Goal: Transaction & Acquisition: Purchase product/service

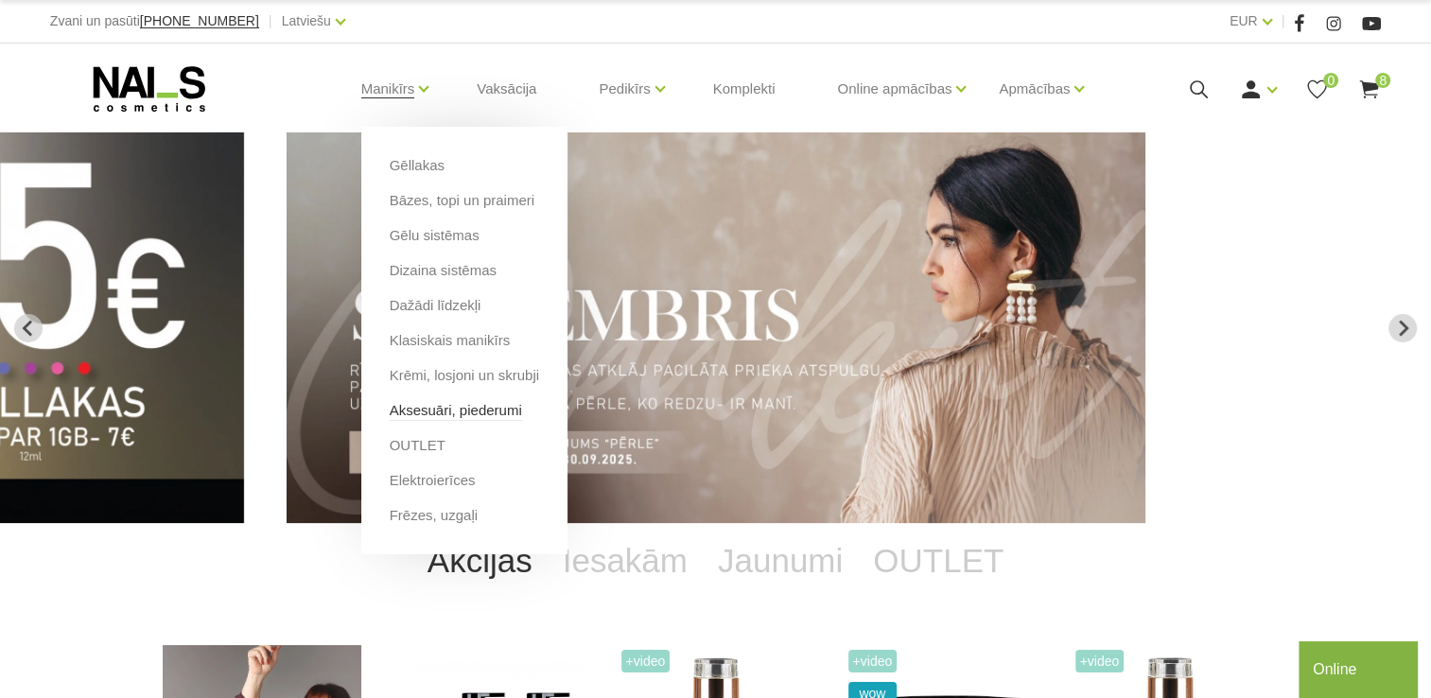
click at [439, 418] on link "Aksesuāri, piederumi" at bounding box center [456, 410] width 132 height 21
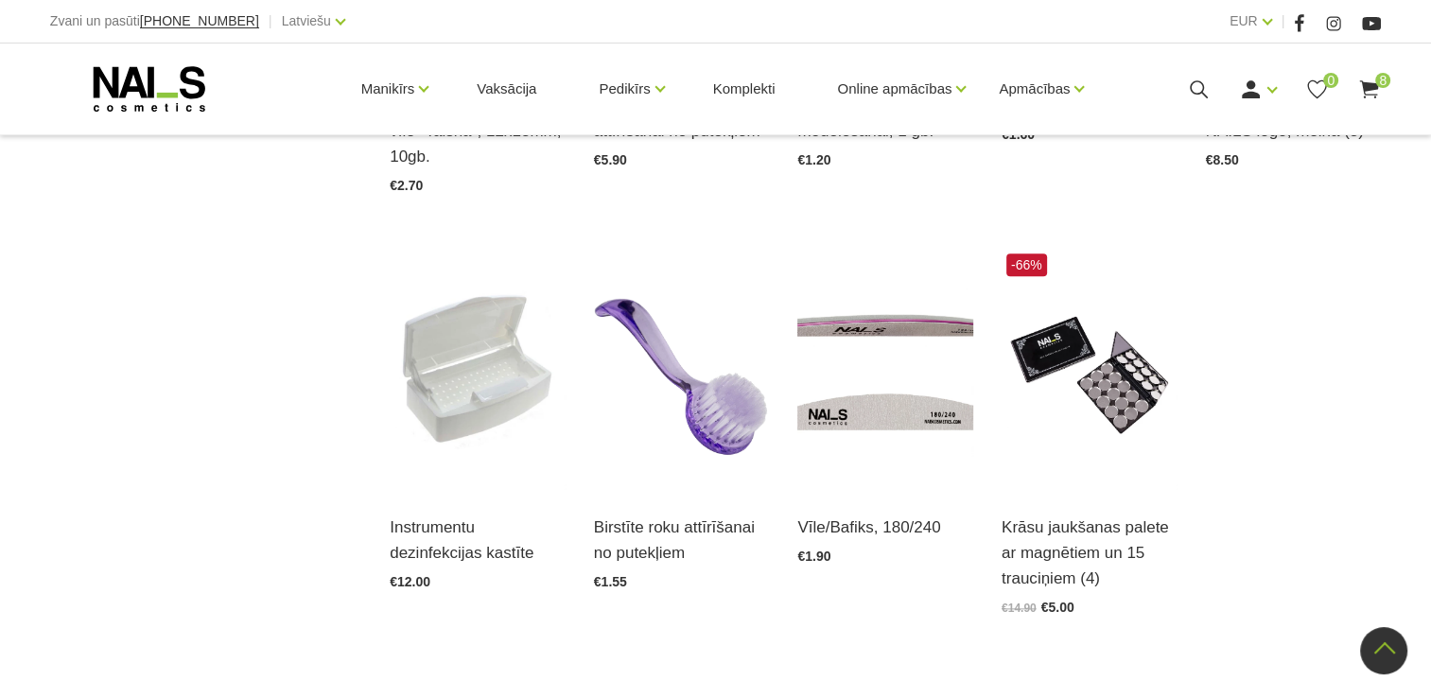
scroll to position [2047, 0]
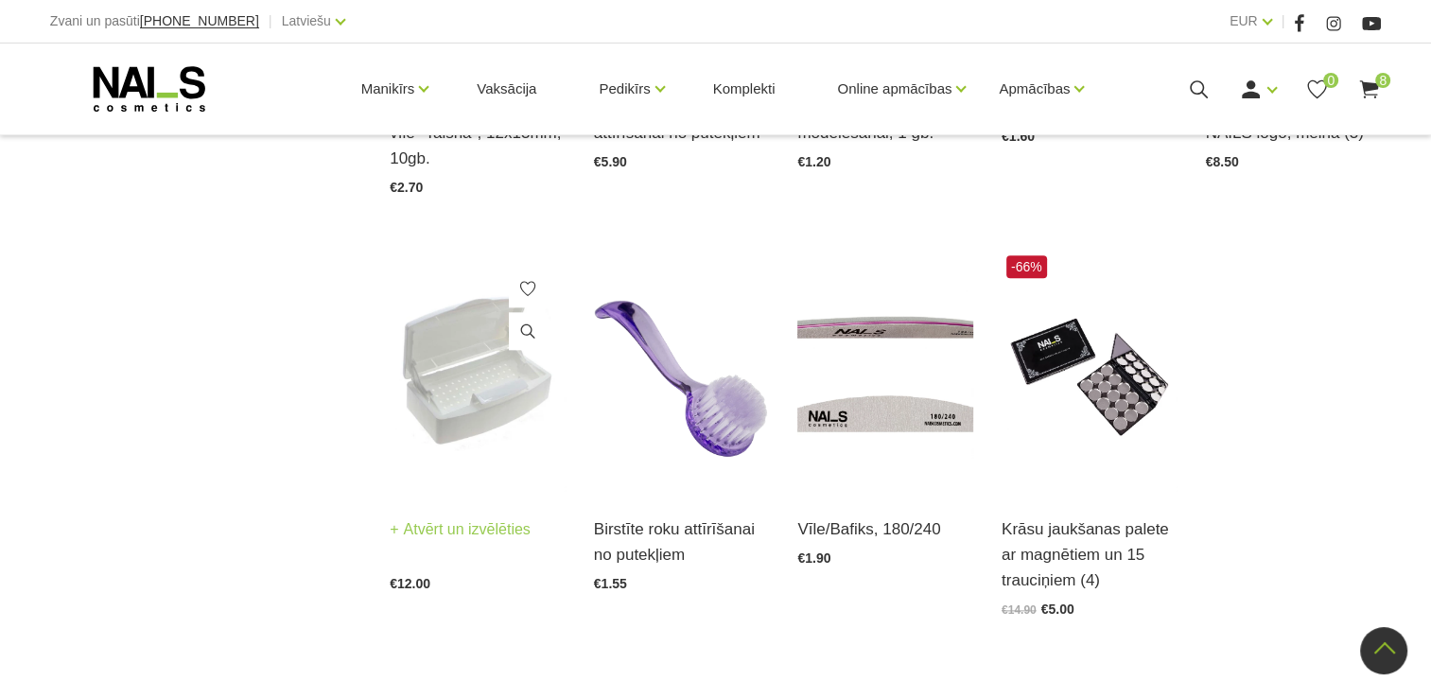
click at [481, 354] on img at bounding box center [478, 371] width 176 height 241
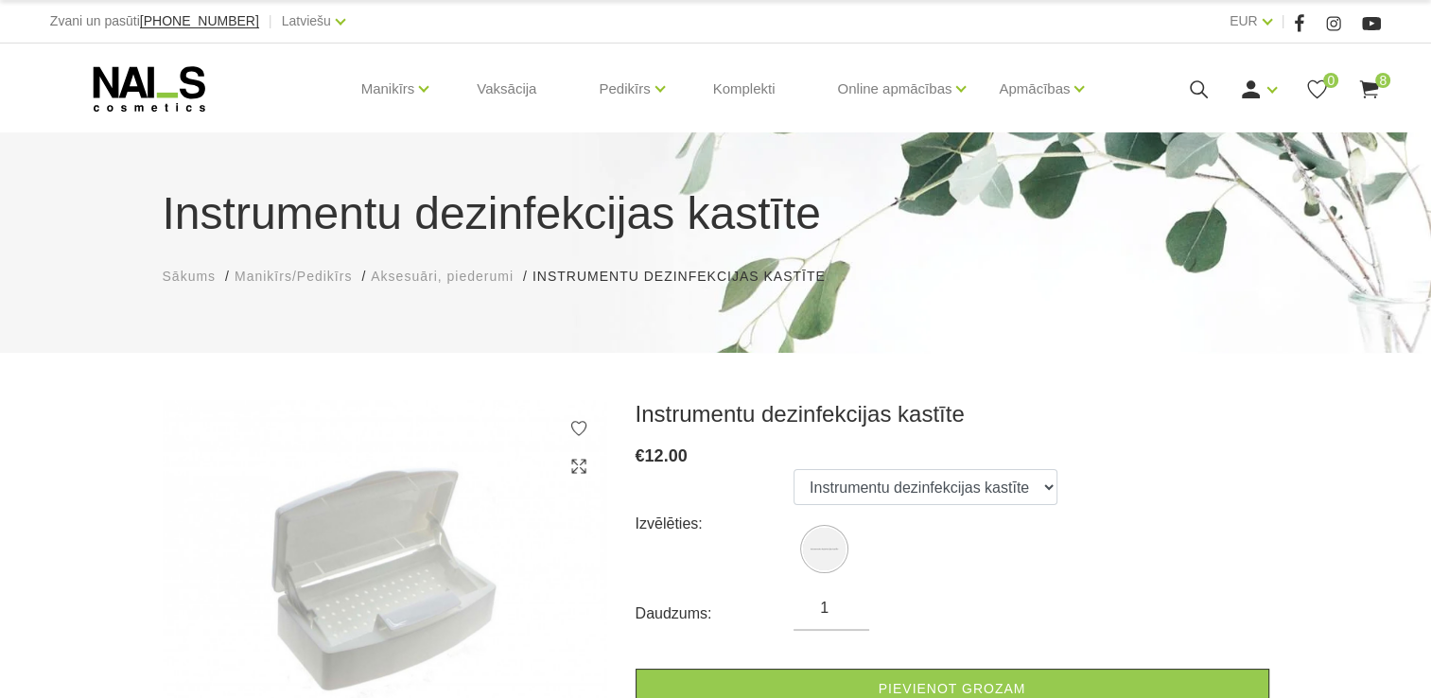
click at [1376, 97] on icon at bounding box center [1370, 90] width 24 height 24
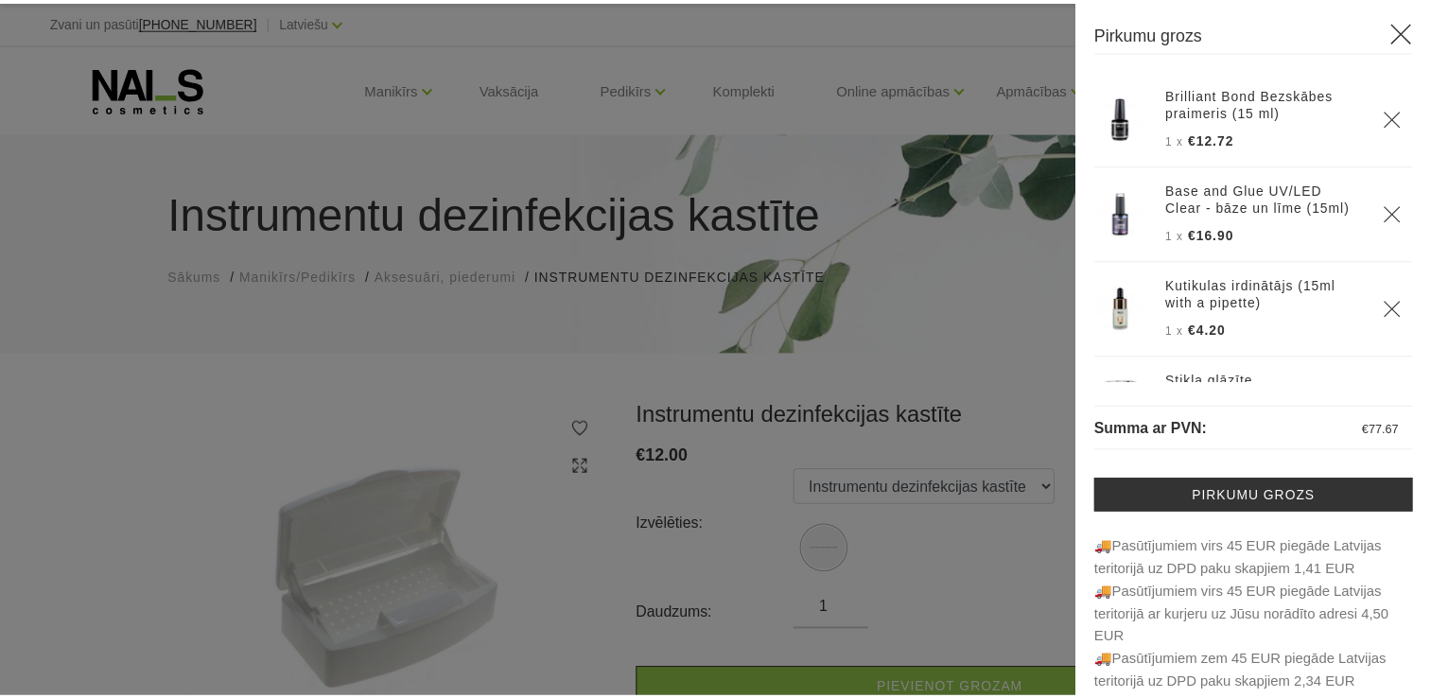
scroll to position [448, 0]
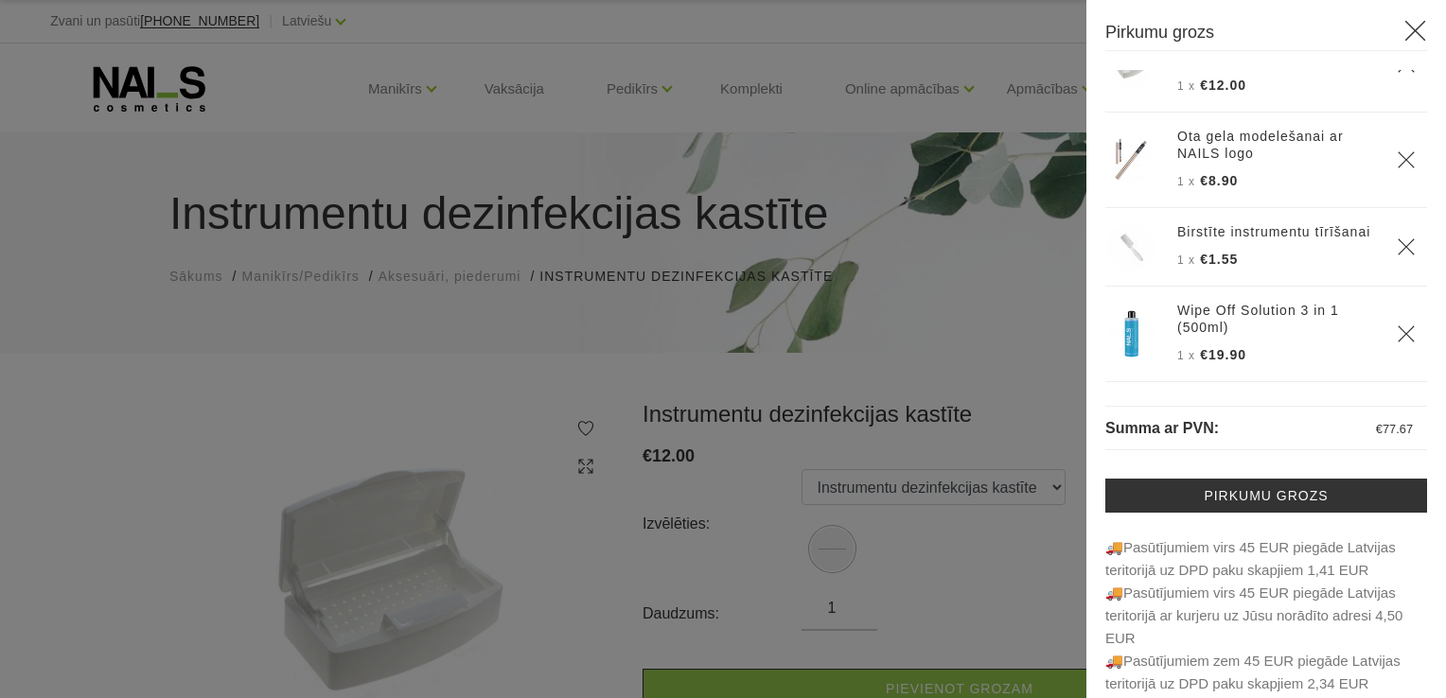
click at [1003, 324] on div at bounding box center [723, 349] width 1446 height 698
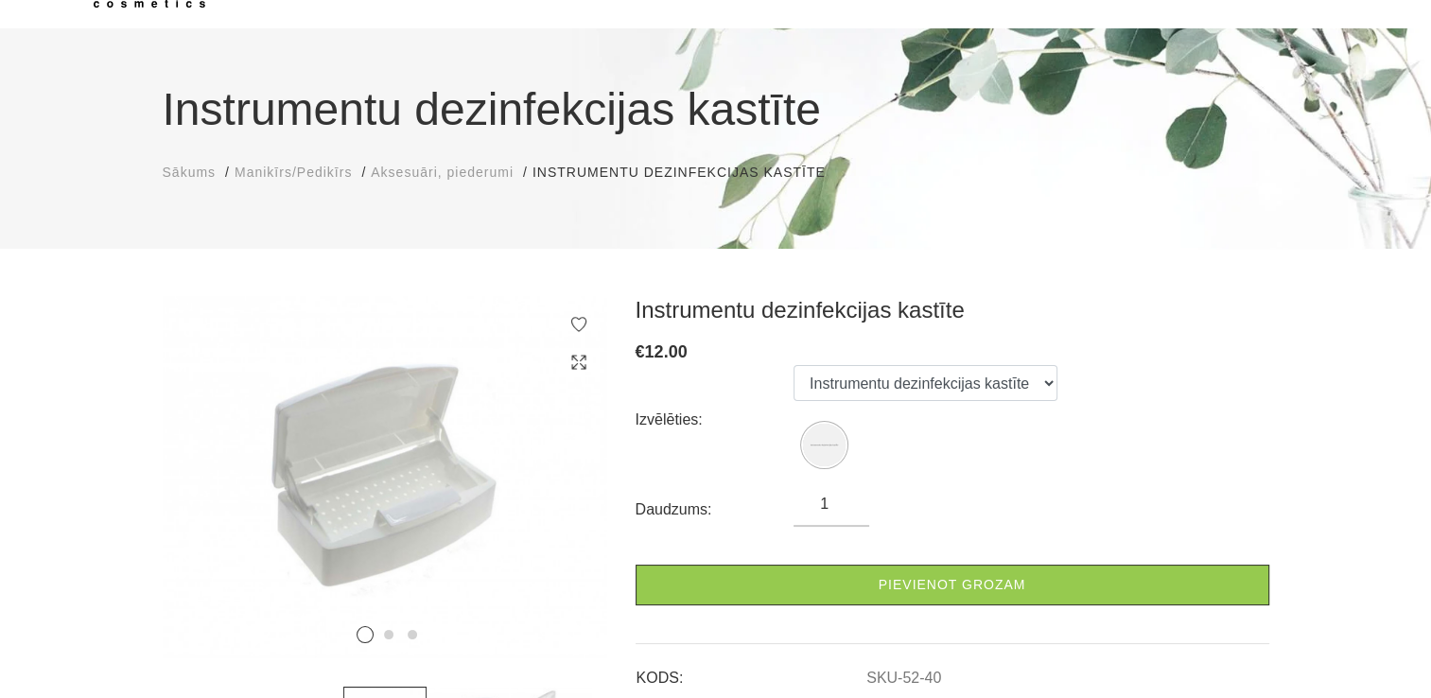
scroll to position [0, 0]
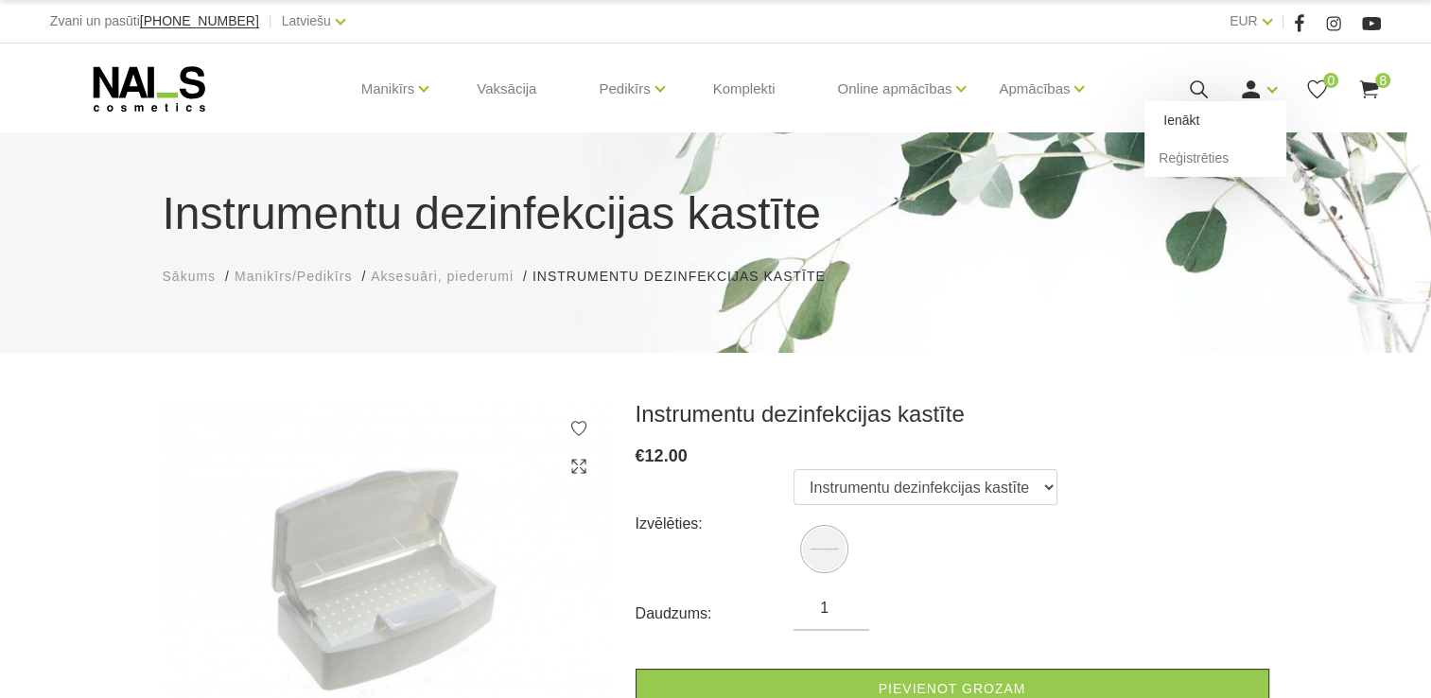
click at [1230, 128] on link "Ienākt" at bounding box center [1216, 120] width 142 height 38
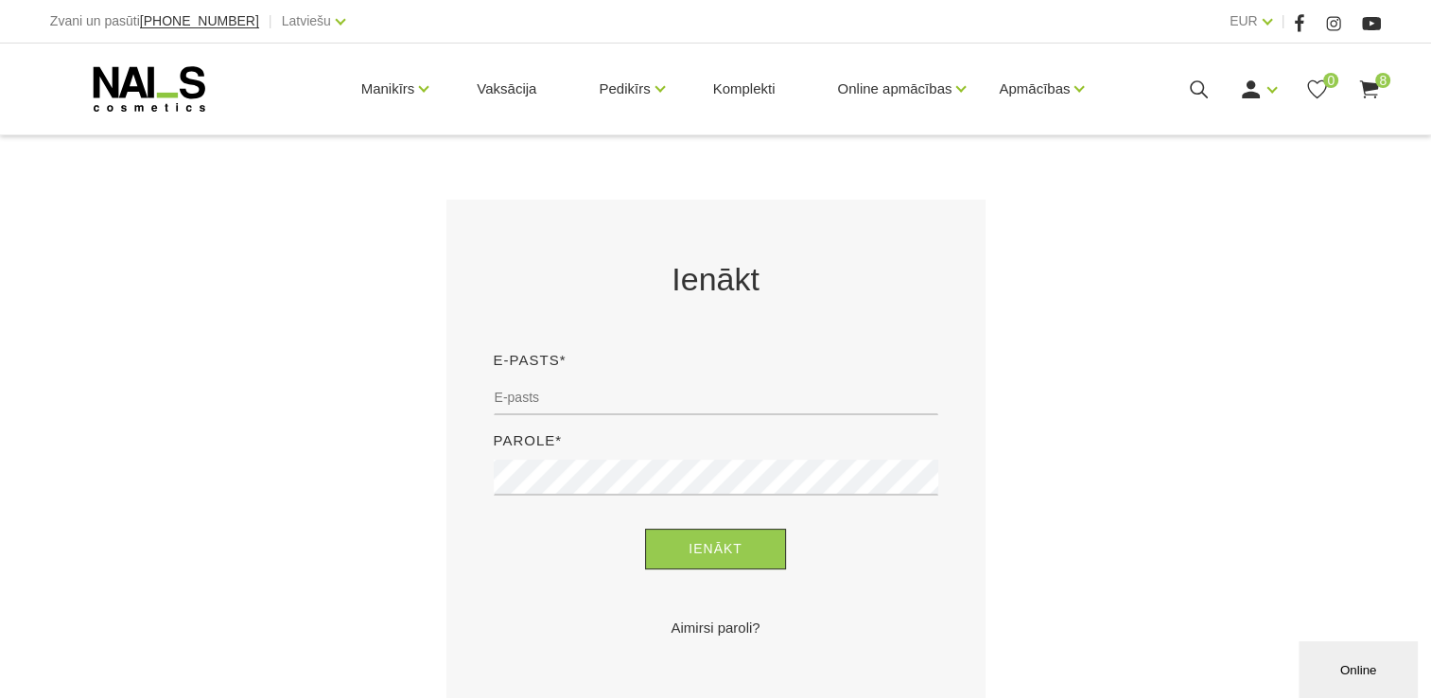
scroll to position [279, 0]
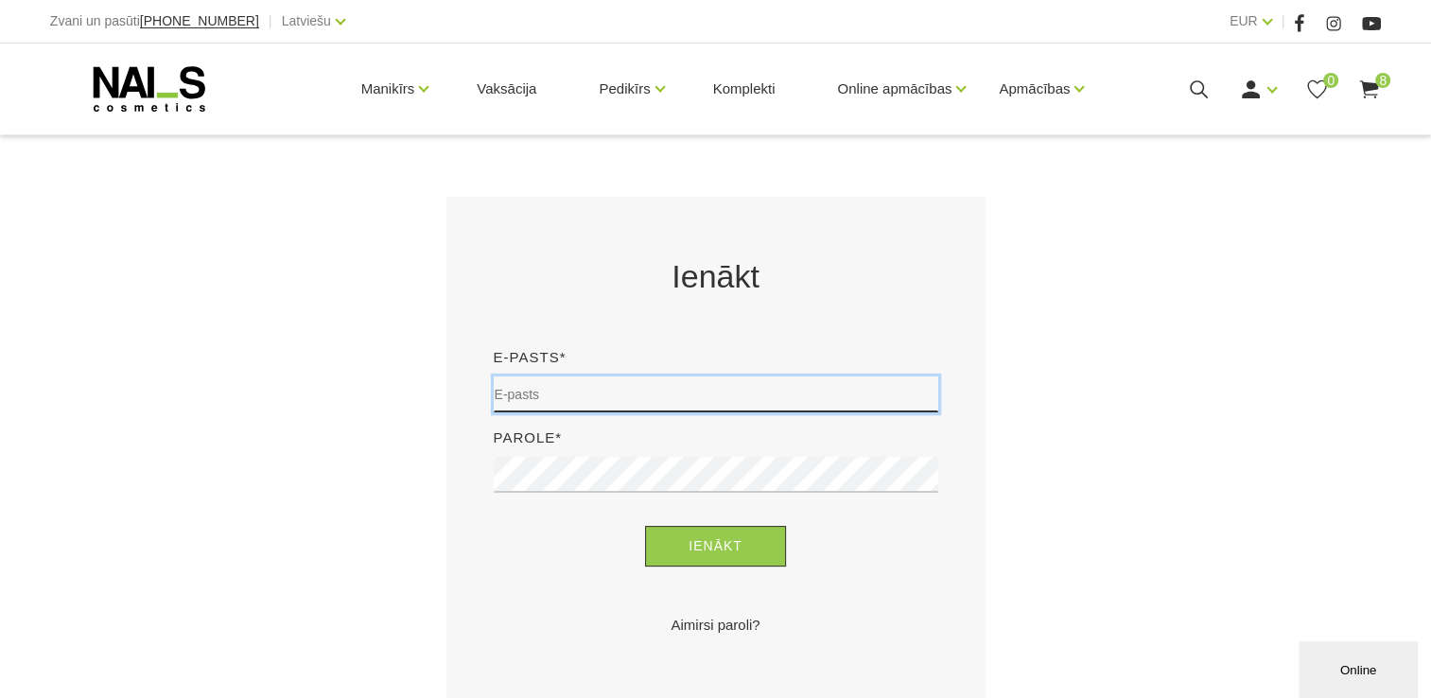
click at [578, 399] on input "email" at bounding box center [716, 395] width 445 height 36
type input "paulasvilane@inbox.lv"
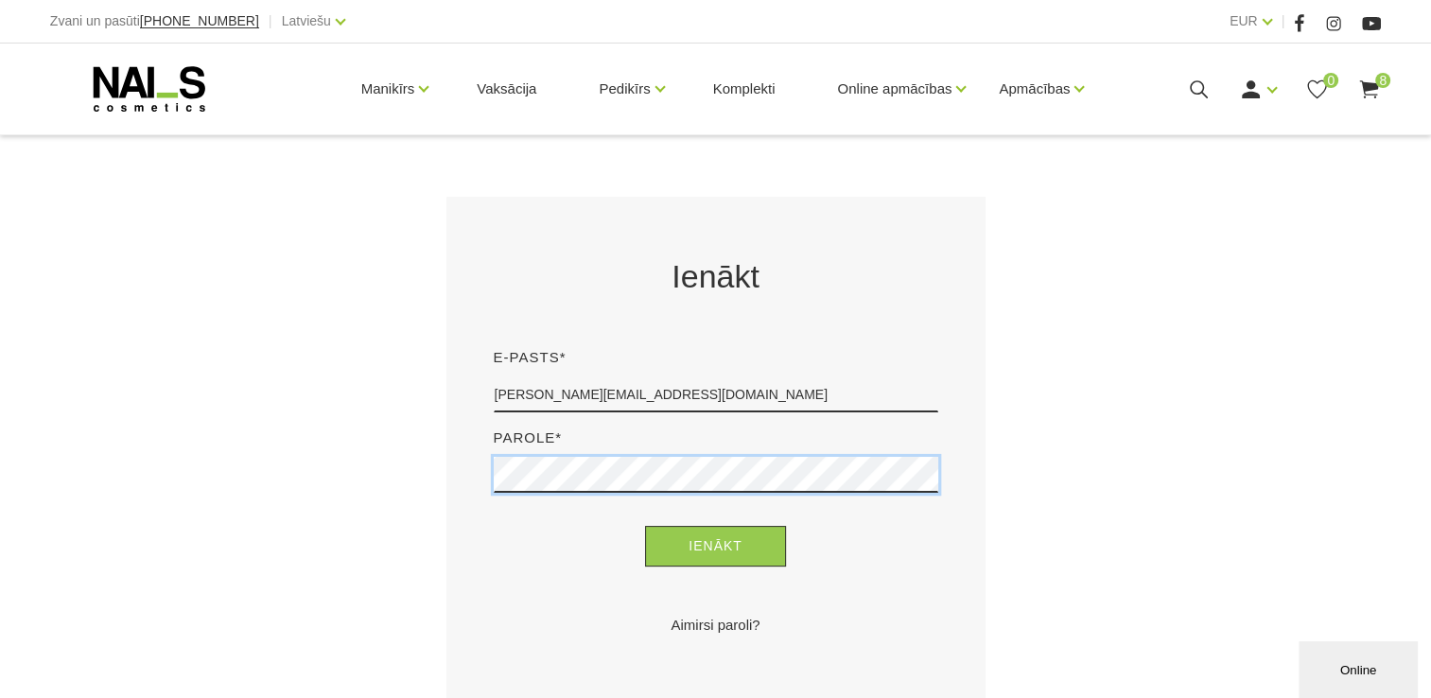
click at [645, 526] on button "Ienākt" at bounding box center [715, 546] width 141 height 41
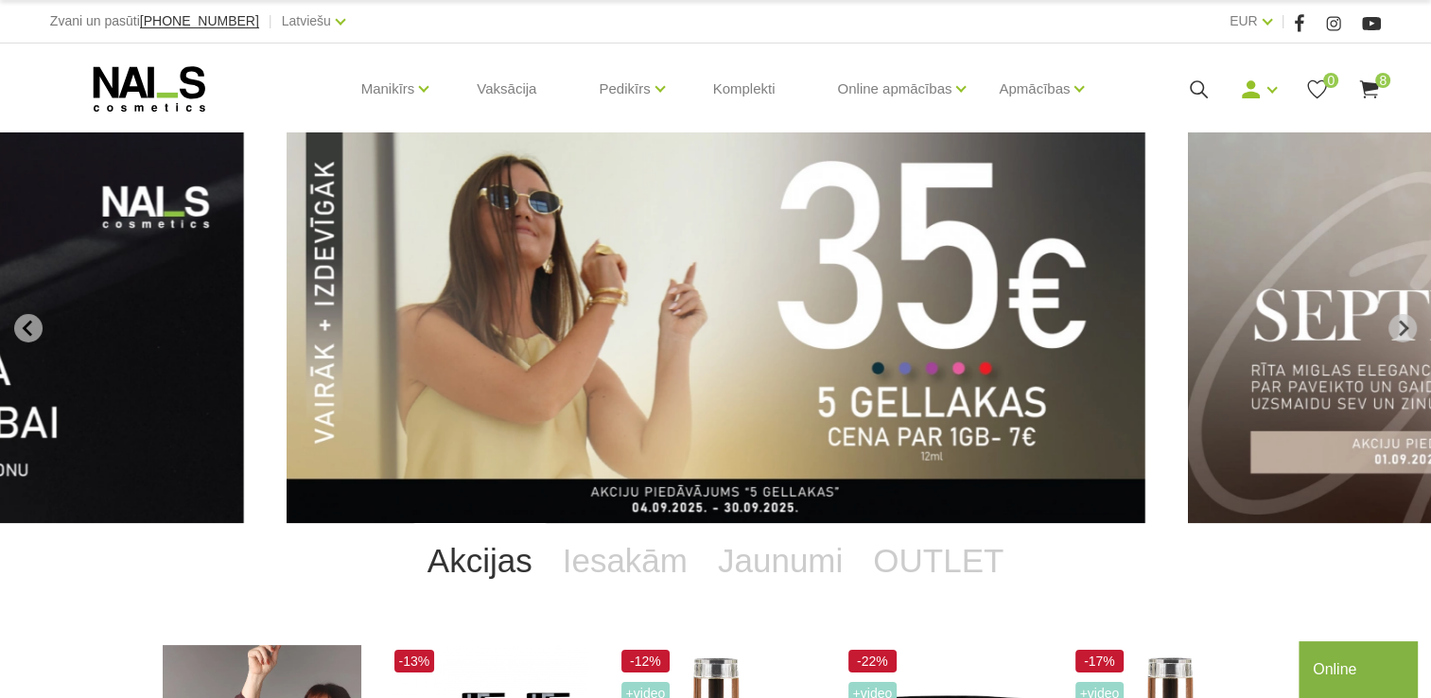
click at [1374, 85] on use at bounding box center [1369, 89] width 19 height 18
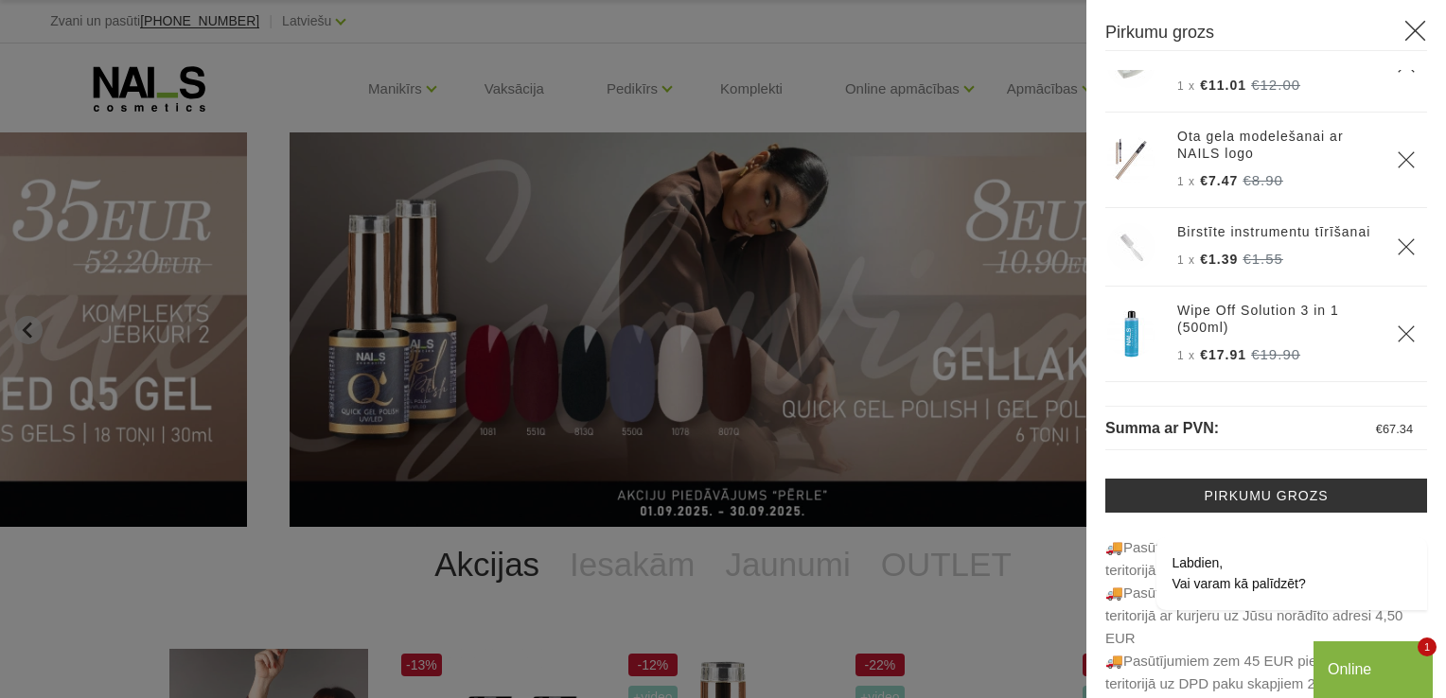
click at [1404, 28] on icon at bounding box center [1415, 31] width 24 height 24
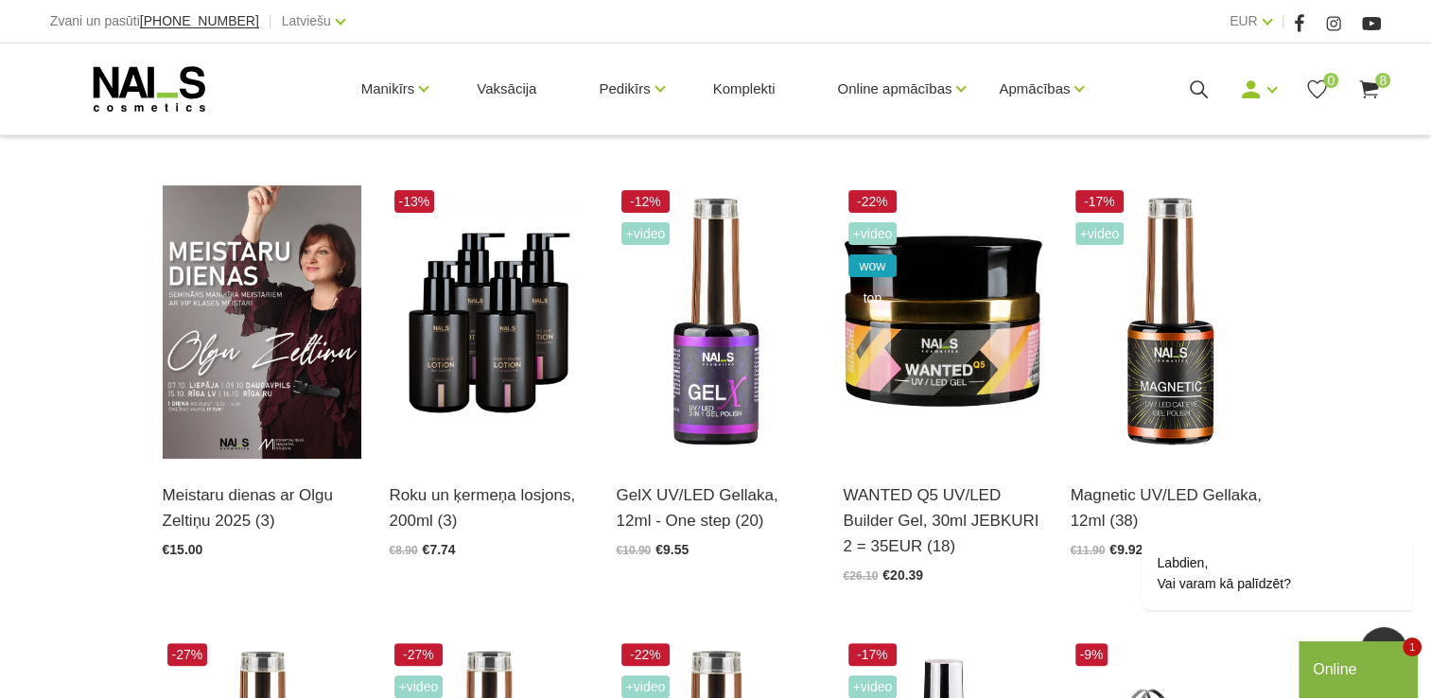
scroll to position [456, 0]
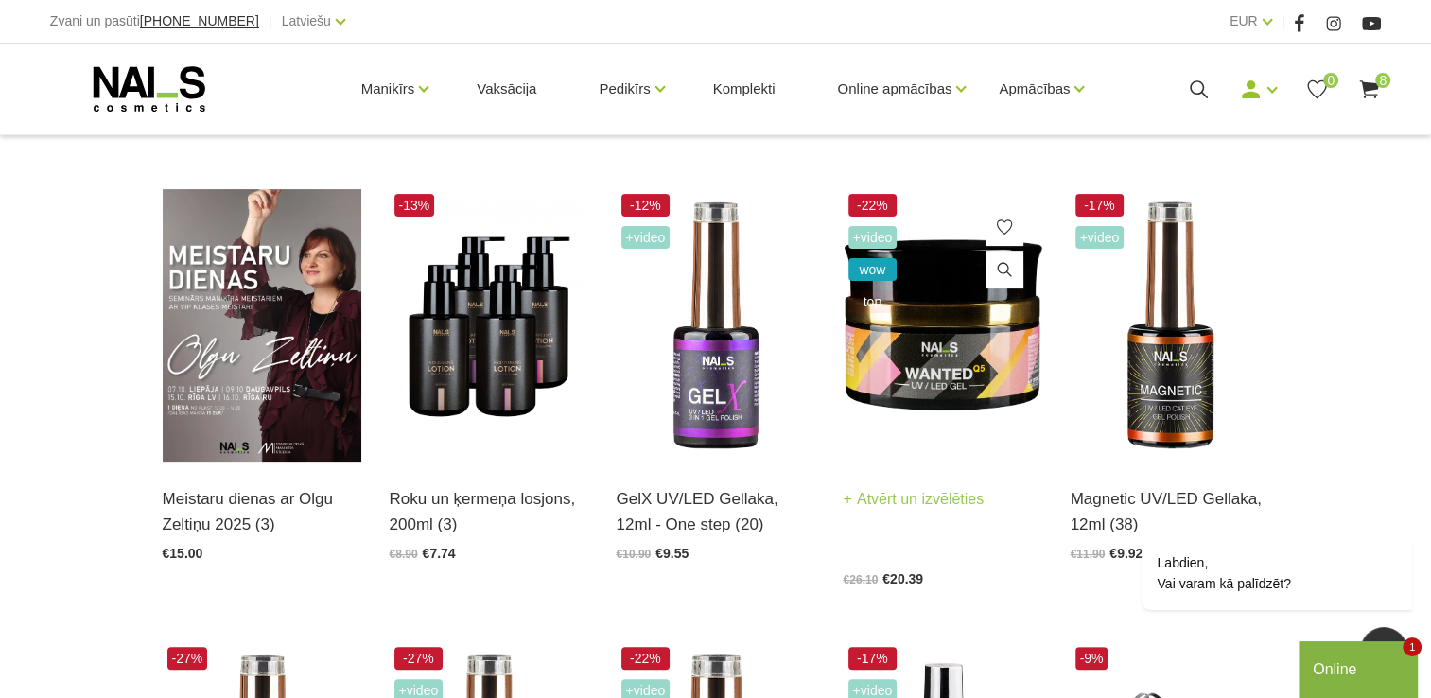
click at [987, 354] on img at bounding box center [943, 325] width 199 height 273
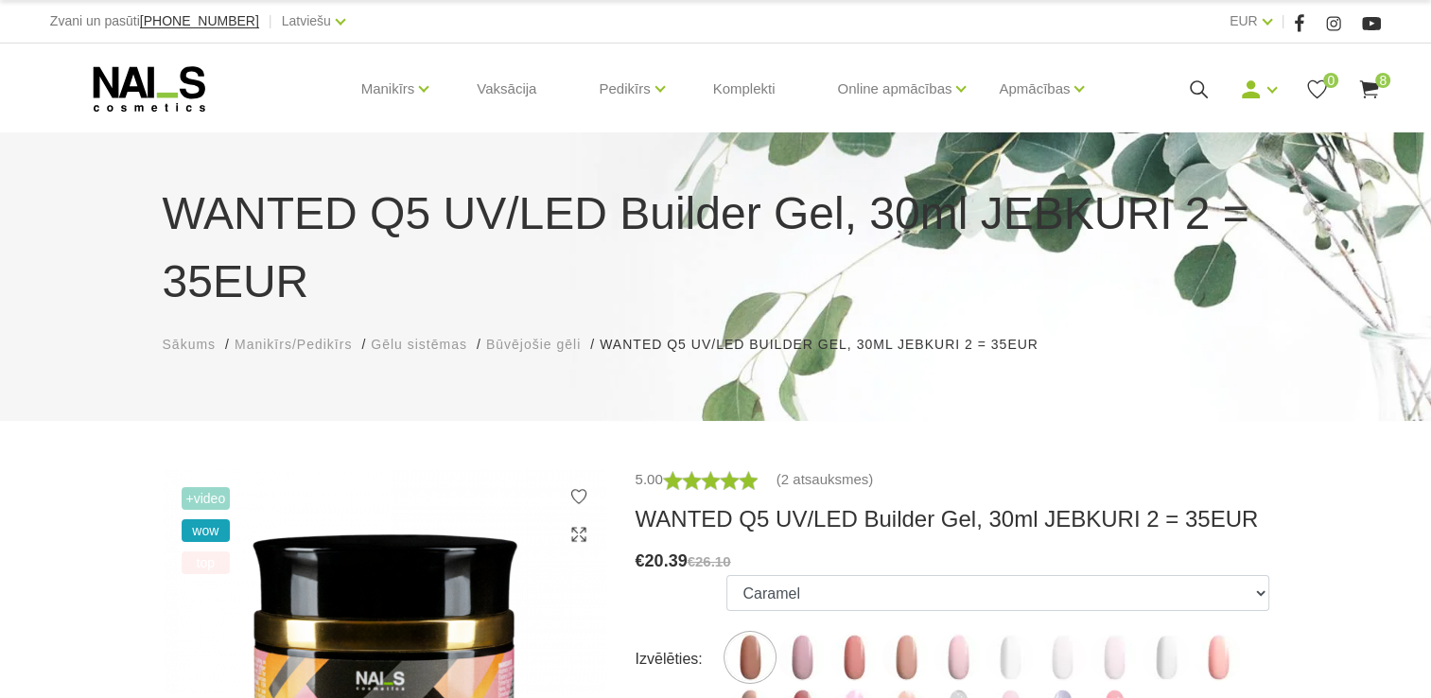
click at [1383, 86] on span "8" at bounding box center [1383, 80] width 15 height 15
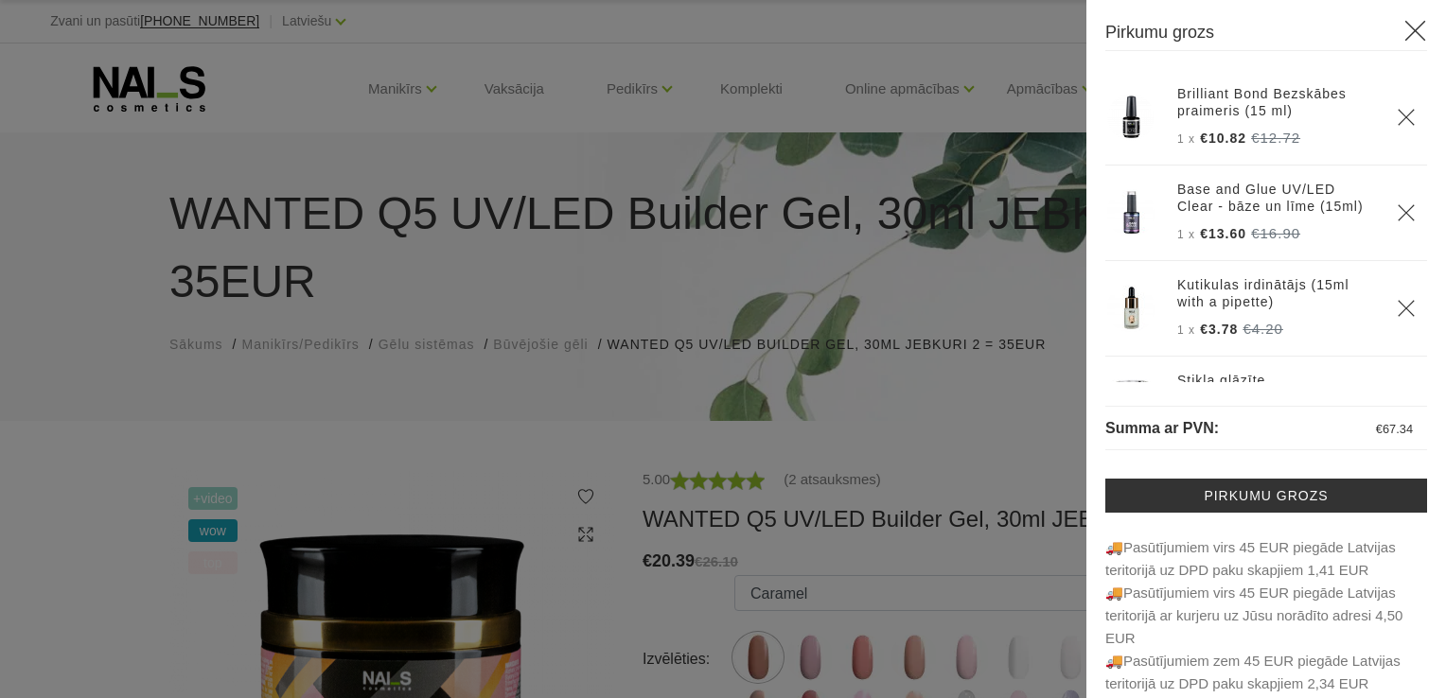
click at [1396, 115] on icon "Delete" at bounding box center [1405, 117] width 19 height 19
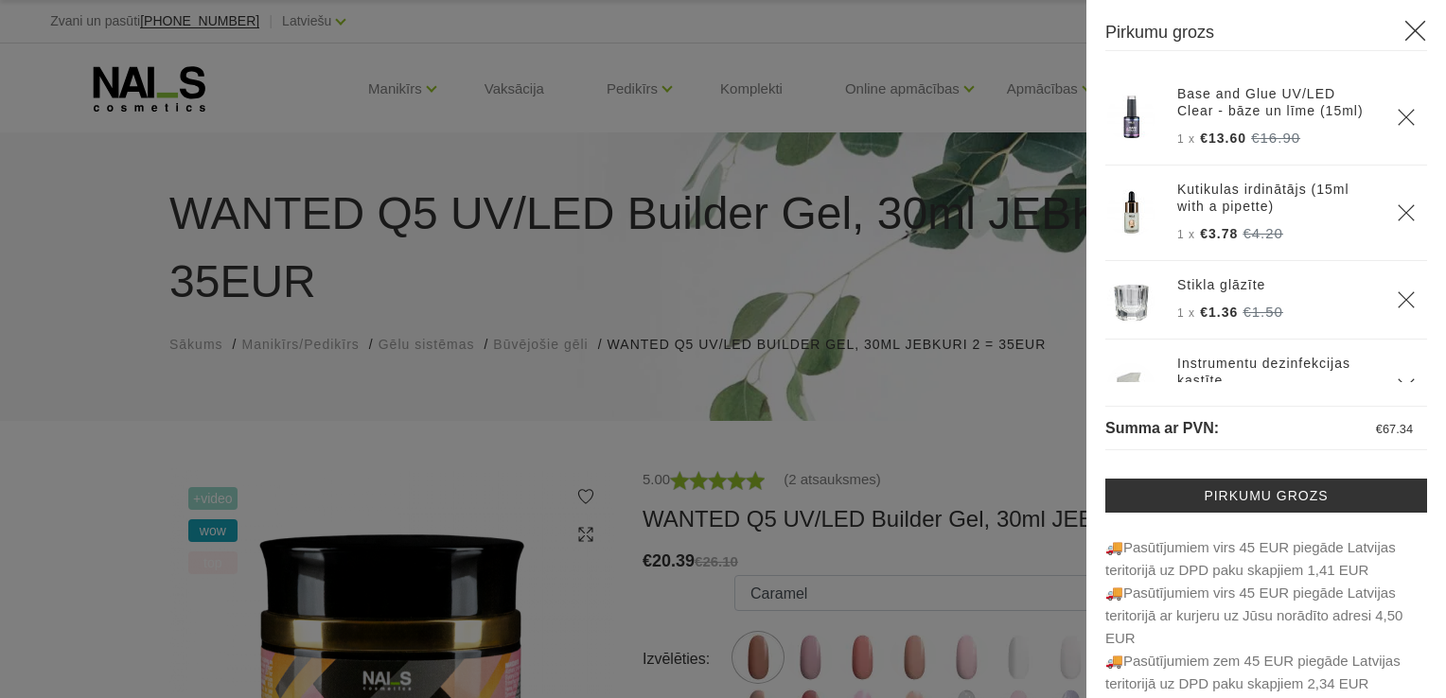
click at [1397, 125] on use "Delete" at bounding box center [1405, 117] width 16 height 16
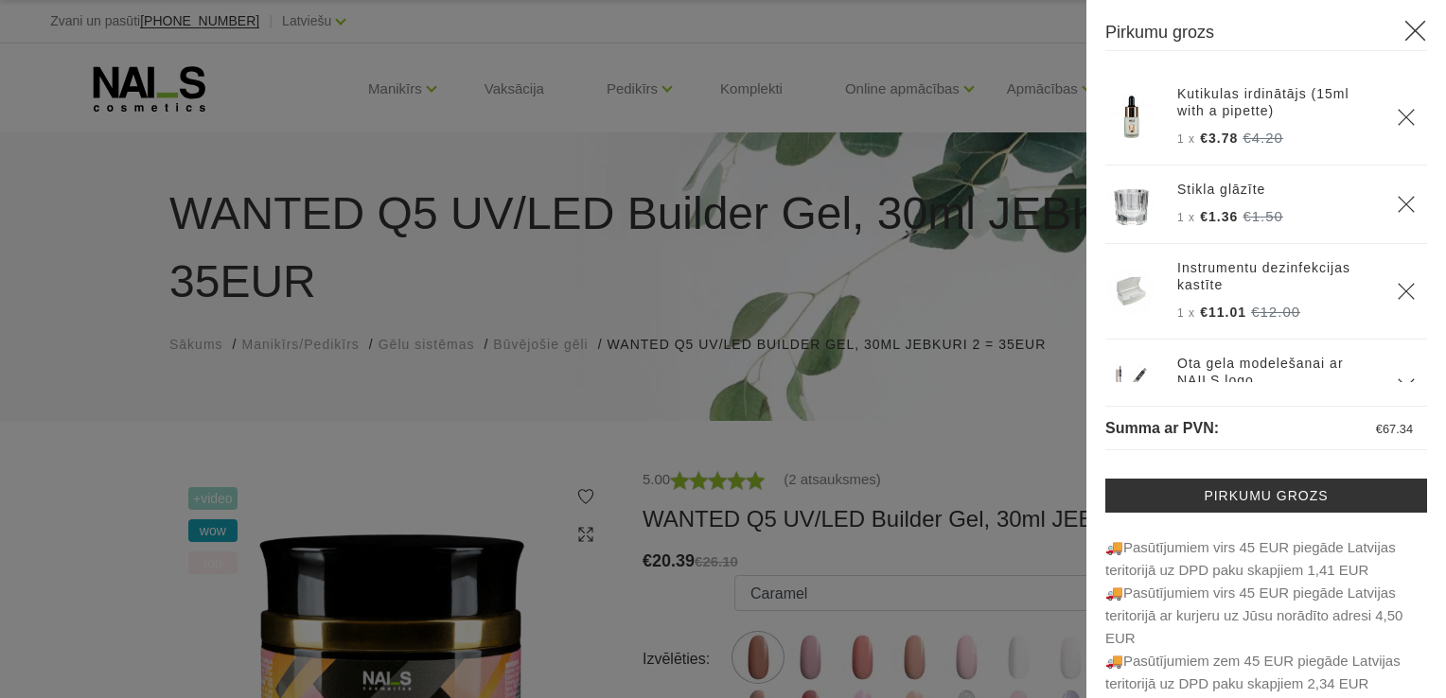
click at [1397, 118] on use "Delete" at bounding box center [1405, 117] width 16 height 16
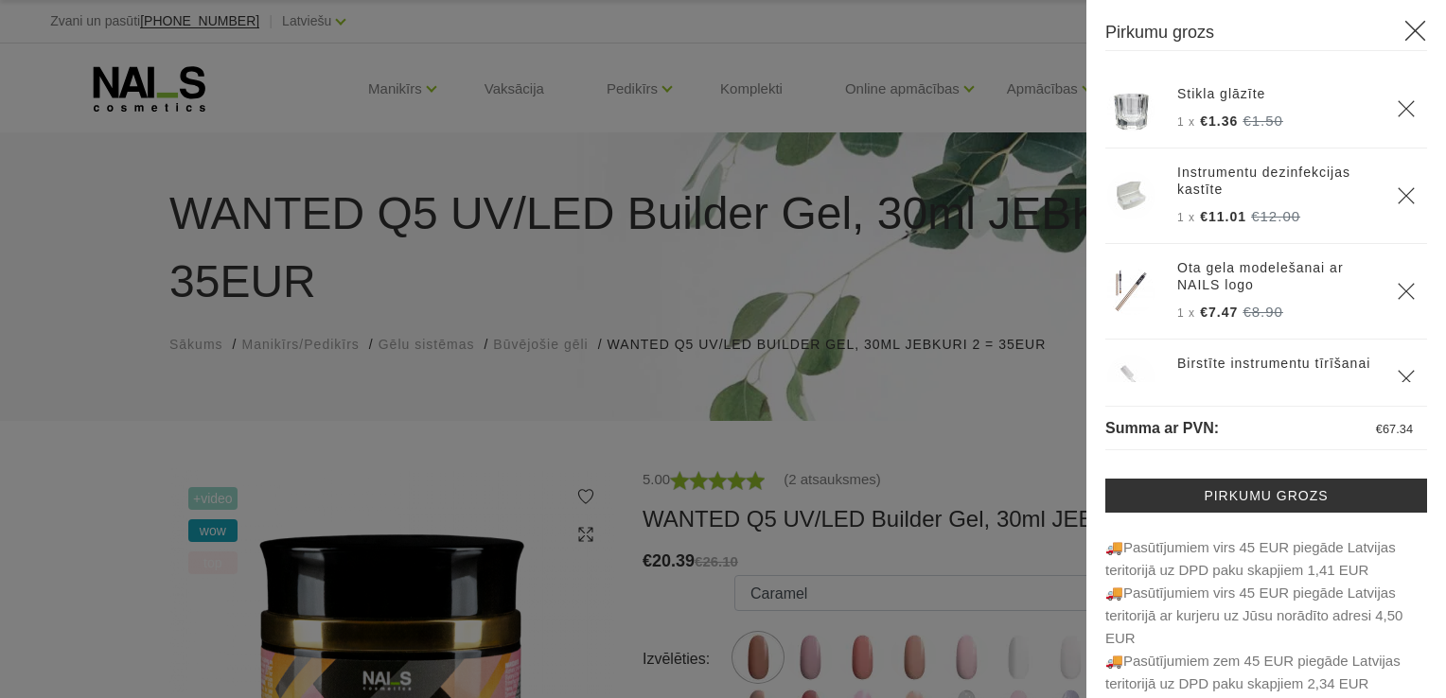
click at [1412, 26] on icon at bounding box center [1415, 31] width 24 height 24
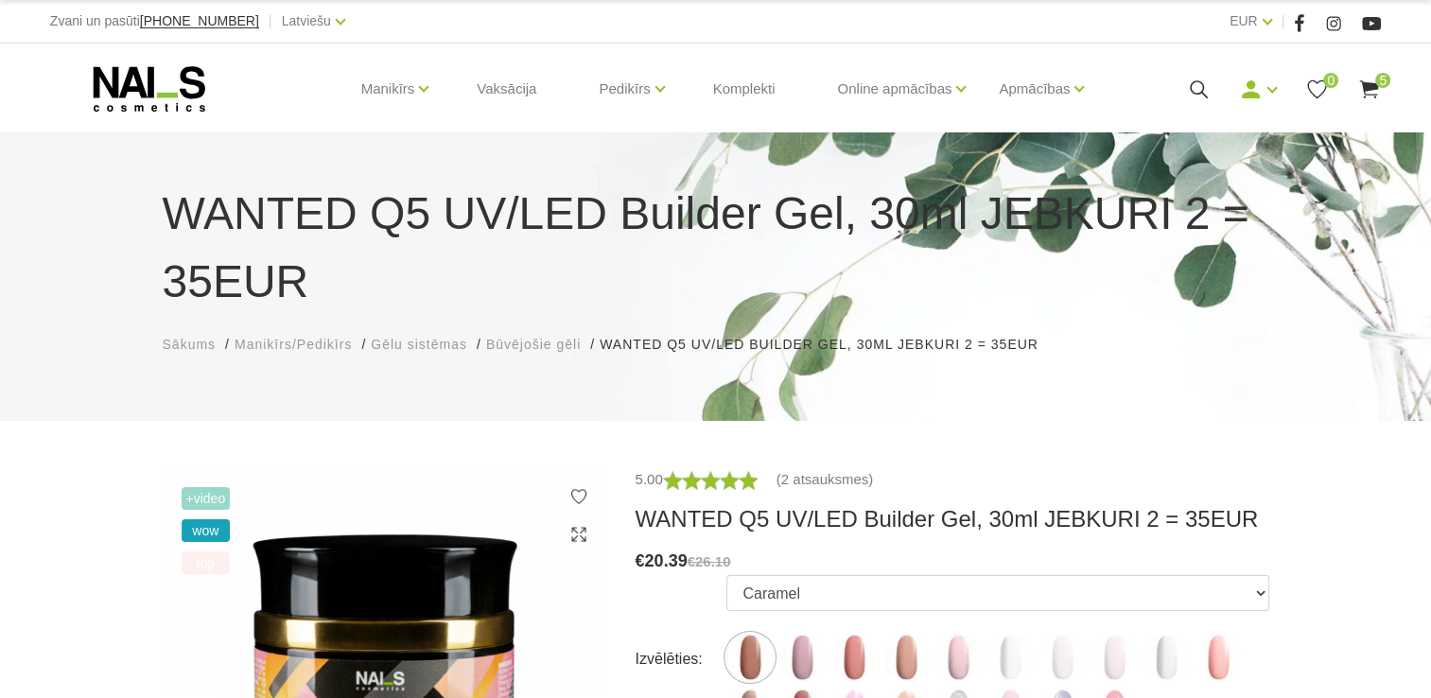
click at [1370, 89] on use at bounding box center [1369, 89] width 19 height 18
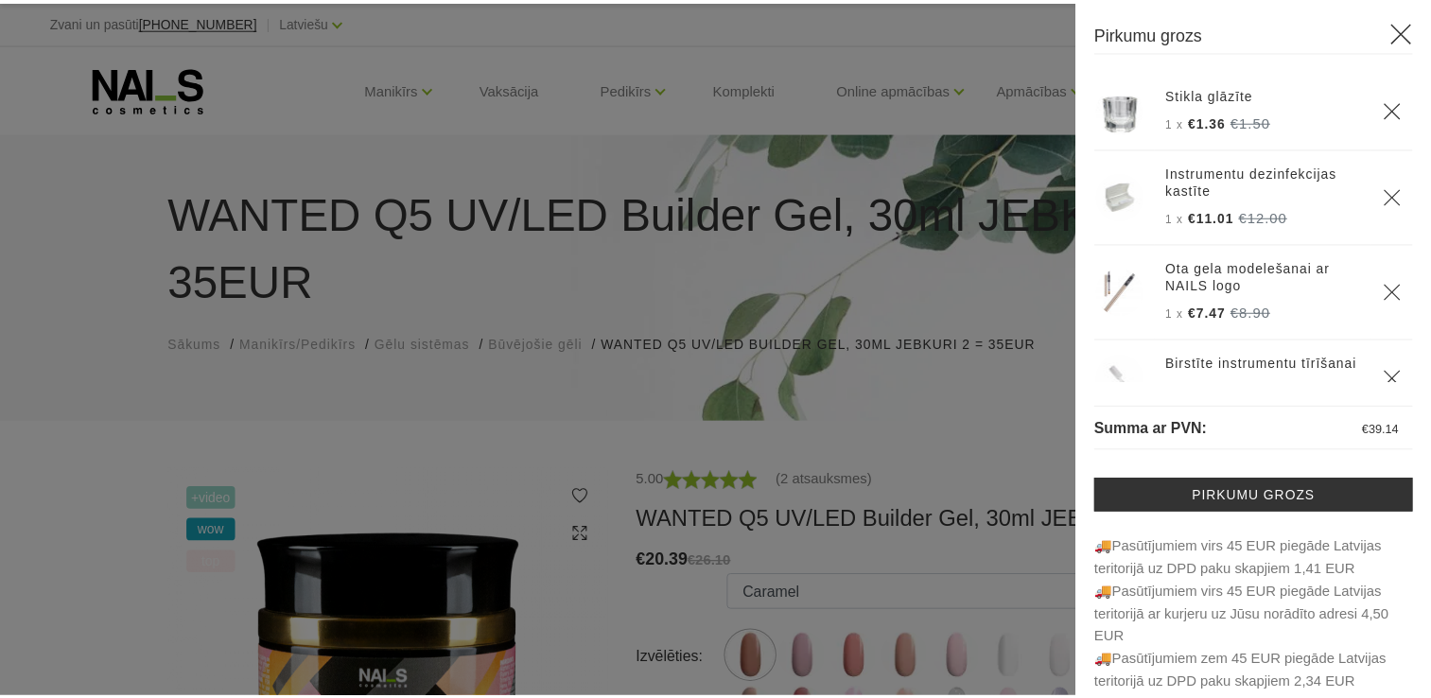
scroll to position [149, 0]
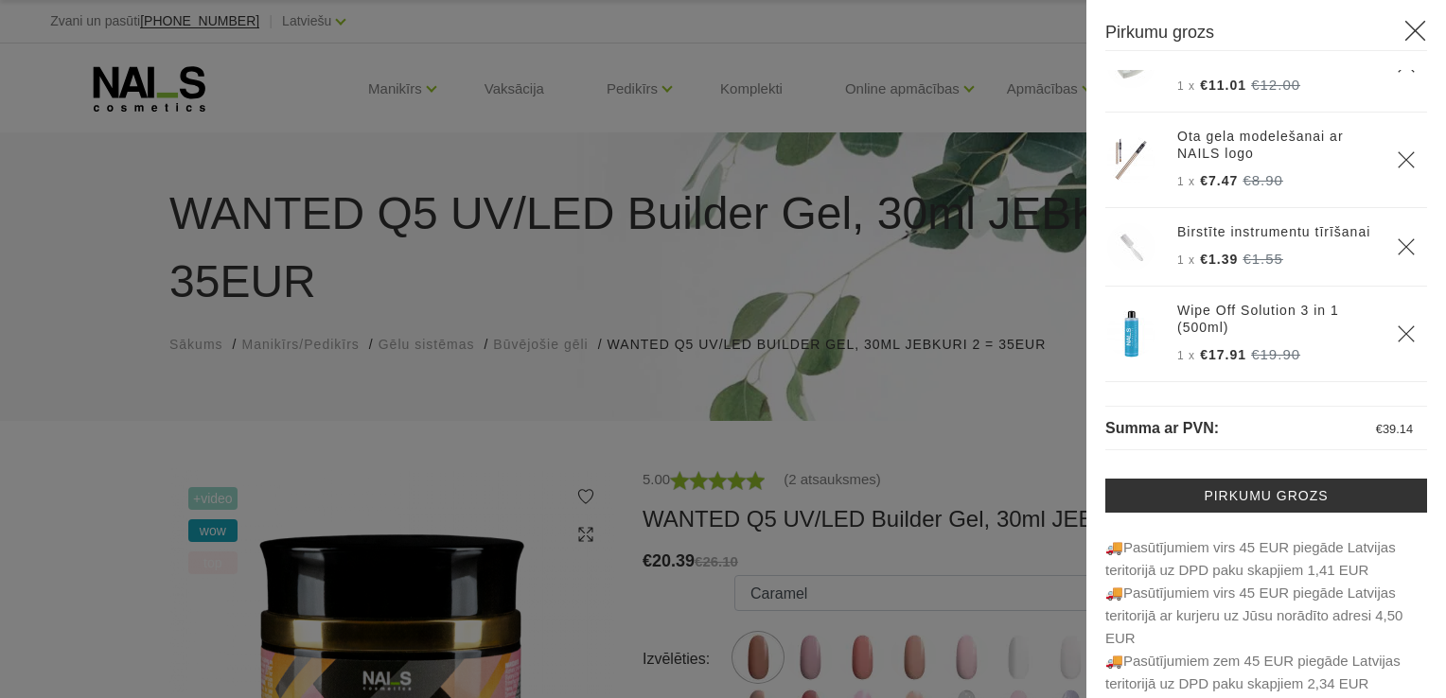
click at [1403, 37] on icon at bounding box center [1415, 31] width 24 height 24
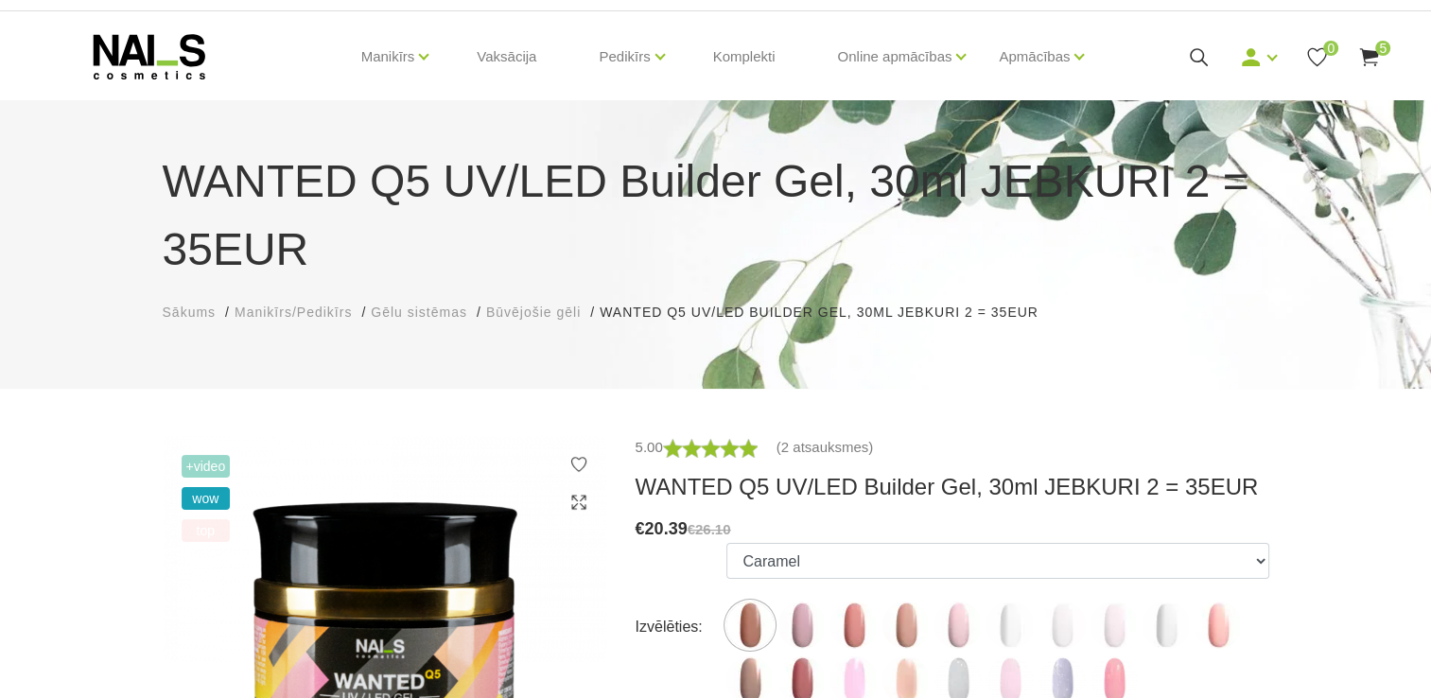
scroll to position [0, 0]
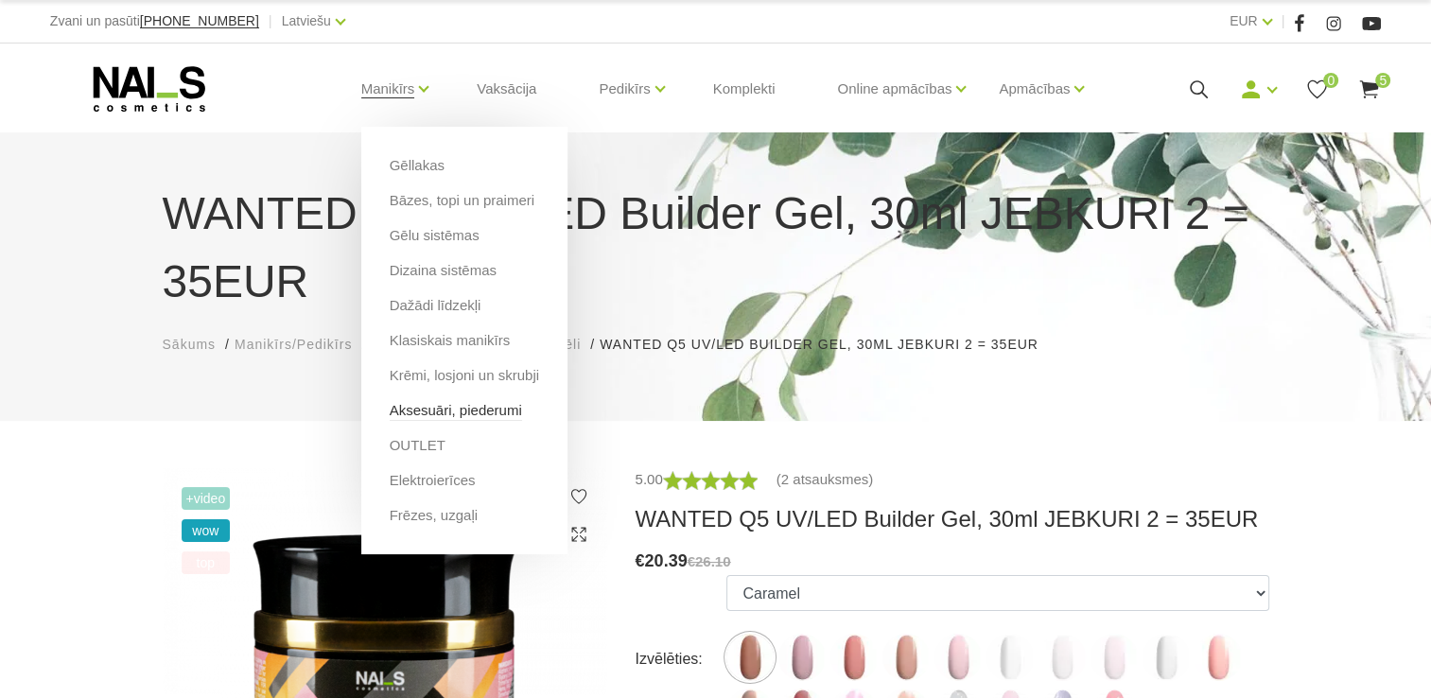
click at [431, 413] on link "Aksesuāri, piederumi" at bounding box center [456, 410] width 132 height 21
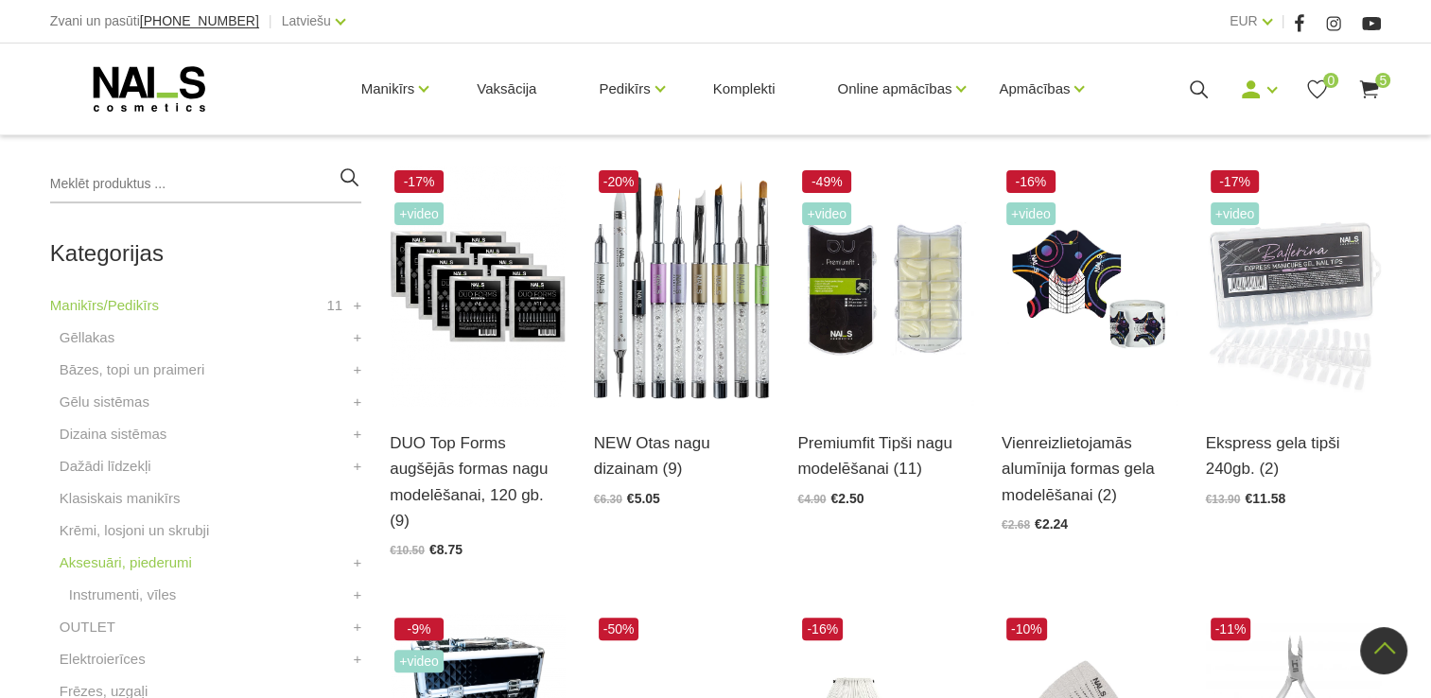
scroll to position [418, 0]
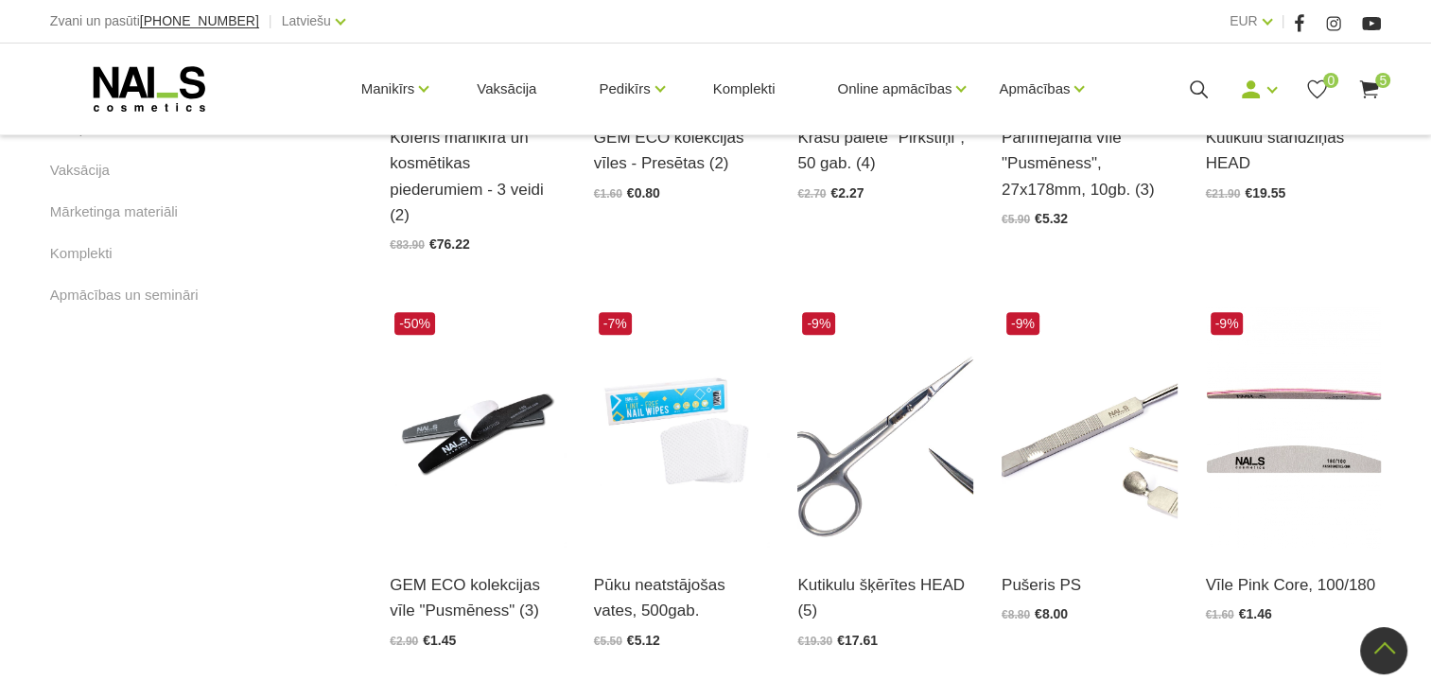
scroll to position [1298, 0]
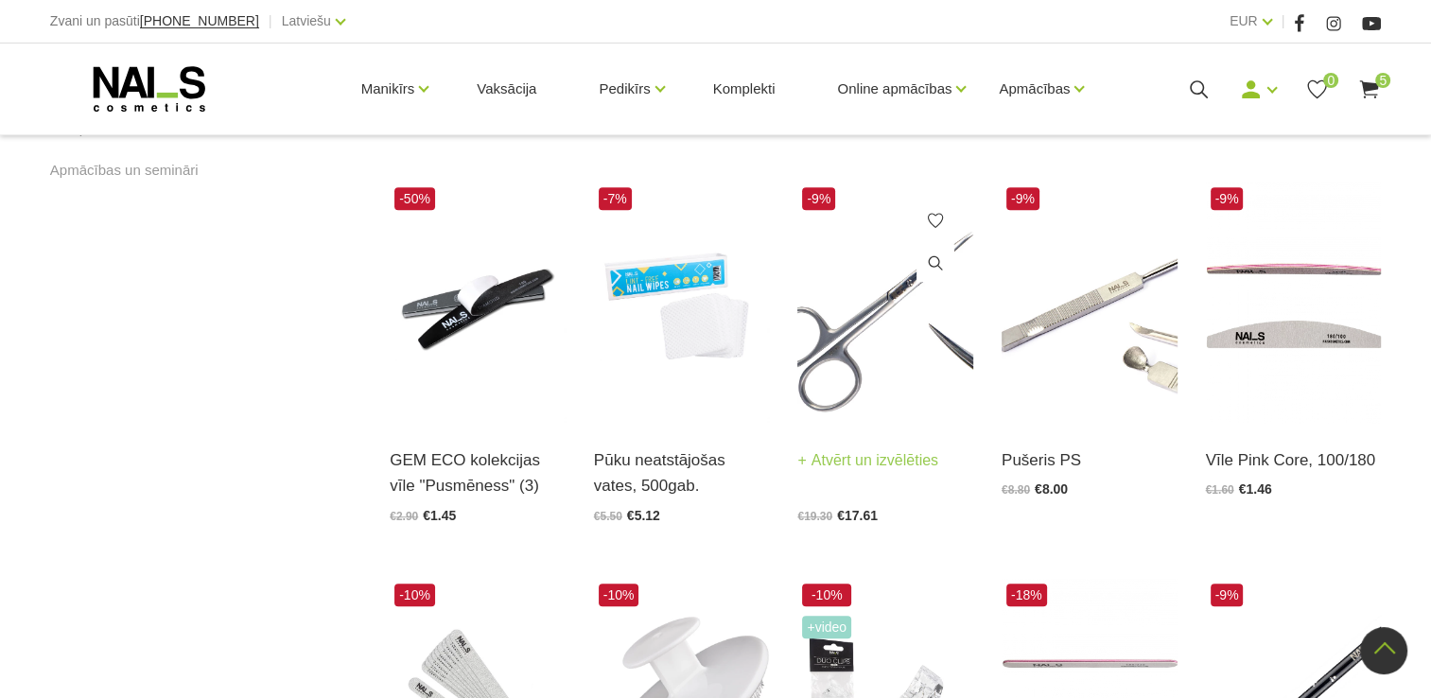
click at [889, 308] on img at bounding box center [886, 303] width 176 height 241
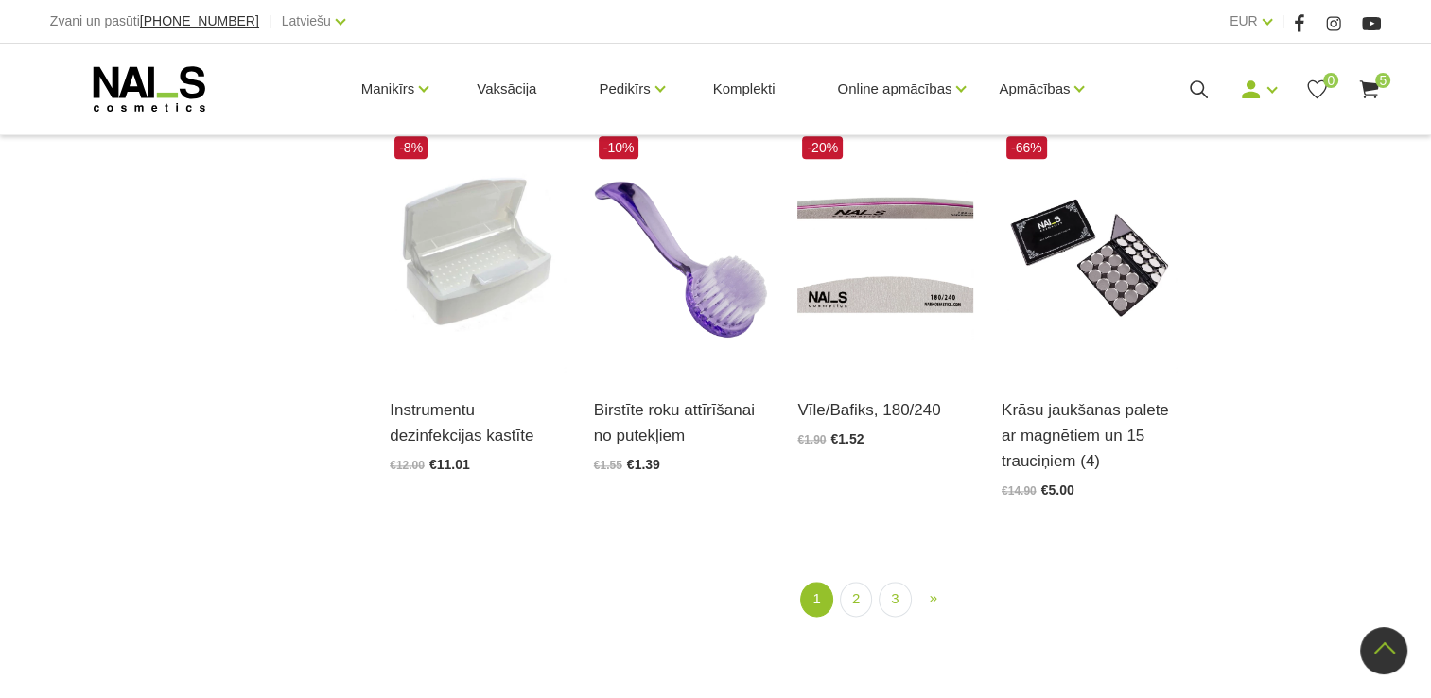
scroll to position [2167, 0]
click at [851, 581] on link "2" at bounding box center [856, 598] width 32 height 35
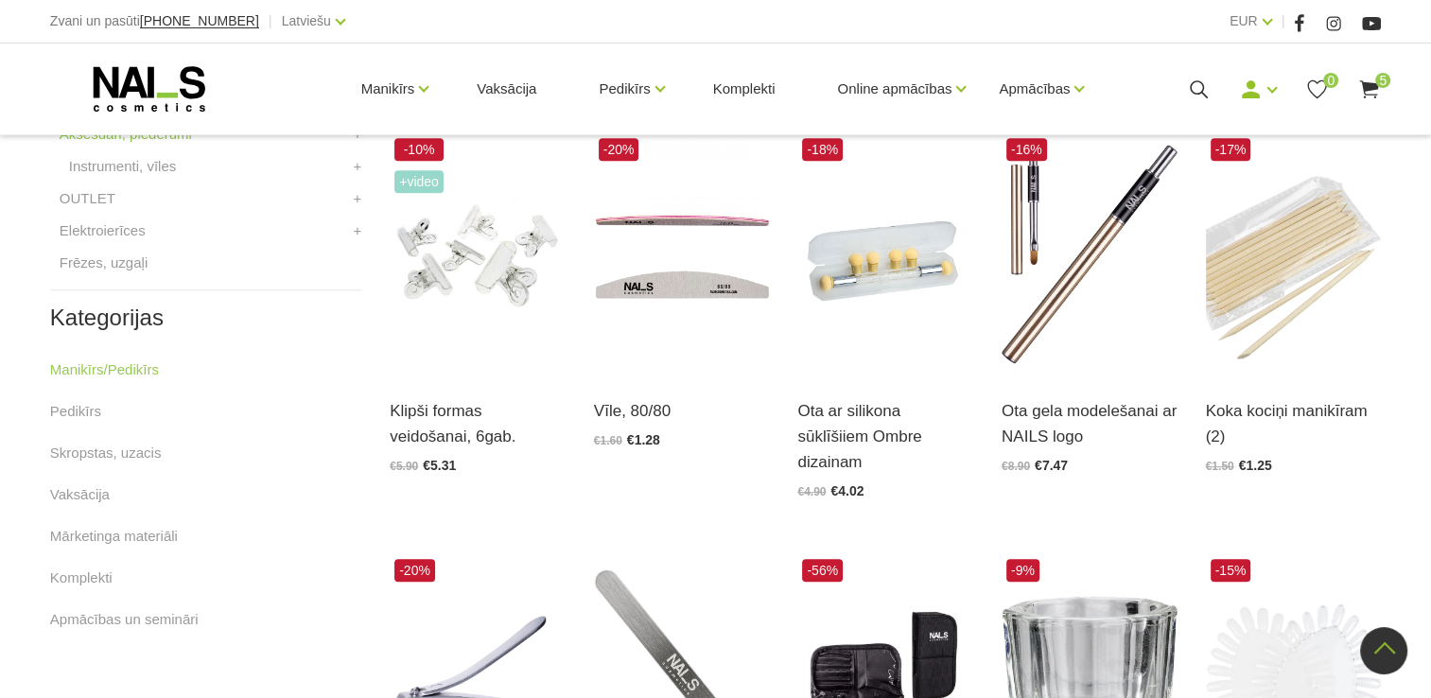
scroll to position [855, 0]
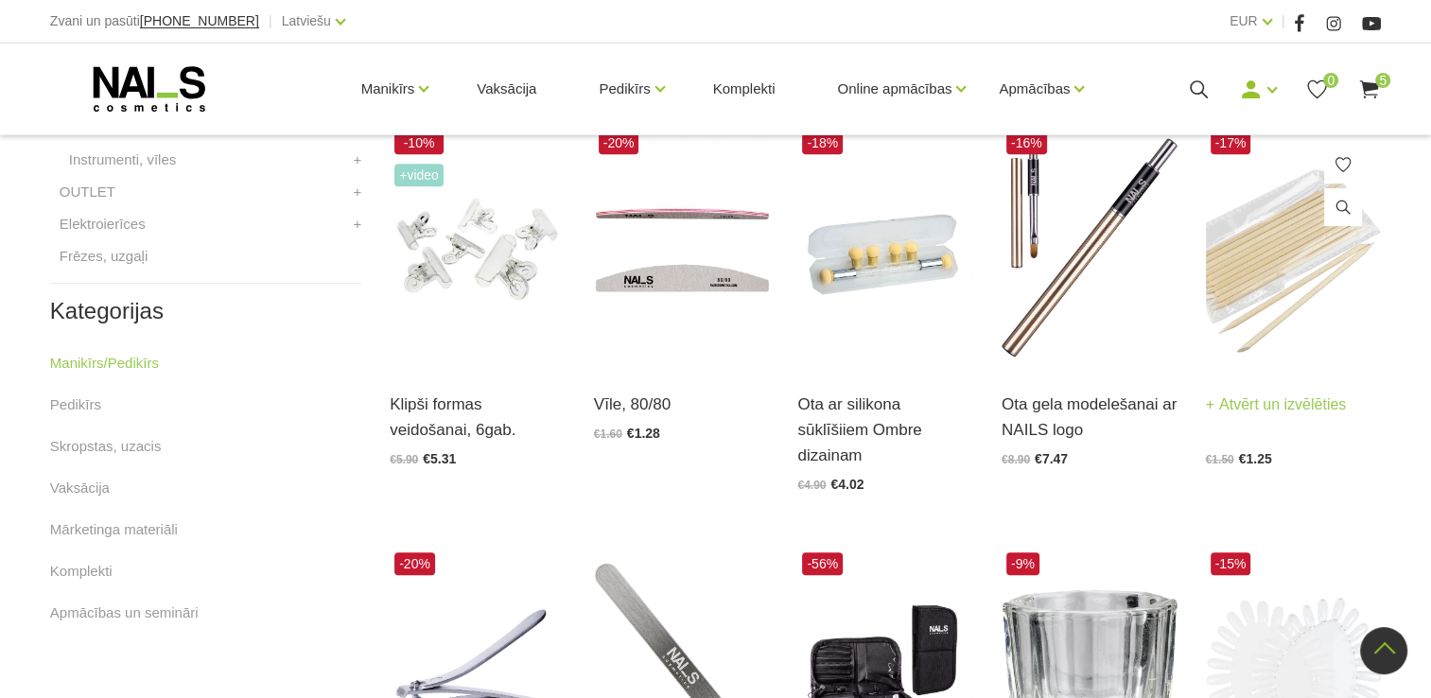
click at [1328, 260] on img at bounding box center [1294, 247] width 176 height 241
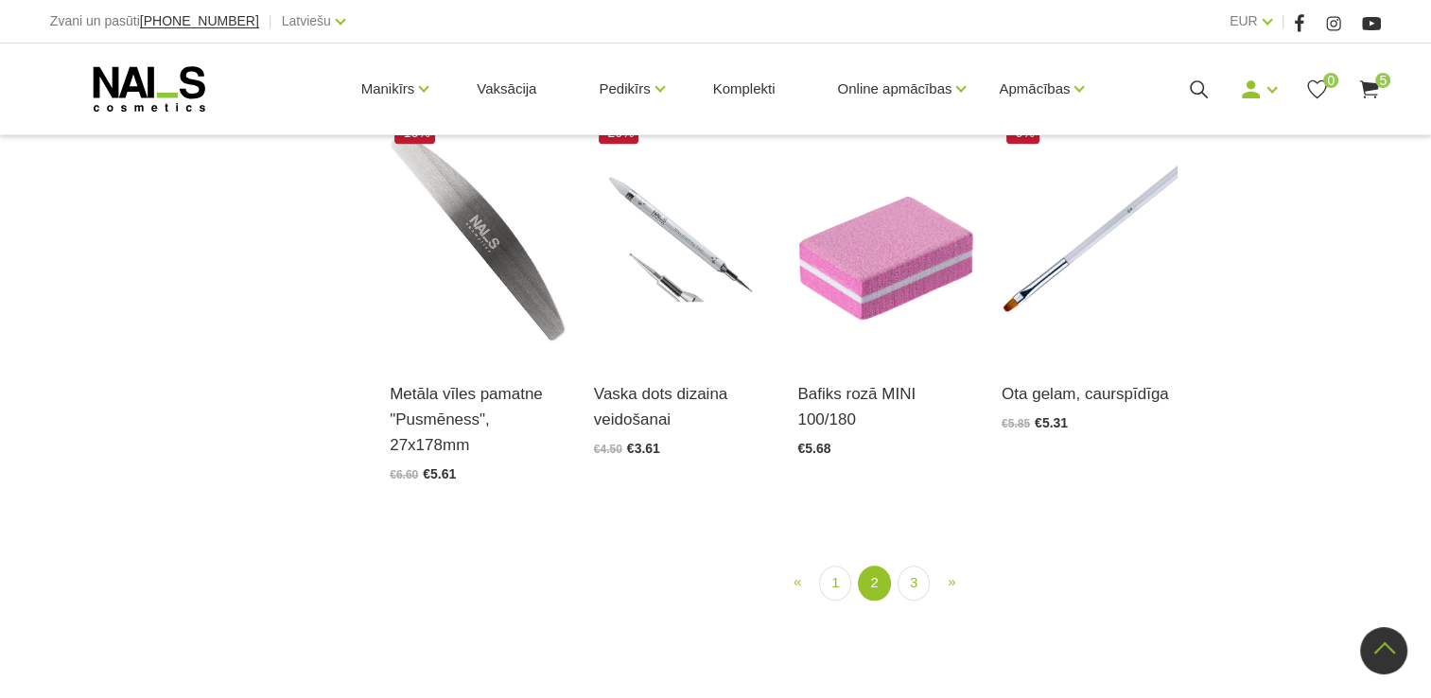
scroll to position [2079, 0]
click at [920, 567] on link "3" at bounding box center [914, 584] width 32 height 35
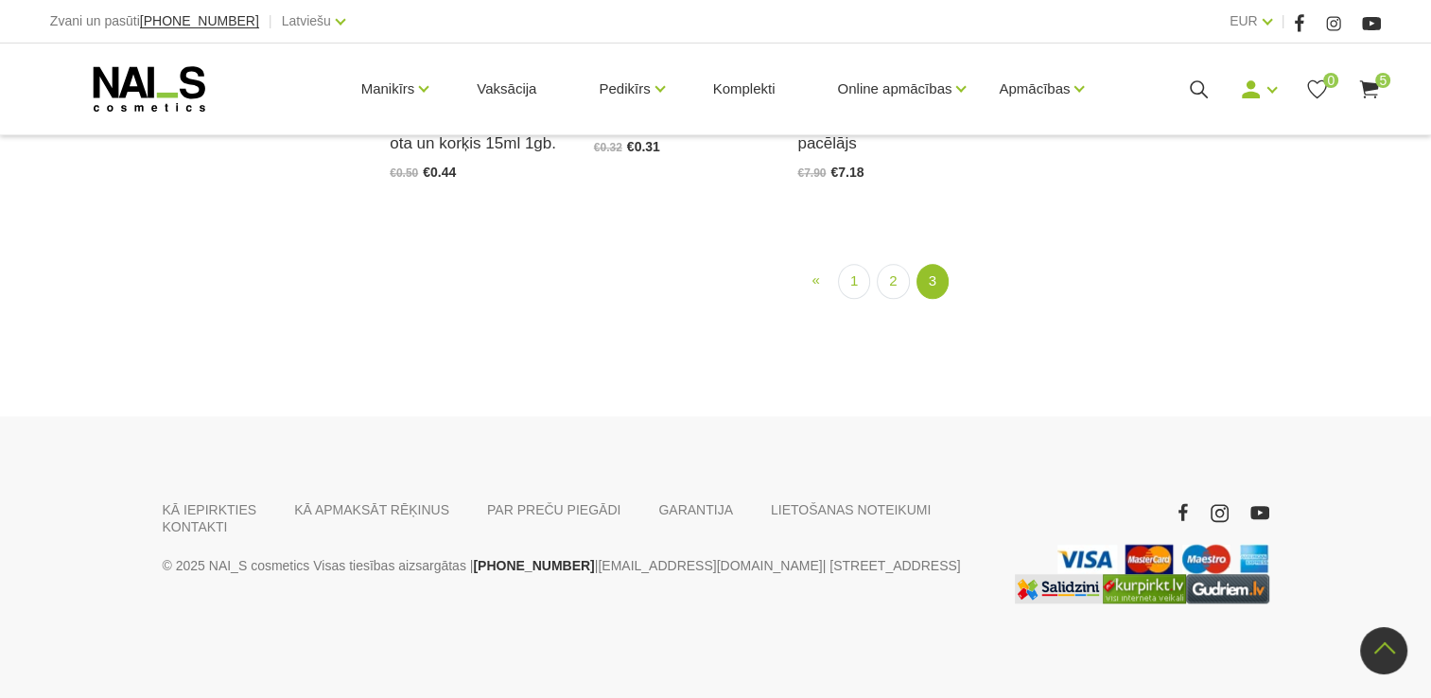
scroll to position [2067, 0]
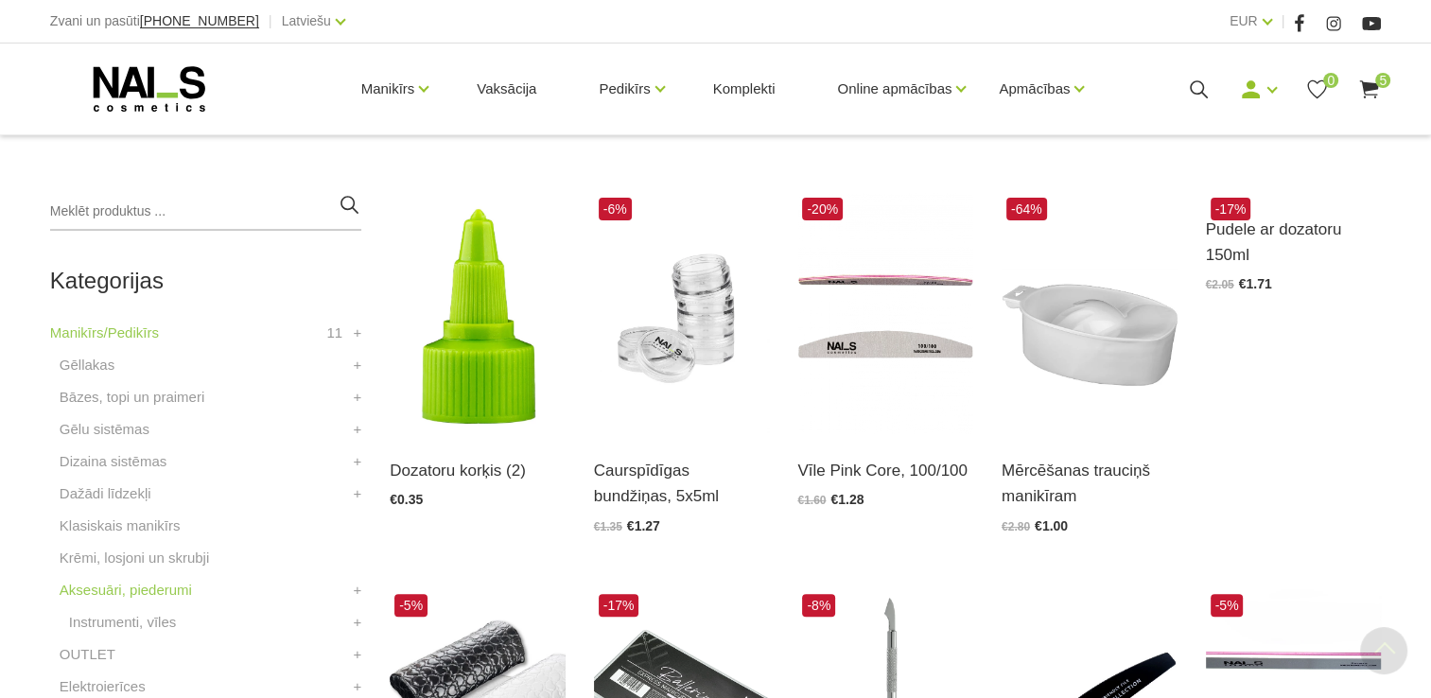
scroll to position [417, 0]
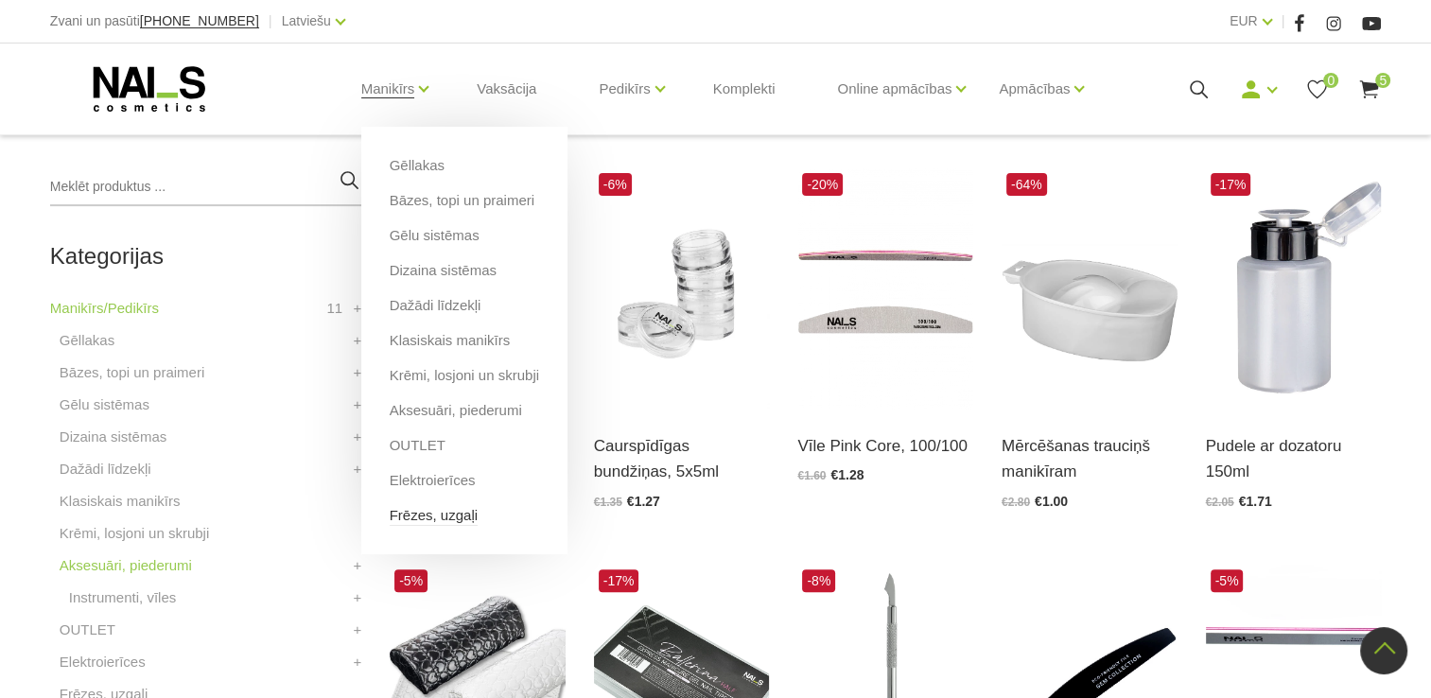
click at [429, 505] on link "Frēzes, uzgaļi" at bounding box center [434, 515] width 88 height 21
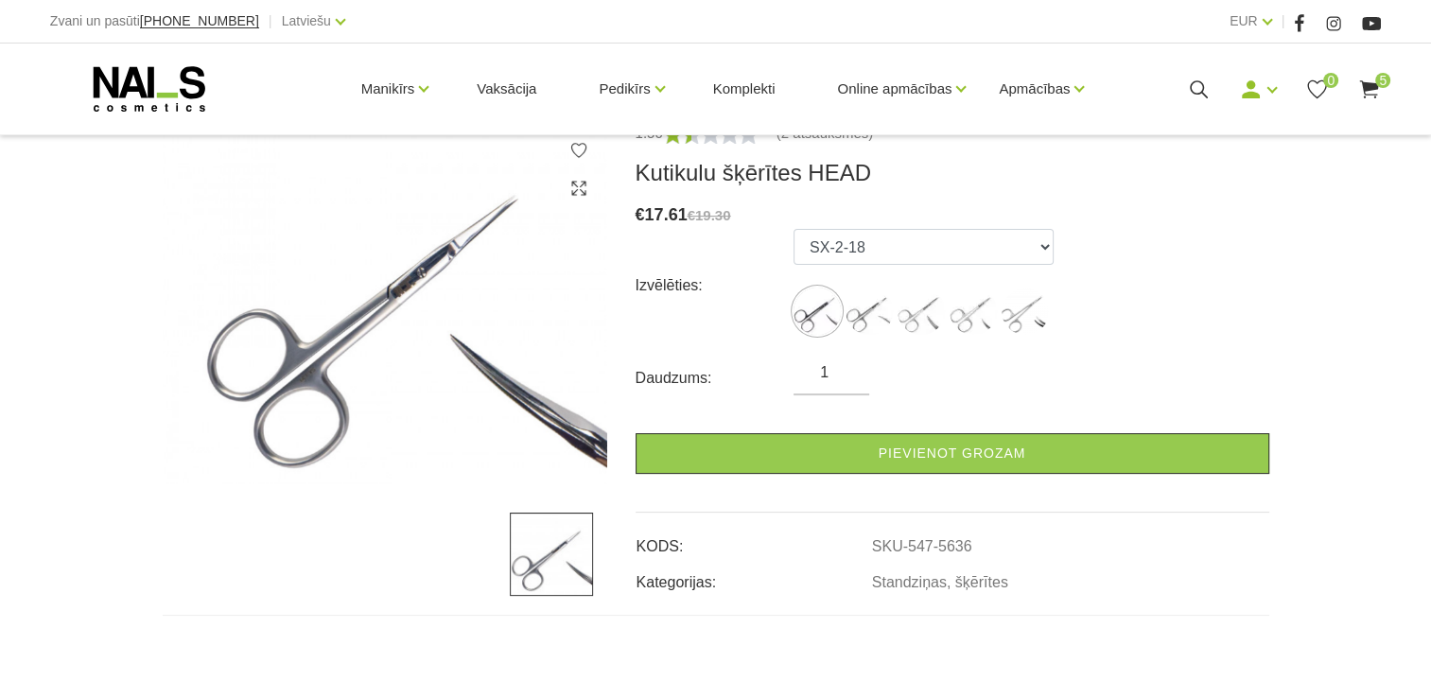
scroll to position [279, 0]
click at [877, 302] on img at bounding box center [869, 310] width 47 height 47
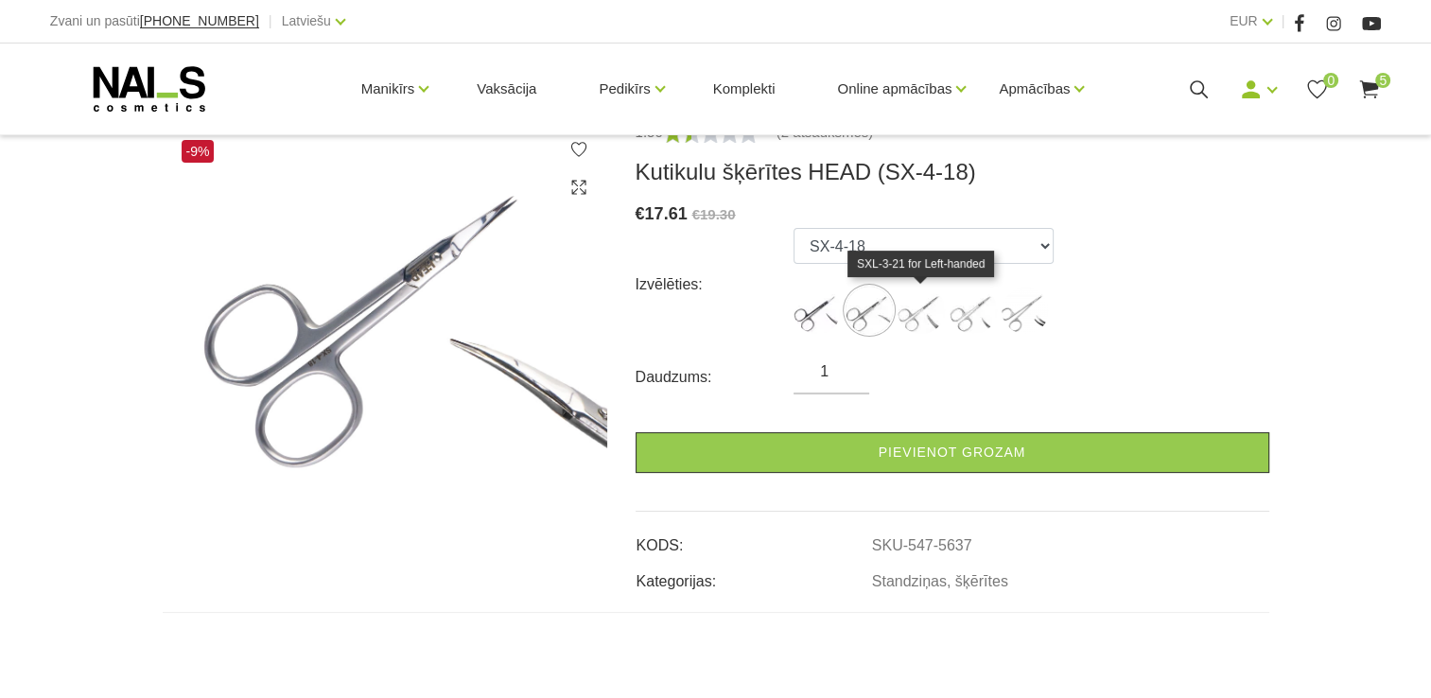
click at [917, 309] on img at bounding box center [921, 310] width 47 height 47
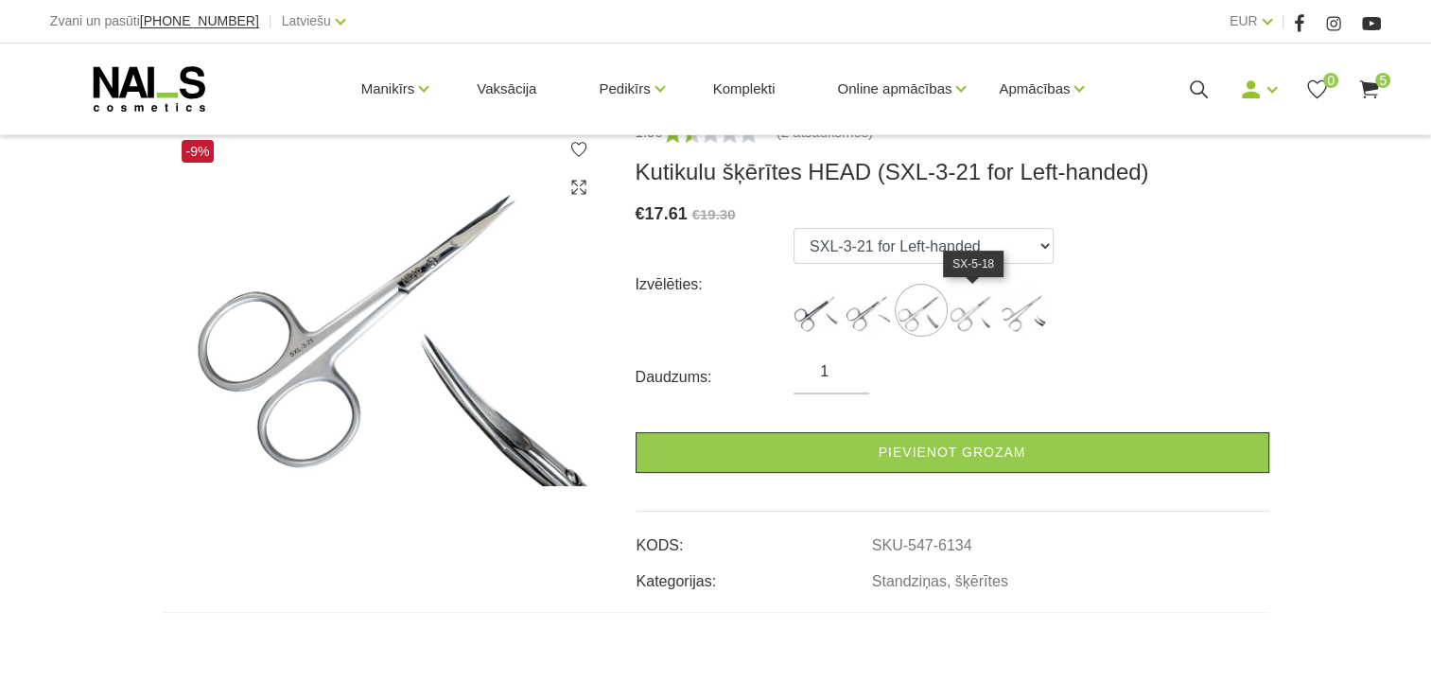
click at [981, 323] on img at bounding box center [973, 310] width 47 height 47
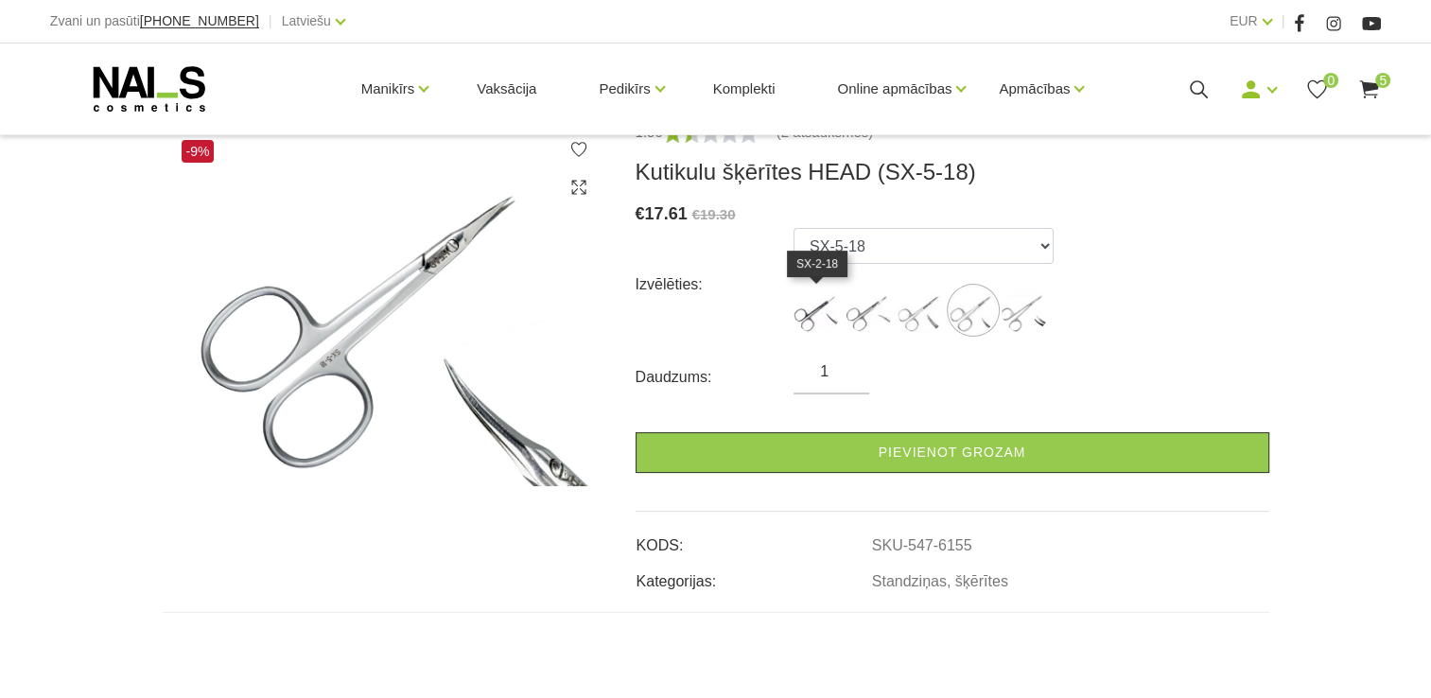
click at [797, 319] on img at bounding box center [817, 310] width 47 height 47
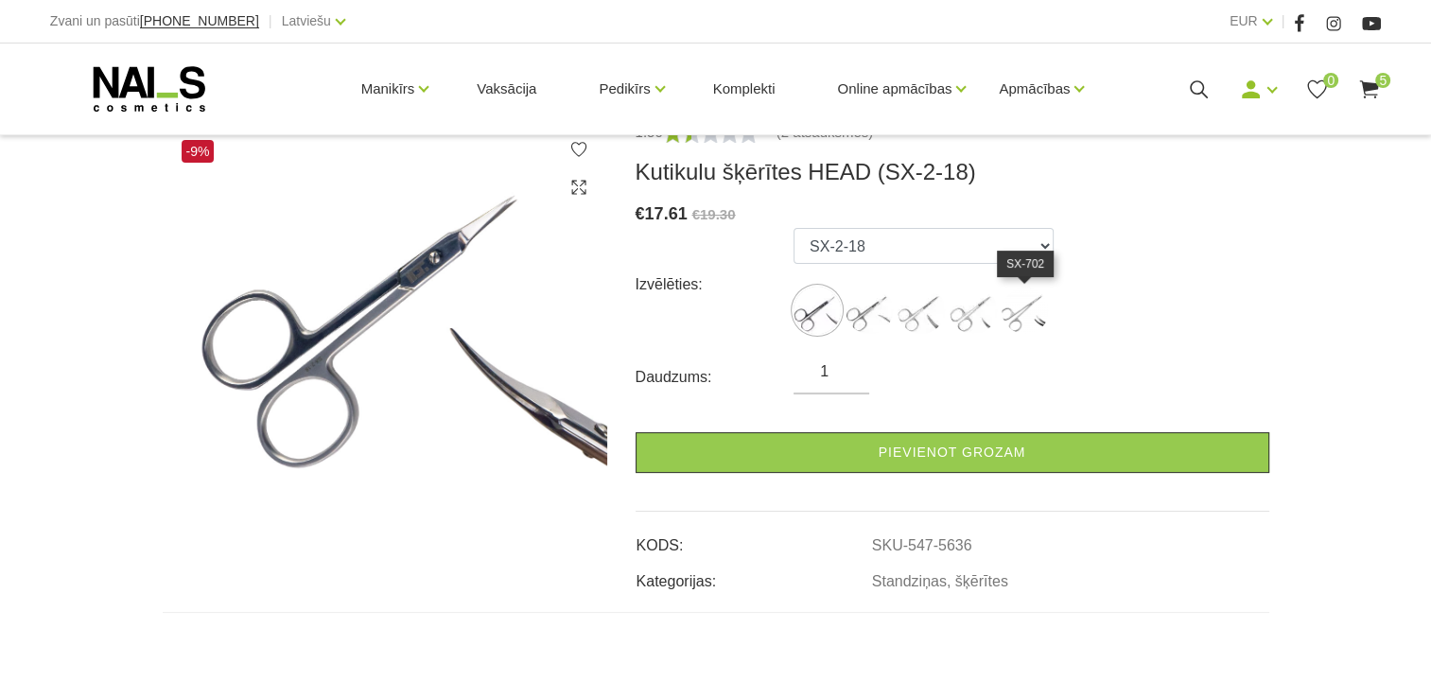
click at [1031, 320] on img at bounding box center [1025, 310] width 47 height 47
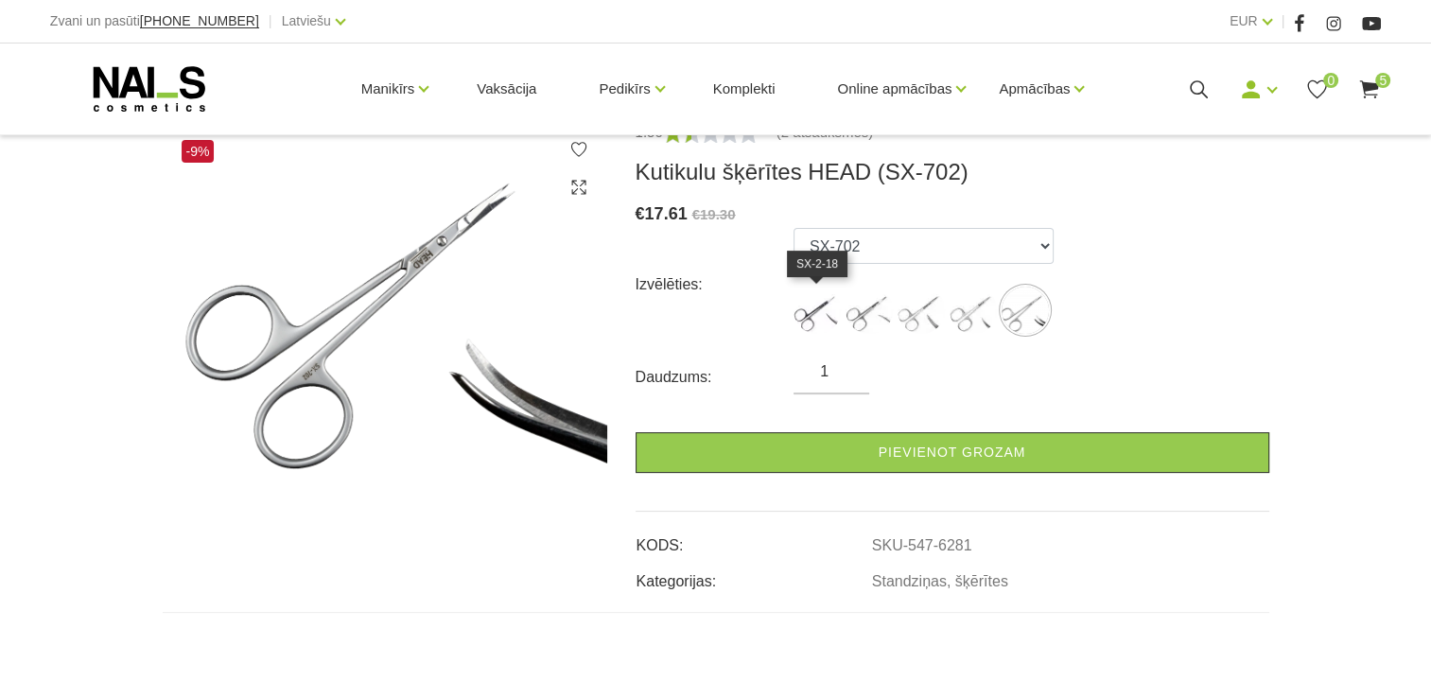
click at [816, 326] on img at bounding box center [817, 310] width 47 height 47
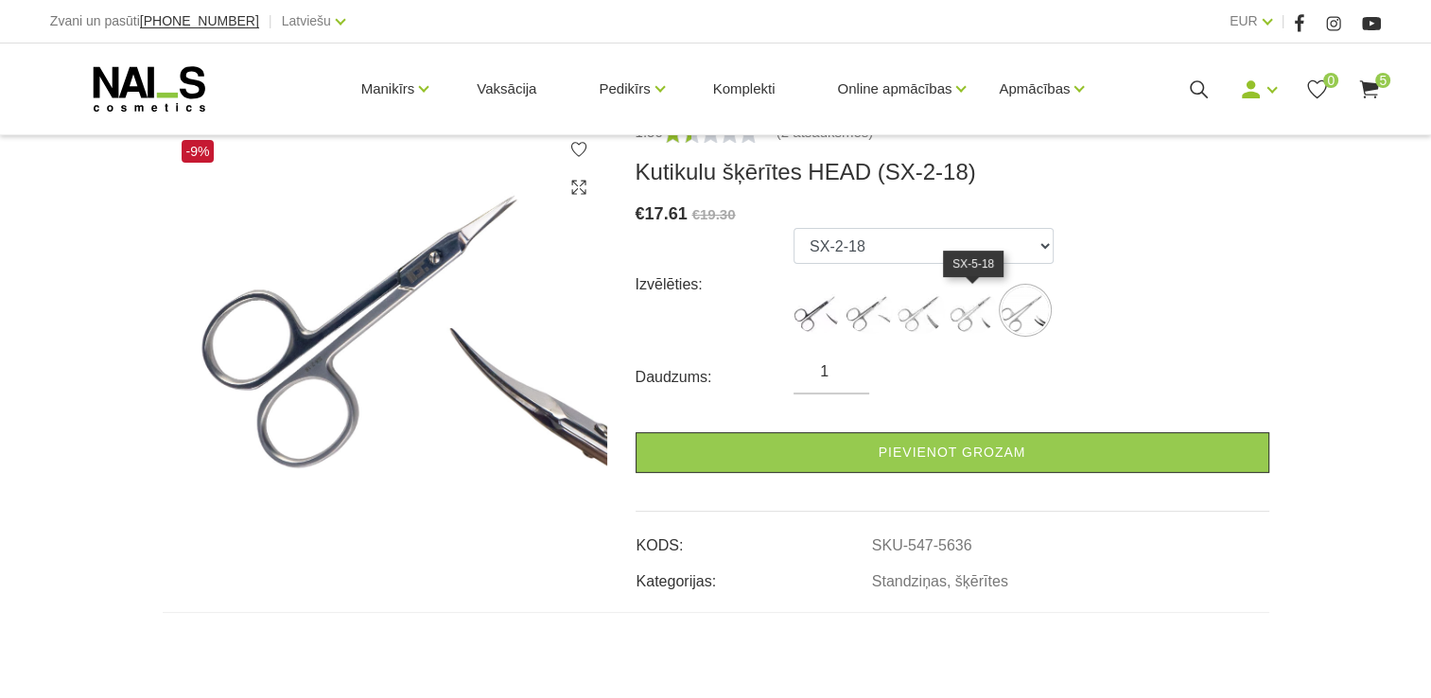
click at [985, 320] on img at bounding box center [973, 310] width 47 height 47
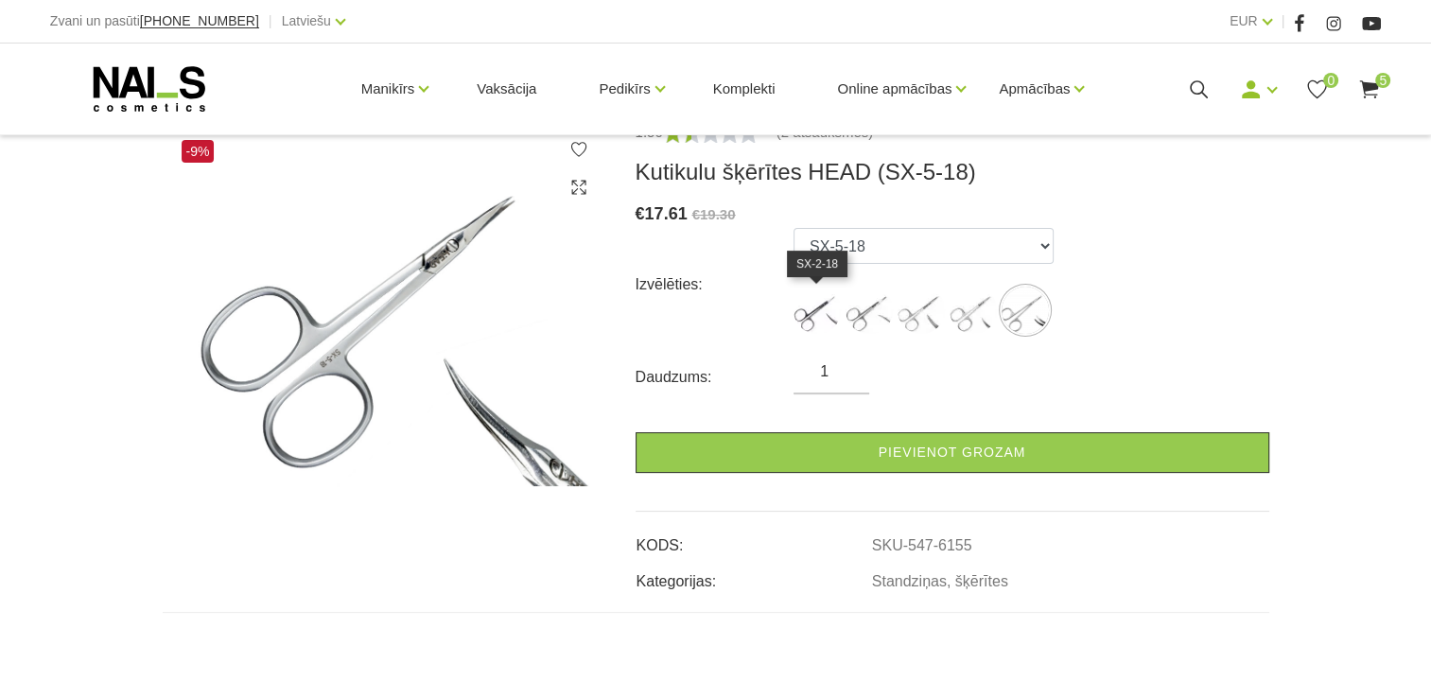
click at [808, 317] on img at bounding box center [817, 310] width 47 height 47
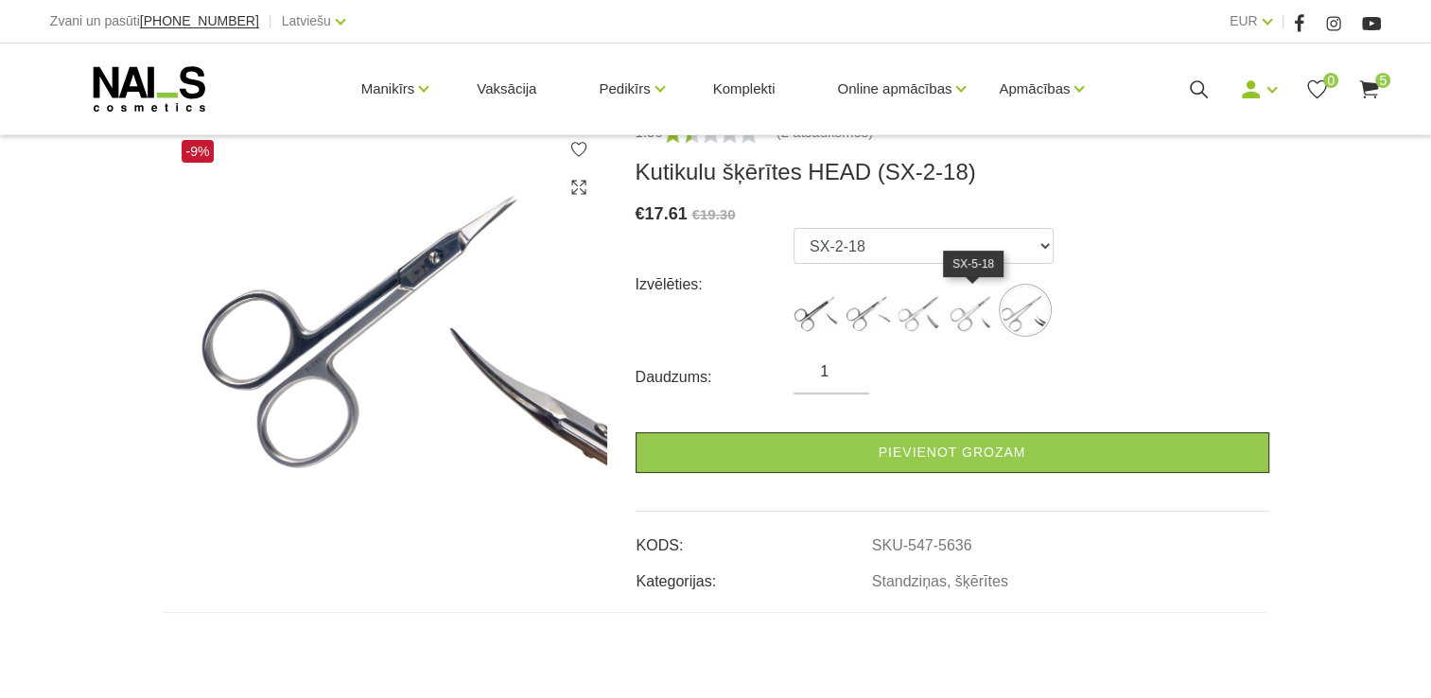
click at [959, 327] on img at bounding box center [973, 310] width 47 height 47
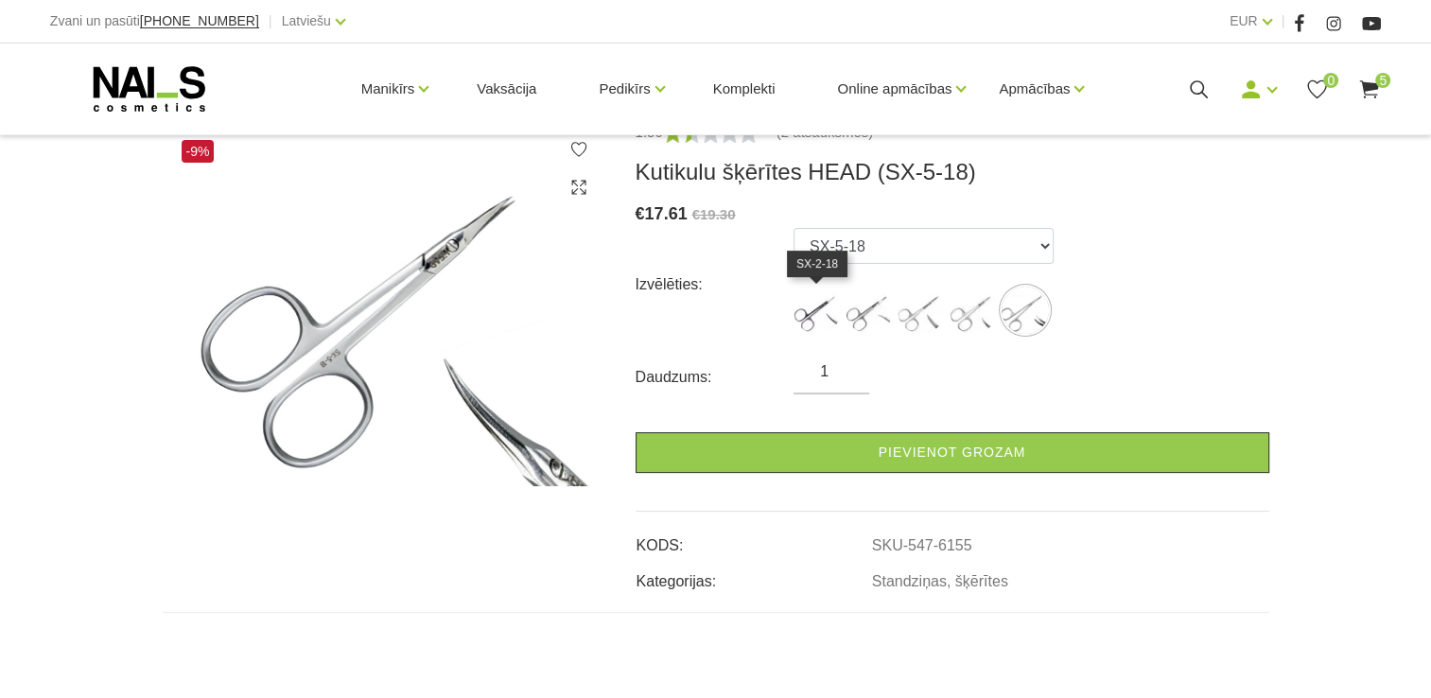
click at [816, 319] on img at bounding box center [817, 310] width 47 height 47
select select "5636"
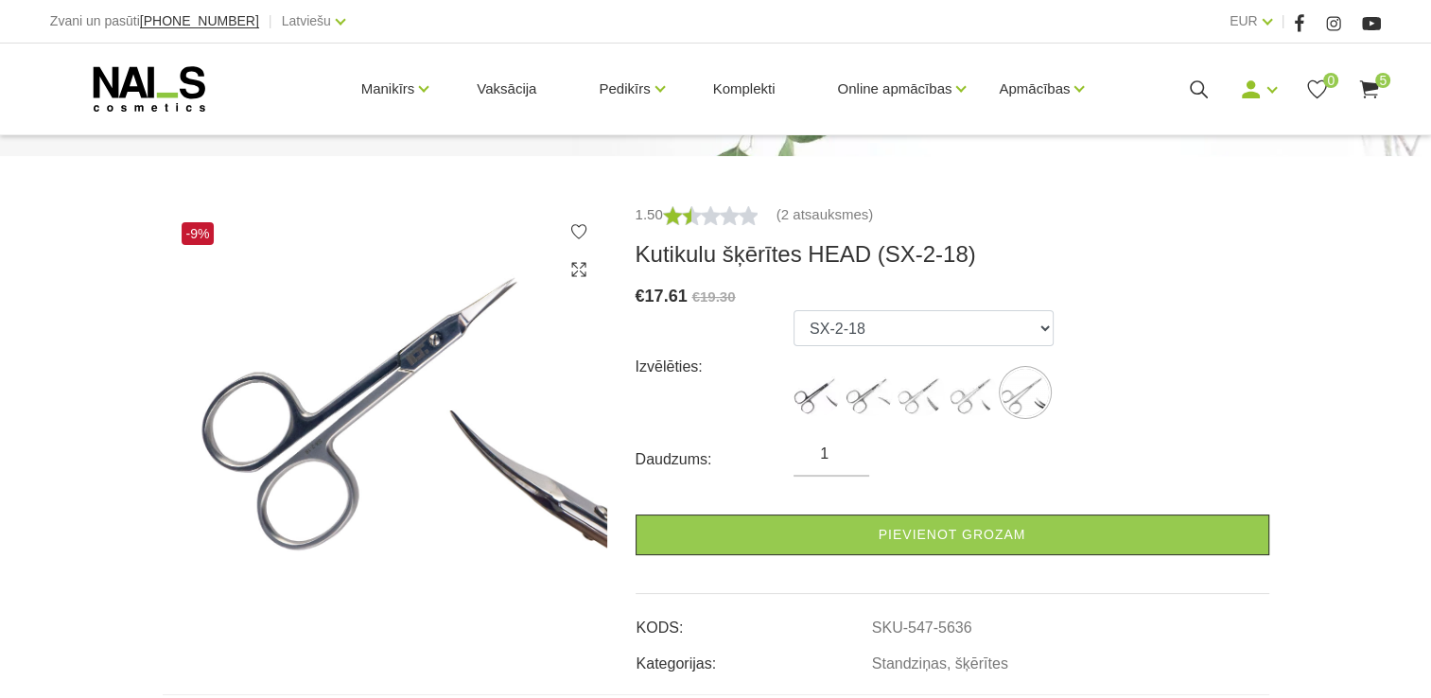
scroll to position [189, 0]
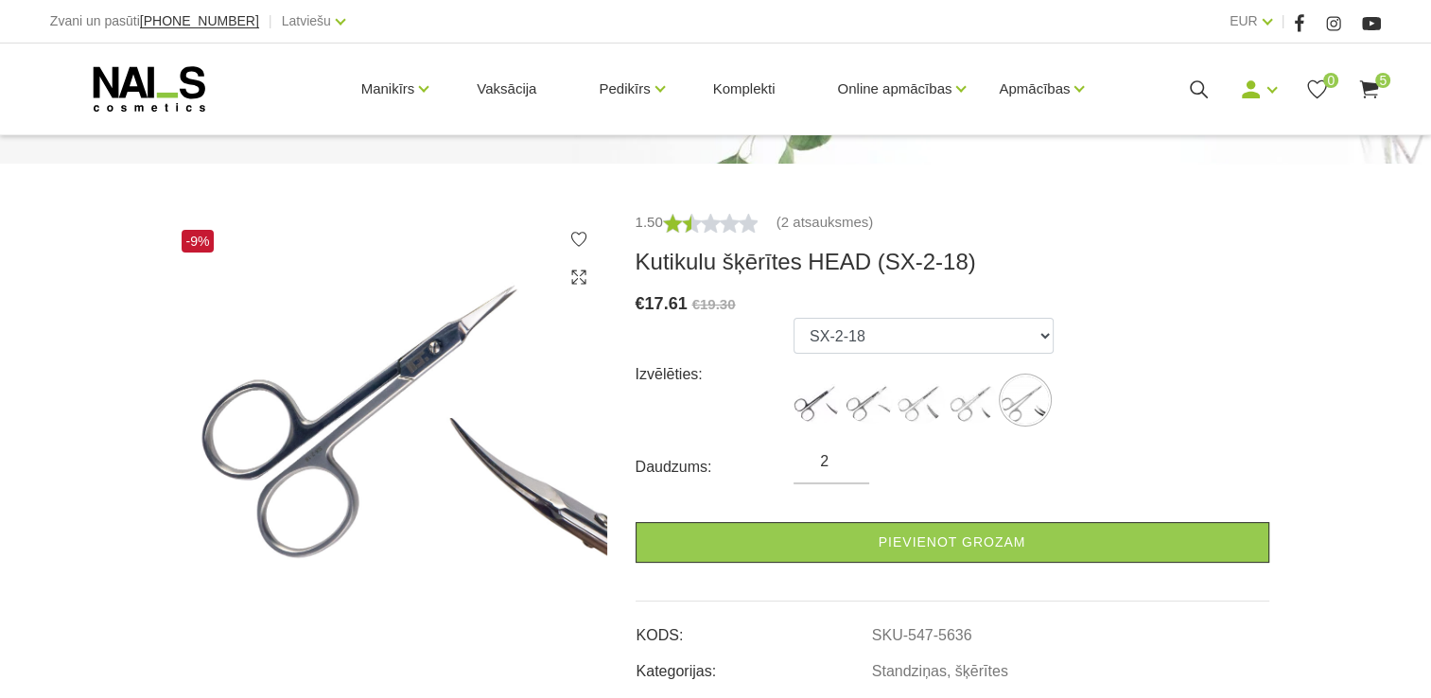
type input "2"
click at [850, 459] on input "2" at bounding box center [832, 461] width 76 height 23
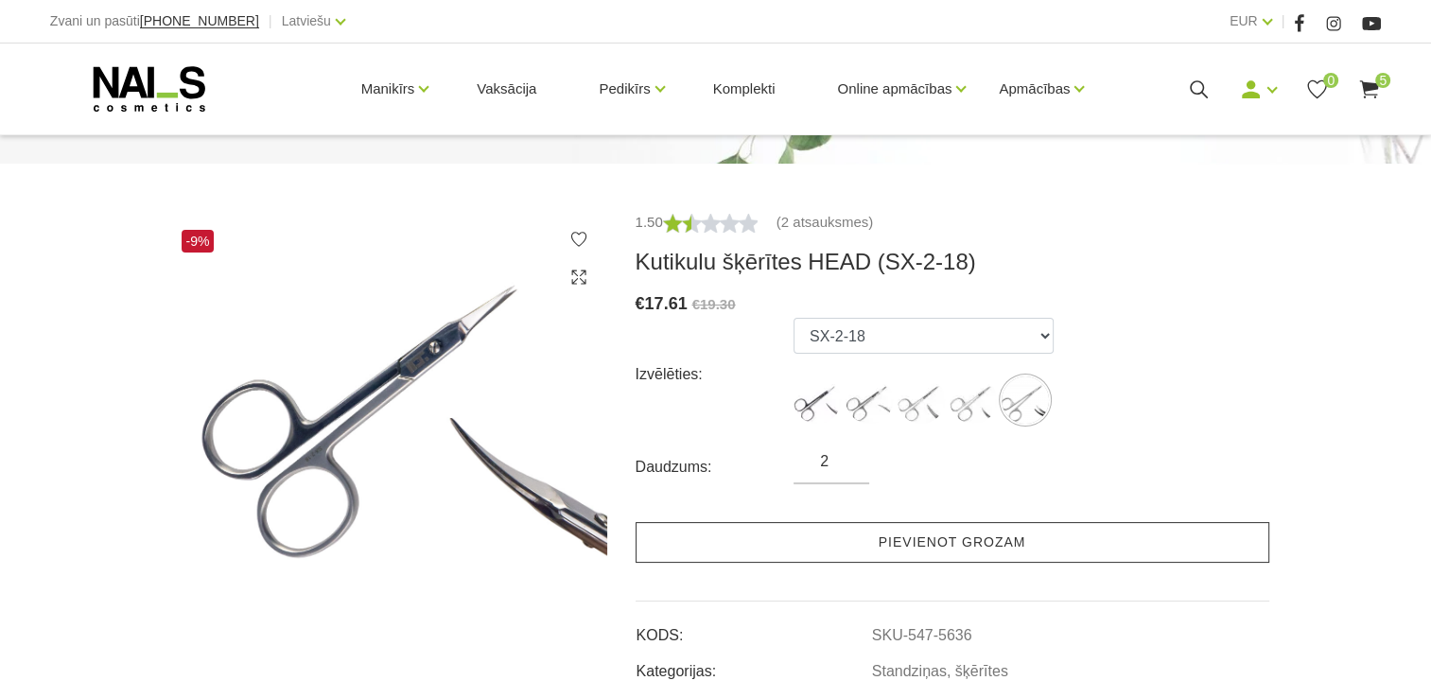
click at [901, 552] on link "Pievienot grozam" at bounding box center [953, 542] width 634 height 41
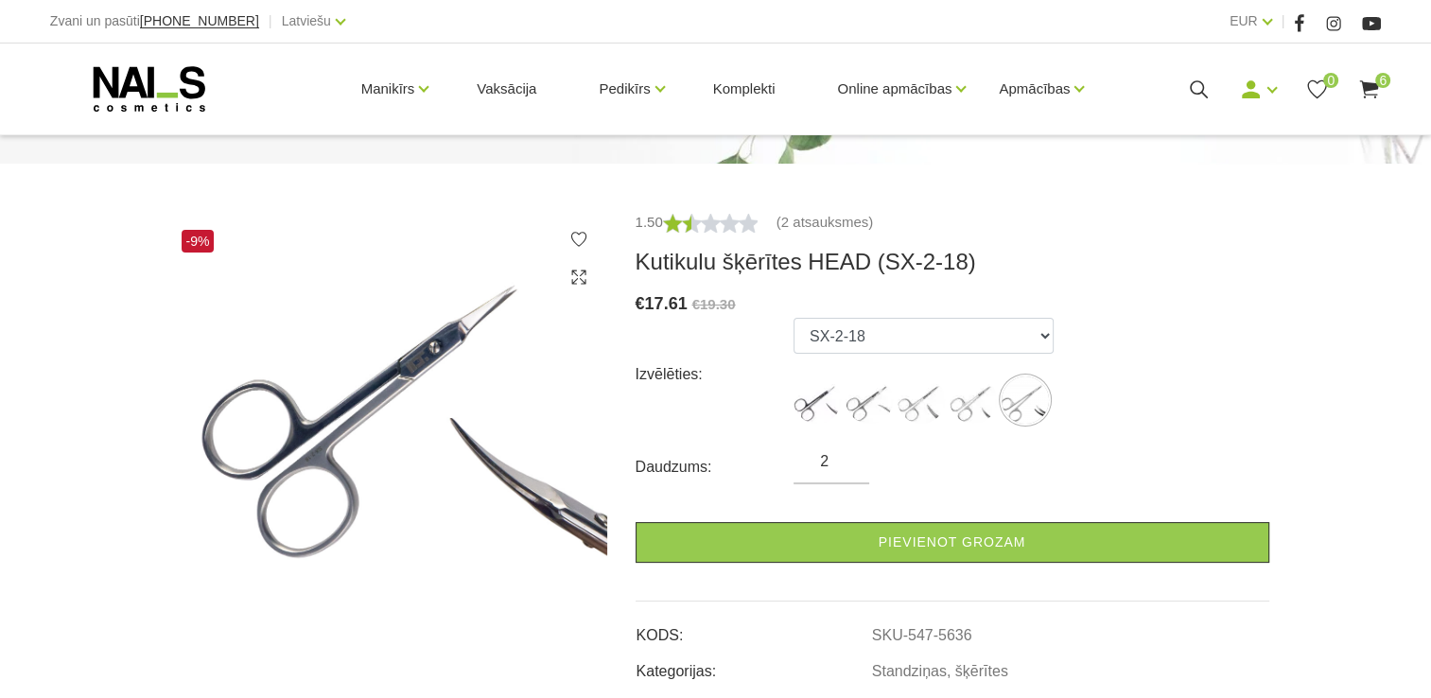
scroll to position [0, 0]
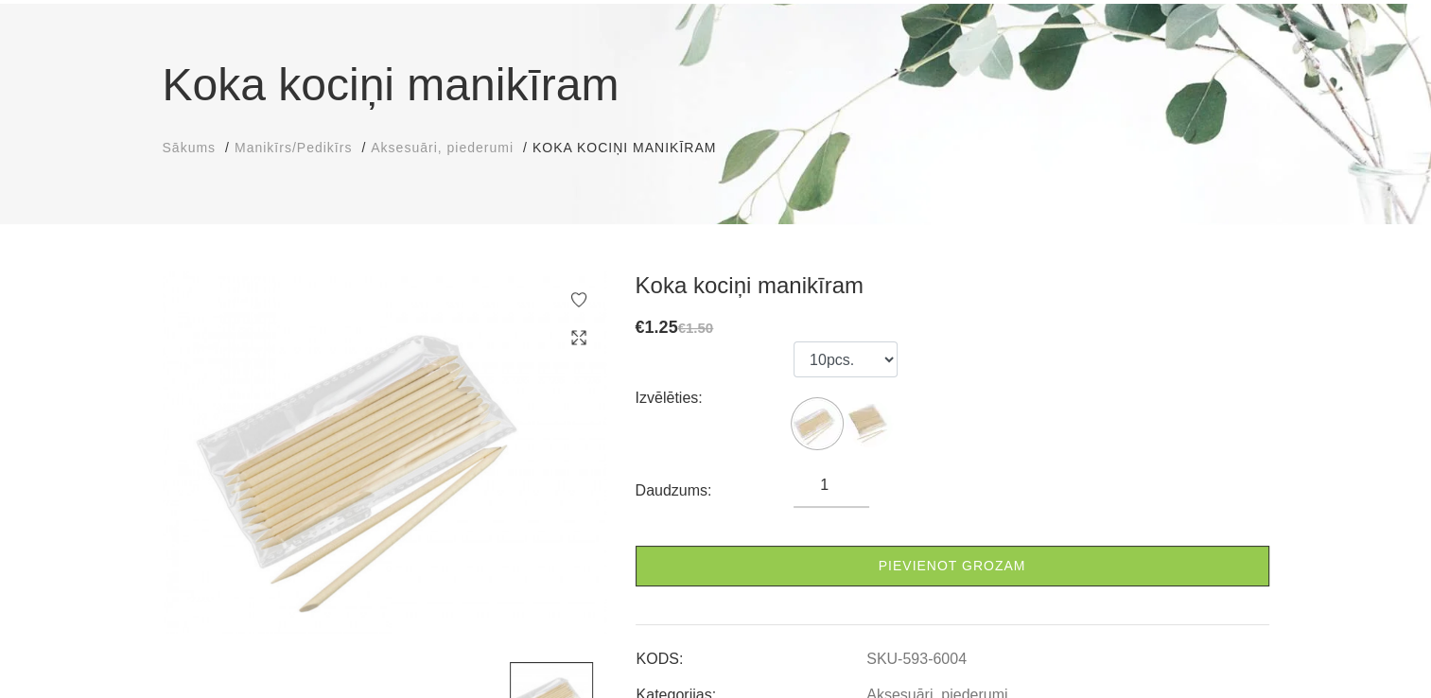
scroll to position [131, 0]
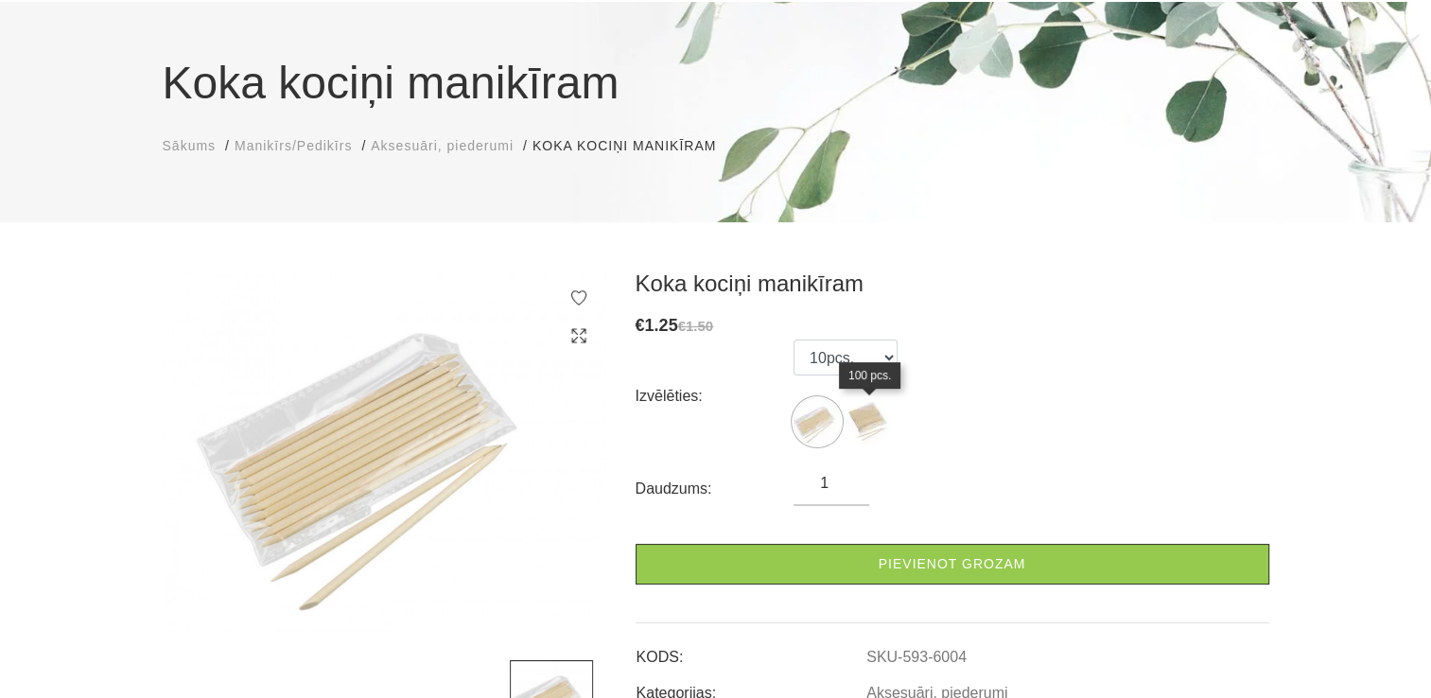
click at [862, 422] on img at bounding box center [869, 421] width 47 height 47
select select "6005"
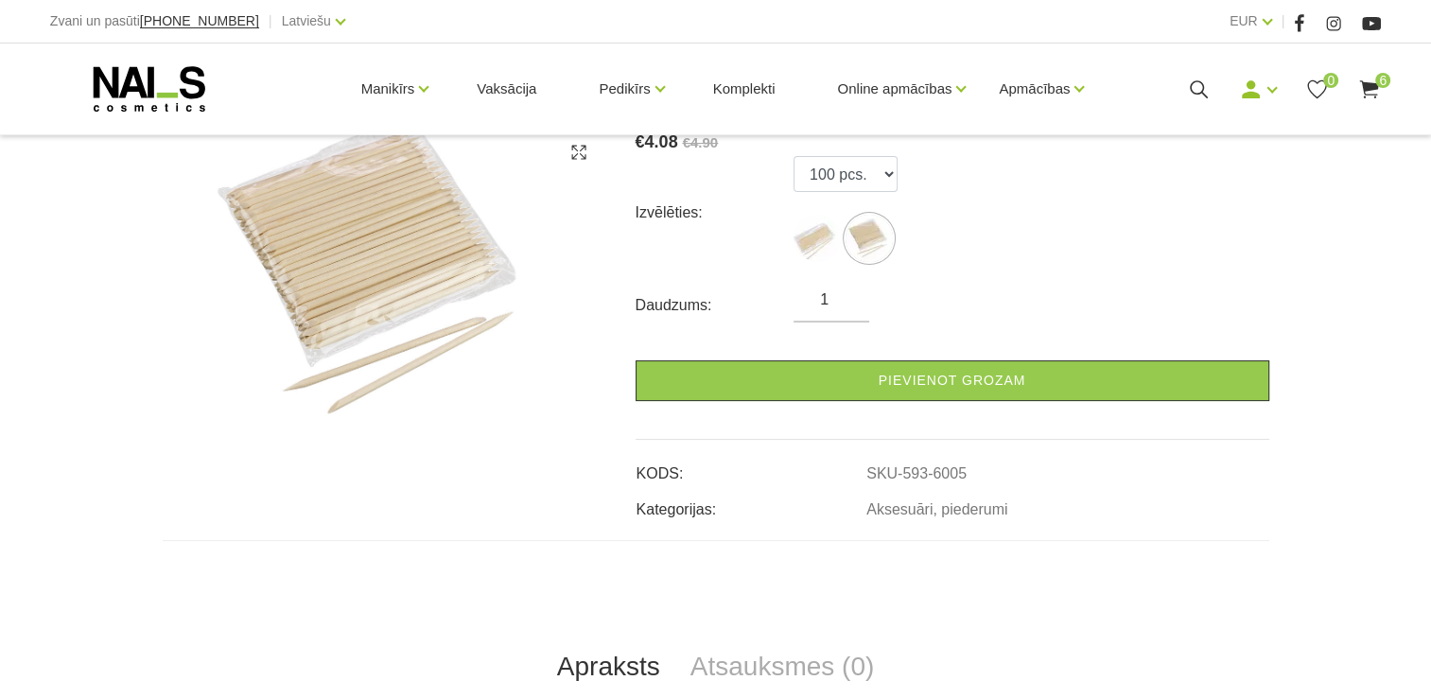
scroll to position [316, 0]
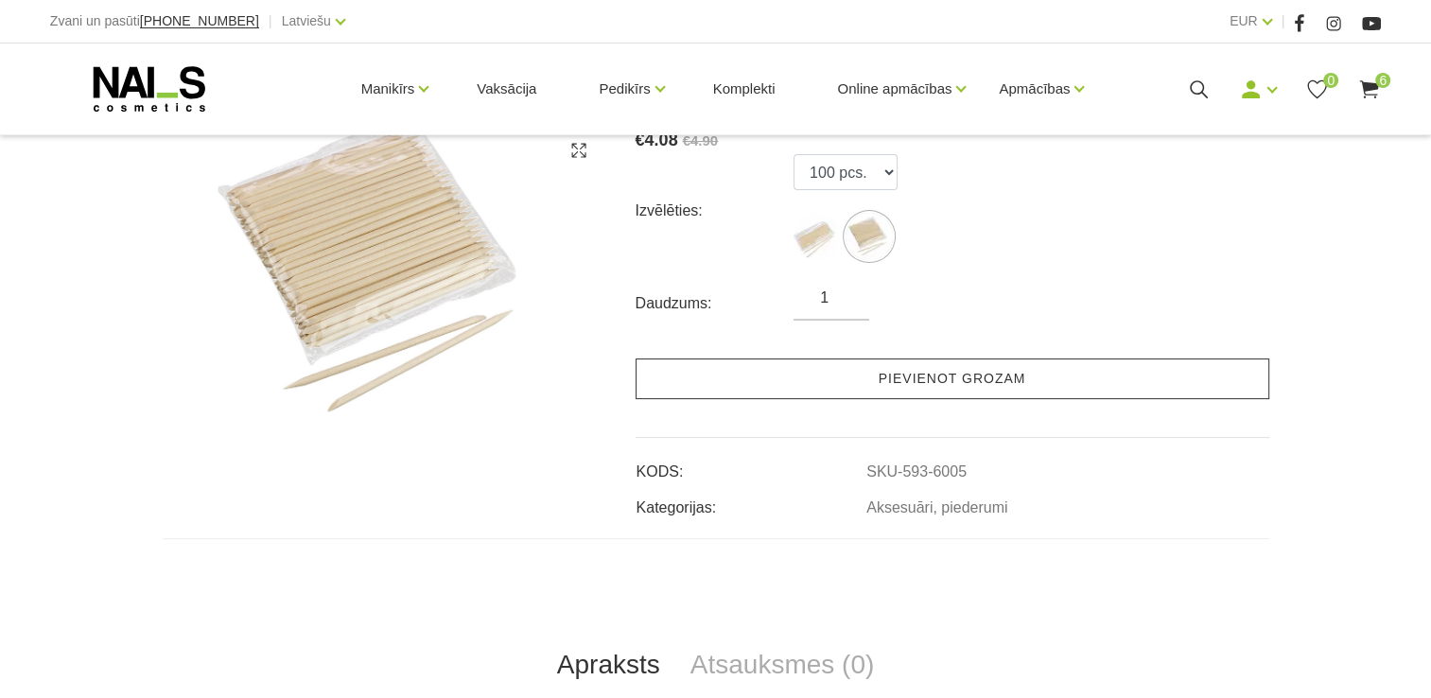
click at [1044, 381] on link "Pievienot grozam" at bounding box center [953, 379] width 634 height 41
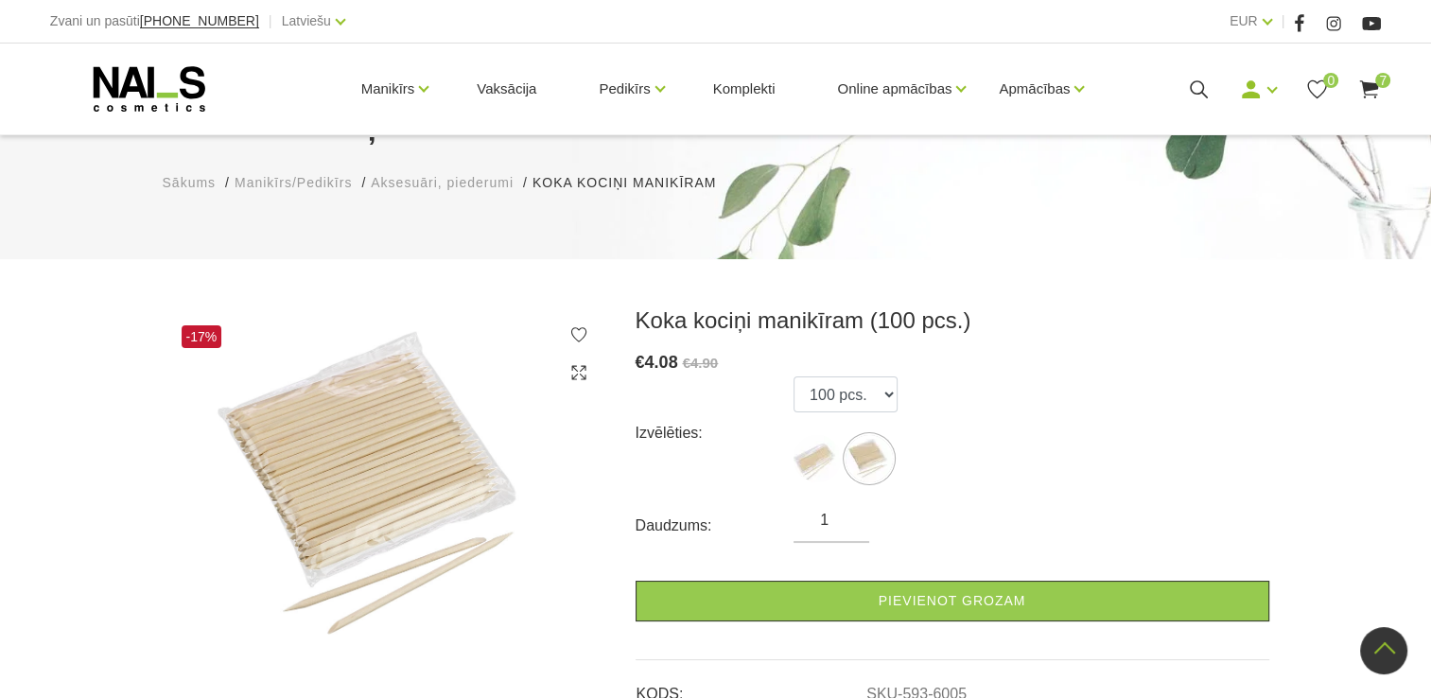
scroll to position [0, 0]
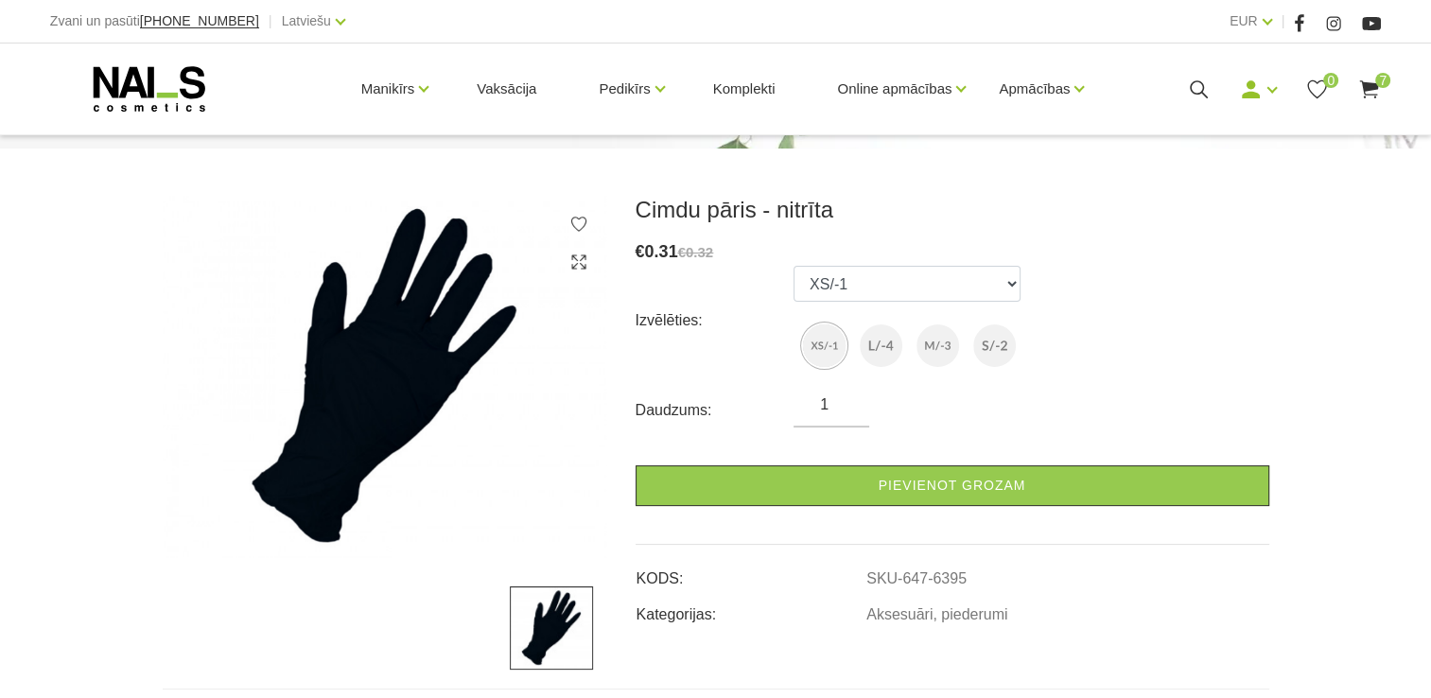
scroll to position [206, 0]
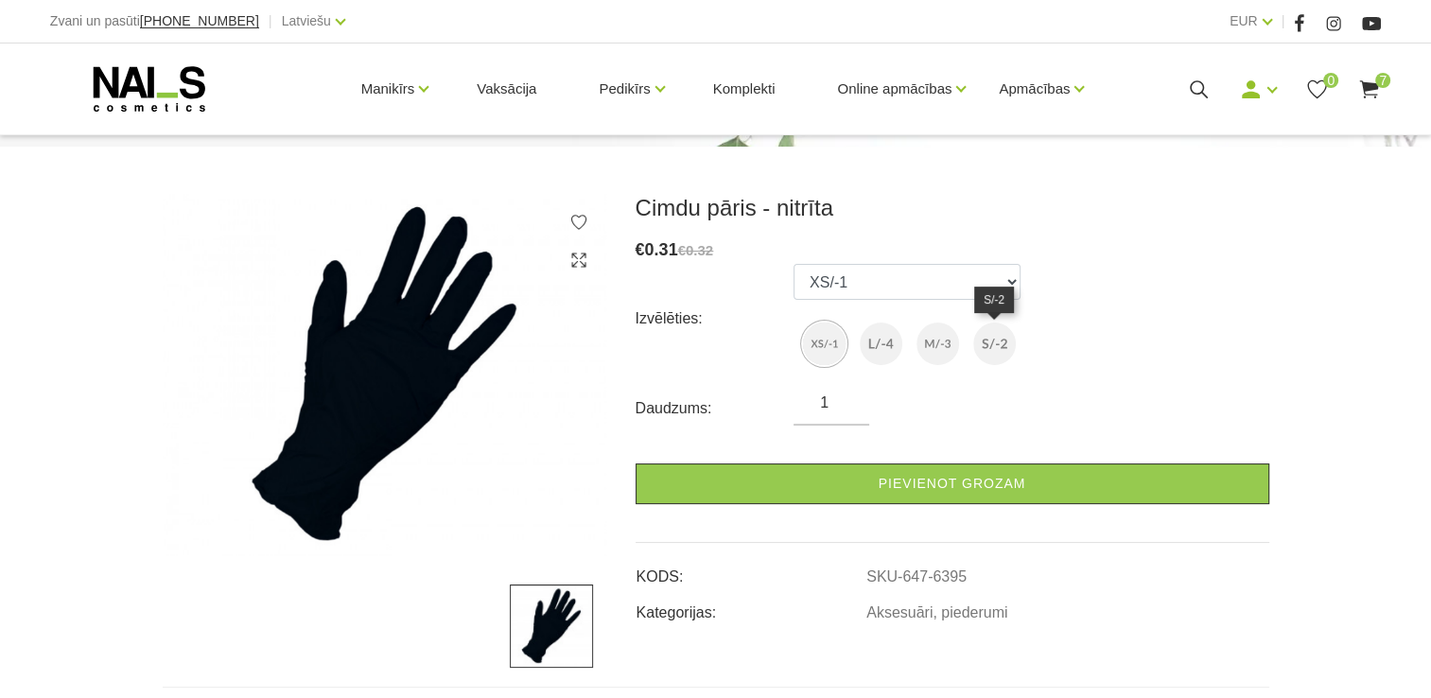
click at [994, 354] on img at bounding box center [995, 344] width 43 height 43
select select "6398"
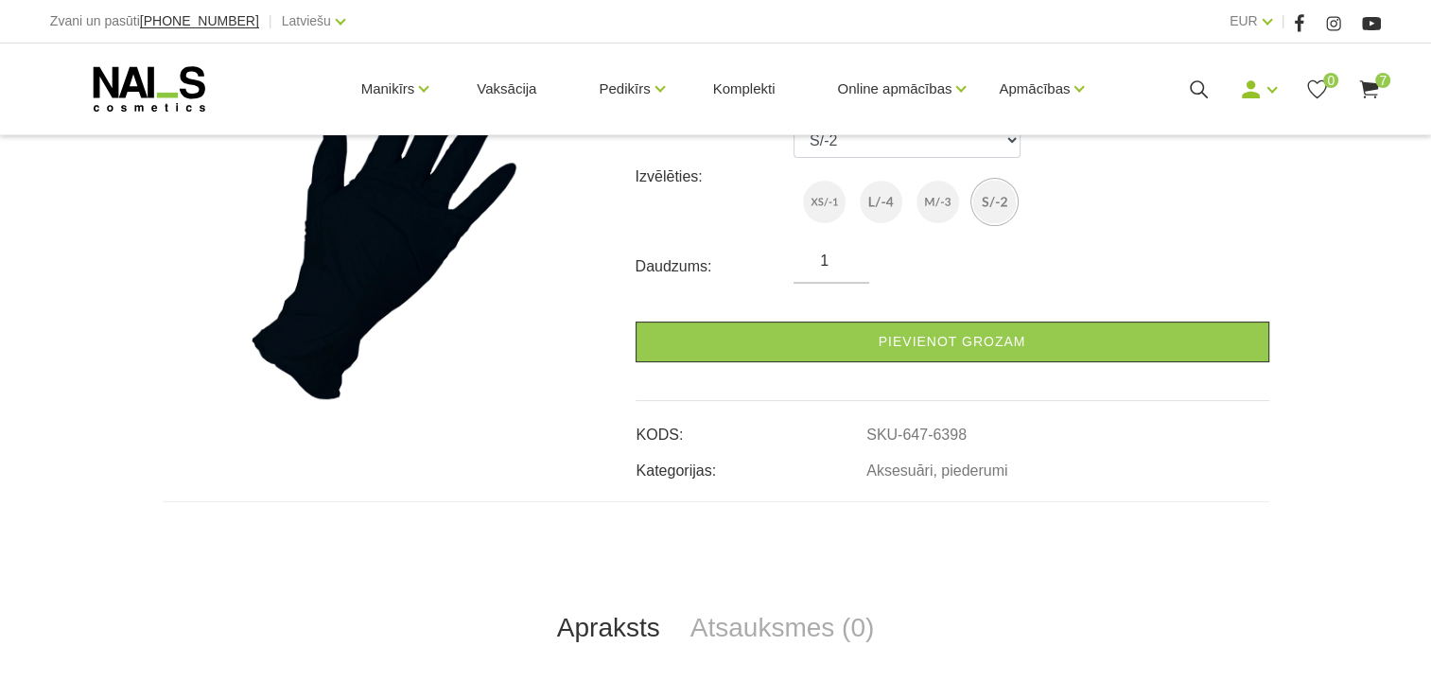
scroll to position [350, 0]
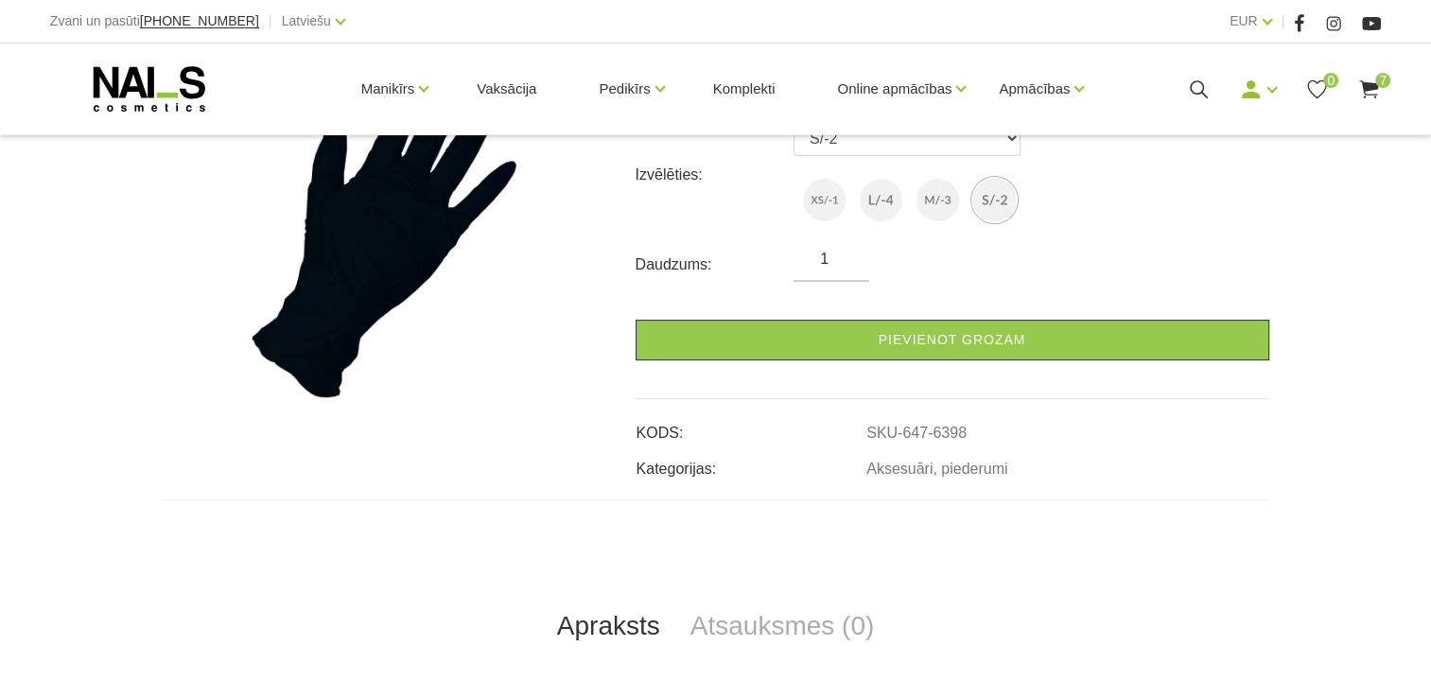
click at [838, 263] on input "1" at bounding box center [832, 259] width 76 height 23
click at [846, 254] on input "1" at bounding box center [832, 259] width 76 height 23
click at [828, 263] on input "1" at bounding box center [832, 259] width 76 height 23
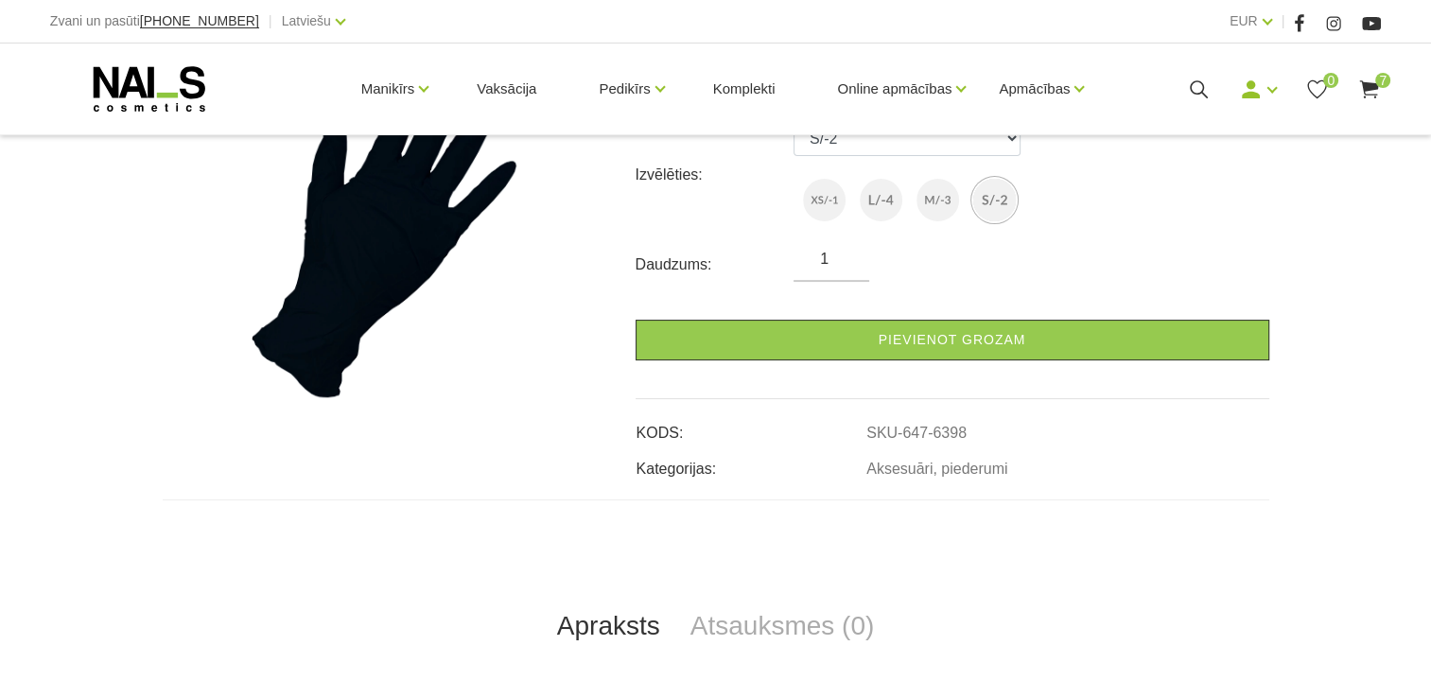
click at [848, 255] on input "1" at bounding box center [832, 259] width 76 height 23
drag, startPoint x: 848, startPoint y: 255, endPoint x: 927, endPoint y: 271, distance: 80.9
click at [869, 271] on input "1" at bounding box center [832, 259] width 76 height 23
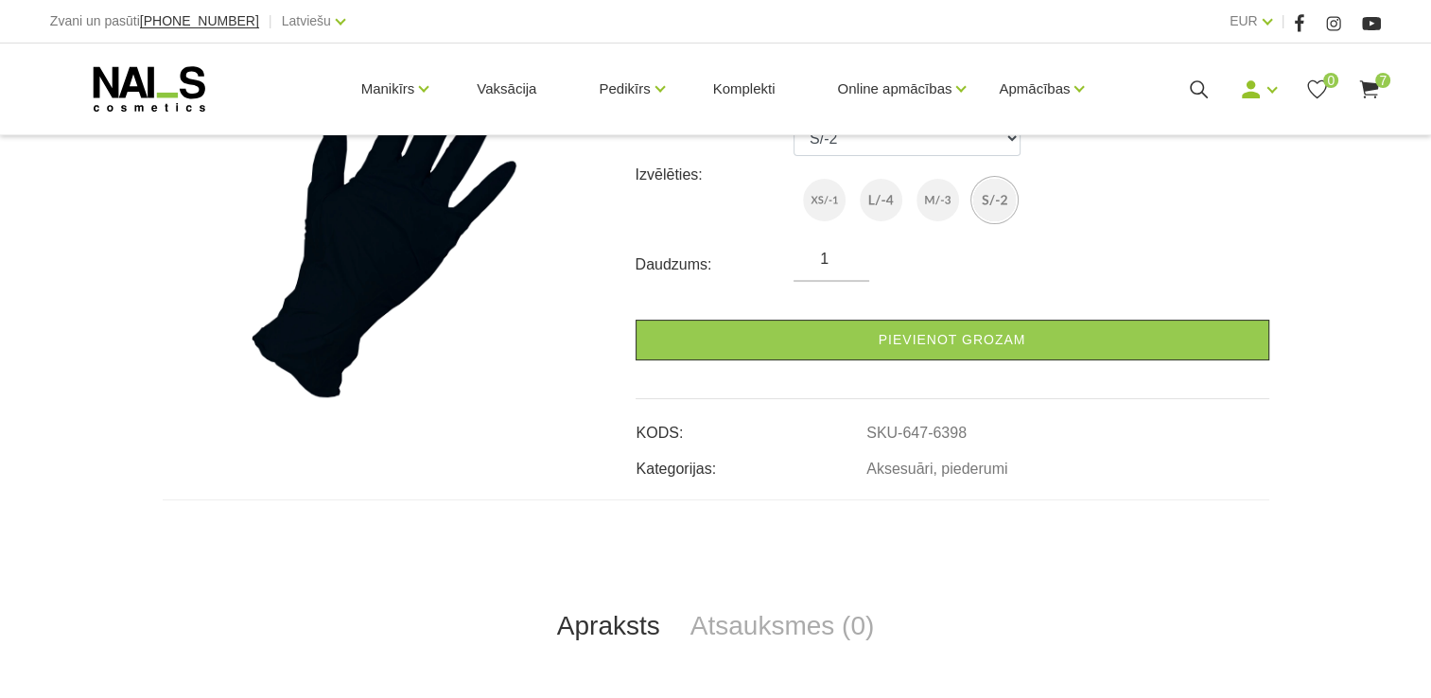
click at [927, 271] on div "Daudzums: 1" at bounding box center [953, 265] width 634 height 34
click at [846, 255] on input "1" at bounding box center [832, 259] width 76 height 23
click at [848, 264] on input "1" at bounding box center [832, 259] width 76 height 23
click at [848, 252] on input "1" at bounding box center [832, 259] width 76 height 23
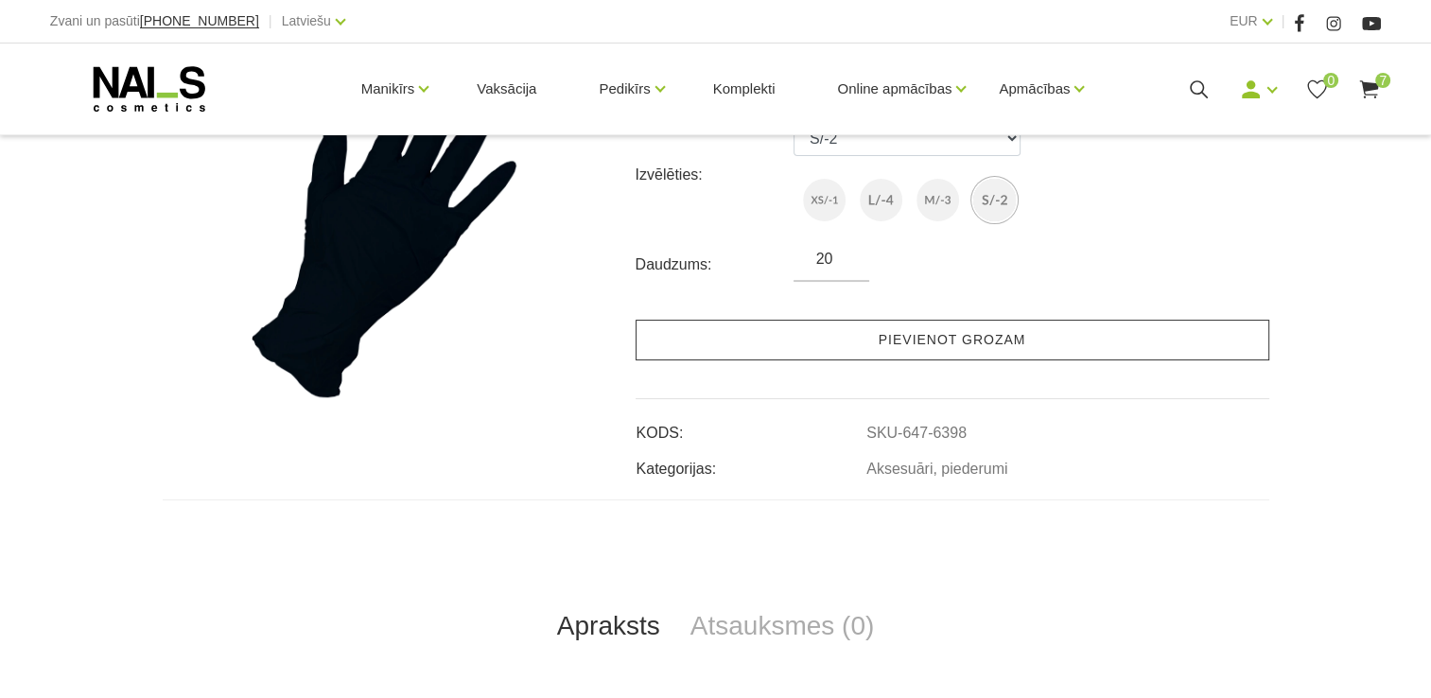
type input "20"
click at [931, 351] on link "Pievienot grozam" at bounding box center [953, 340] width 634 height 41
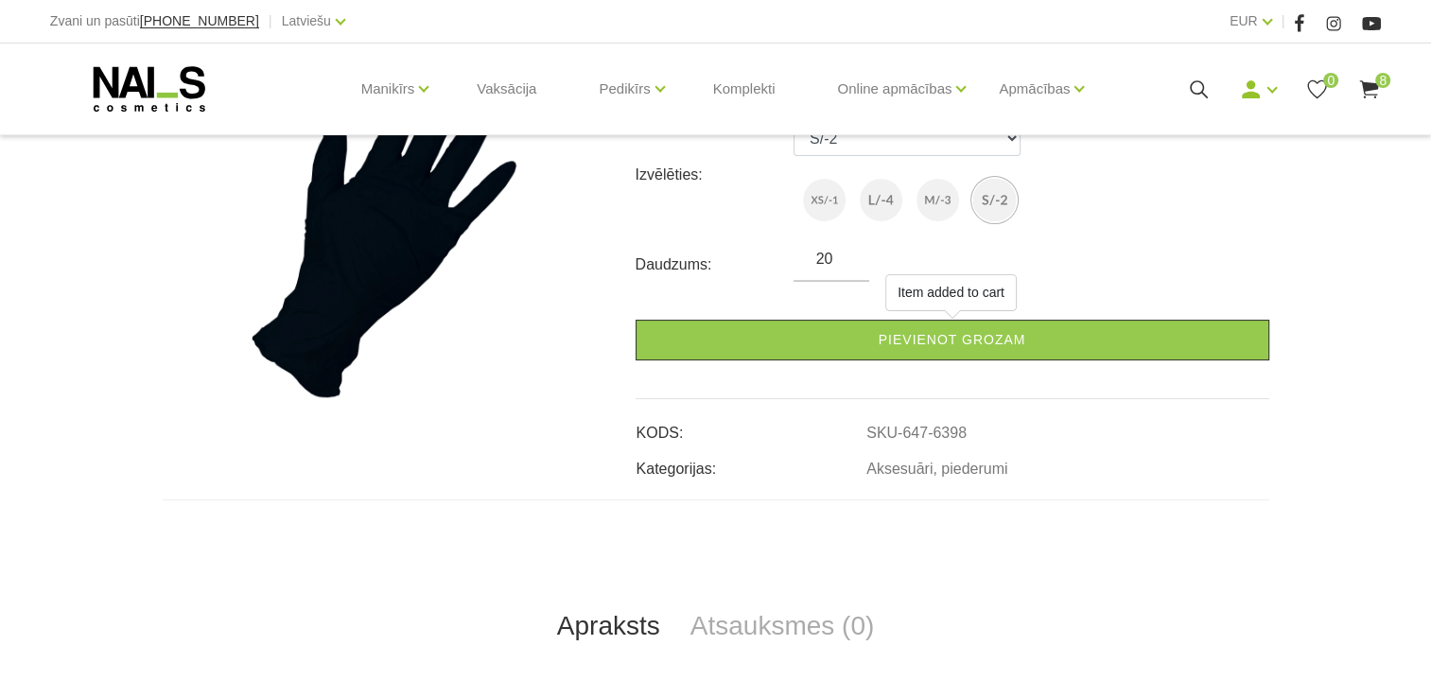
click at [1376, 95] on icon at bounding box center [1370, 90] width 24 height 24
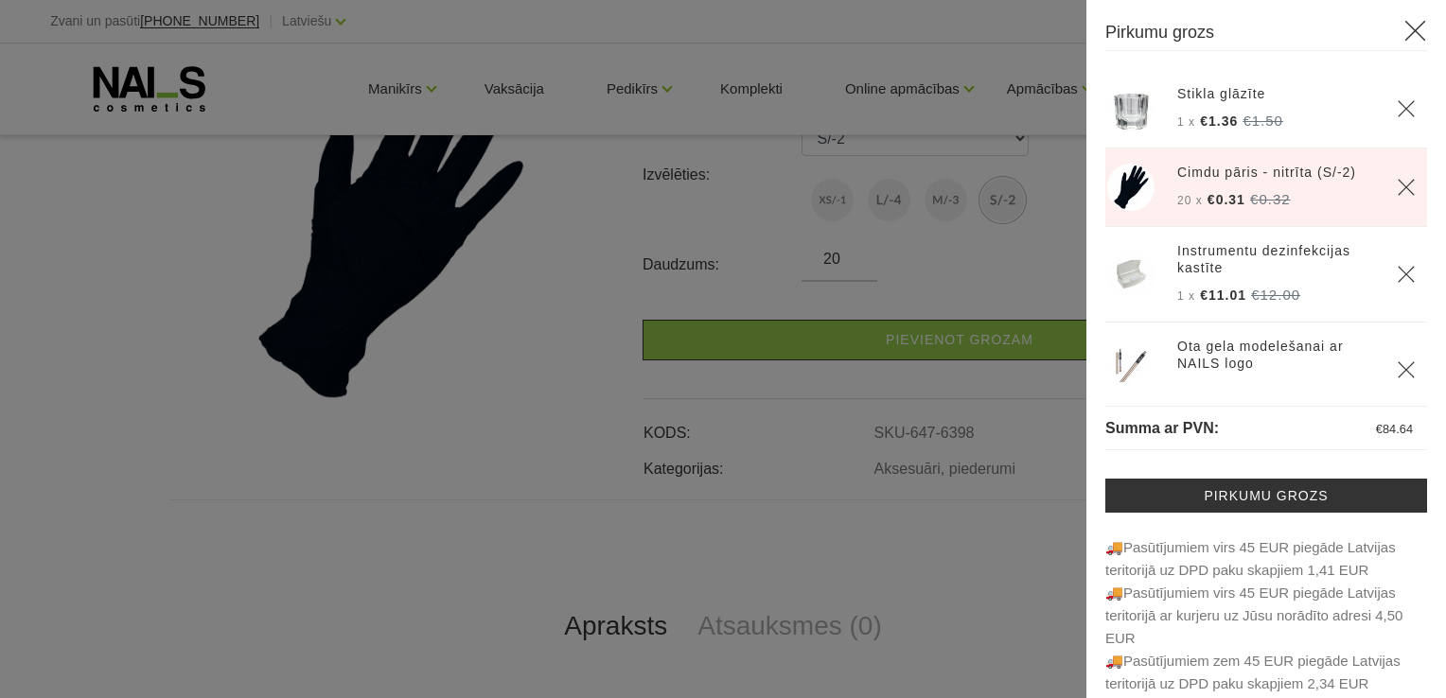
click at [1397, 193] on use "Delete" at bounding box center [1405, 187] width 16 height 16
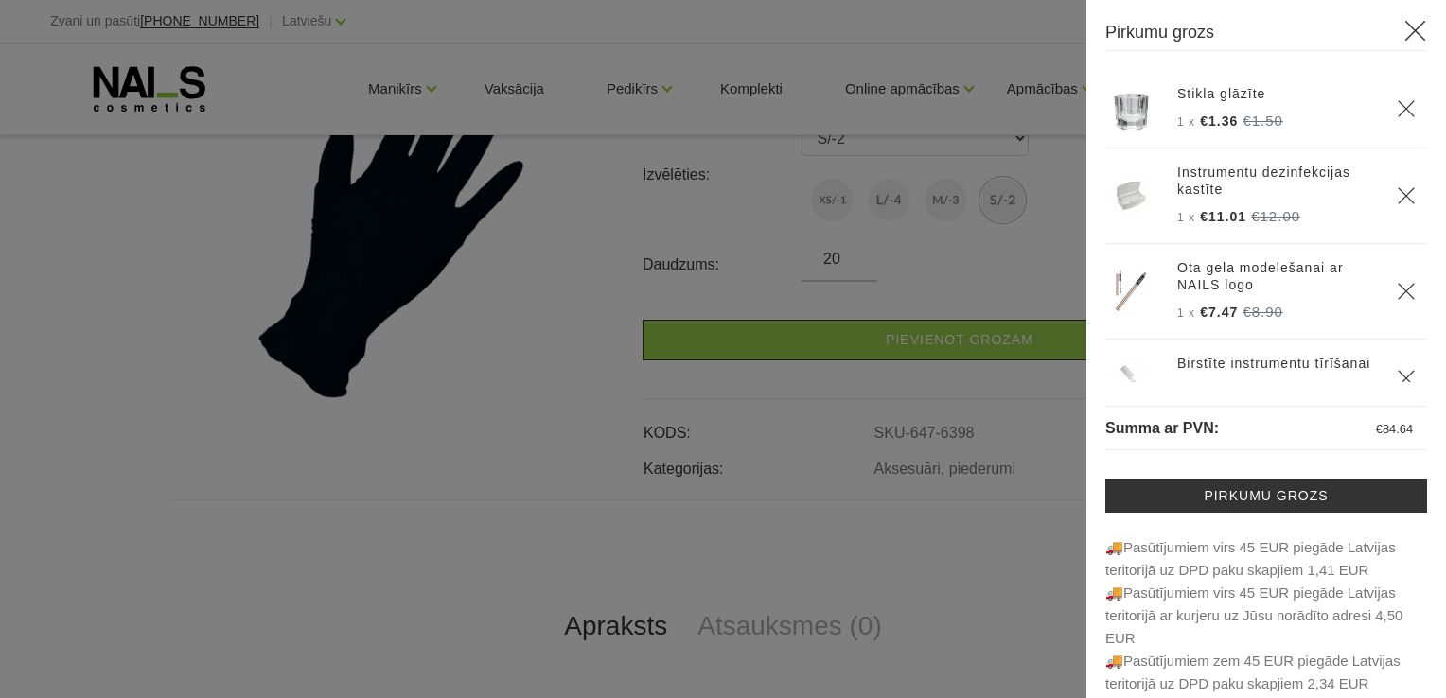
click at [1043, 254] on div at bounding box center [723, 349] width 1446 height 698
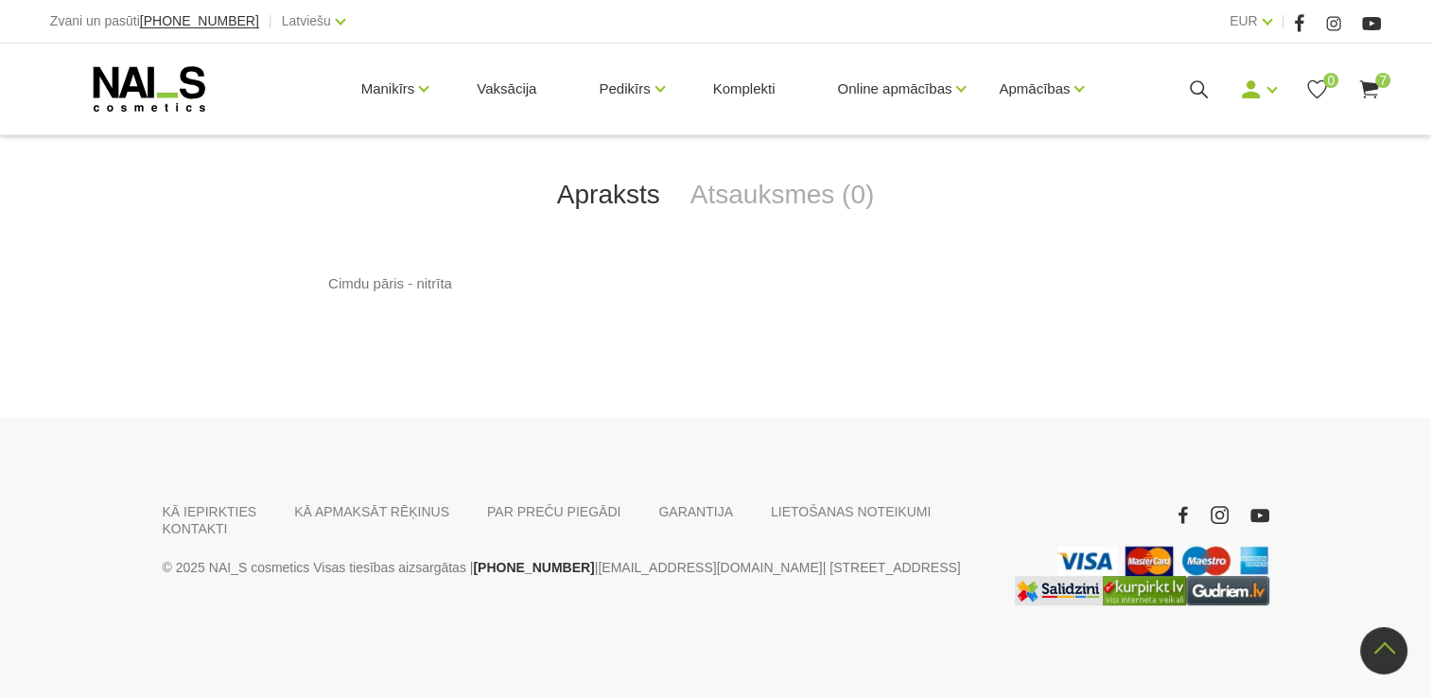
scroll to position [0, 0]
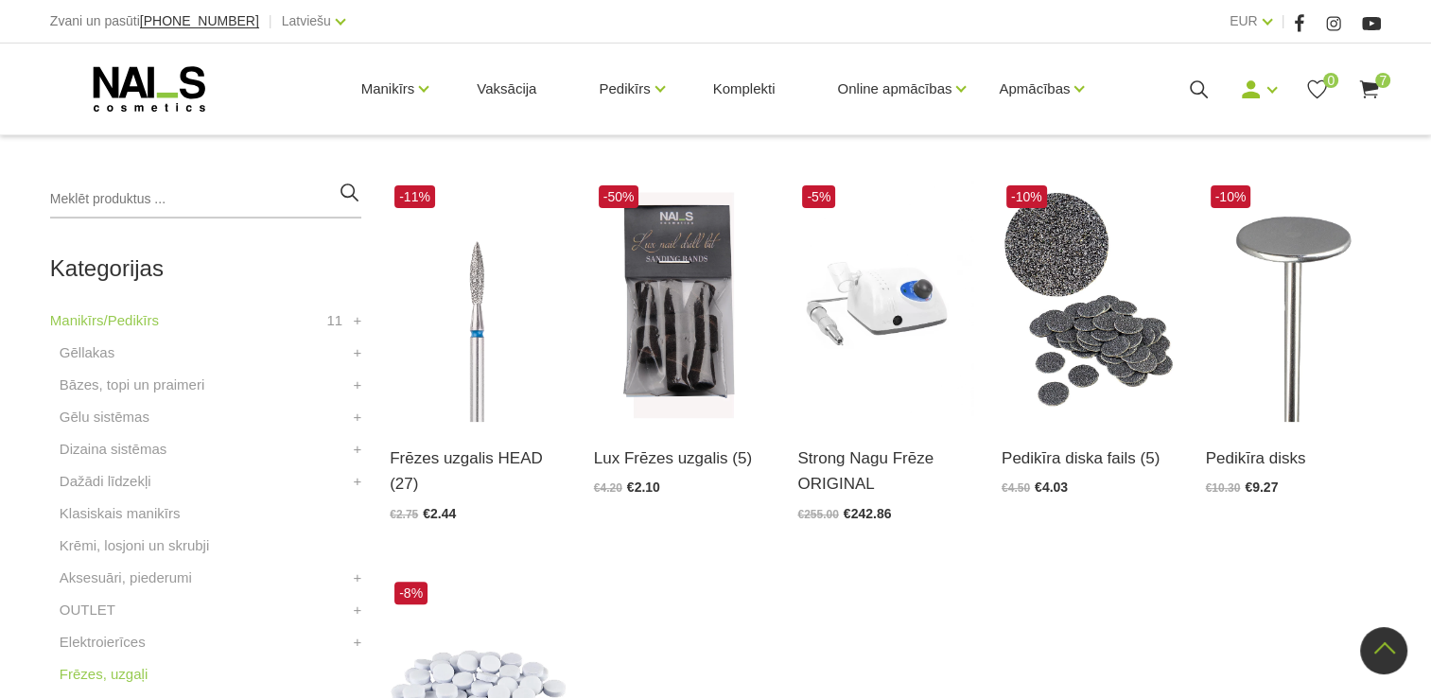
scroll to position [395, 0]
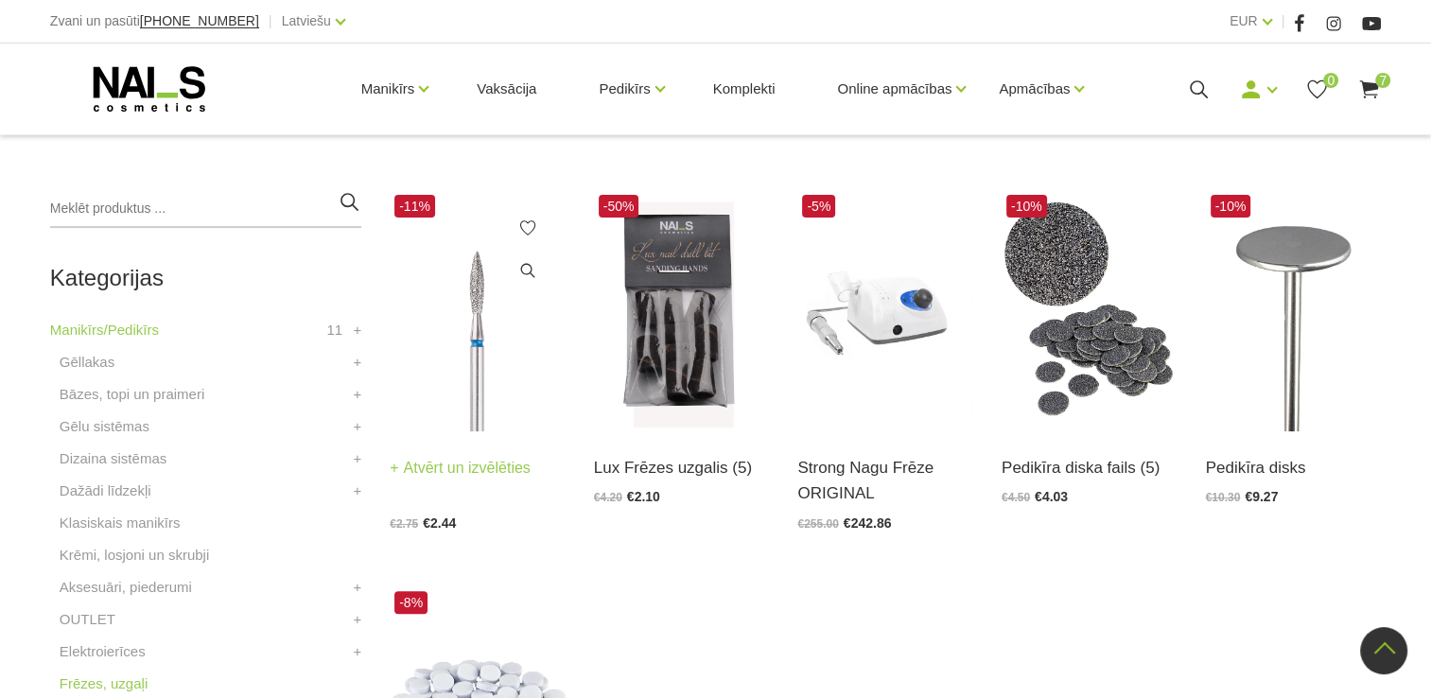
click at [494, 316] on img at bounding box center [478, 310] width 176 height 241
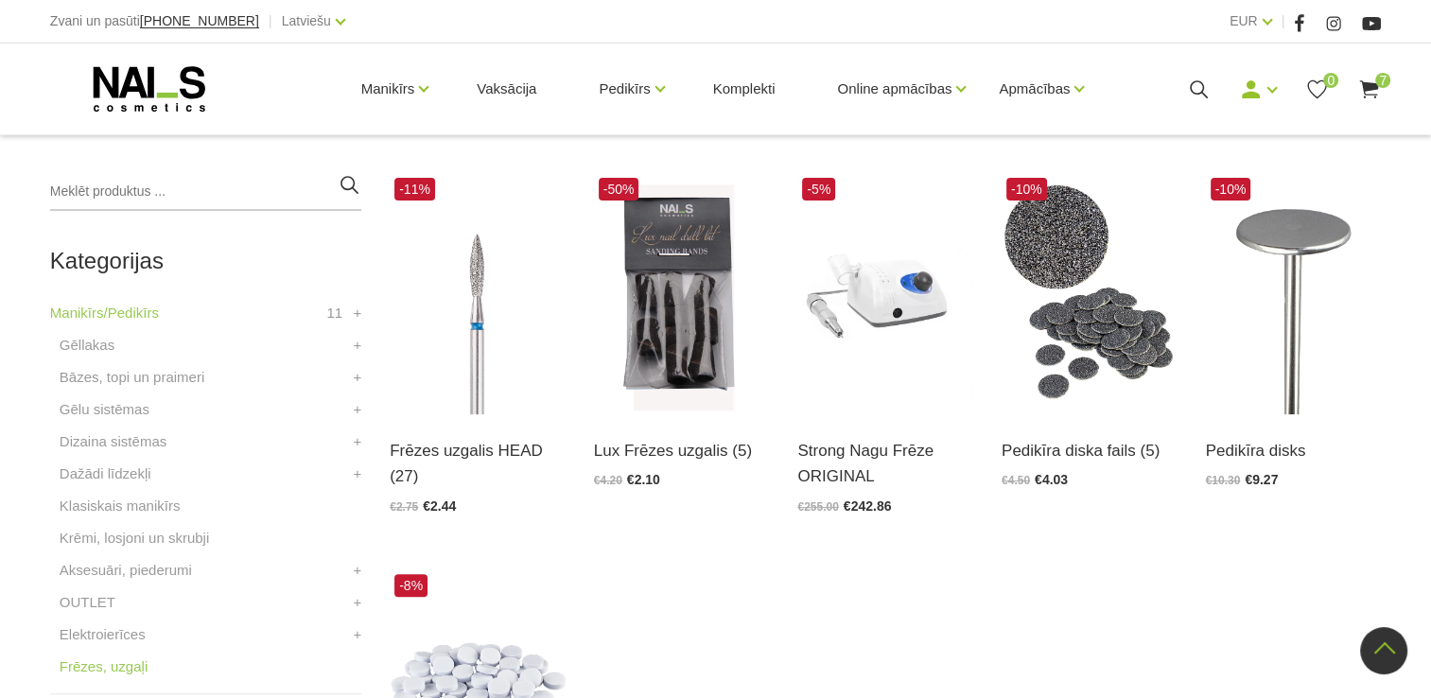
scroll to position [411, 0]
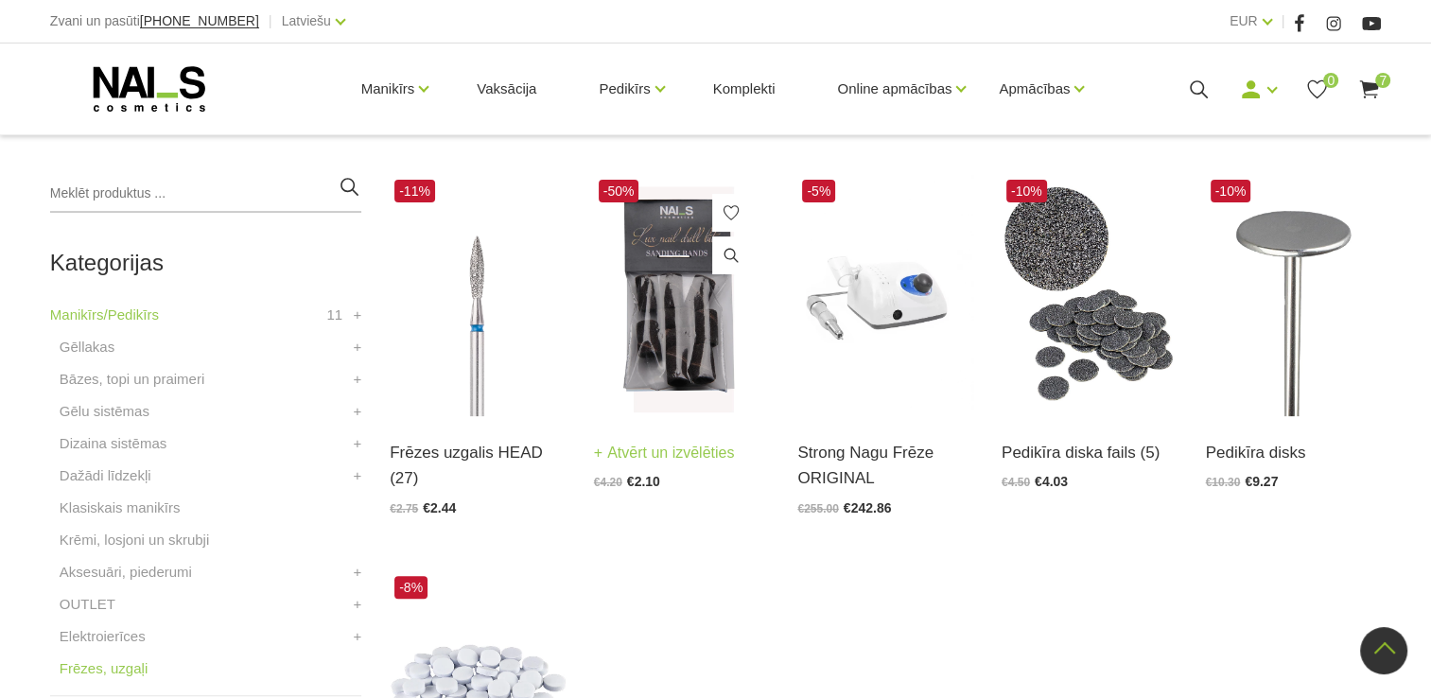
click at [672, 328] on img at bounding box center [682, 295] width 176 height 241
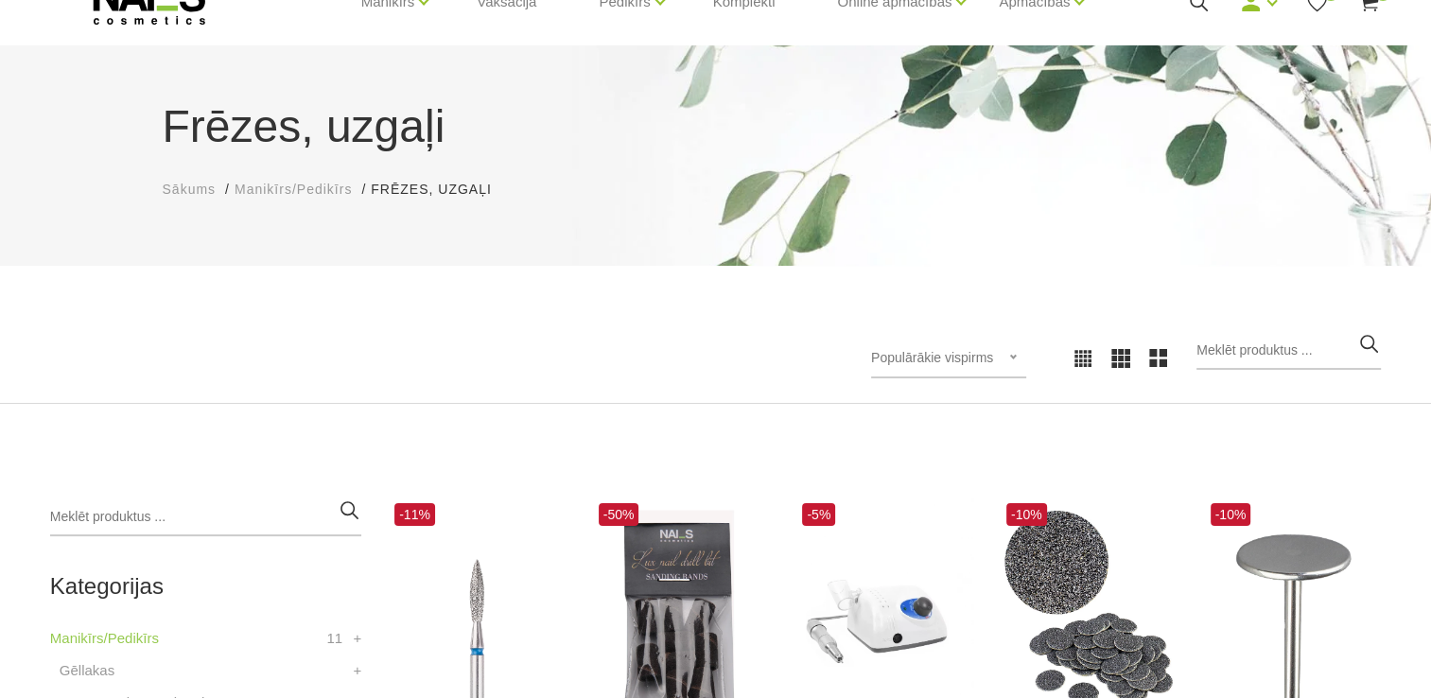
scroll to position [0, 0]
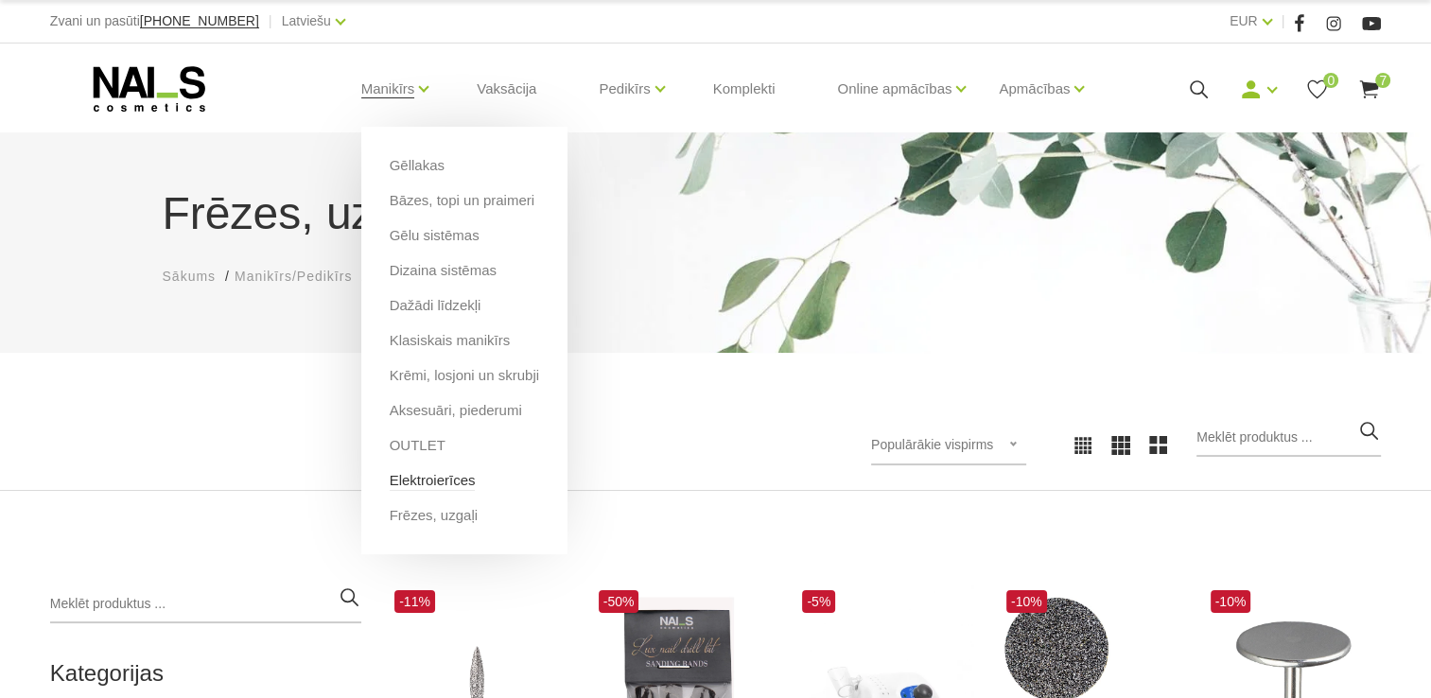
click at [438, 489] on link "Elektroierīces" at bounding box center [433, 480] width 86 height 21
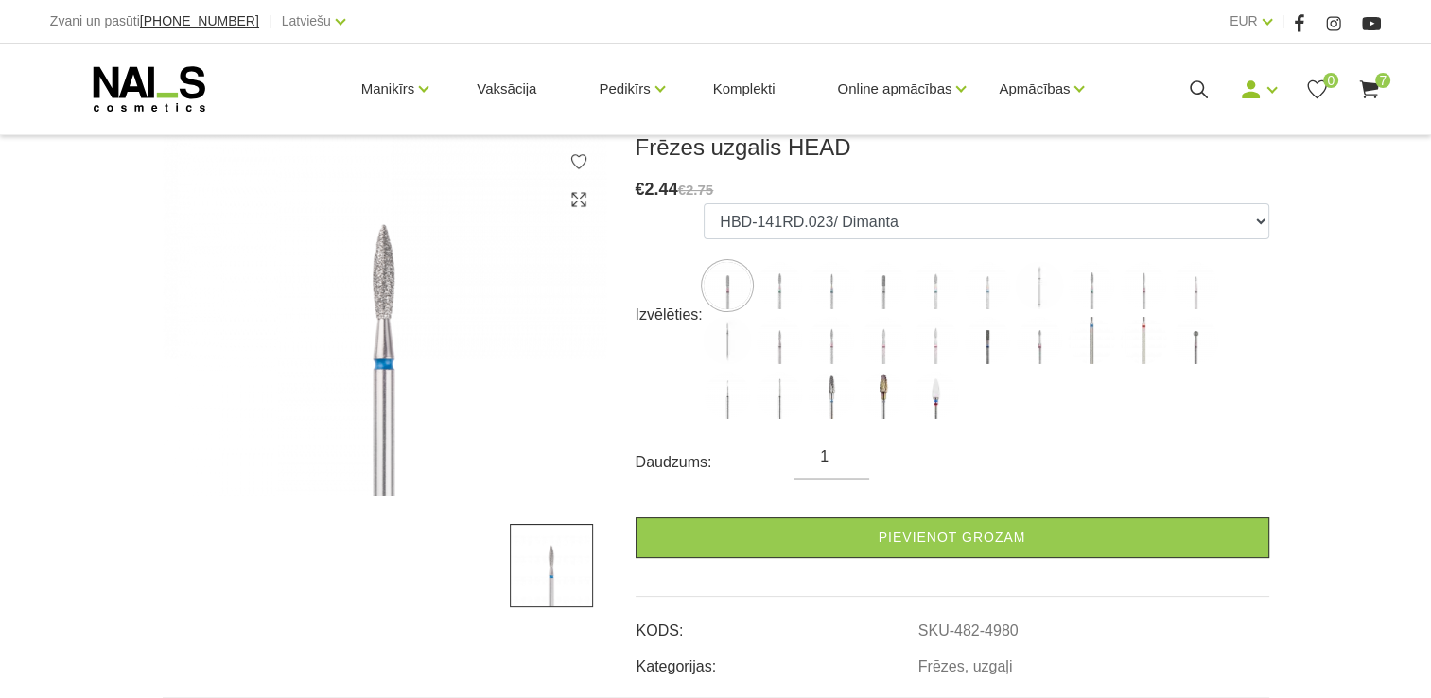
scroll to position [346, 0]
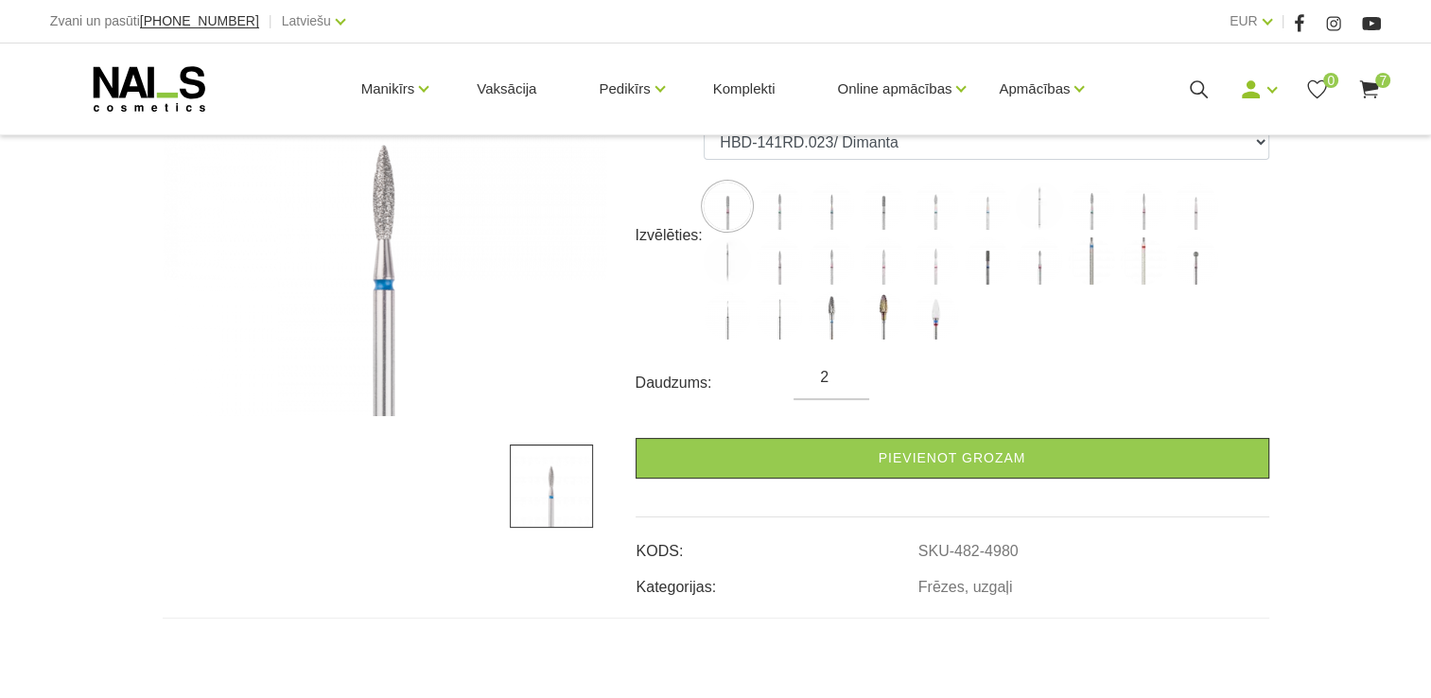
type input "2"
click at [848, 375] on input "2" at bounding box center [832, 377] width 76 height 23
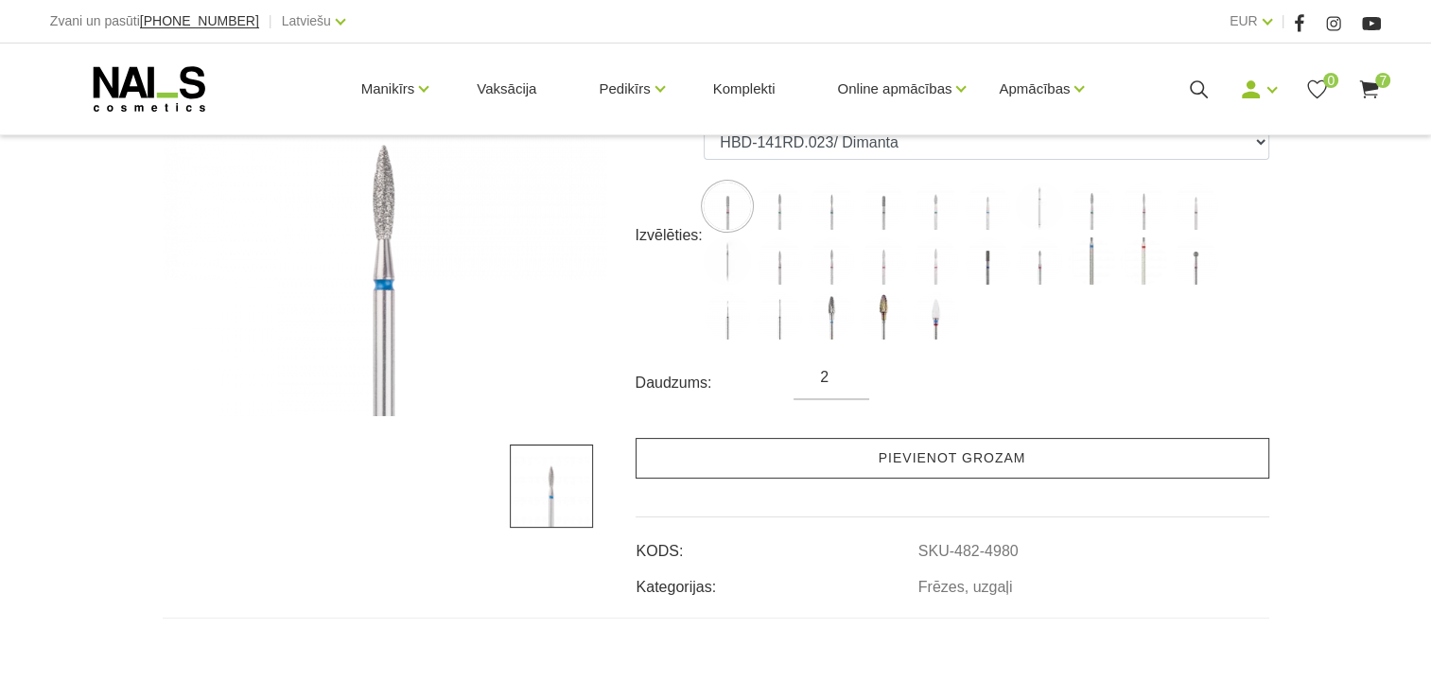
click at [859, 454] on link "Pievienot grozam" at bounding box center [953, 458] width 634 height 41
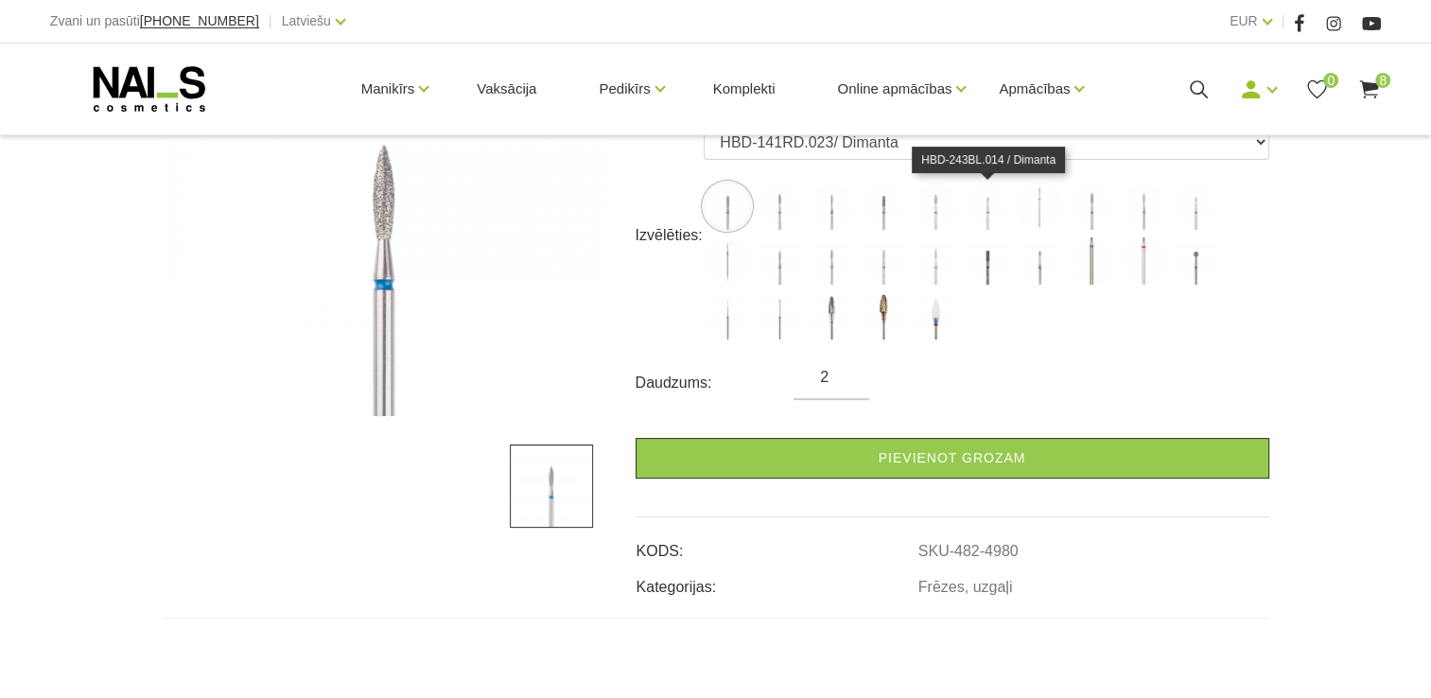
click at [986, 209] on img at bounding box center [987, 206] width 47 height 47
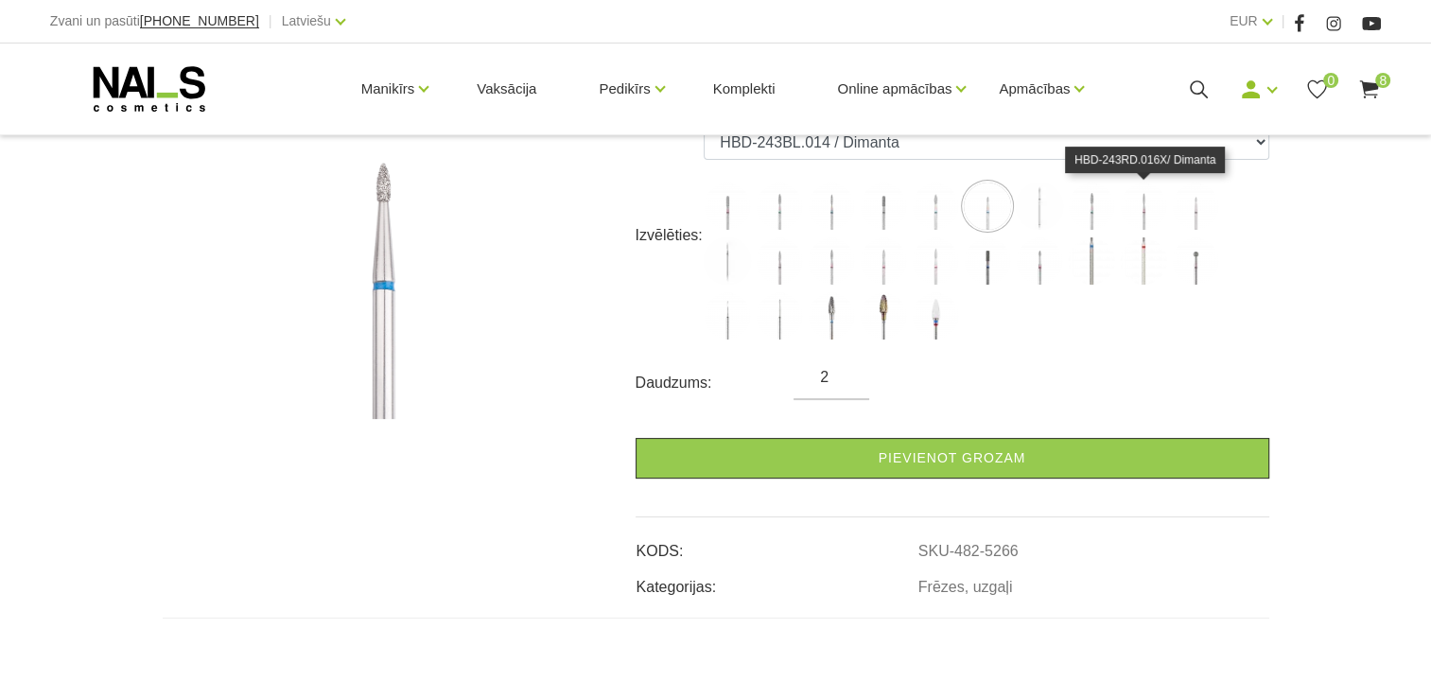
click at [1139, 211] on img at bounding box center [1143, 206] width 47 height 47
click at [1207, 212] on img at bounding box center [1195, 206] width 47 height 47
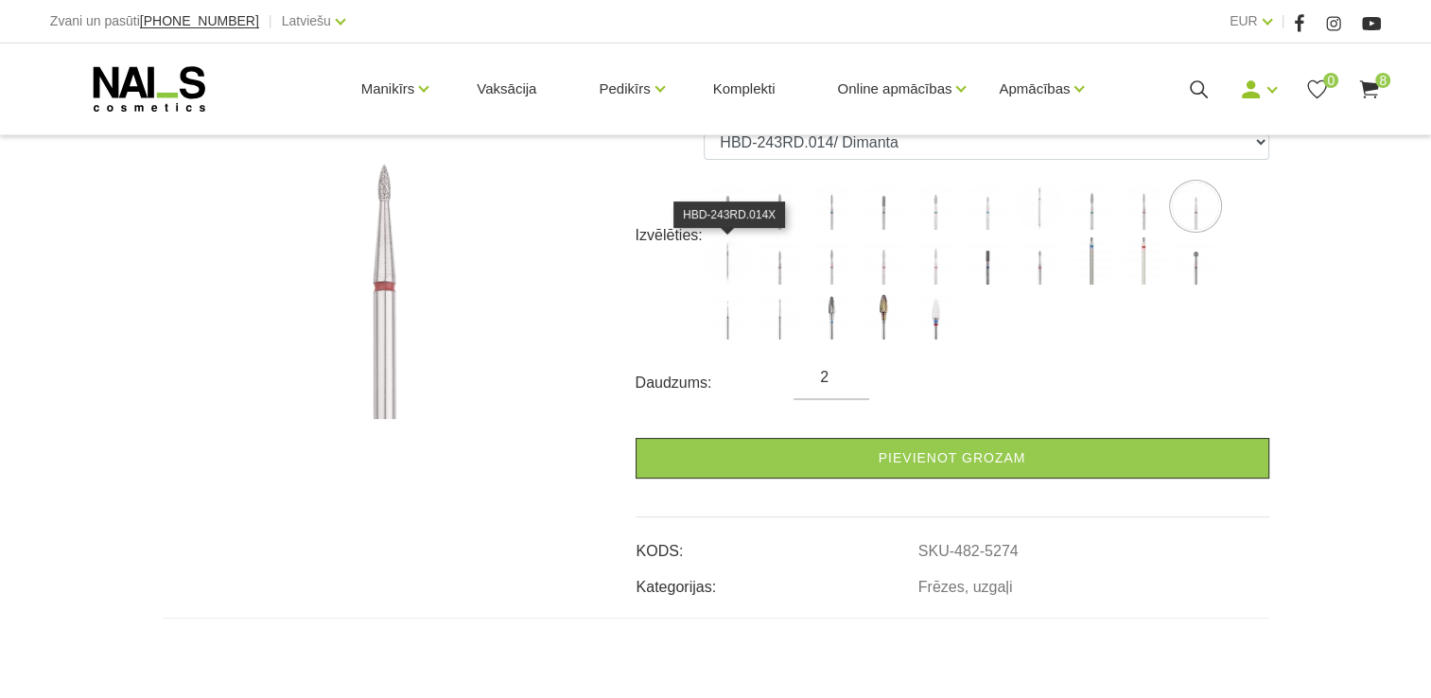
click at [736, 259] on img at bounding box center [727, 260] width 47 height 47
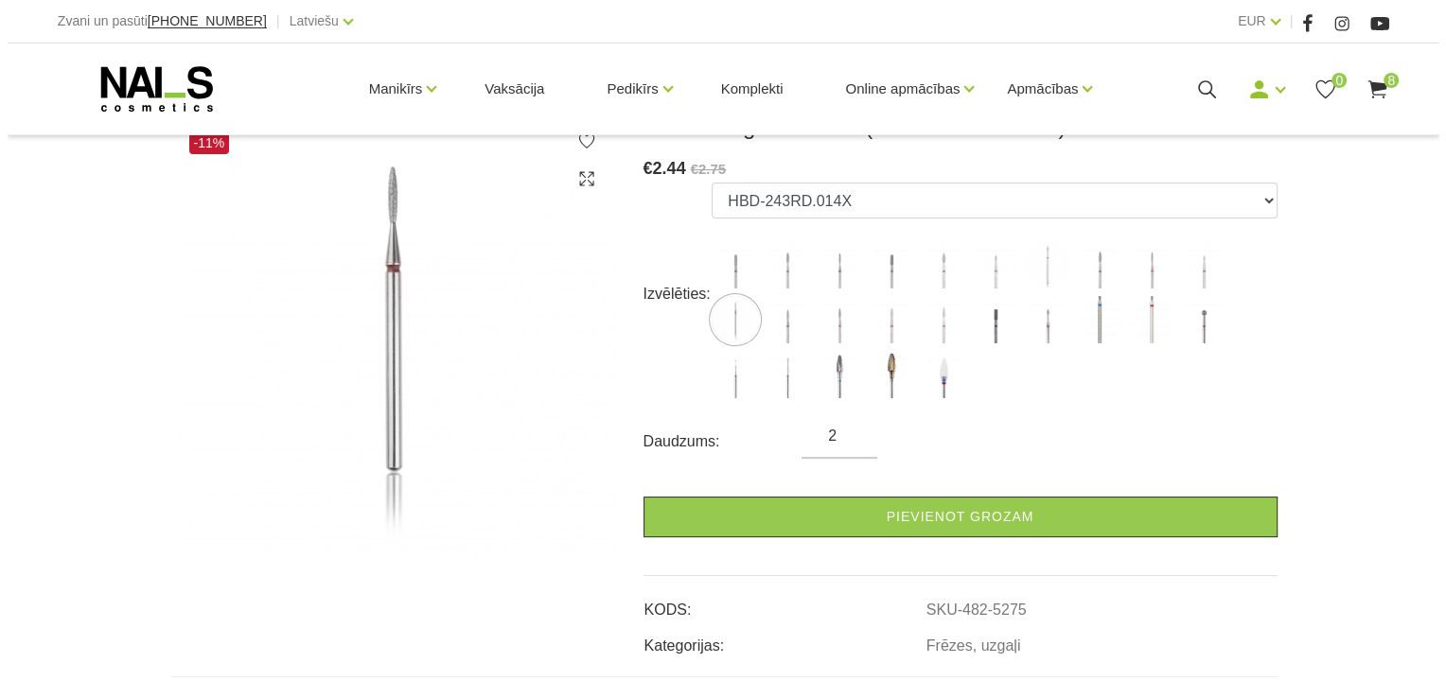
scroll to position [287, 0]
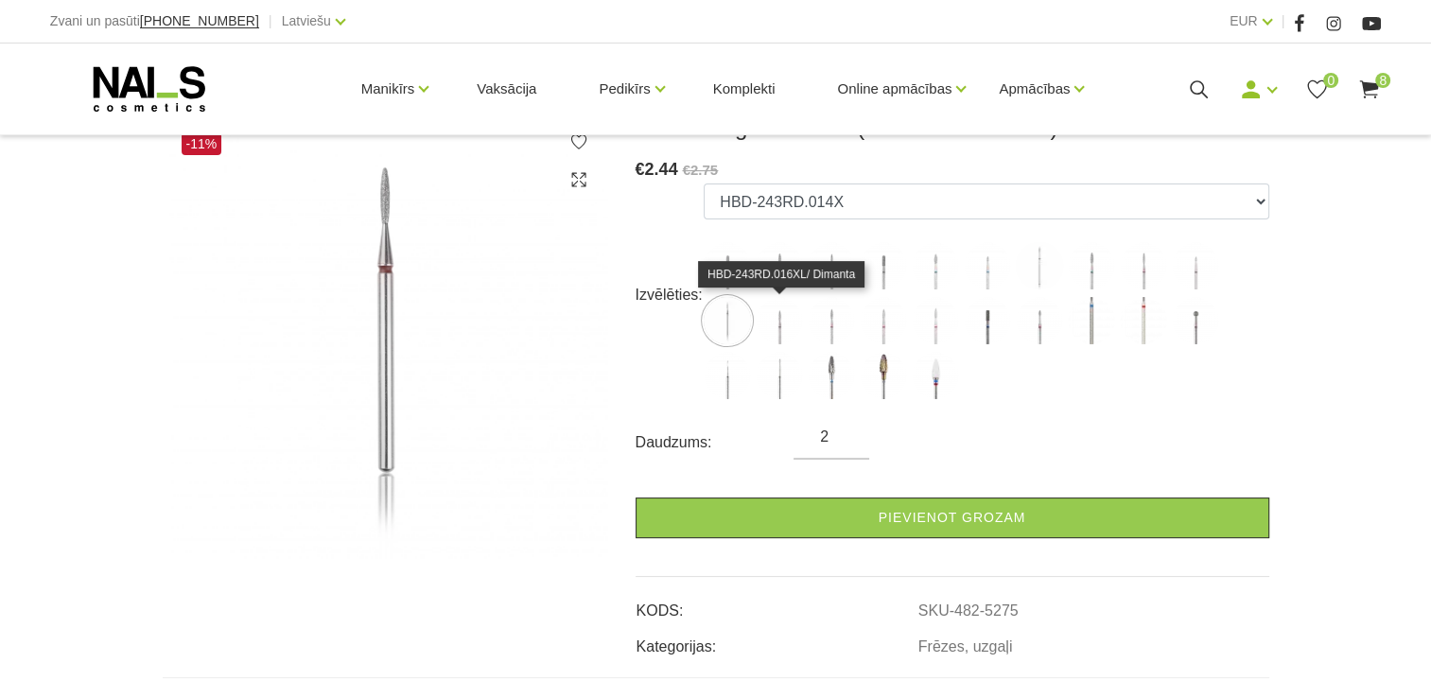
click at [772, 324] on img at bounding box center [779, 320] width 47 height 47
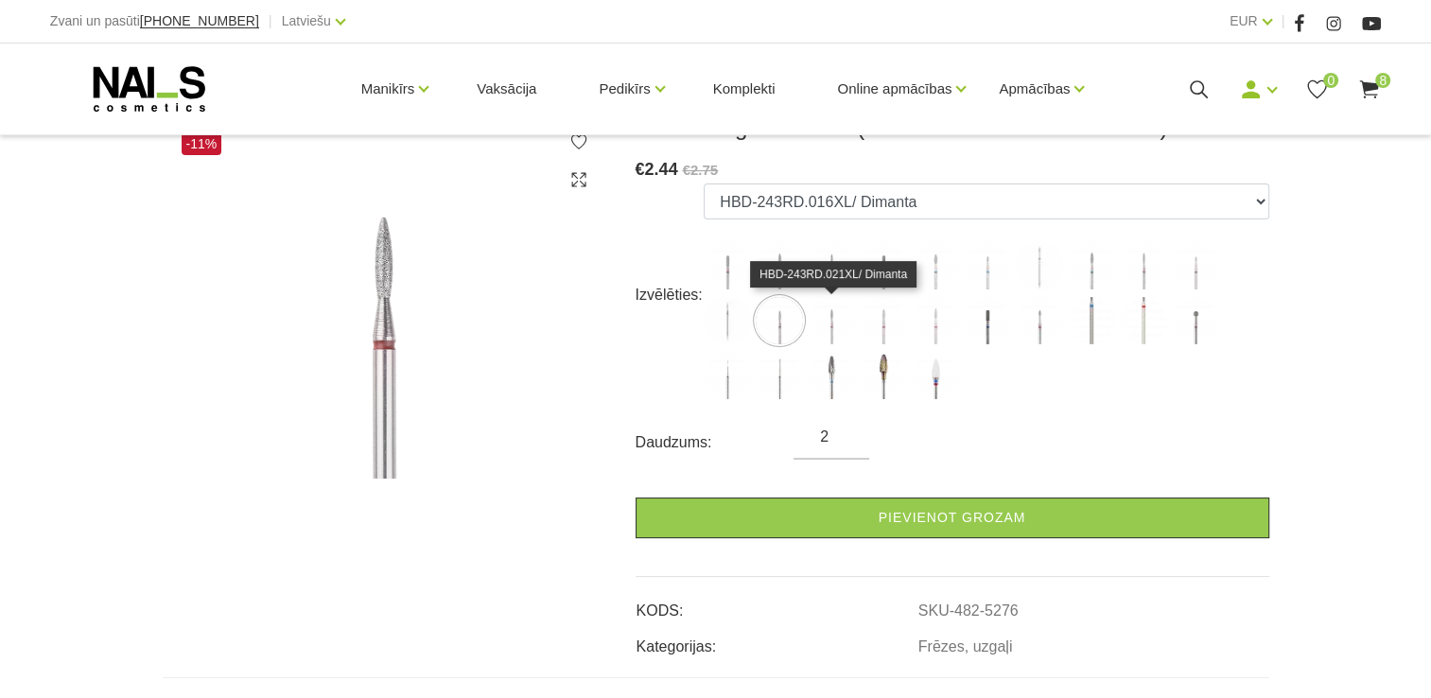
click at [829, 328] on img at bounding box center [831, 320] width 47 height 47
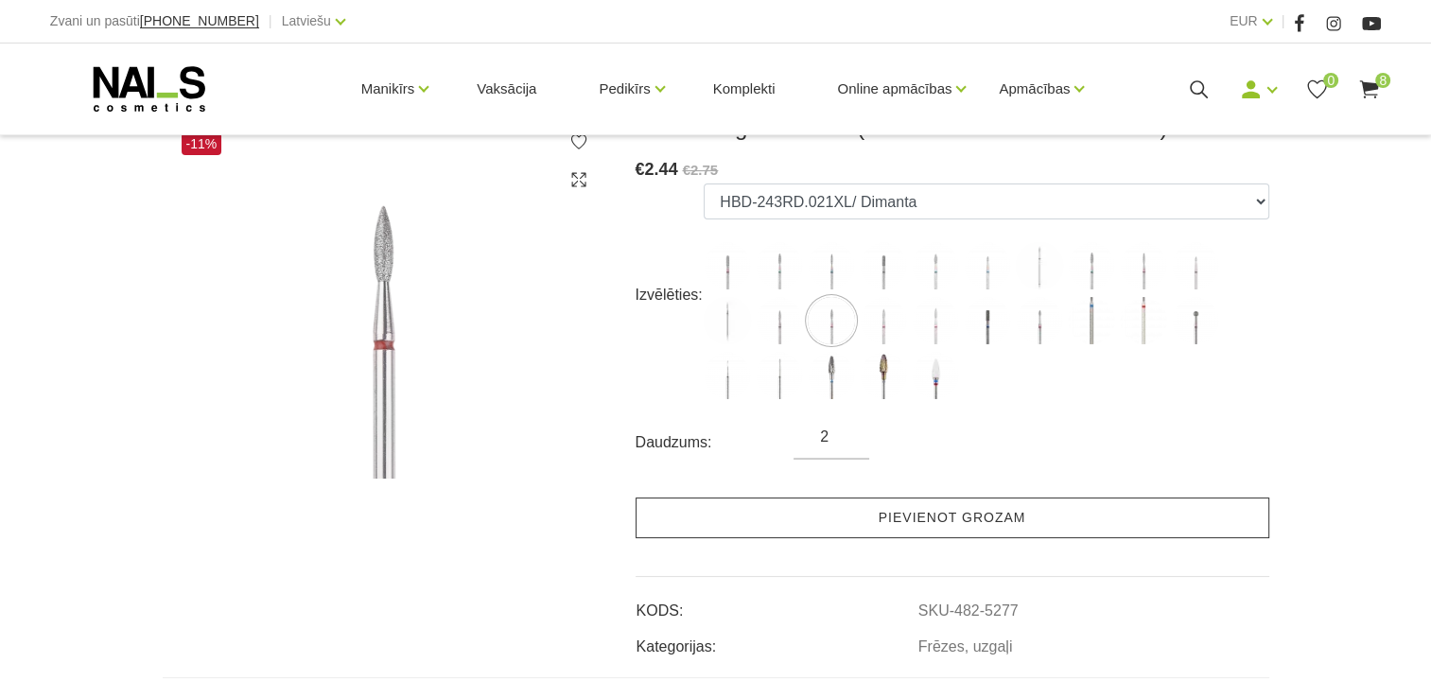
click at [814, 507] on link "Pievienot grozam" at bounding box center [953, 518] width 634 height 41
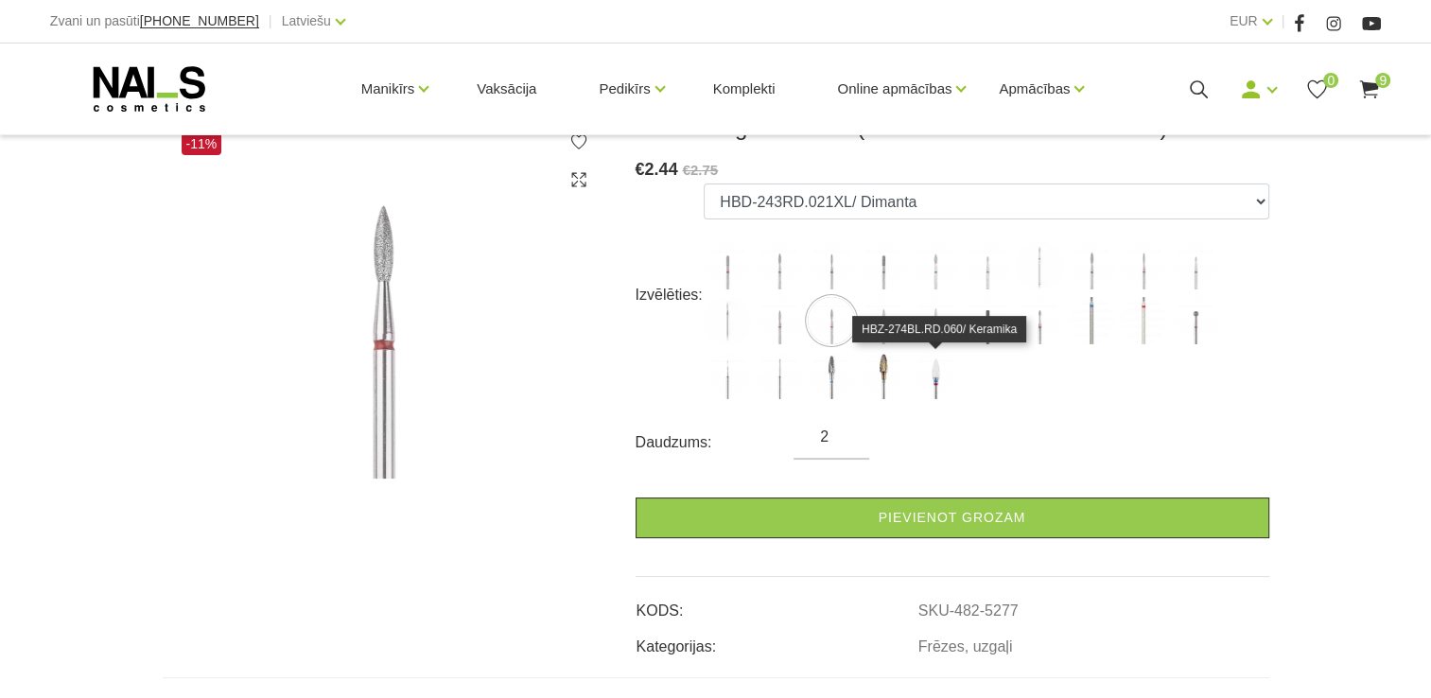
click at [936, 384] on img at bounding box center [935, 375] width 47 height 47
select select "5388"
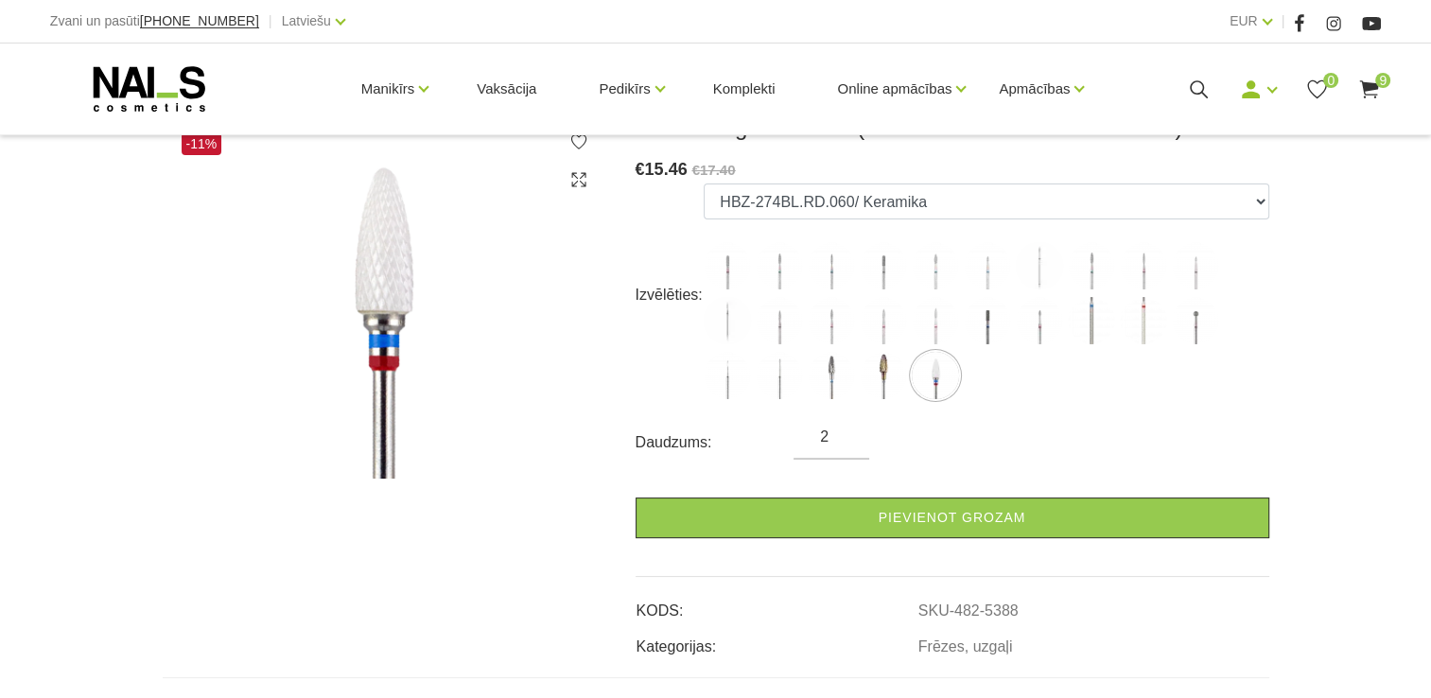
click at [832, 436] on input "2" at bounding box center [832, 437] width 76 height 23
type input "1"
click at [849, 446] on input "1" at bounding box center [832, 437] width 76 height 23
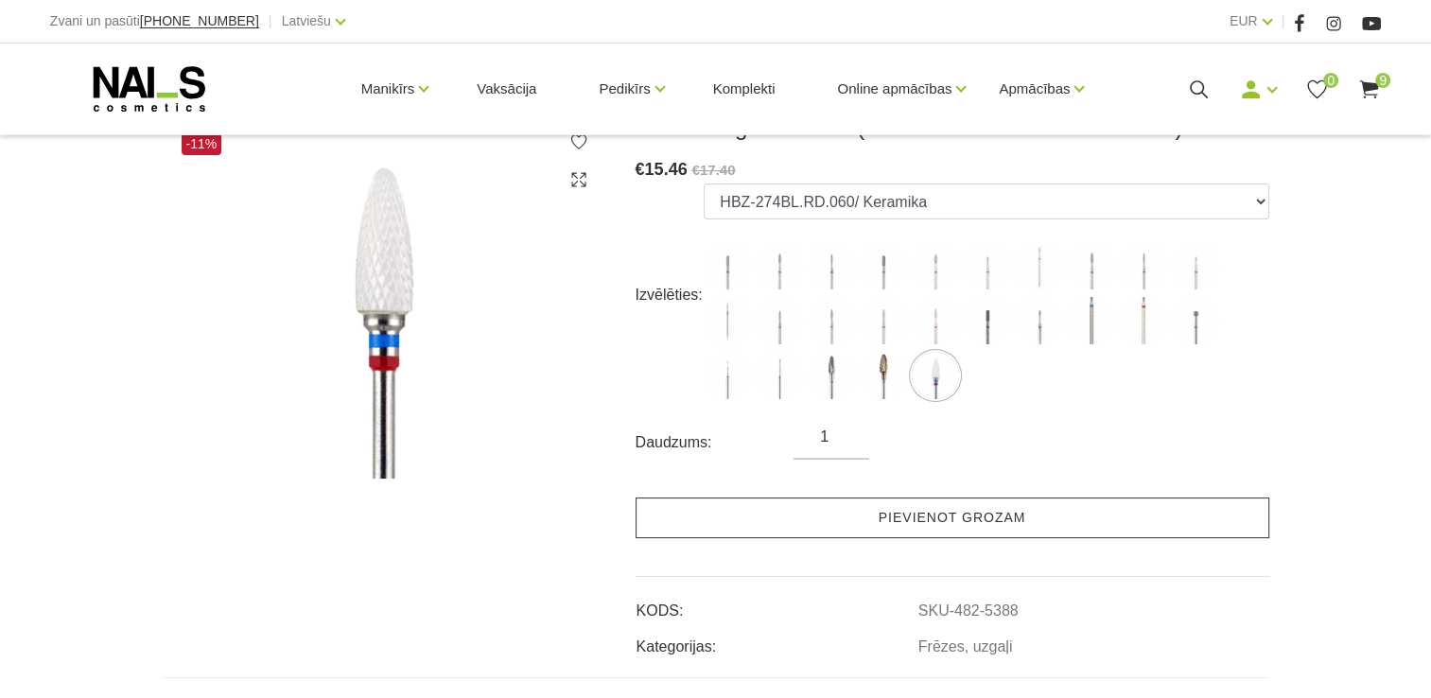
click at [859, 518] on link "Pievienot grozam" at bounding box center [953, 518] width 634 height 41
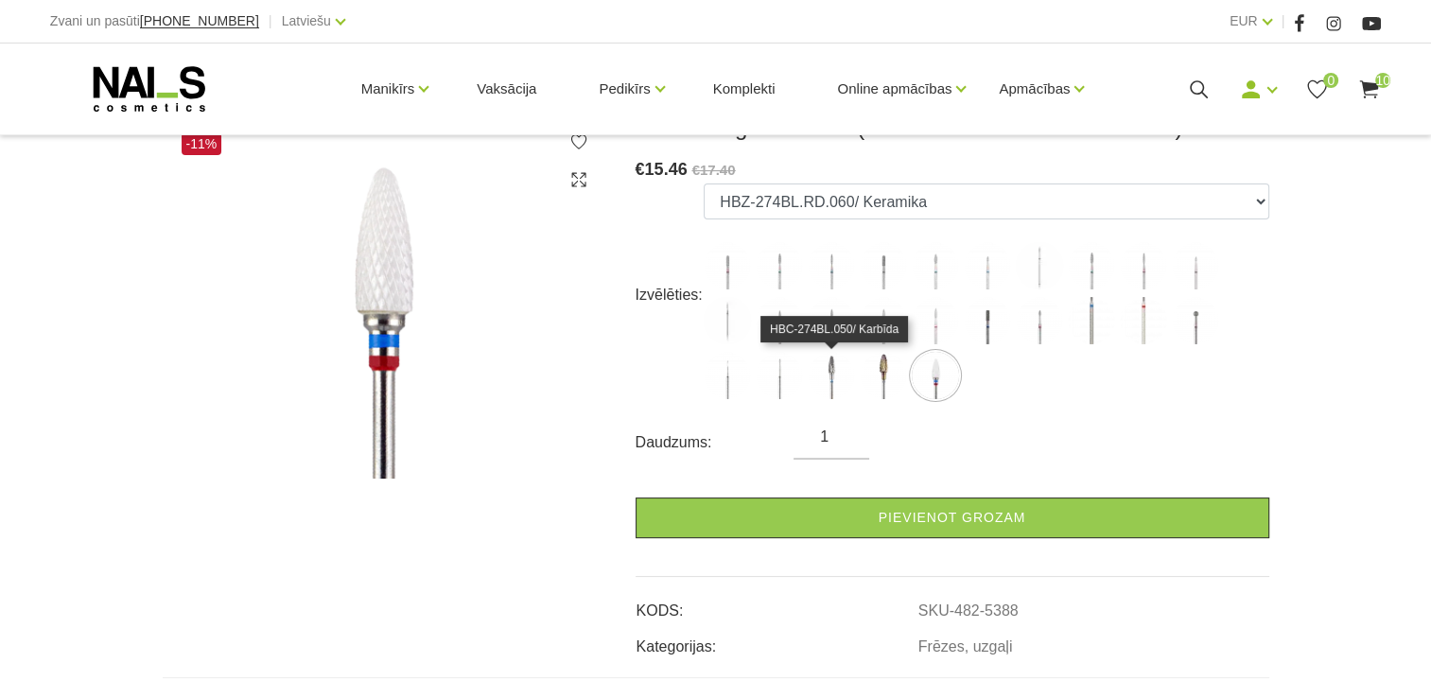
click at [839, 381] on img at bounding box center [831, 375] width 47 height 47
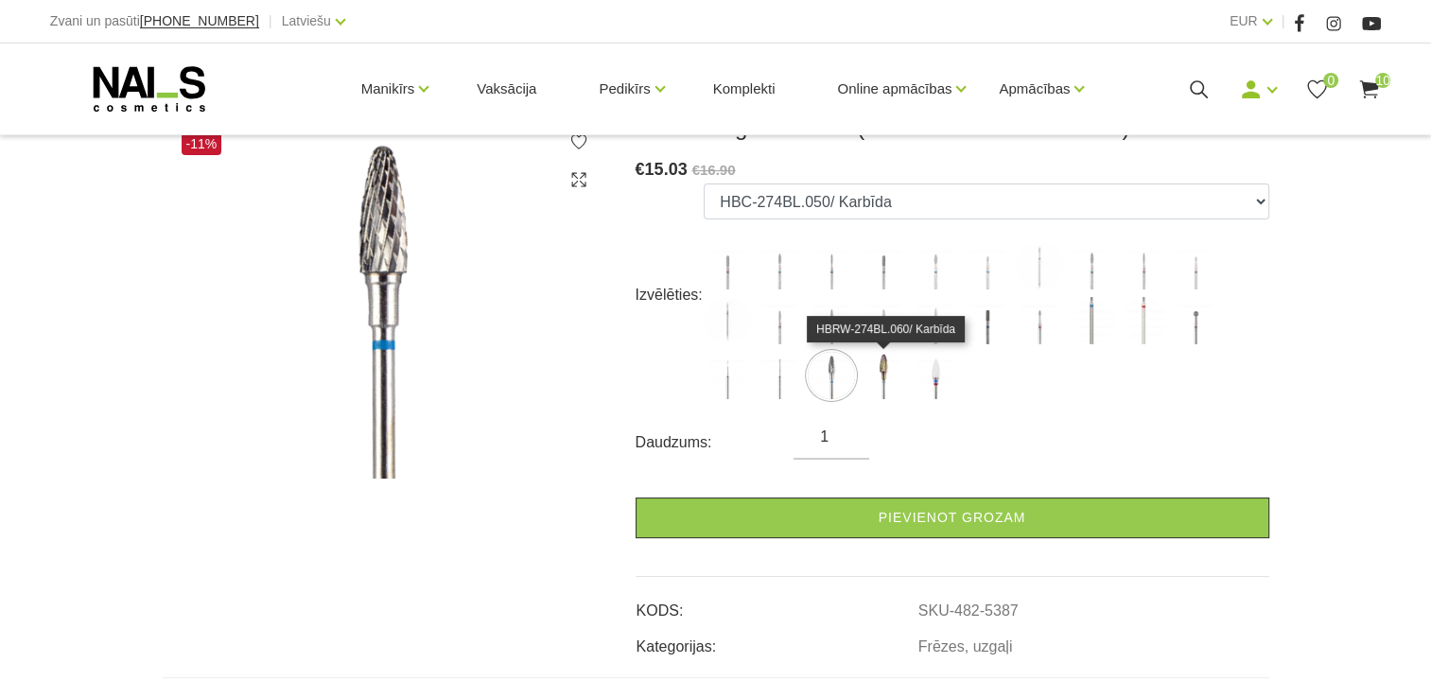
click at [894, 375] on img at bounding box center [883, 375] width 47 height 47
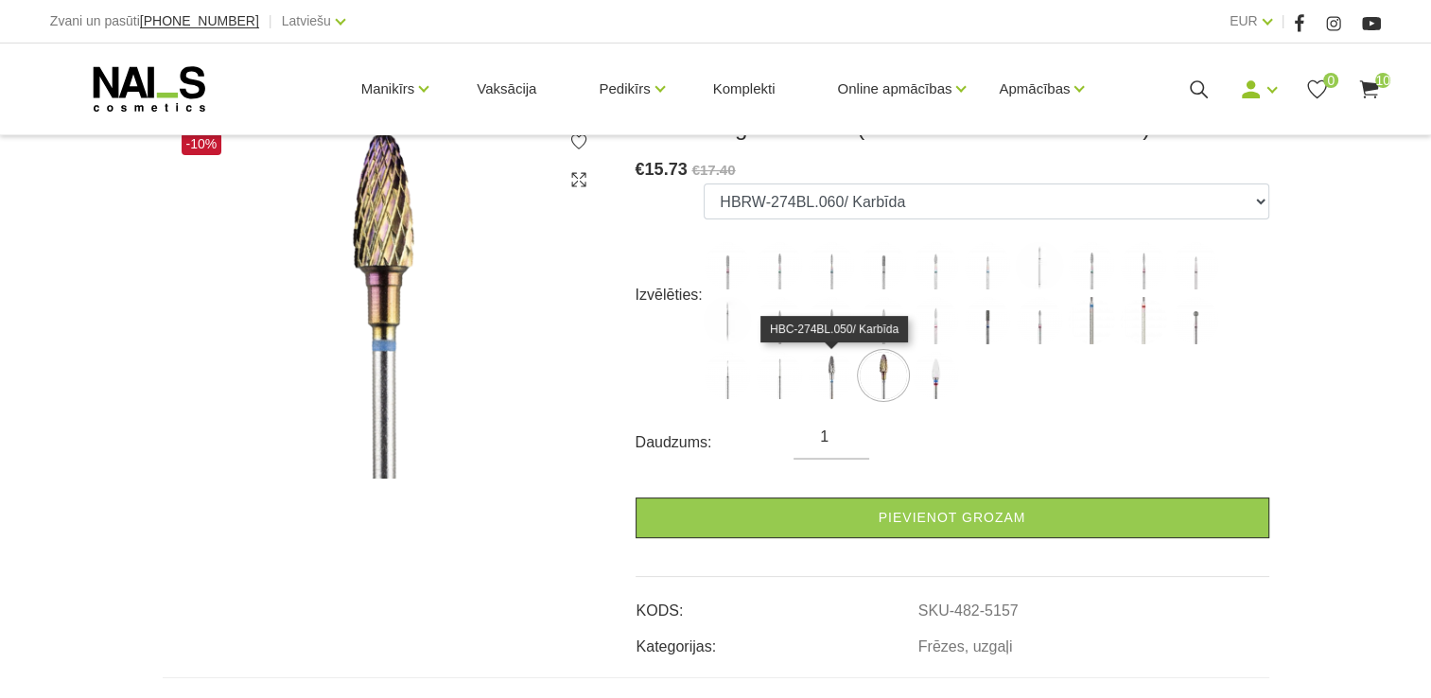
click at [835, 368] on img at bounding box center [831, 375] width 47 height 47
select select "5387"
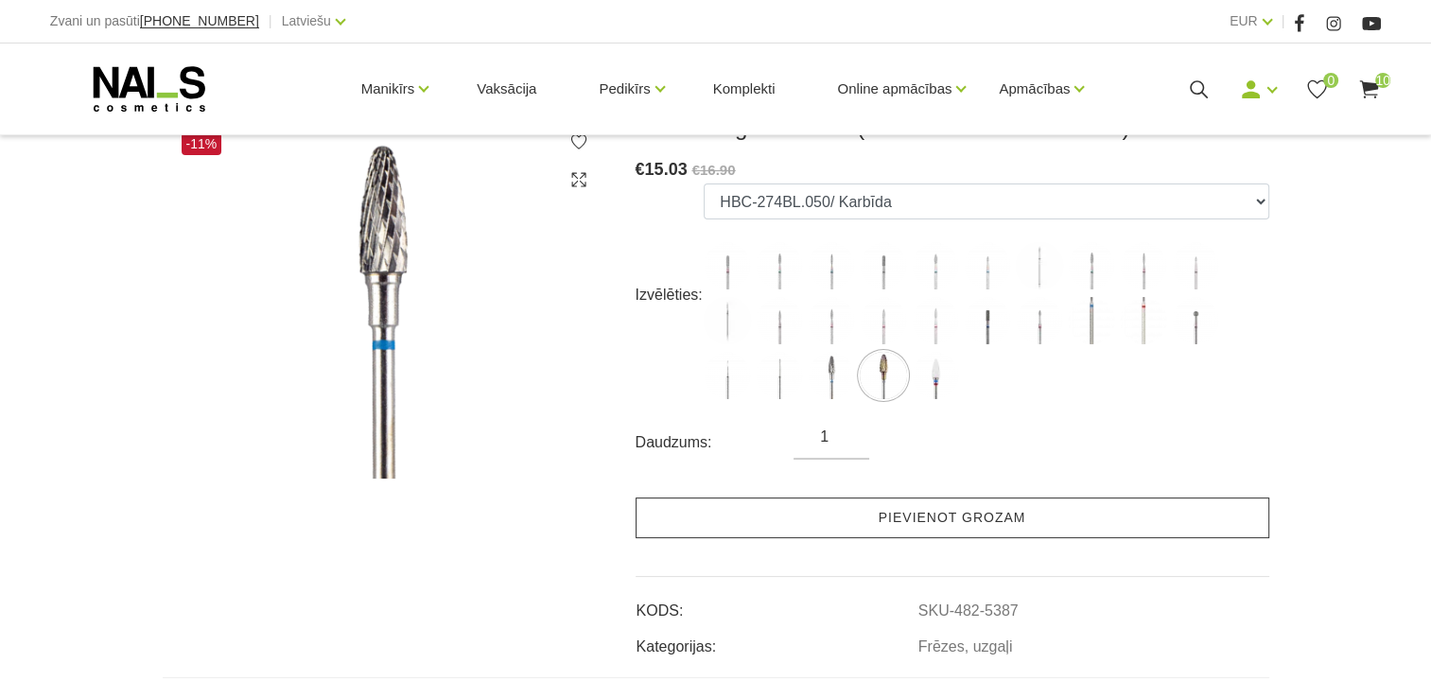
click at [815, 516] on link "Pievienot grozam" at bounding box center [953, 518] width 634 height 41
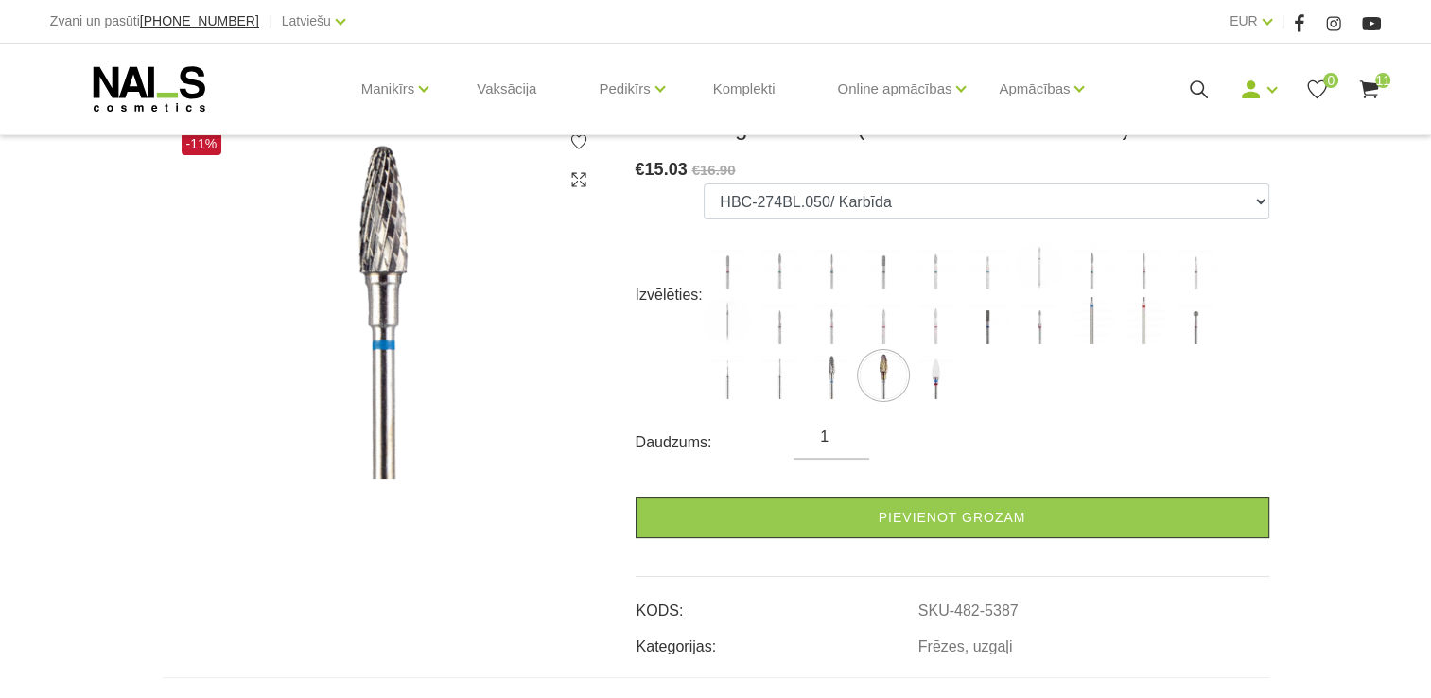
click at [1378, 92] on icon at bounding box center [1370, 90] width 24 height 24
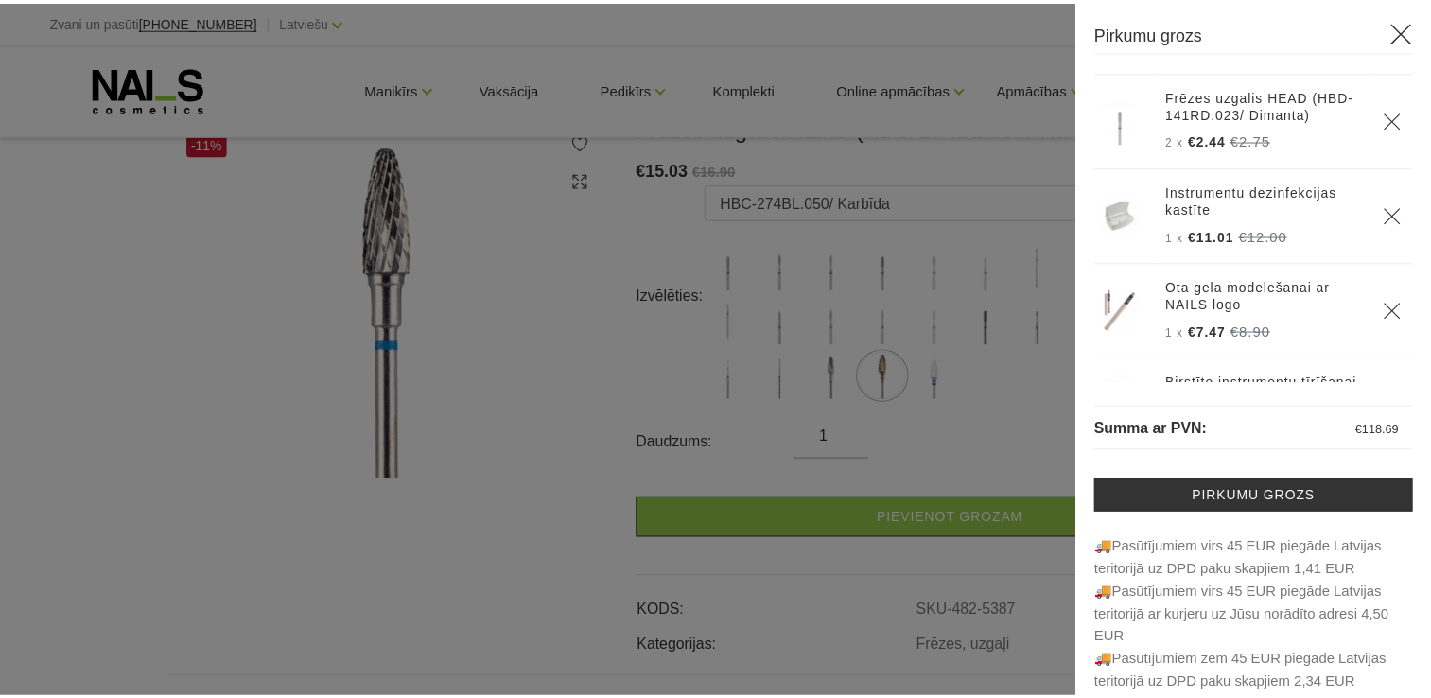
scroll to position [0, 0]
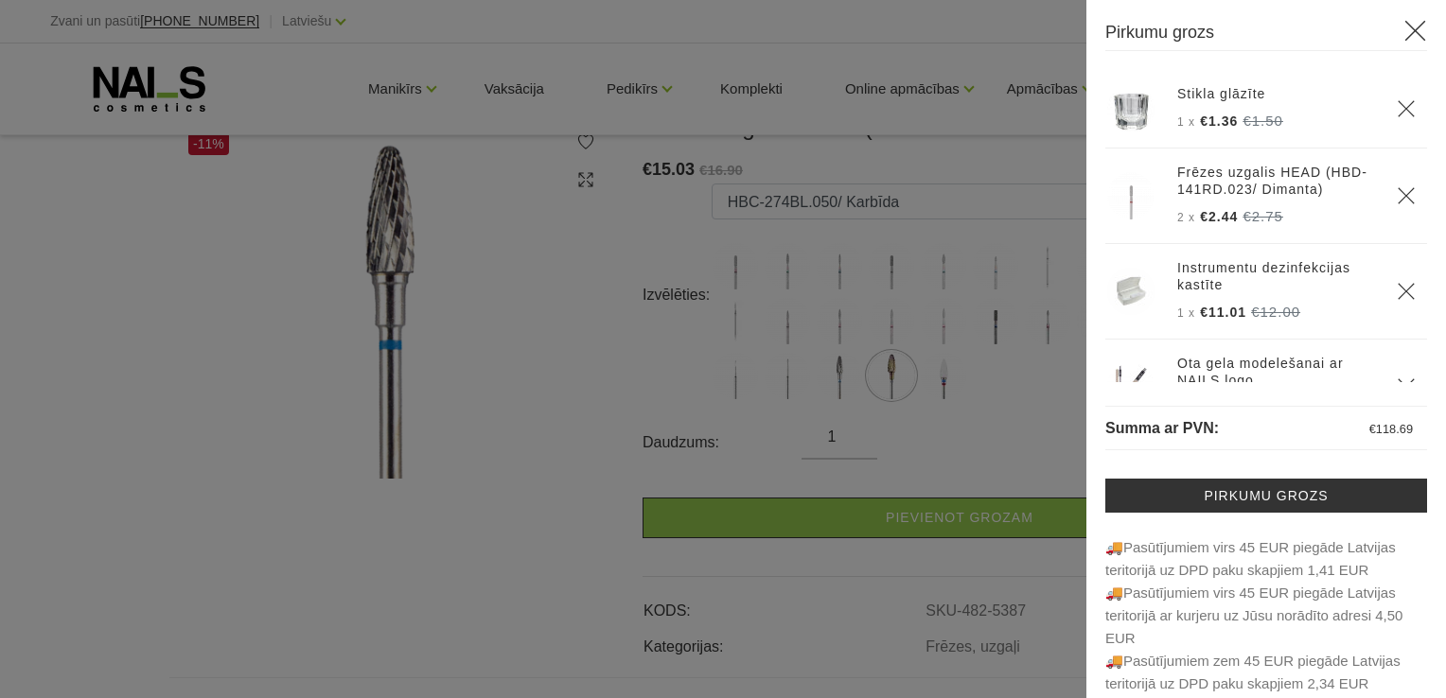
click at [1403, 33] on icon at bounding box center [1415, 31] width 24 height 24
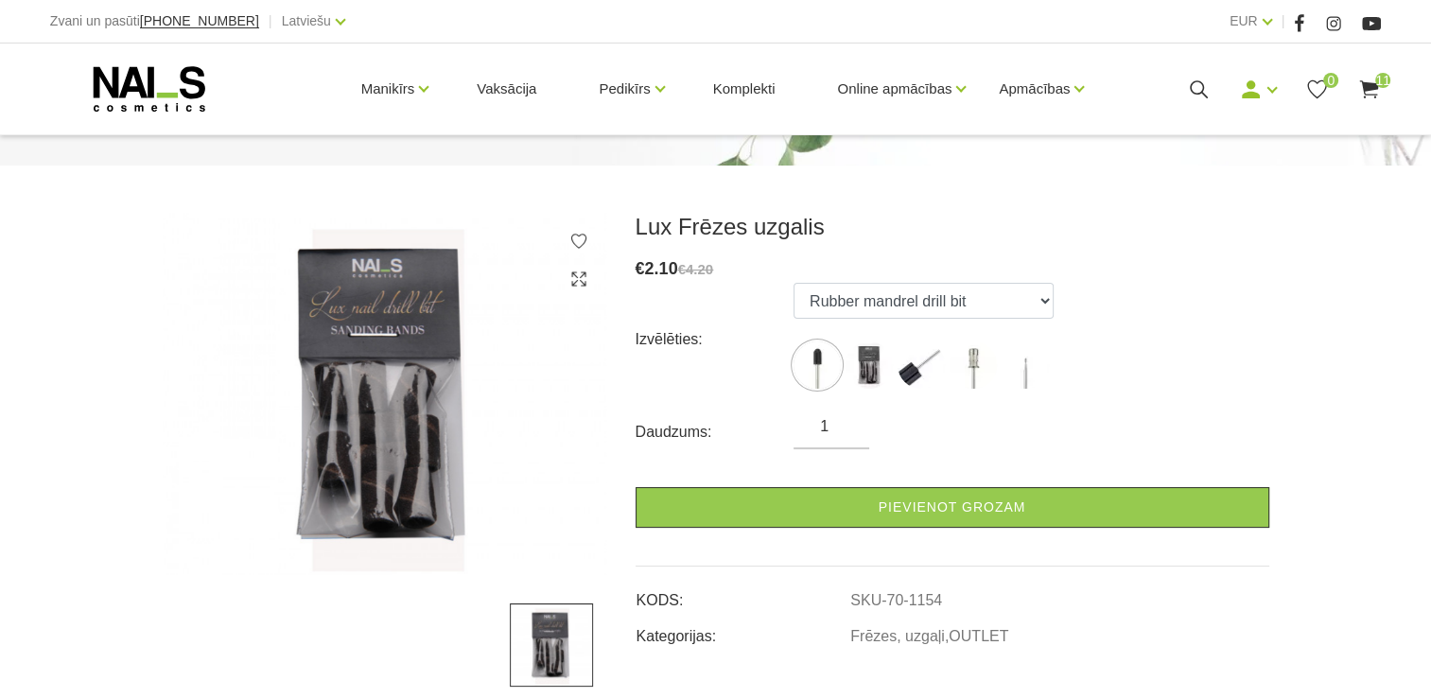
scroll to position [189, 0]
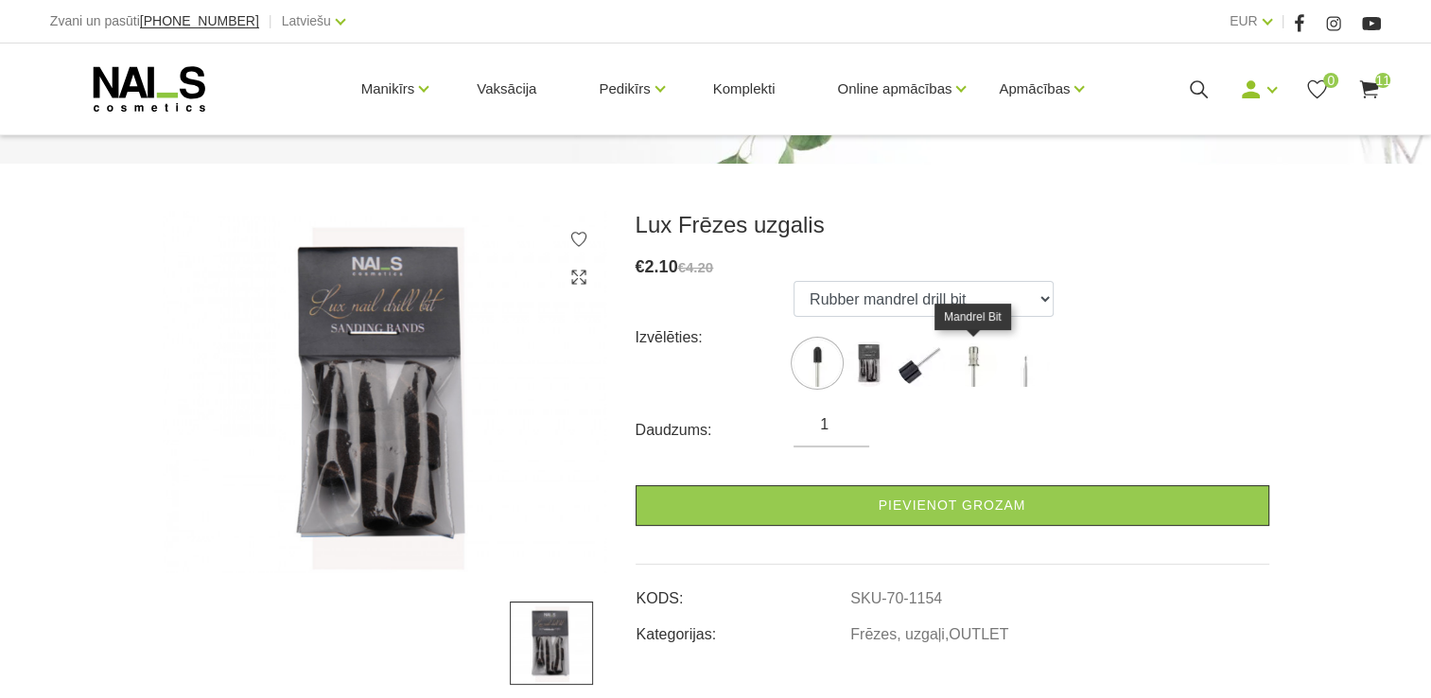
click at [964, 374] on img at bounding box center [973, 363] width 47 height 47
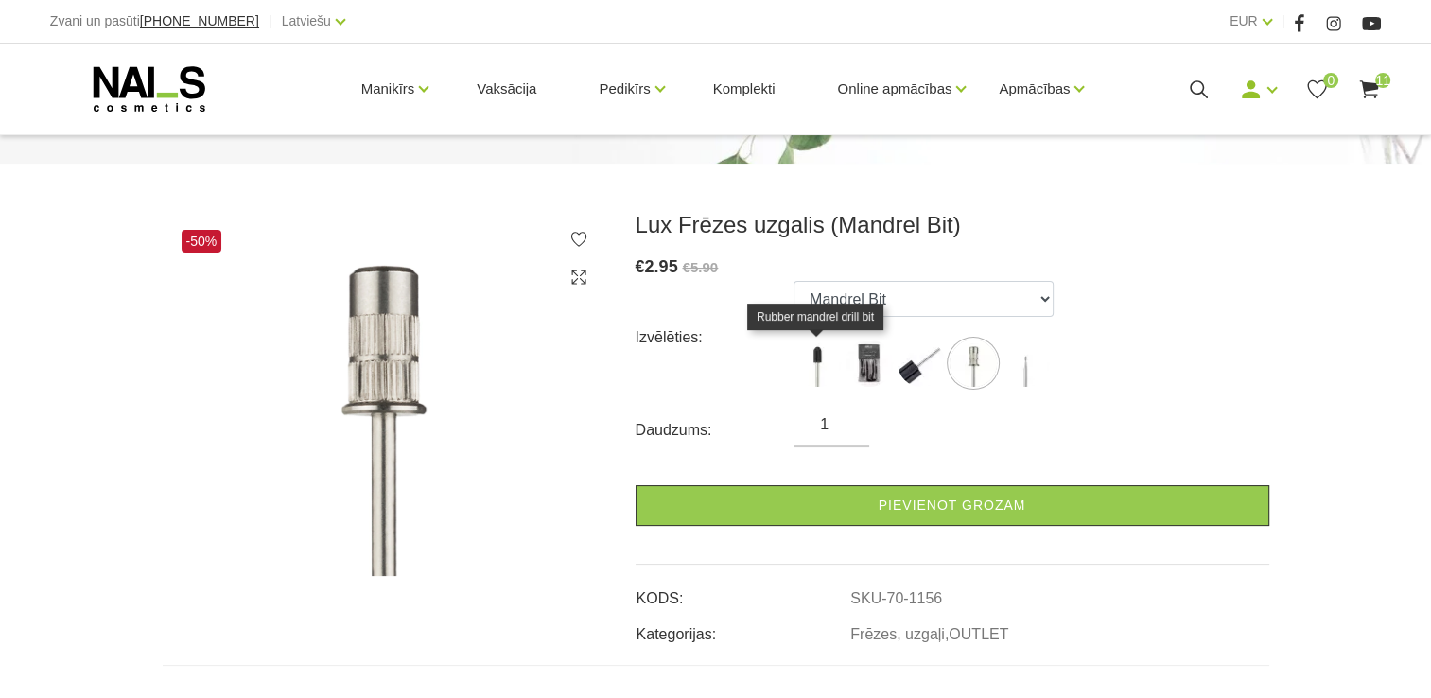
click at [831, 373] on img at bounding box center [817, 363] width 47 height 47
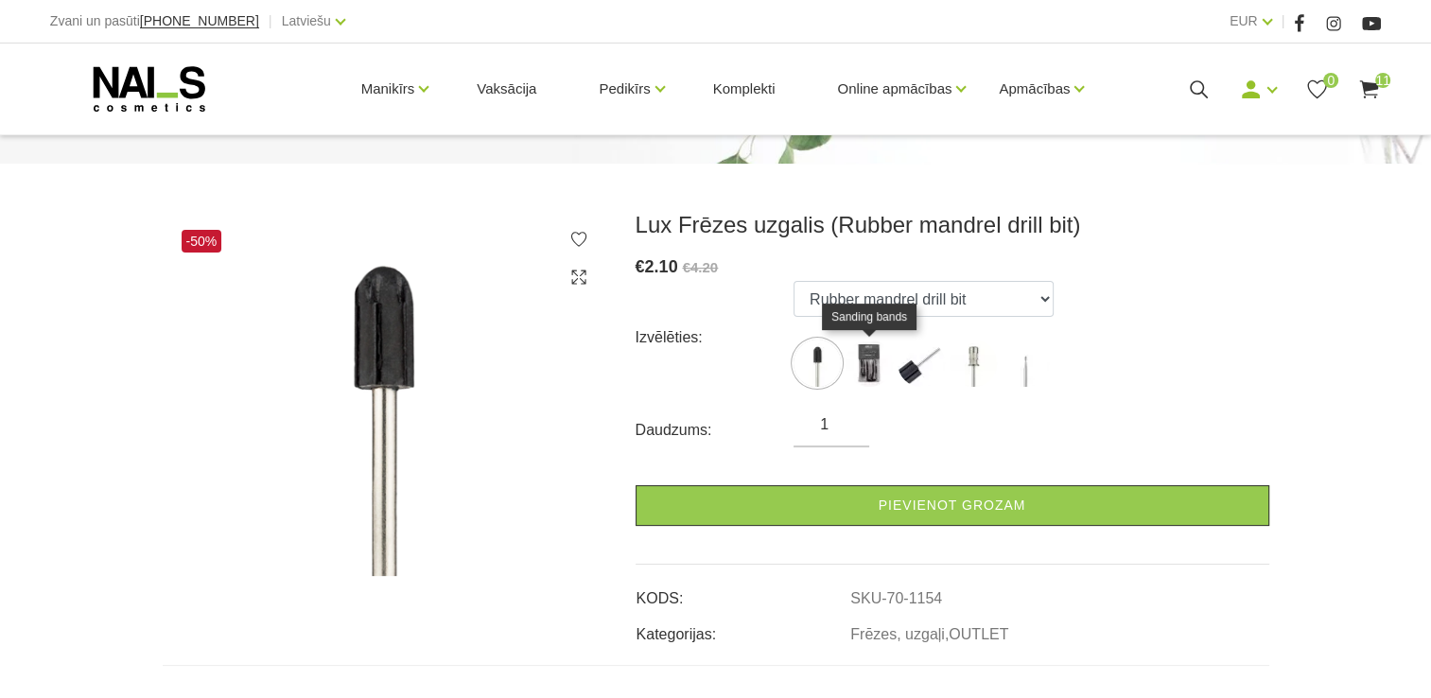
click at [853, 370] on img at bounding box center [869, 363] width 47 height 47
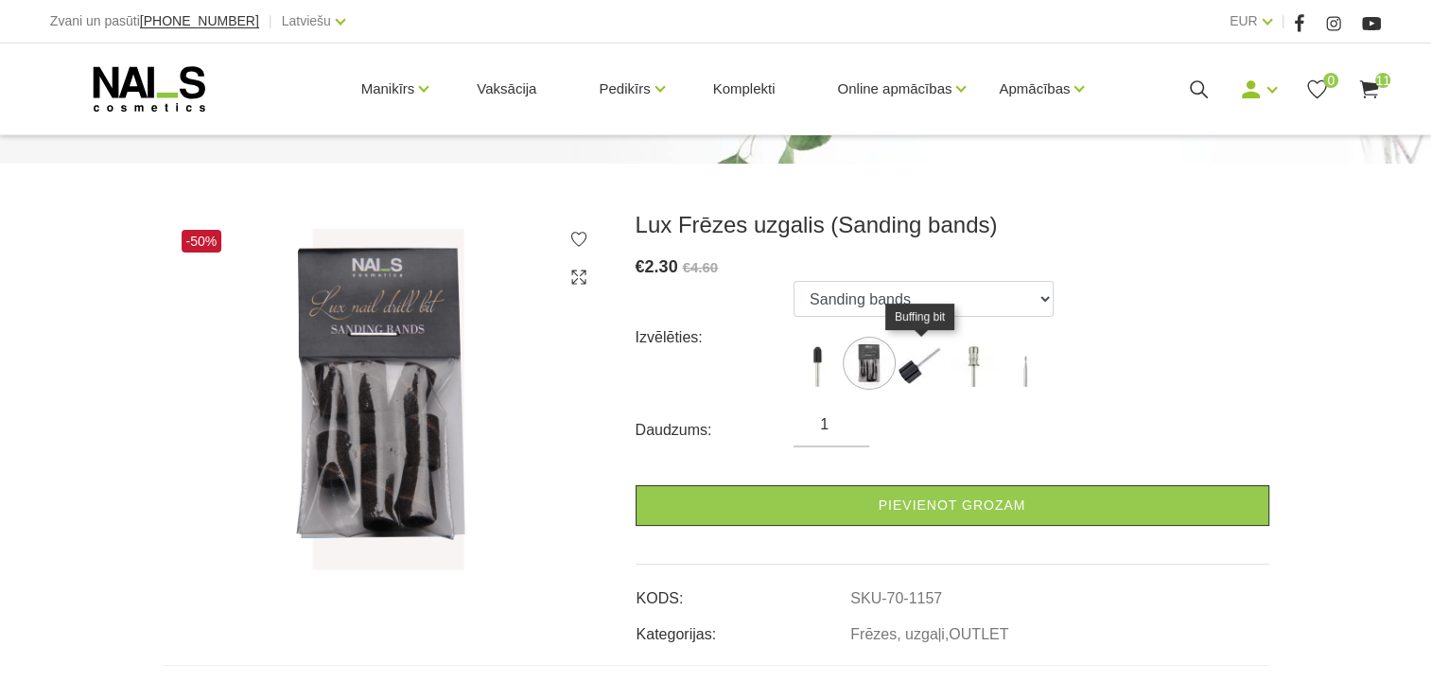
click at [917, 376] on img at bounding box center [921, 363] width 47 height 47
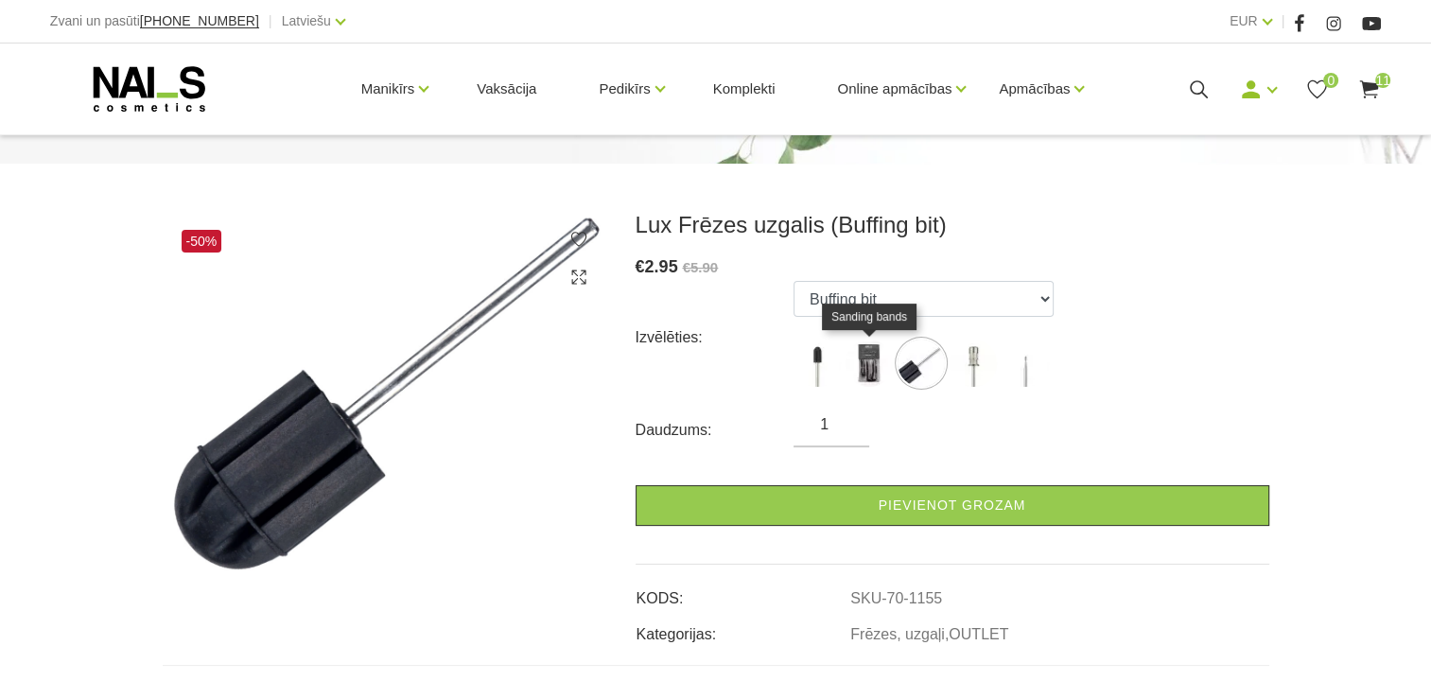
click at [869, 365] on img at bounding box center [869, 363] width 47 height 47
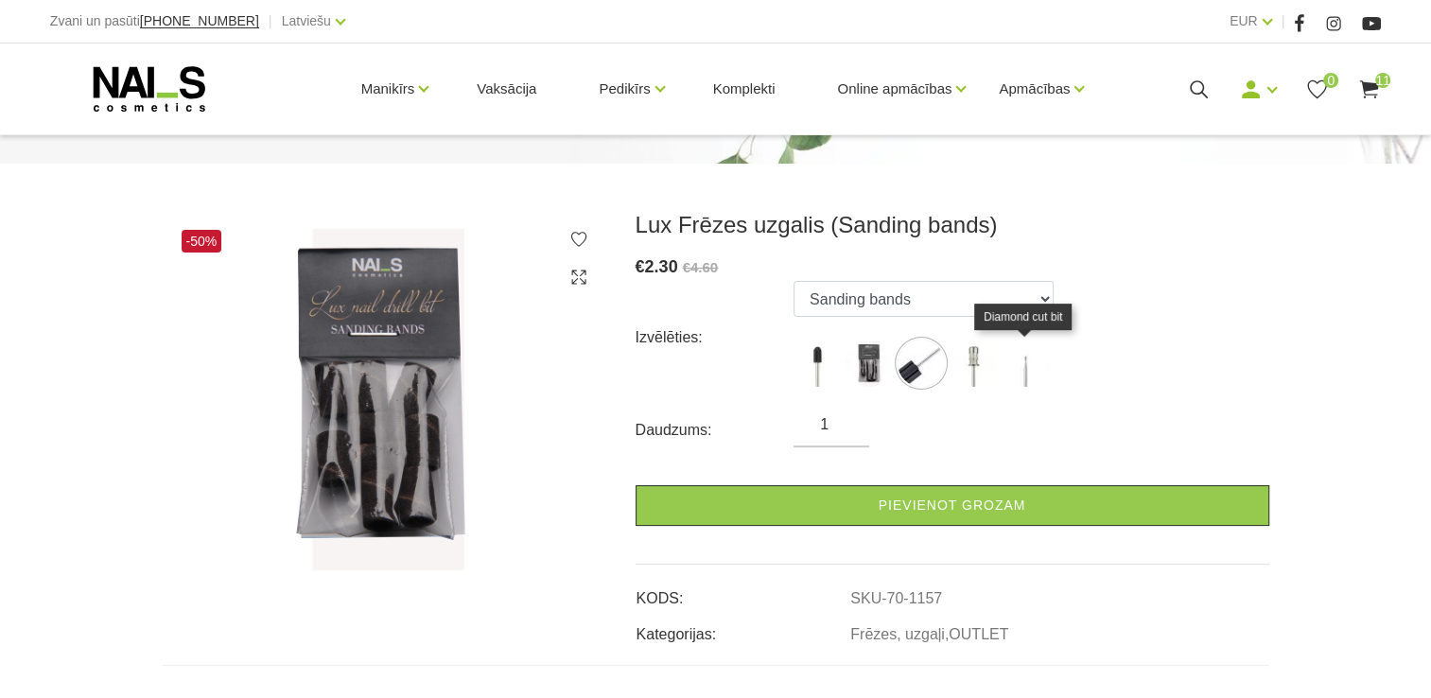
click at [1009, 378] on img at bounding box center [1025, 363] width 47 height 47
select select "1153"
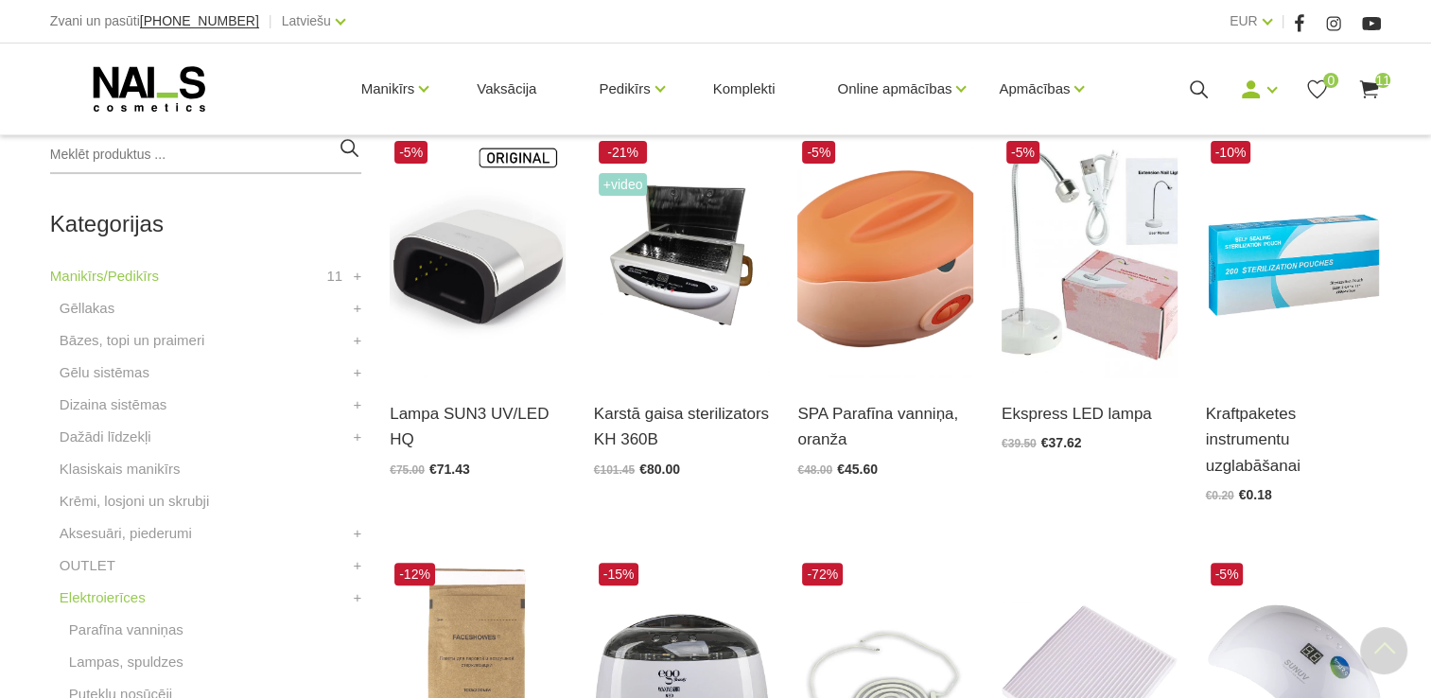
scroll to position [464, 0]
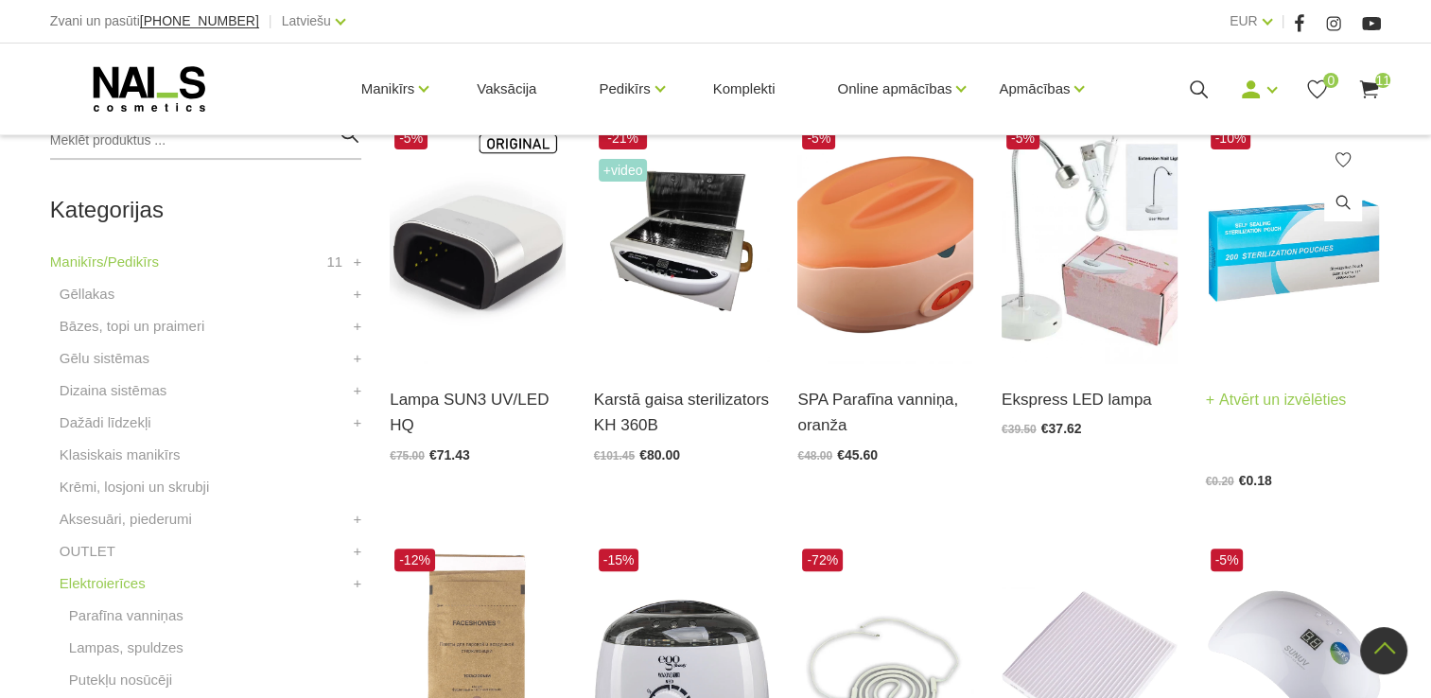
click at [1281, 276] on img at bounding box center [1294, 242] width 176 height 241
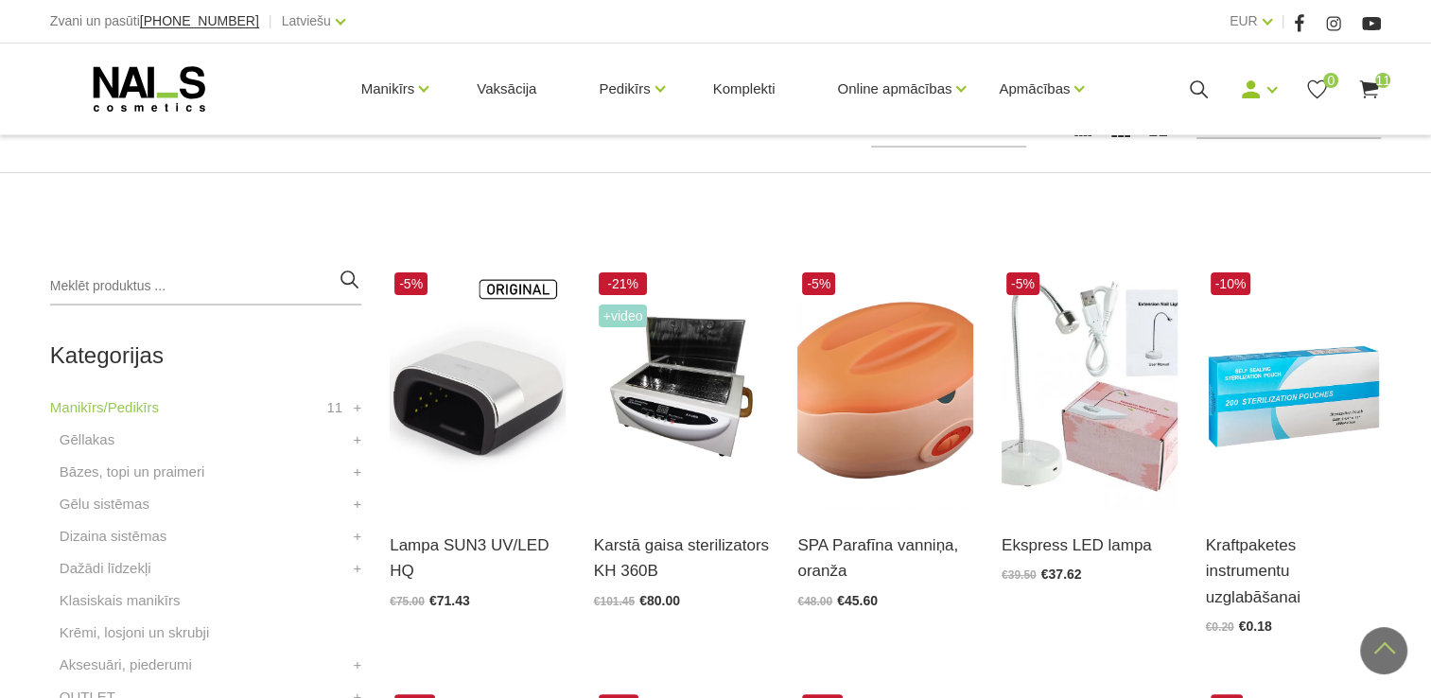
scroll to position [298, 0]
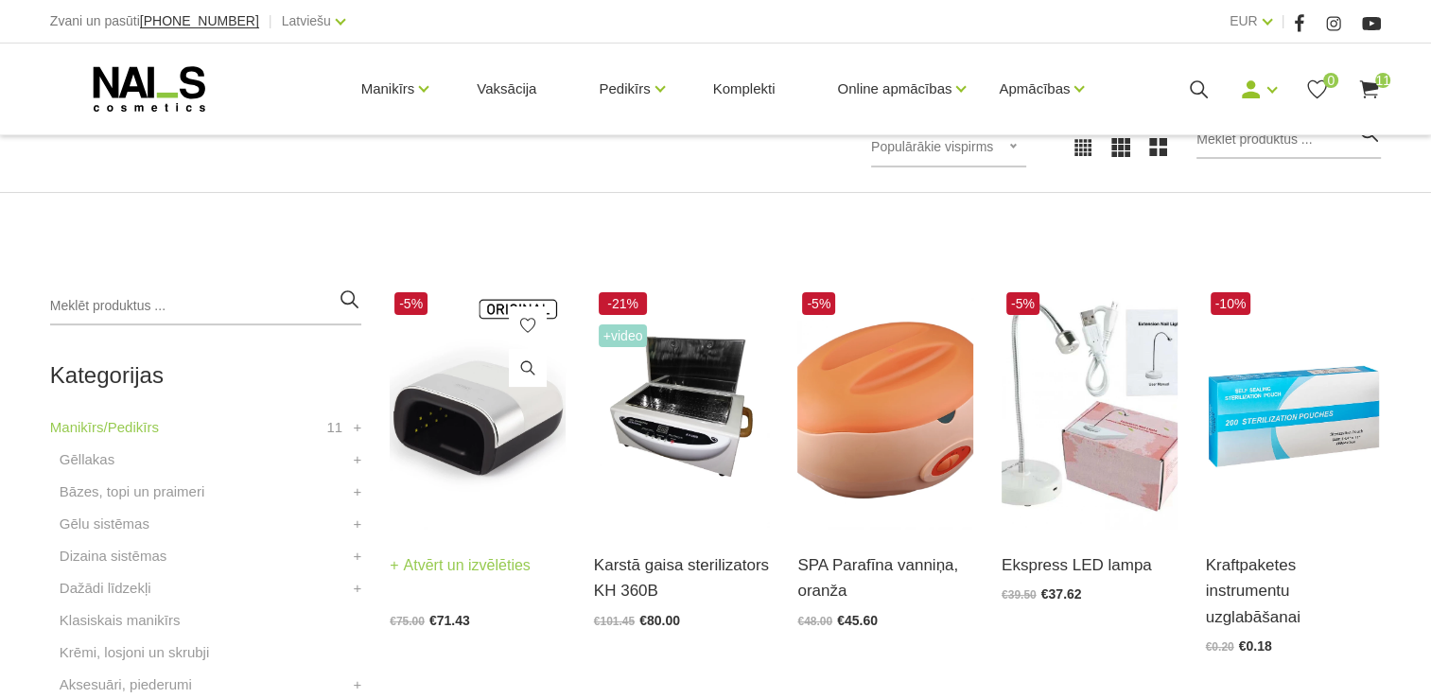
click at [516, 414] on img at bounding box center [478, 408] width 176 height 241
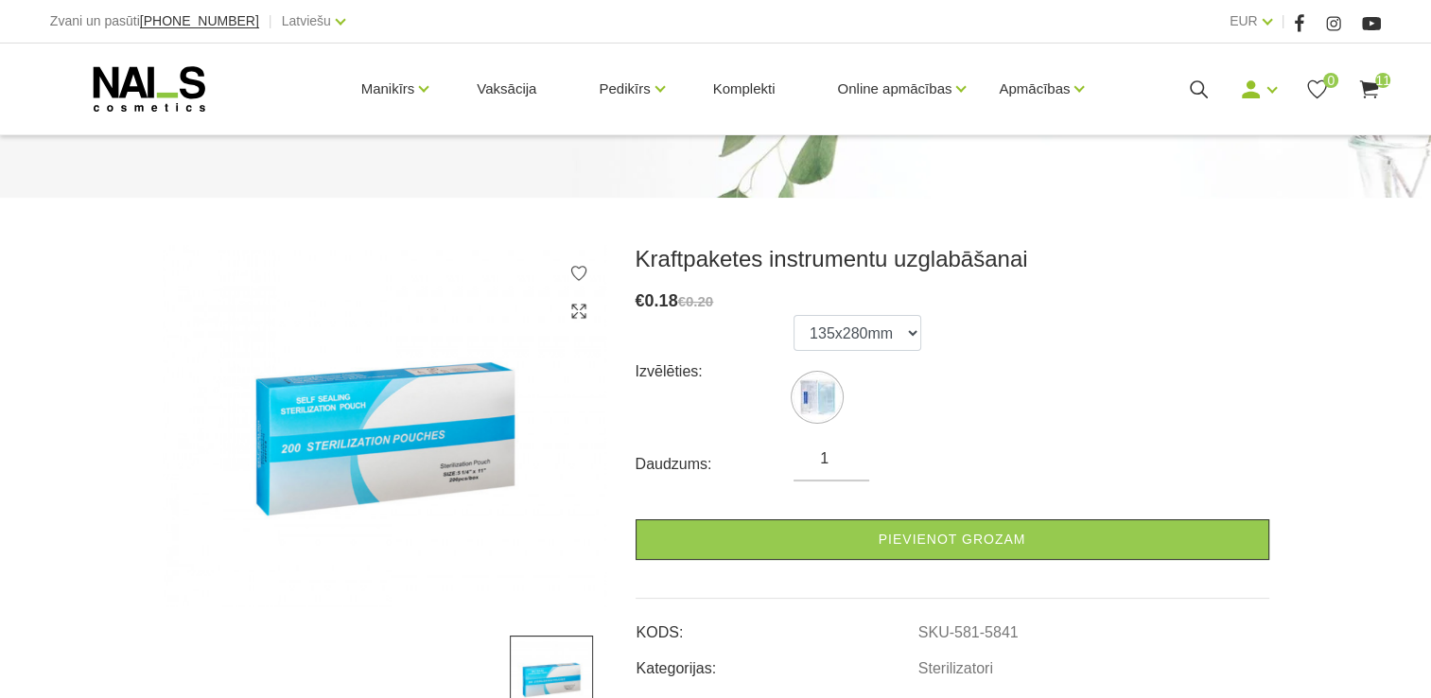
scroll to position [178, 0]
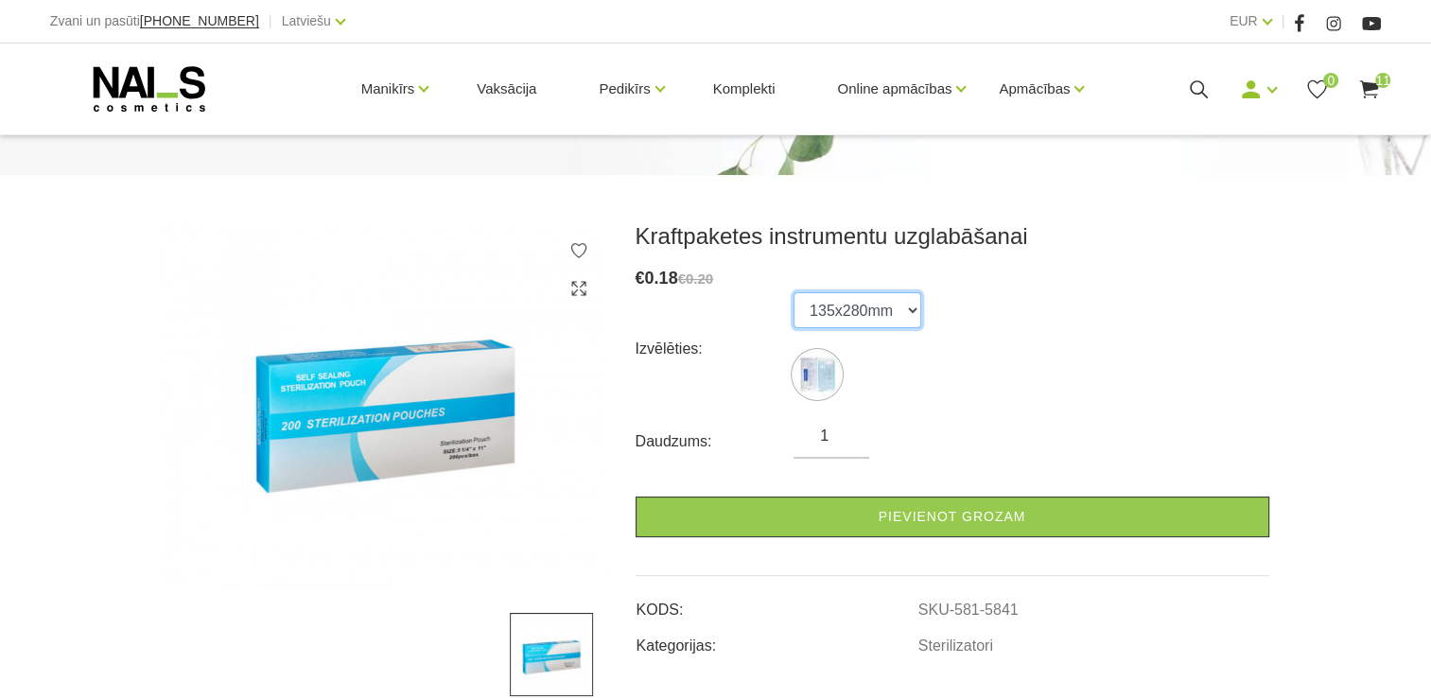
click at [894, 317] on select "135x280mm" at bounding box center [858, 310] width 128 height 36
click at [1016, 350] on div "Izvēlēties: 135x280mm" at bounding box center [953, 349] width 634 height 114
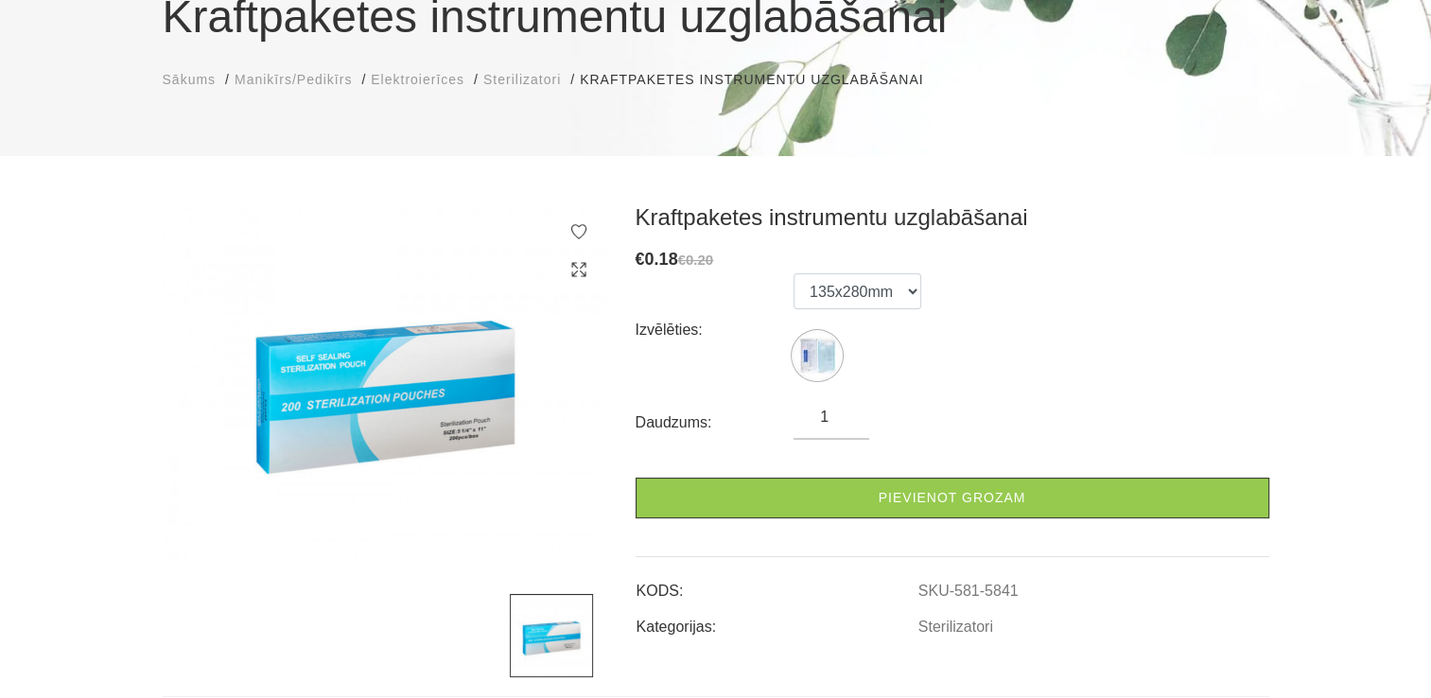
scroll to position [0, 0]
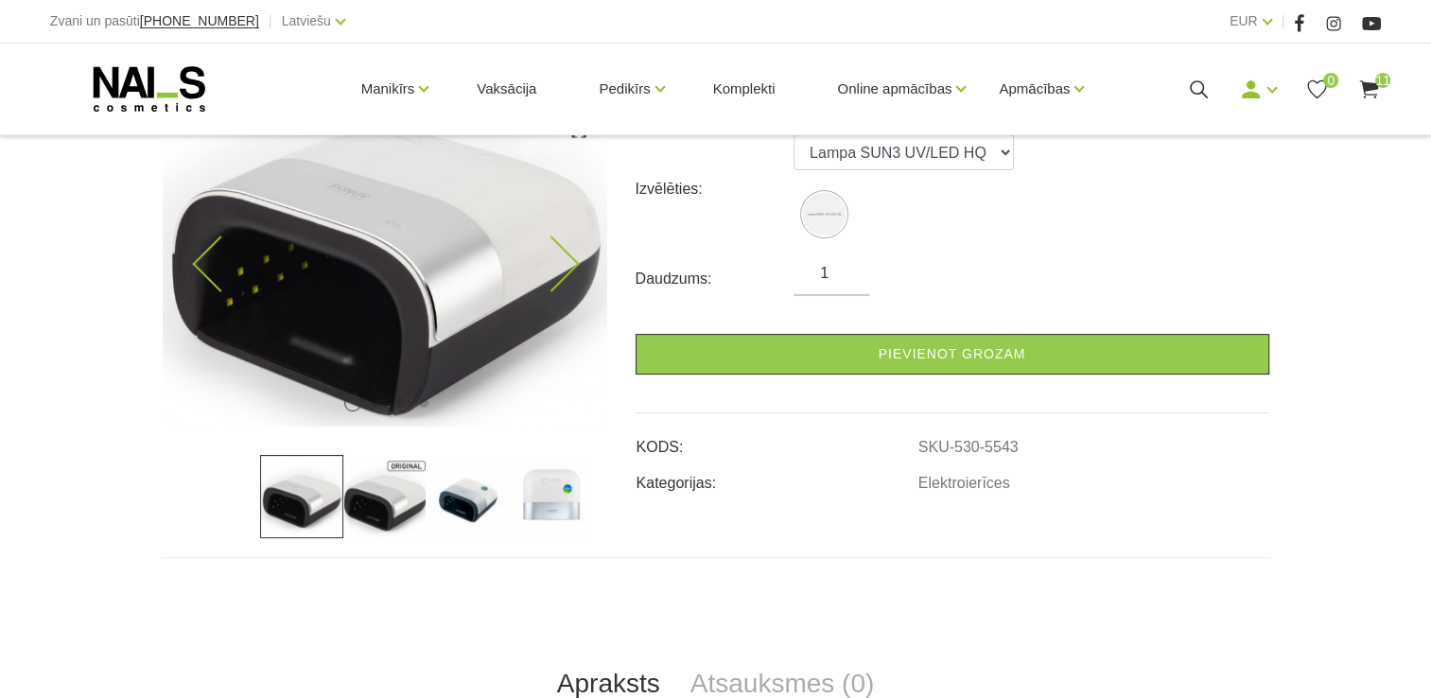
scroll to position [344, 0]
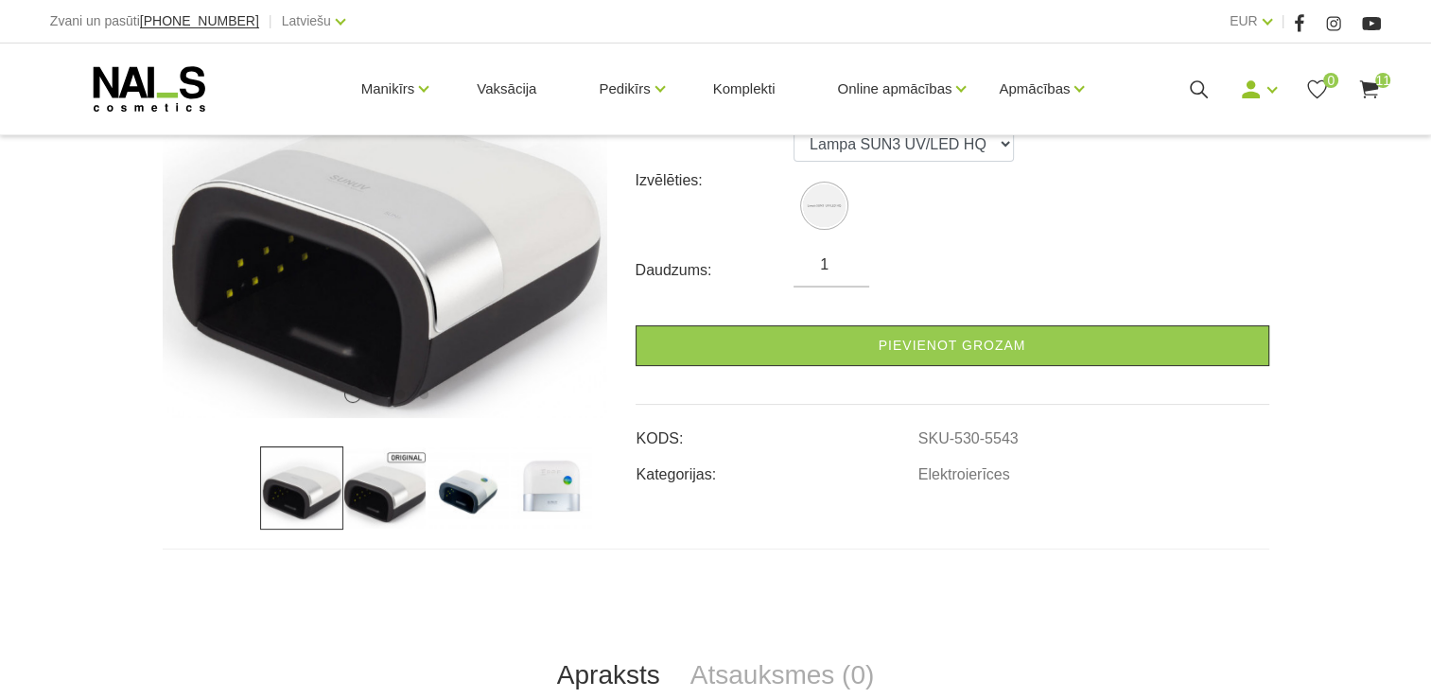
click at [555, 484] on img at bounding box center [551, 488] width 83 height 83
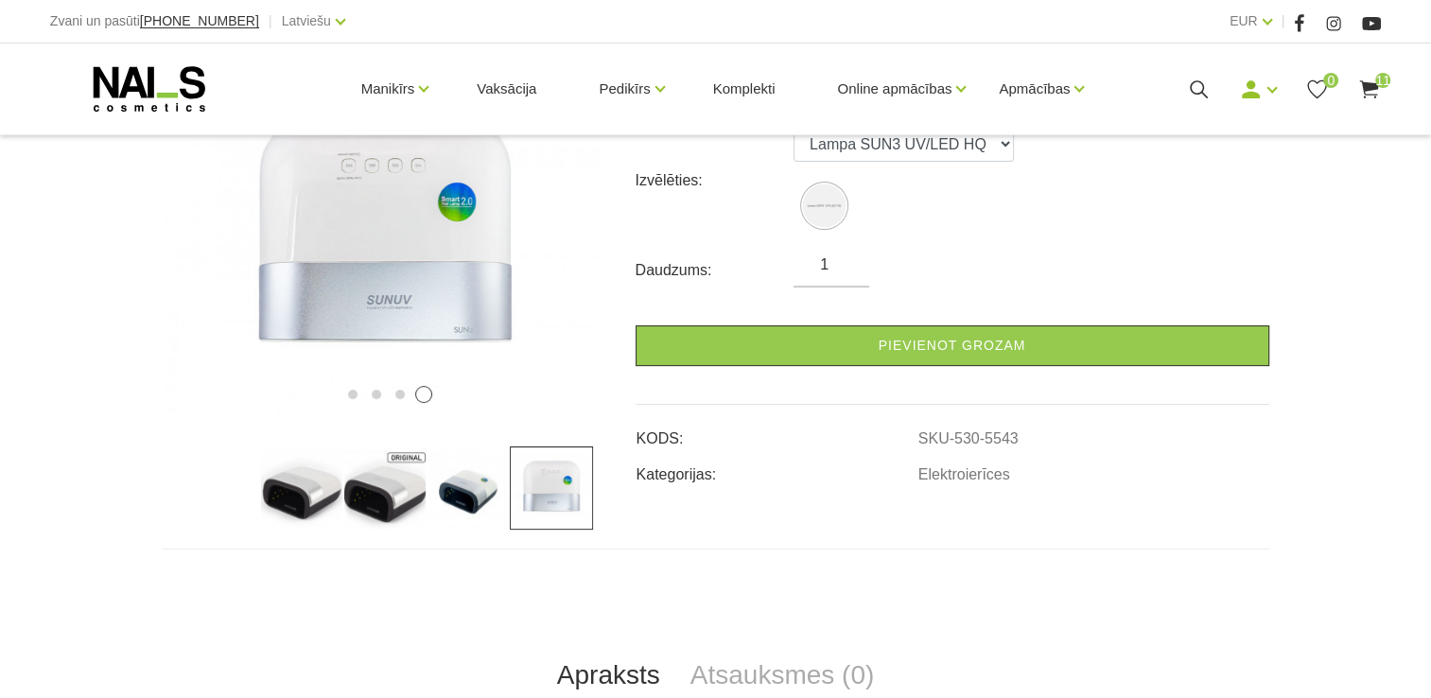
click at [383, 501] on img at bounding box center [384, 488] width 83 height 83
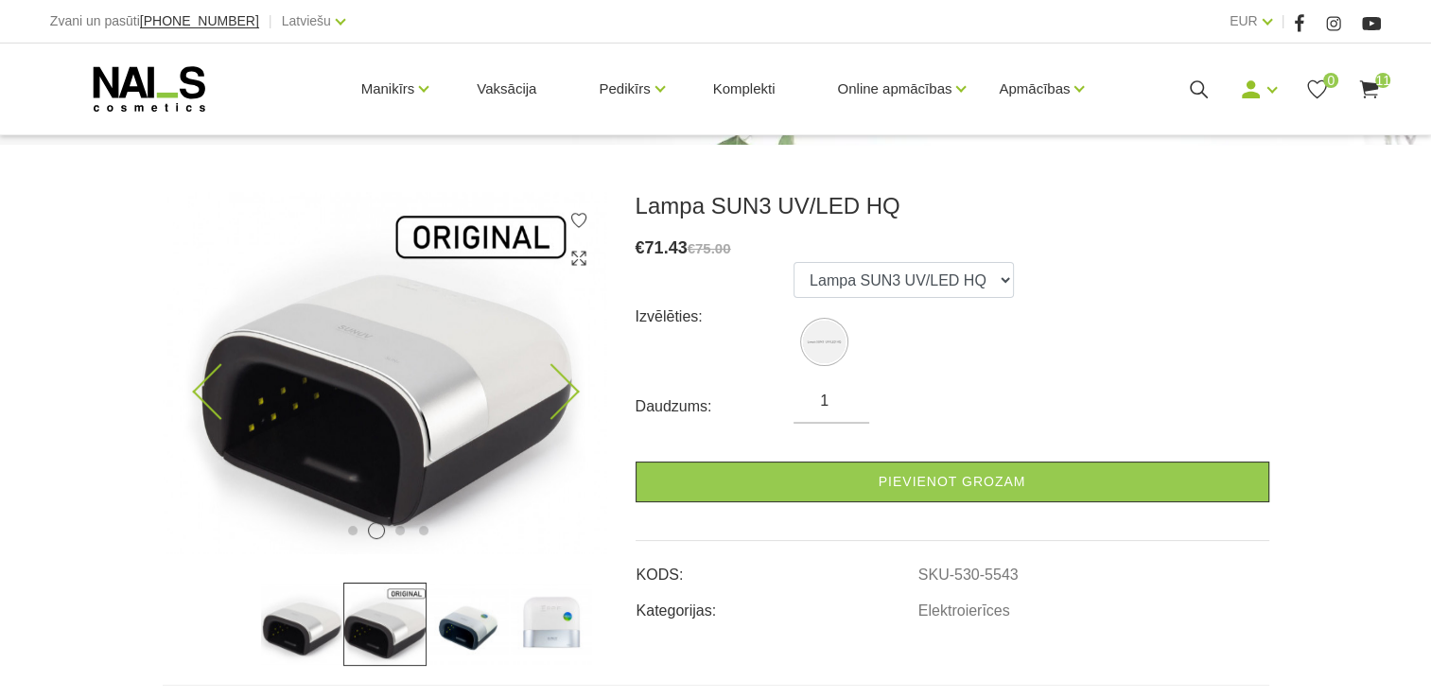
scroll to position [203, 0]
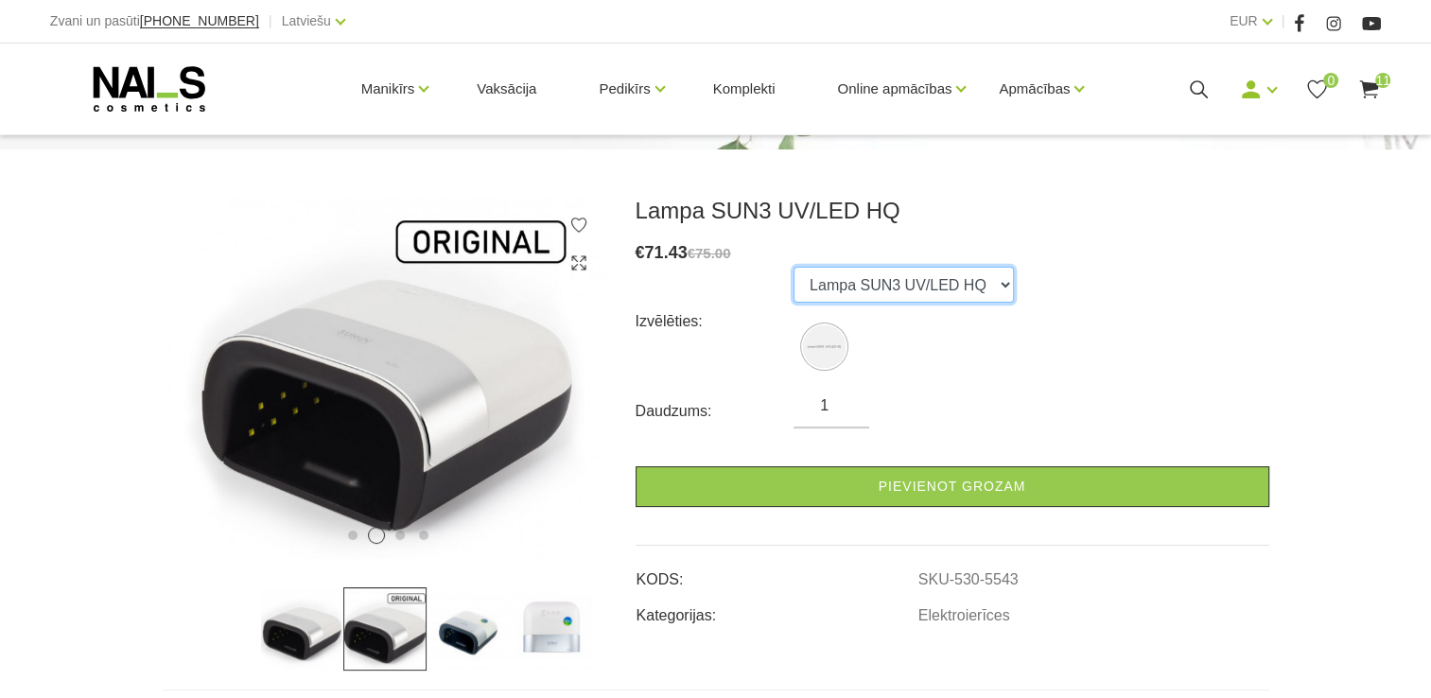
click at [939, 293] on select "Lampa SUN3 UV/LED HQ" at bounding box center [904, 285] width 220 height 36
click at [794, 267] on select "Lampa SUN3 UV/LED HQ" at bounding box center [904, 285] width 220 height 36
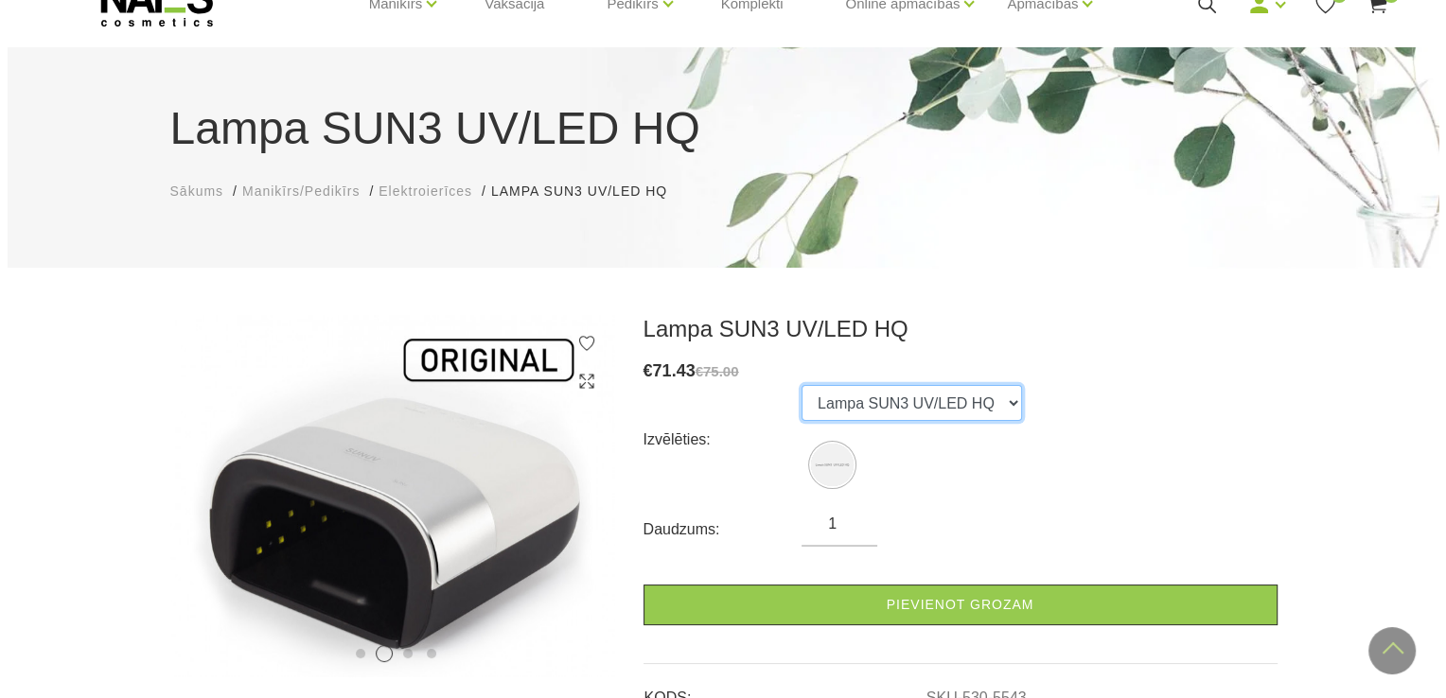
scroll to position [0, 0]
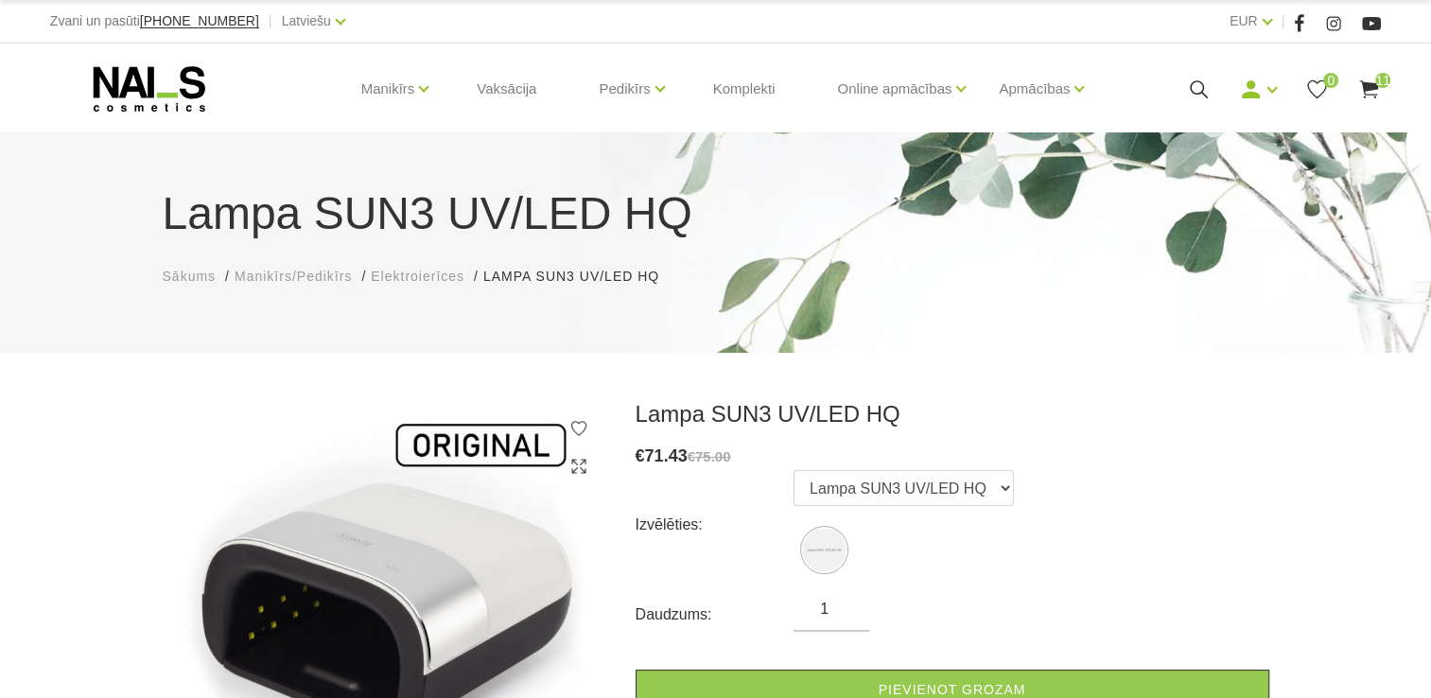
click at [1378, 82] on span "11" at bounding box center [1383, 80] width 15 height 15
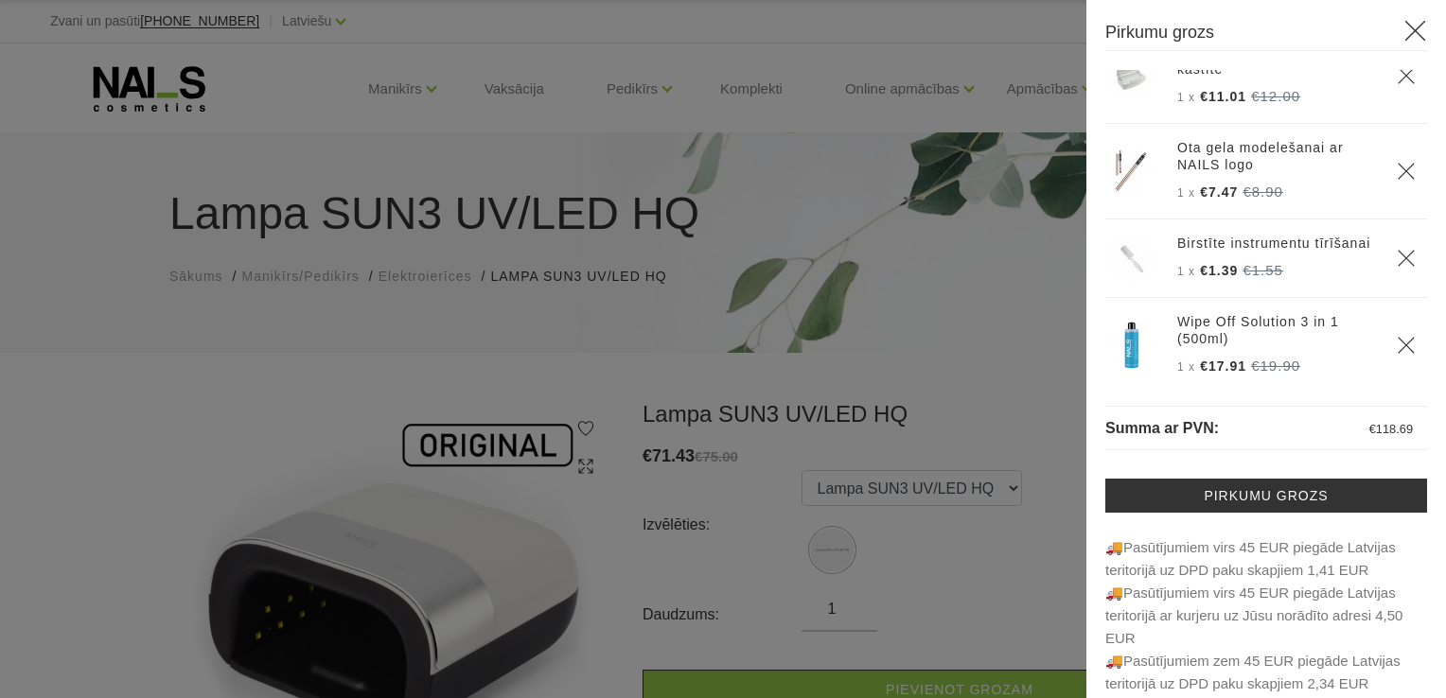
scroll to position [231, 0]
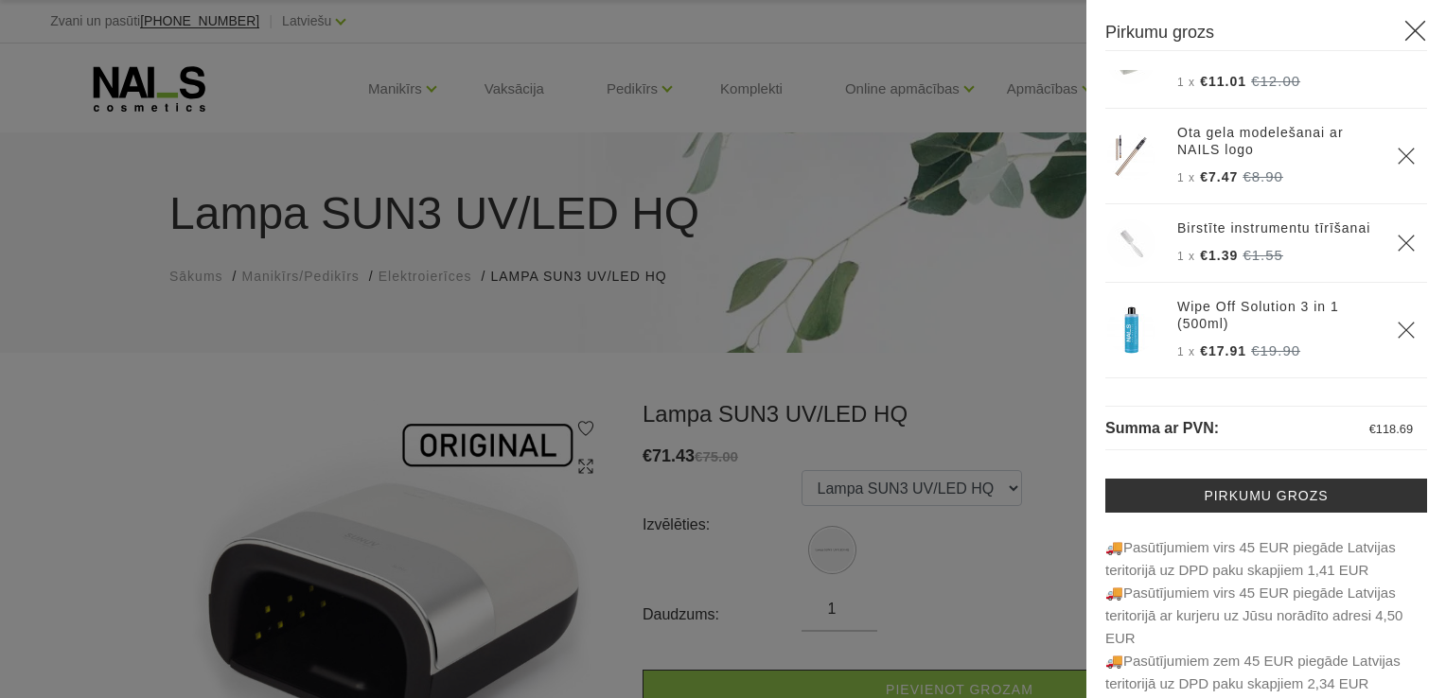
click at [1397, 338] on use "Delete" at bounding box center [1405, 330] width 16 height 16
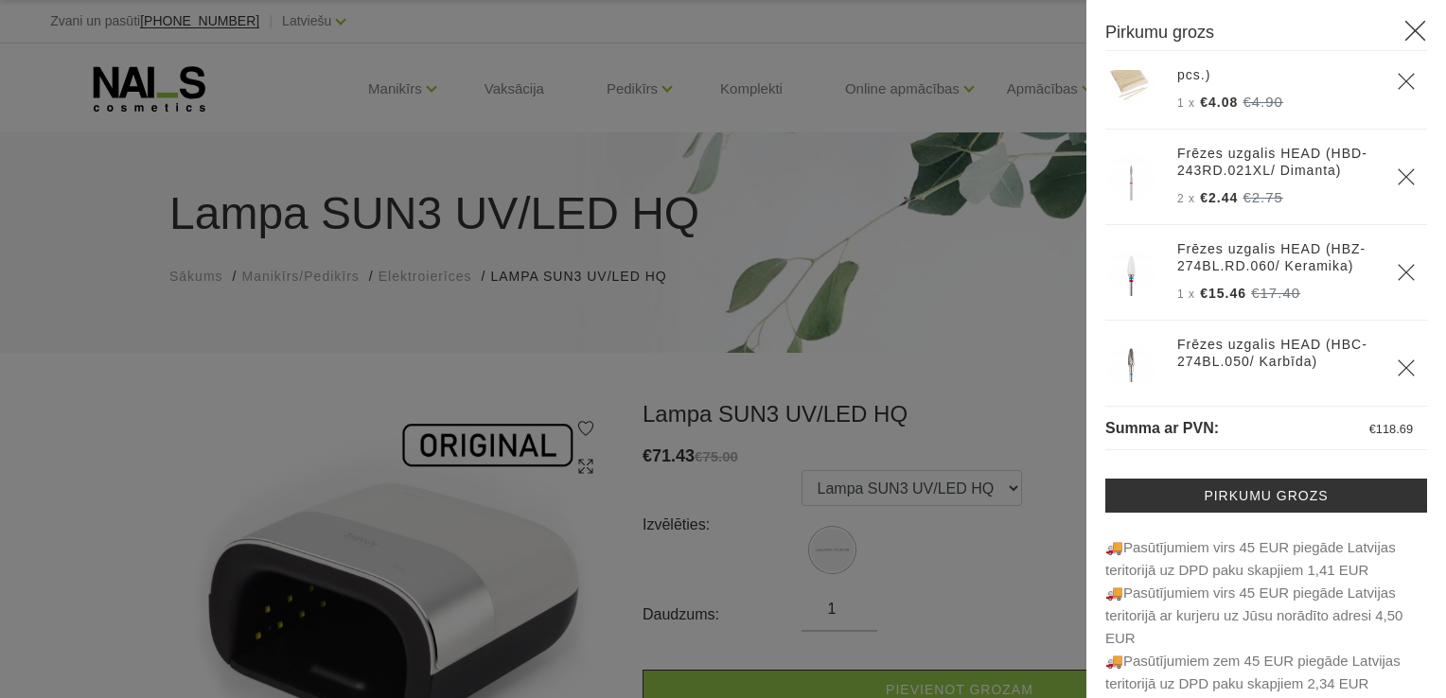
scroll to position [604, 0]
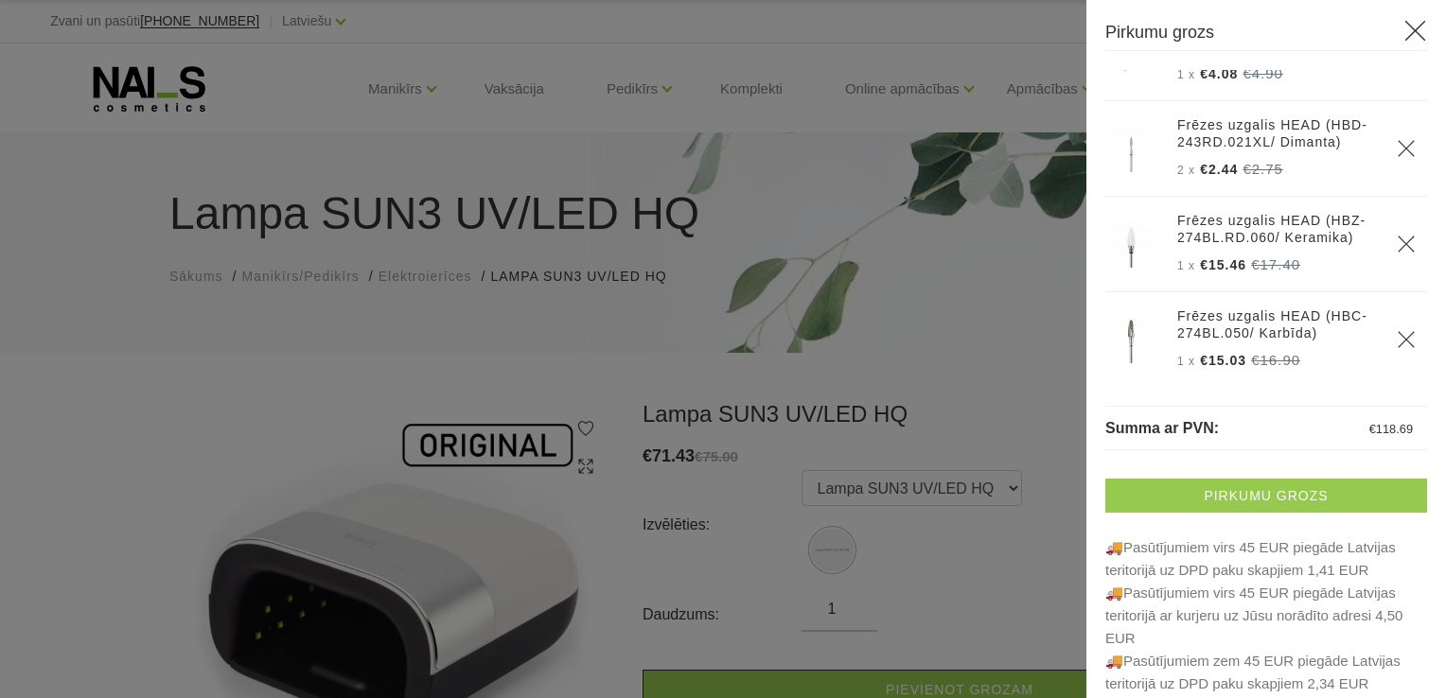
click at [1279, 498] on link "Pirkumu grozs" at bounding box center [1266, 496] width 322 height 34
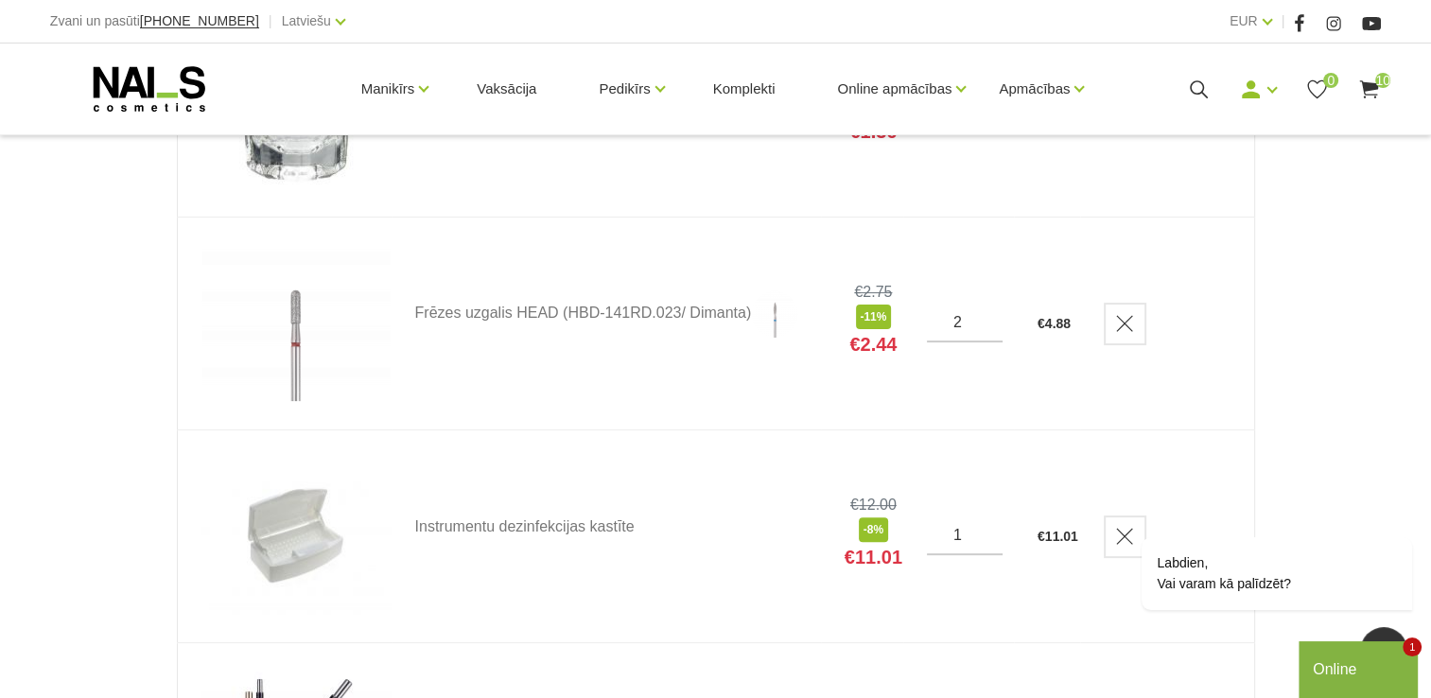
scroll to position [449, 0]
click at [1132, 326] on use "Delete" at bounding box center [1124, 324] width 16 height 16
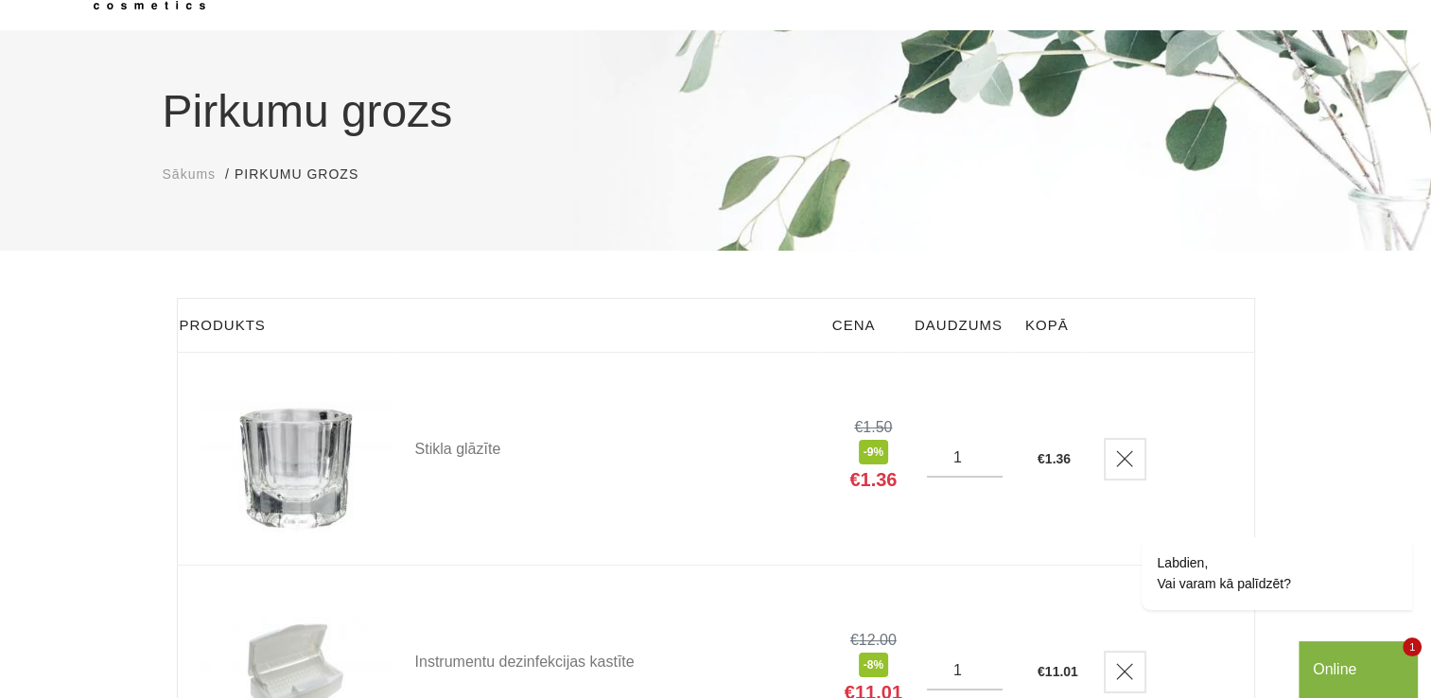
scroll to position [0, 0]
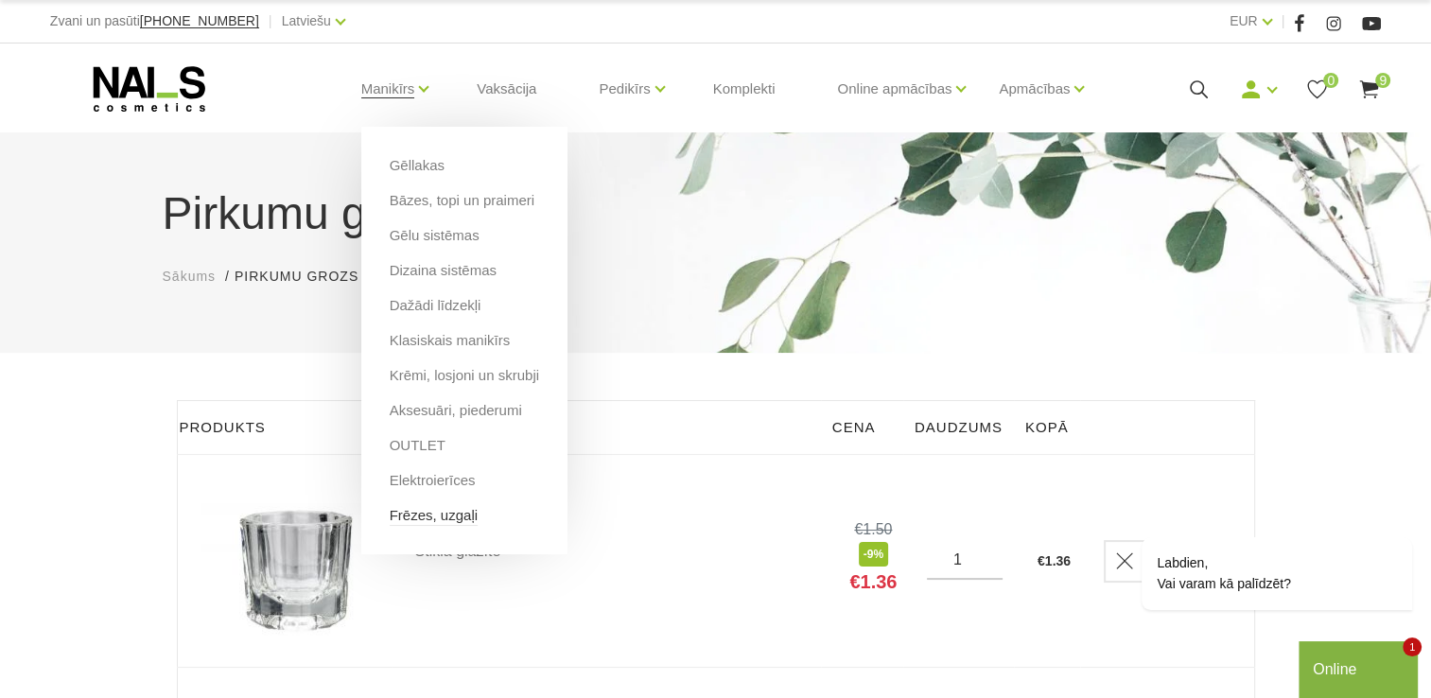
click at [425, 511] on link "Frēzes, uzgaļi" at bounding box center [434, 515] width 88 height 21
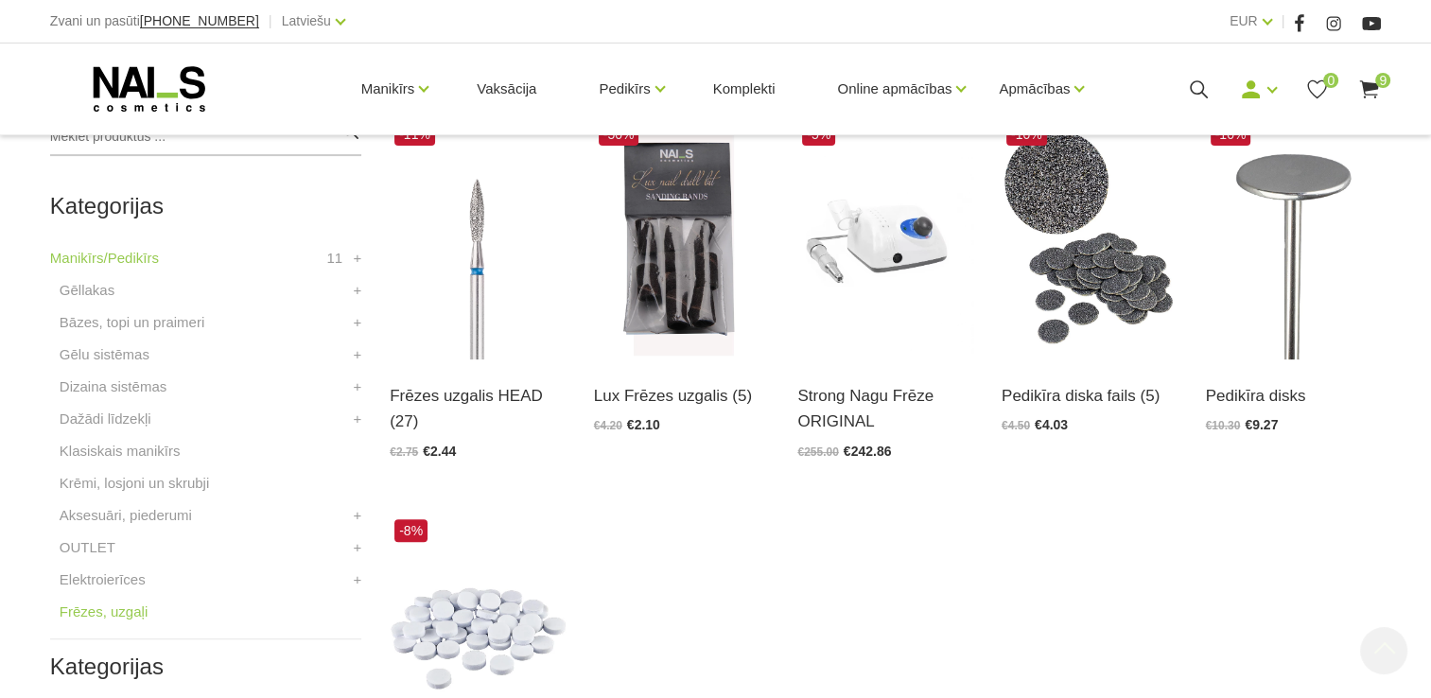
scroll to position [486, 0]
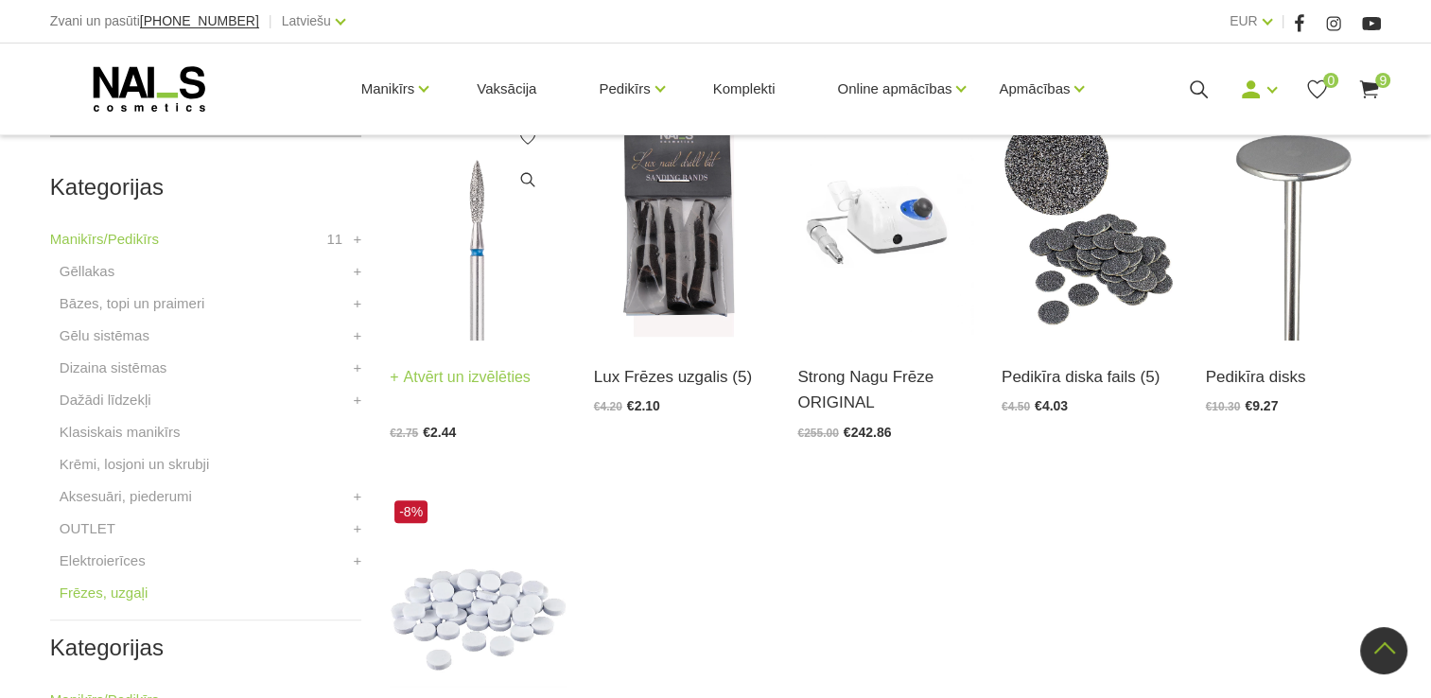
click at [474, 295] on img at bounding box center [478, 219] width 176 height 241
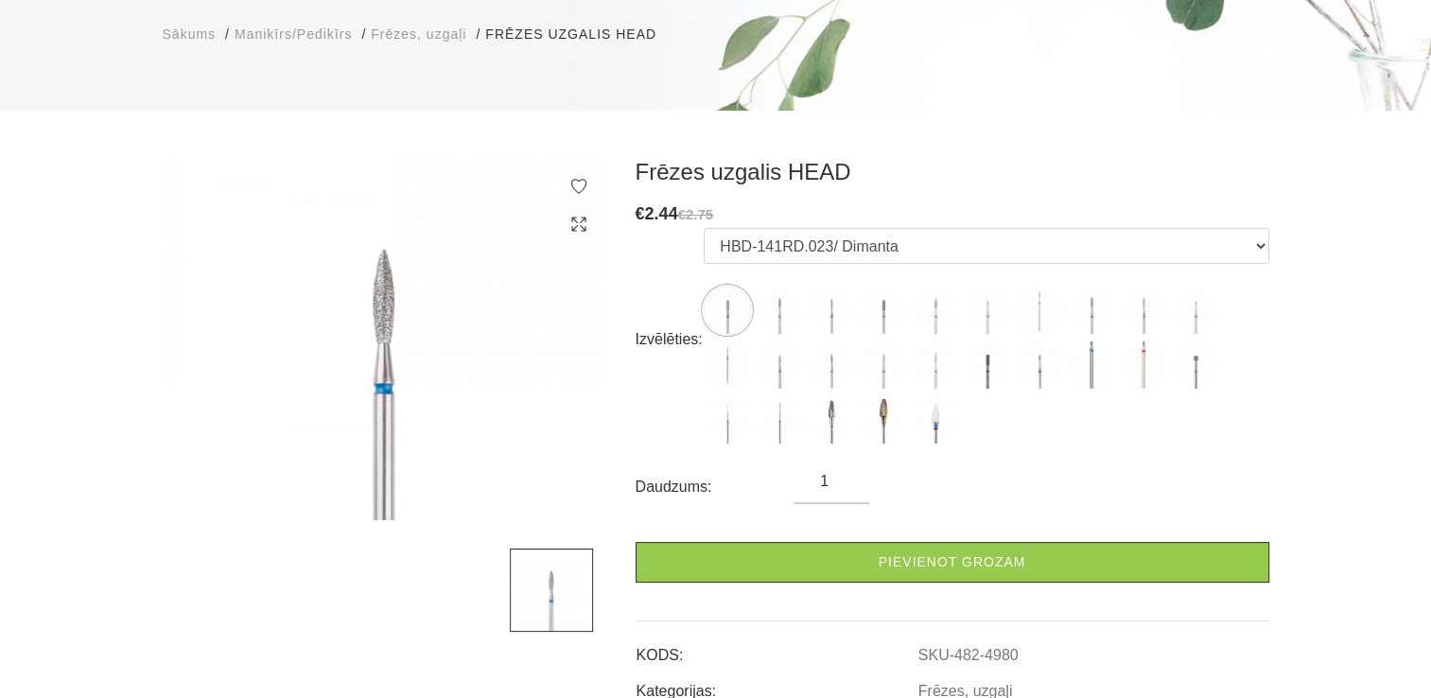
scroll to position [329, 0]
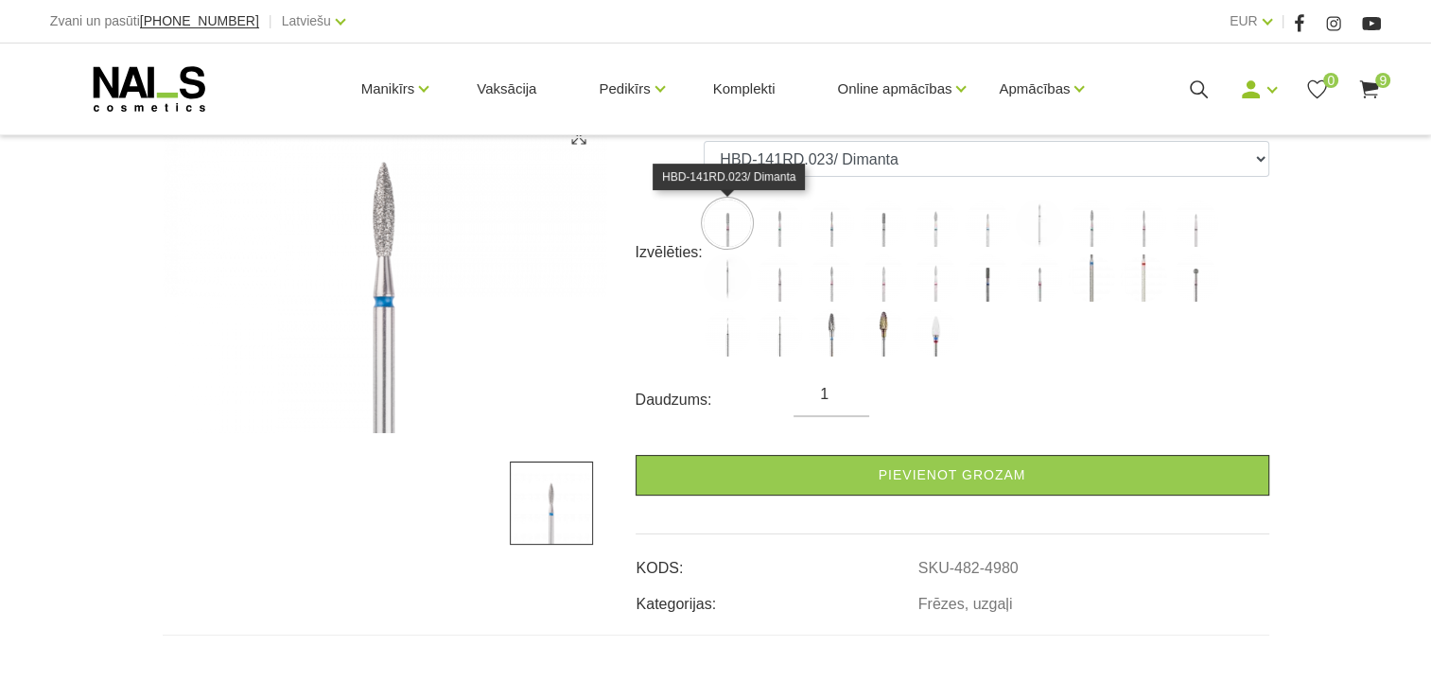
click at [730, 221] on img at bounding box center [727, 223] width 47 height 47
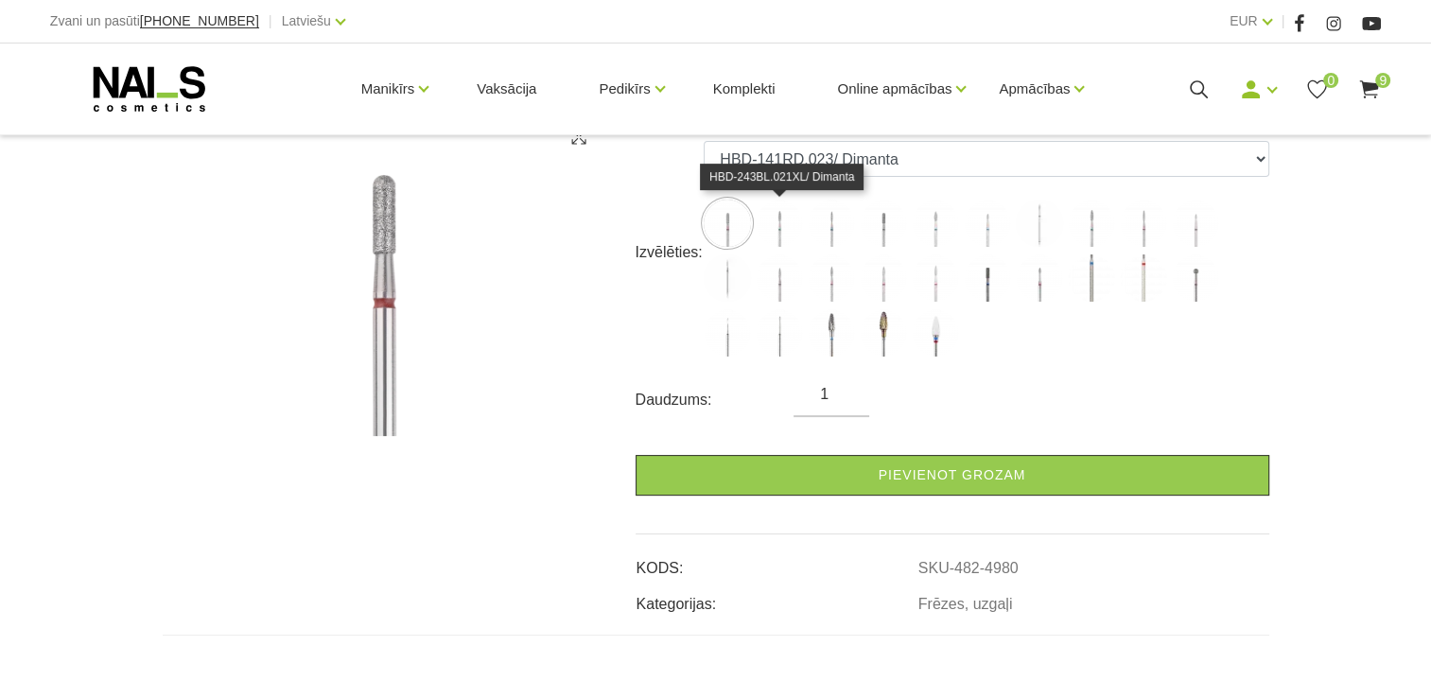
click at [781, 222] on img at bounding box center [779, 223] width 47 height 47
click at [828, 230] on img at bounding box center [831, 223] width 47 height 47
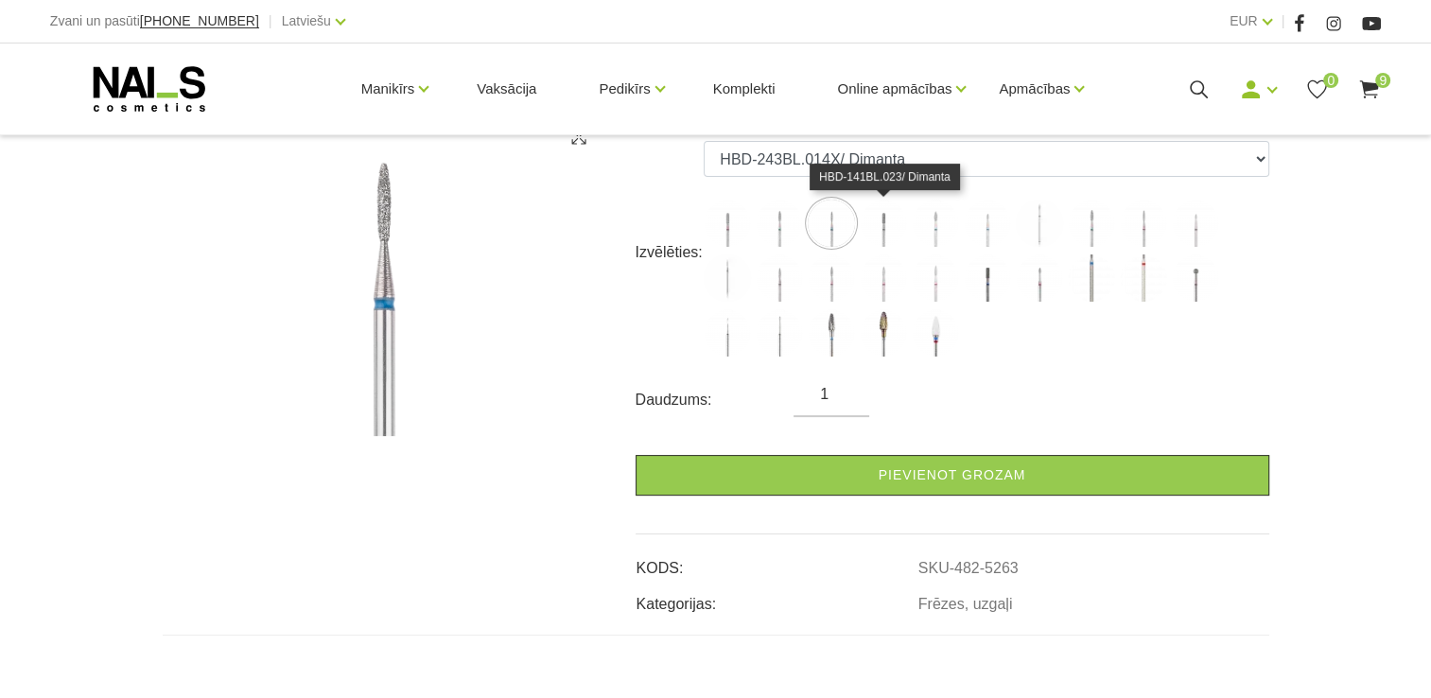
click at [877, 229] on img at bounding box center [883, 223] width 47 height 47
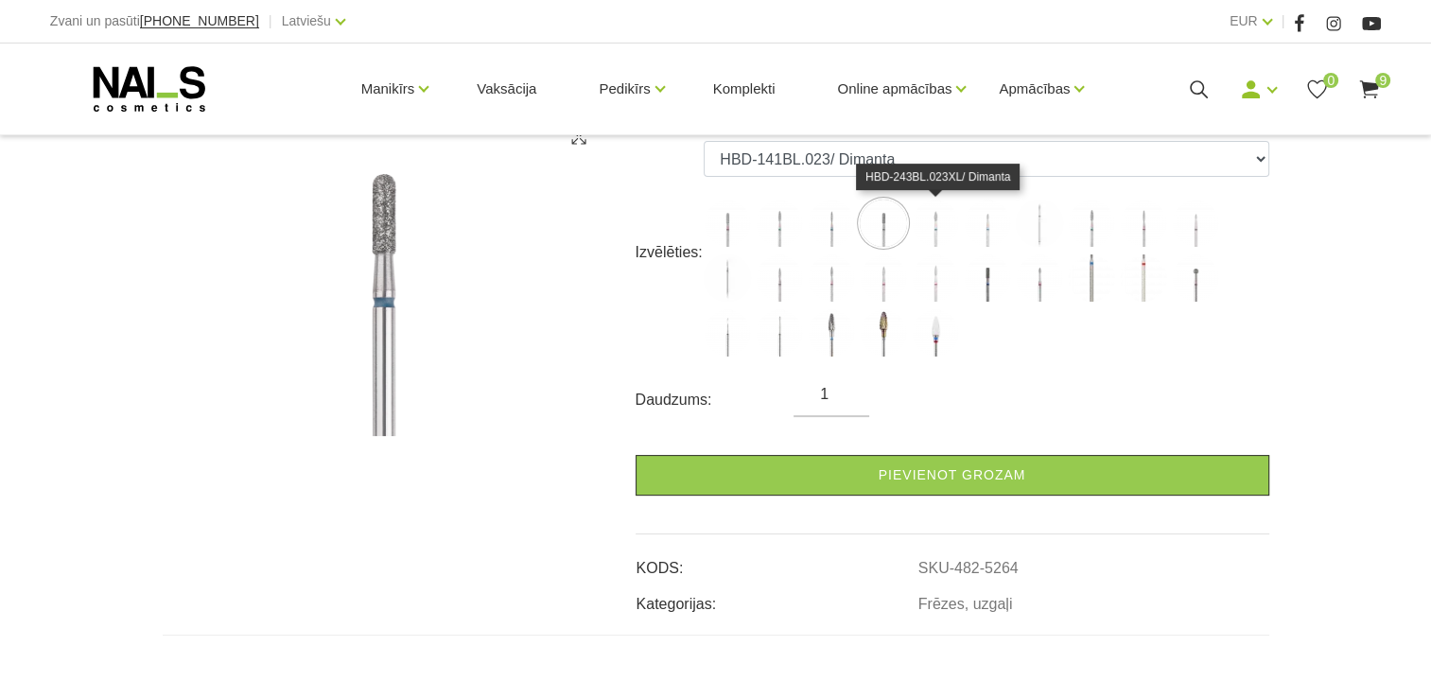
click at [952, 229] on img at bounding box center [935, 223] width 47 height 47
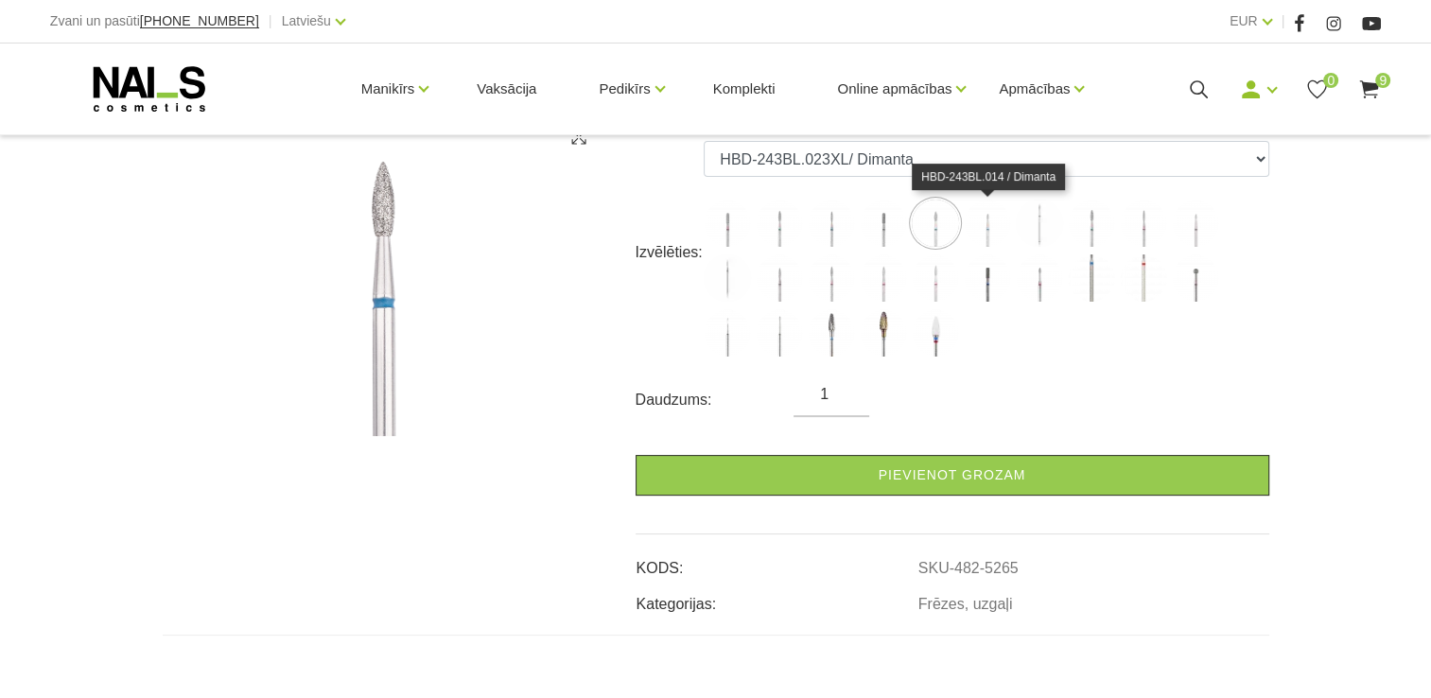
click at [986, 229] on img at bounding box center [987, 223] width 47 height 47
click at [1023, 226] on img at bounding box center [1039, 223] width 47 height 47
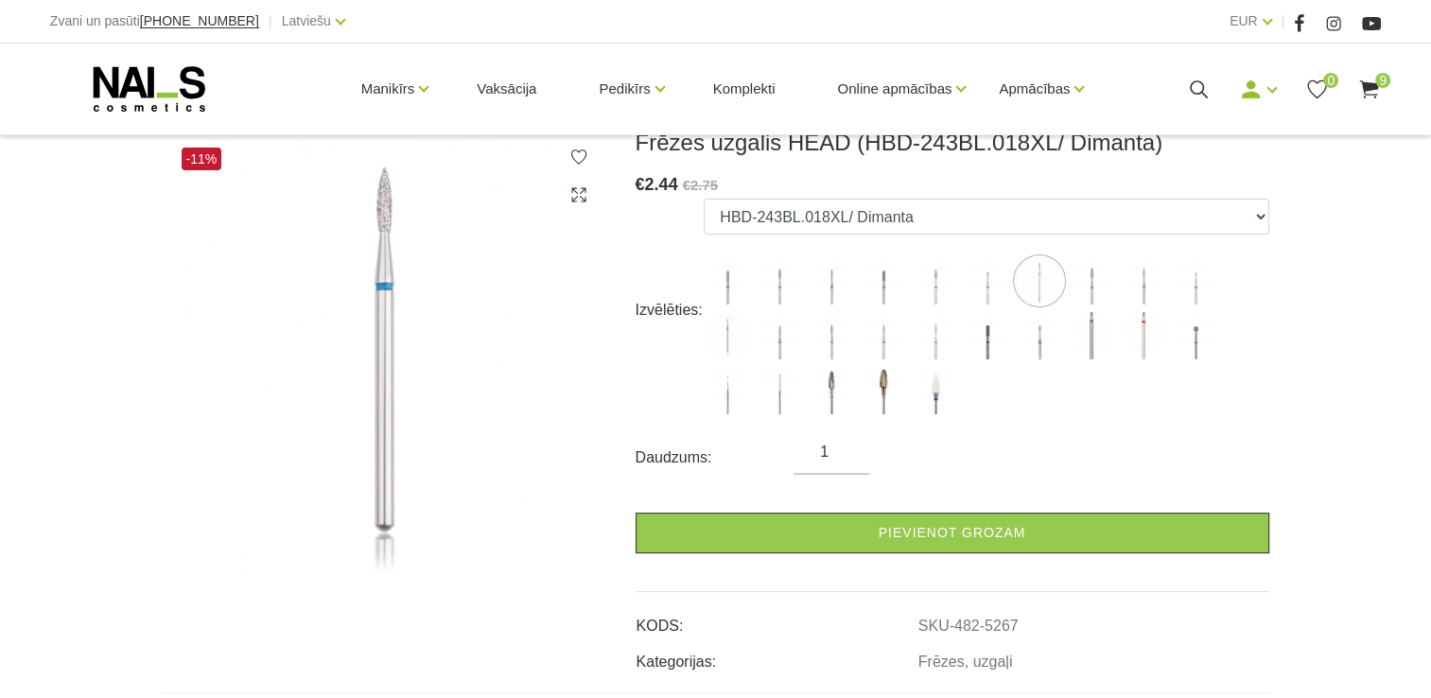
scroll to position [242, 0]
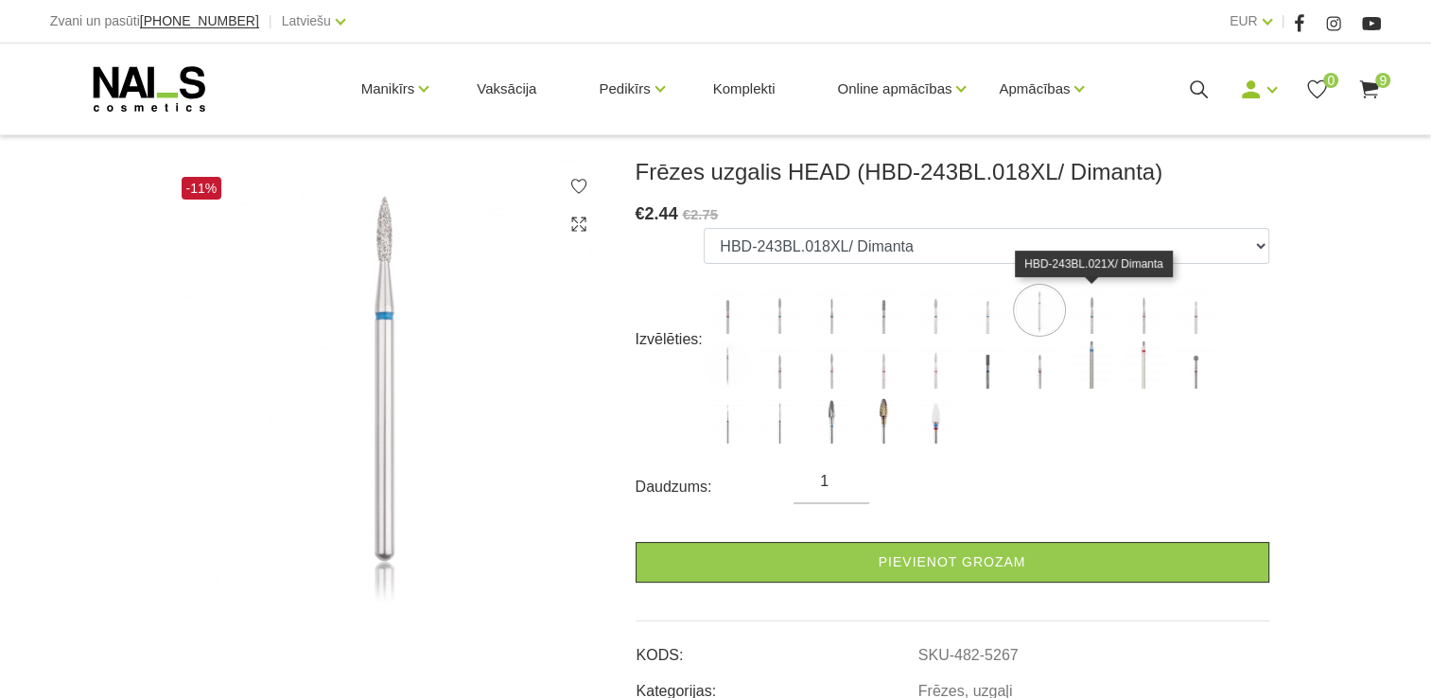
click at [1103, 324] on img at bounding box center [1091, 310] width 47 height 47
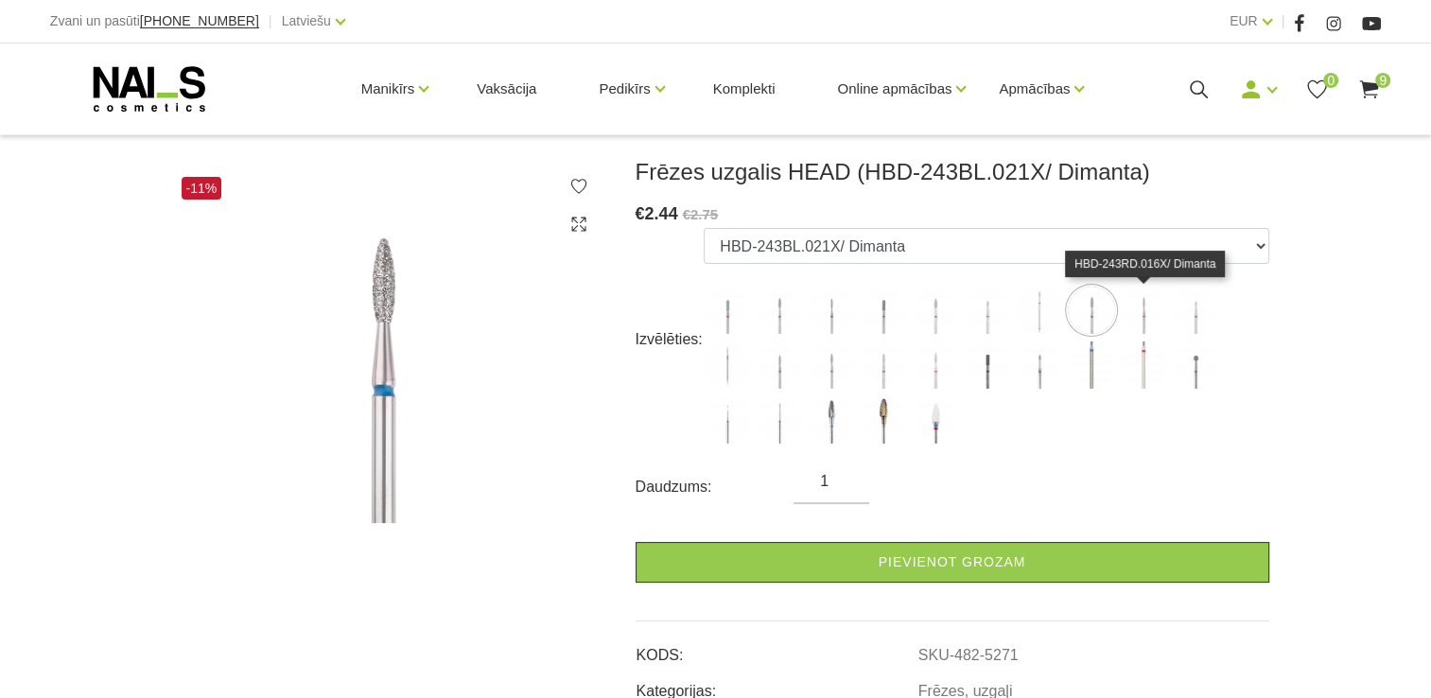
click at [1143, 321] on img at bounding box center [1143, 310] width 47 height 47
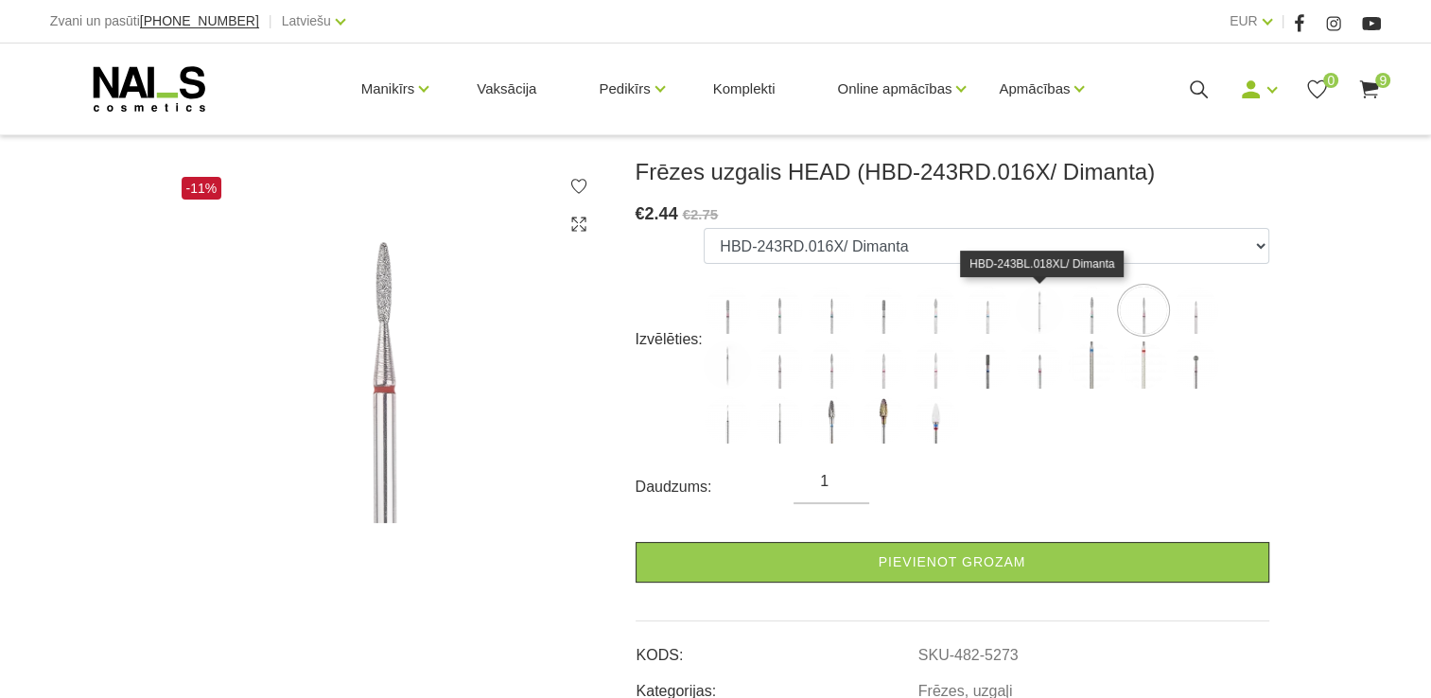
click at [1040, 309] on img at bounding box center [1039, 310] width 47 height 47
select select "5267"
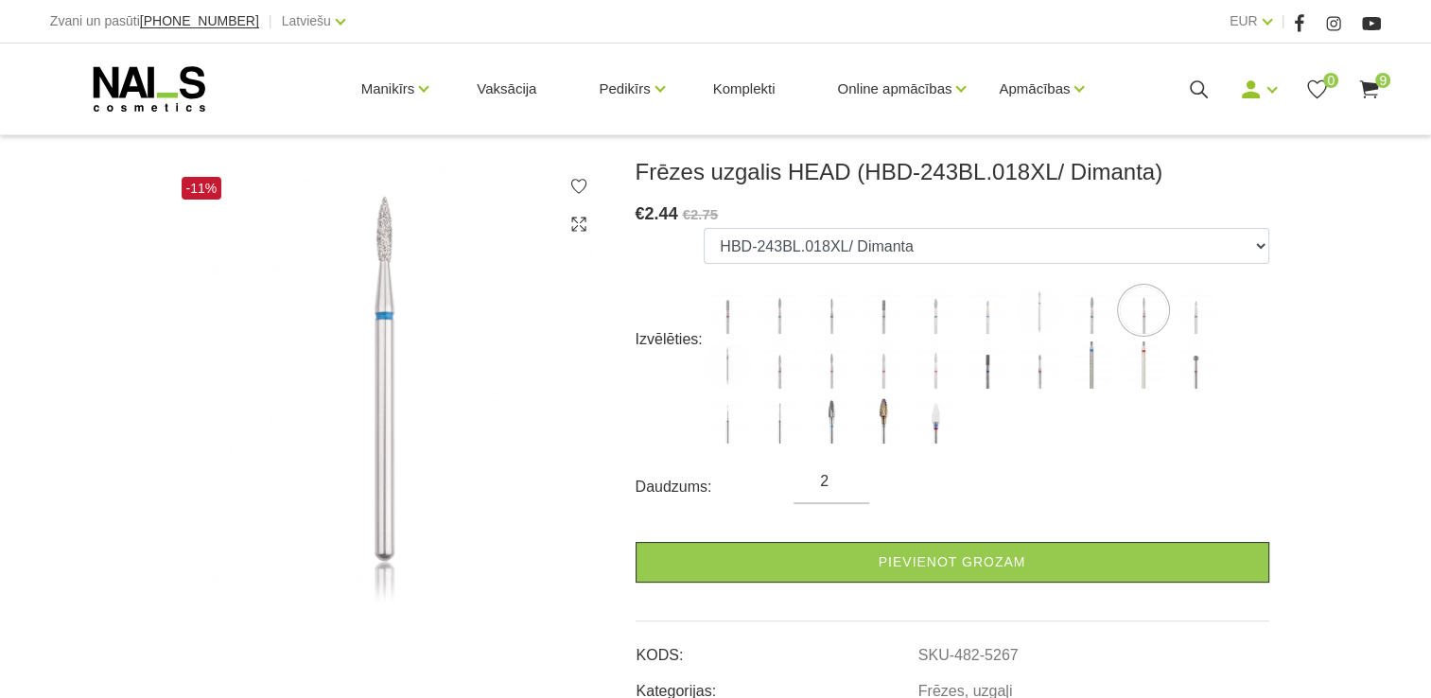
type input "2"
click at [850, 475] on input "2" at bounding box center [832, 481] width 76 height 23
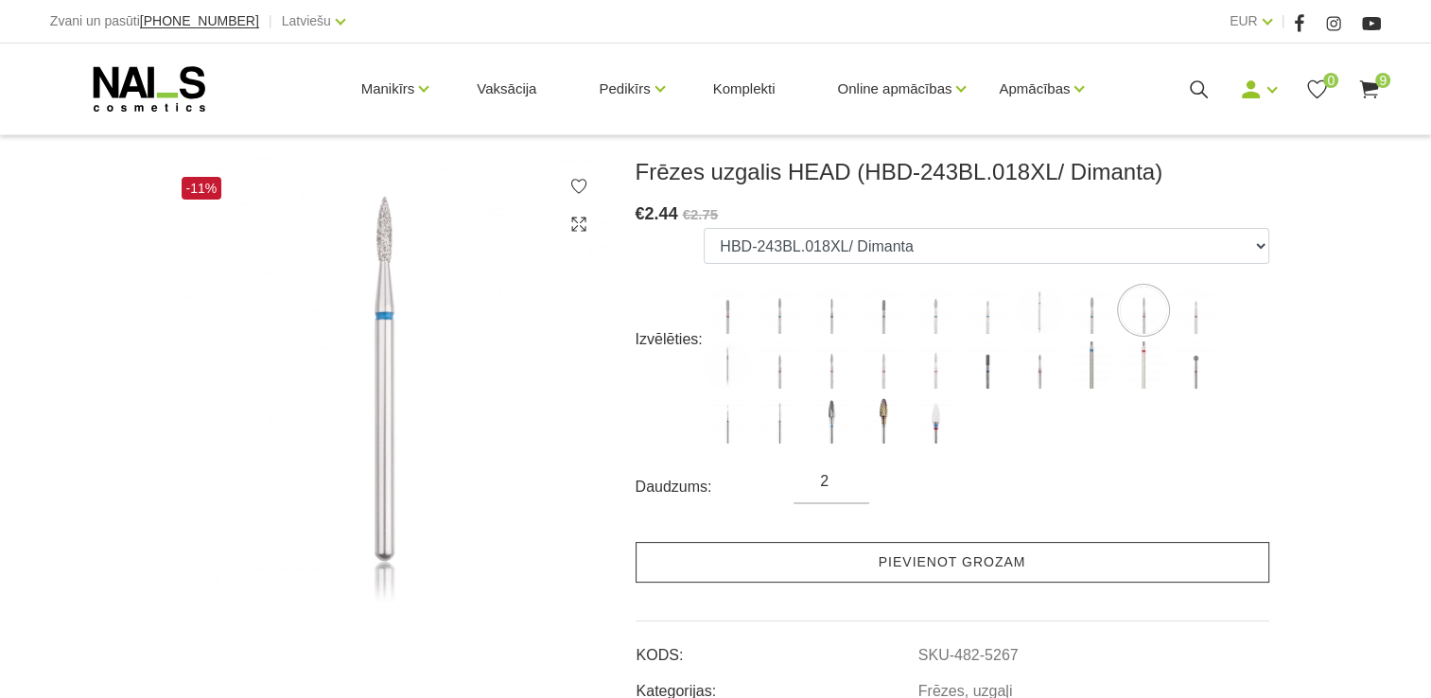
click at [864, 562] on link "Pievienot grozam" at bounding box center [953, 562] width 634 height 41
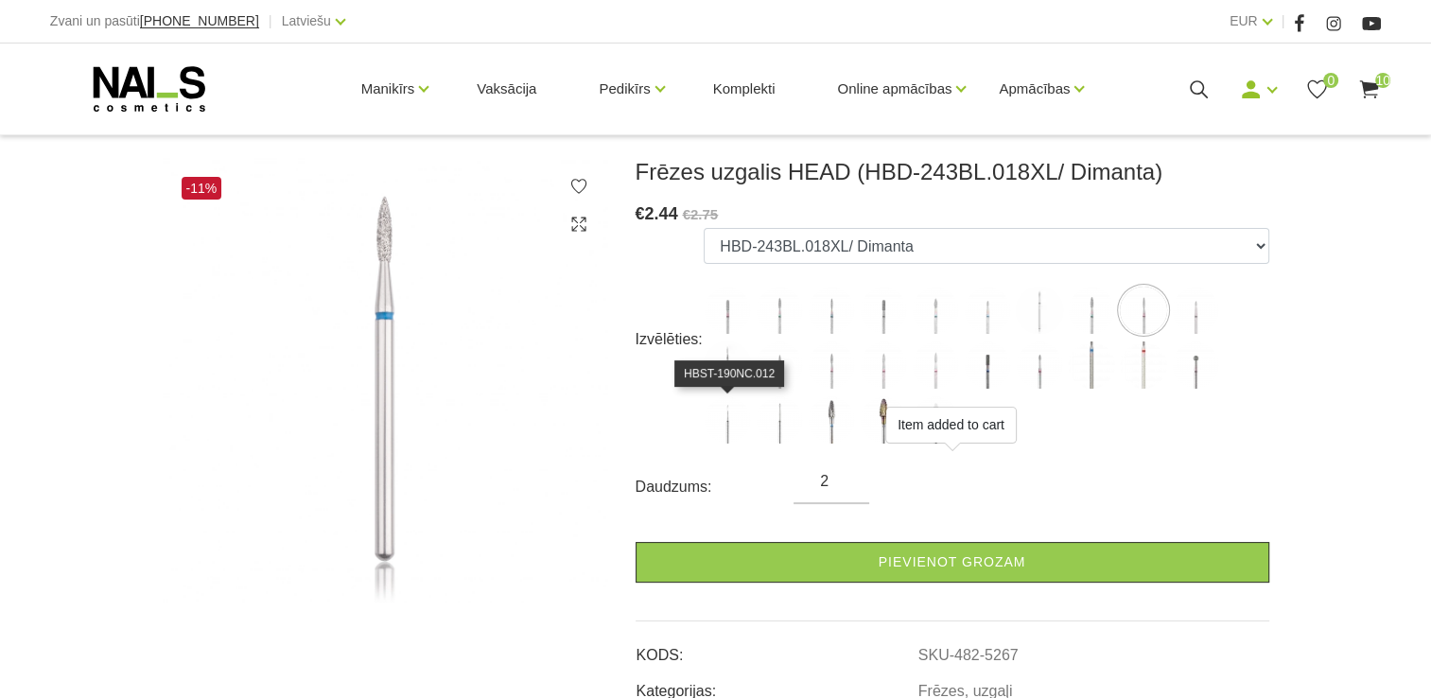
click at [725, 421] on img at bounding box center [727, 419] width 47 height 47
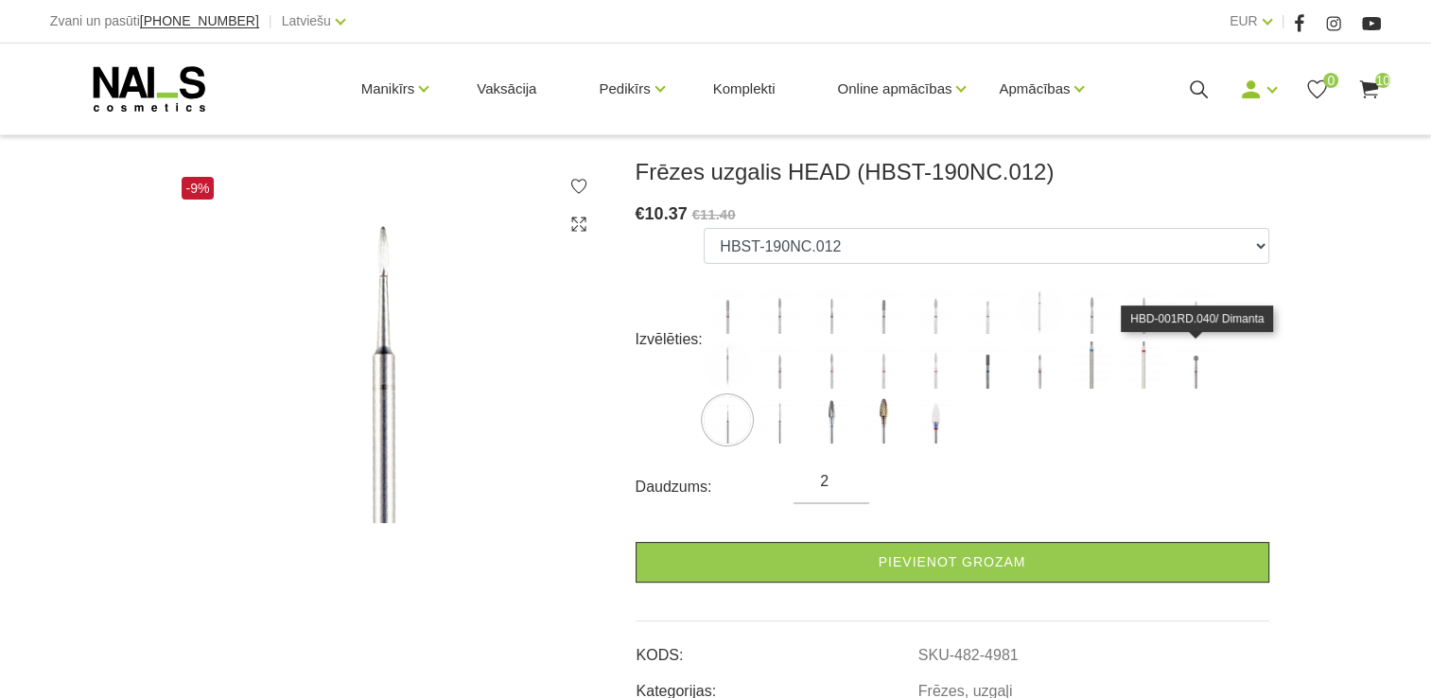
click at [1194, 371] on img at bounding box center [1195, 365] width 47 height 47
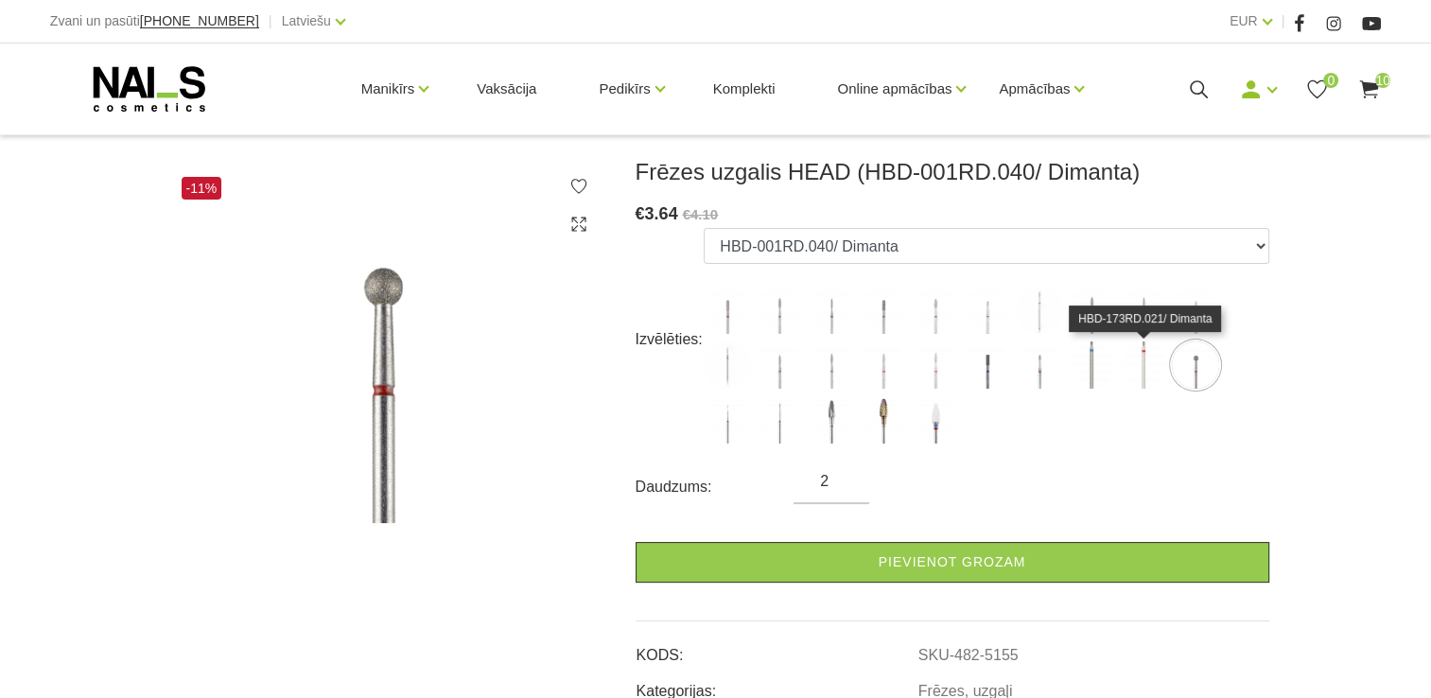
click at [1139, 365] on img at bounding box center [1143, 365] width 47 height 47
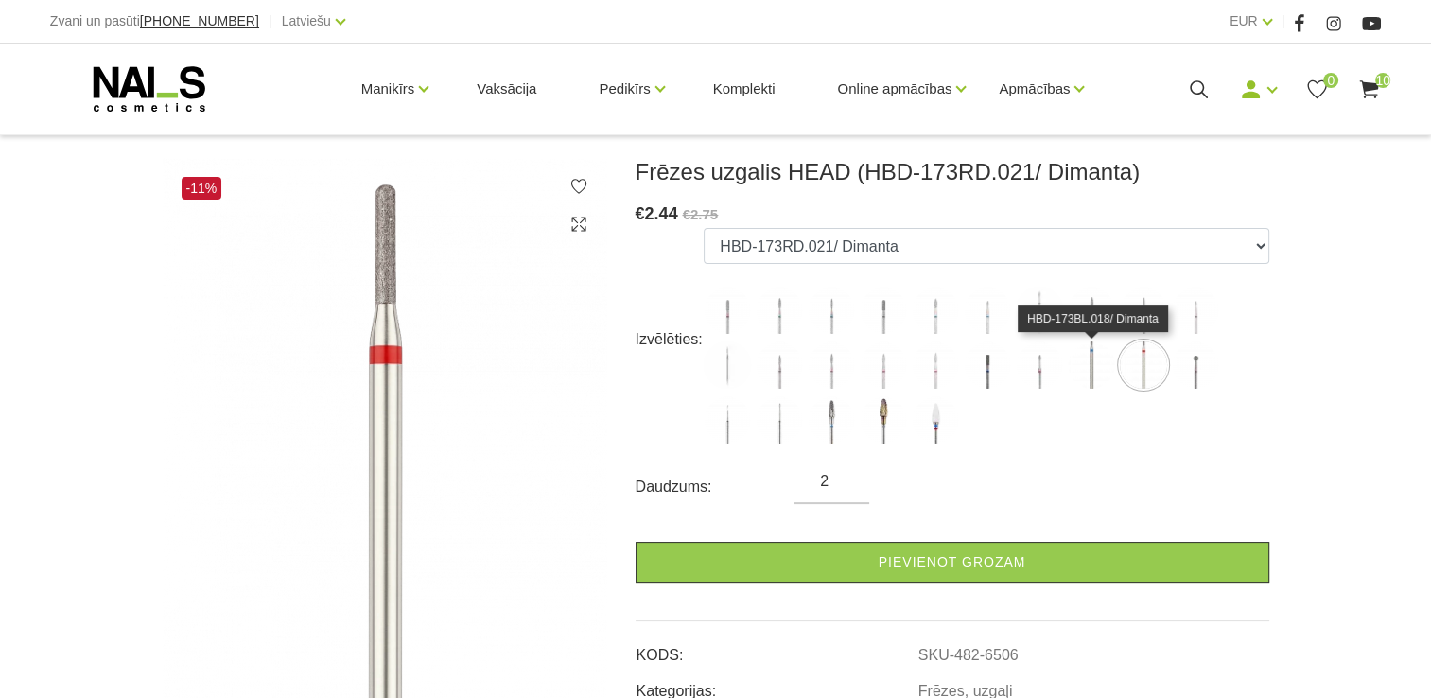
click at [1095, 375] on img at bounding box center [1091, 365] width 47 height 47
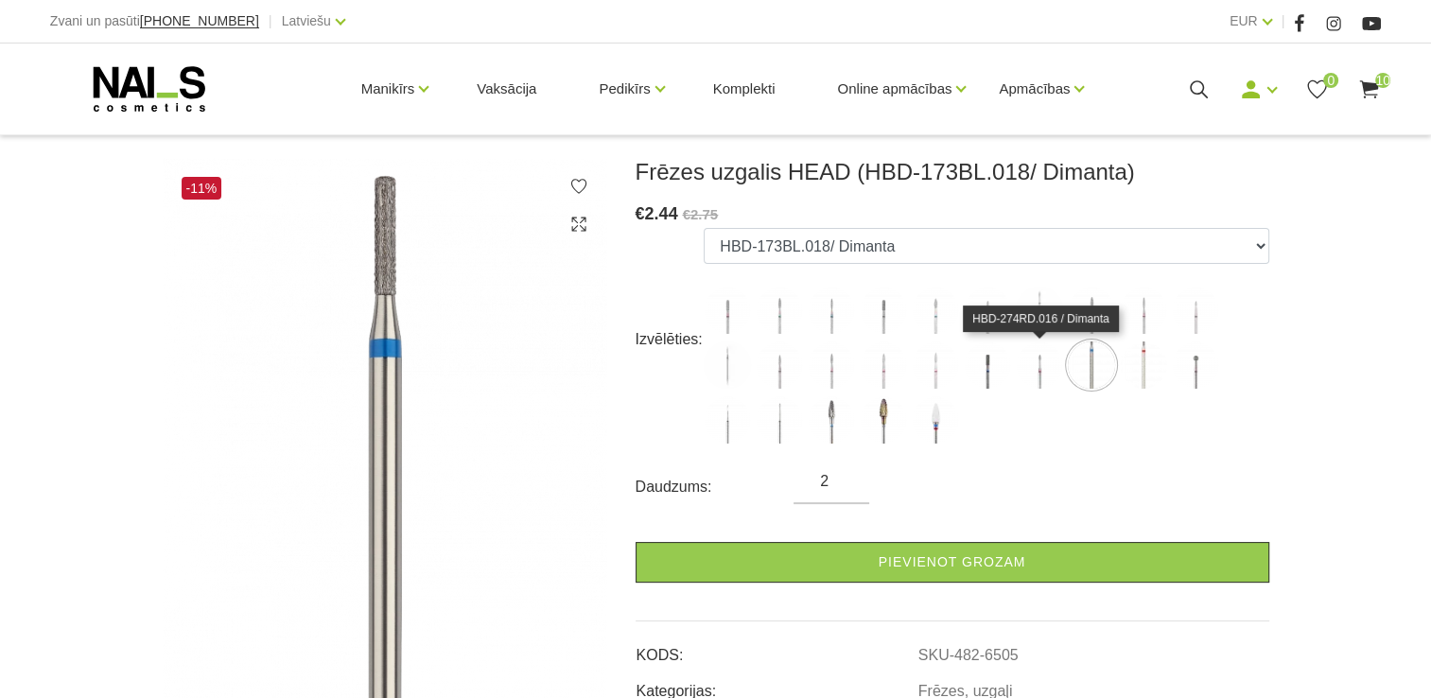
click at [1033, 369] on img at bounding box center [1039, 365] width 47 height 47
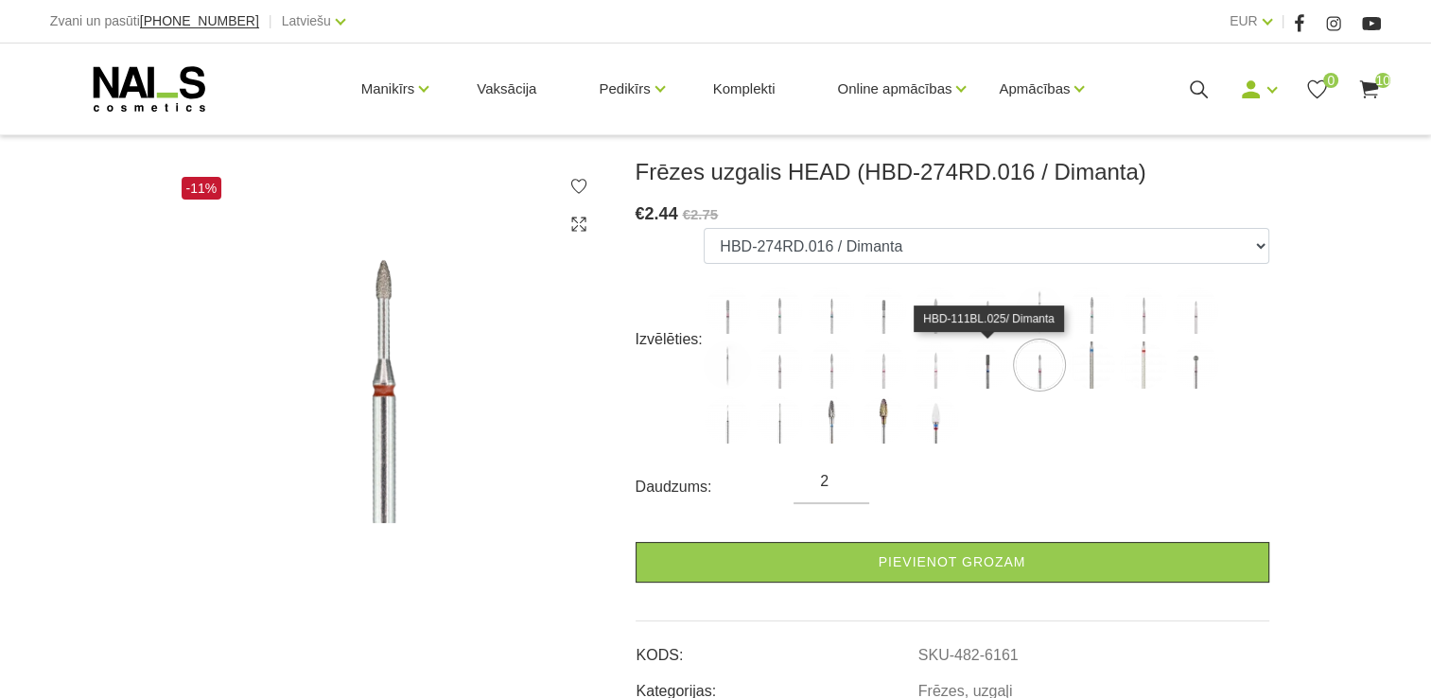
click at [997, 370] on img at bounding box center [987, 365] width 47 height 47
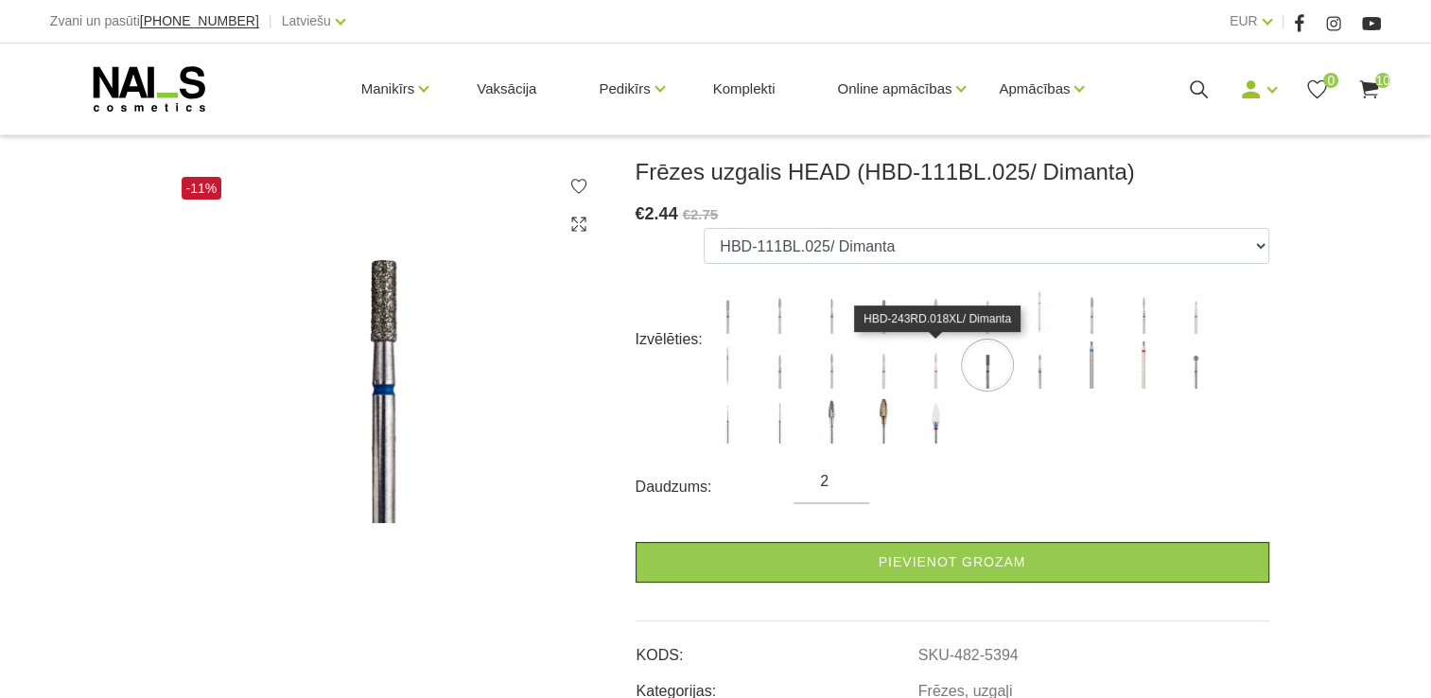
click at [941, 371] on img at bounding box center [935, 365] width 47 height 47
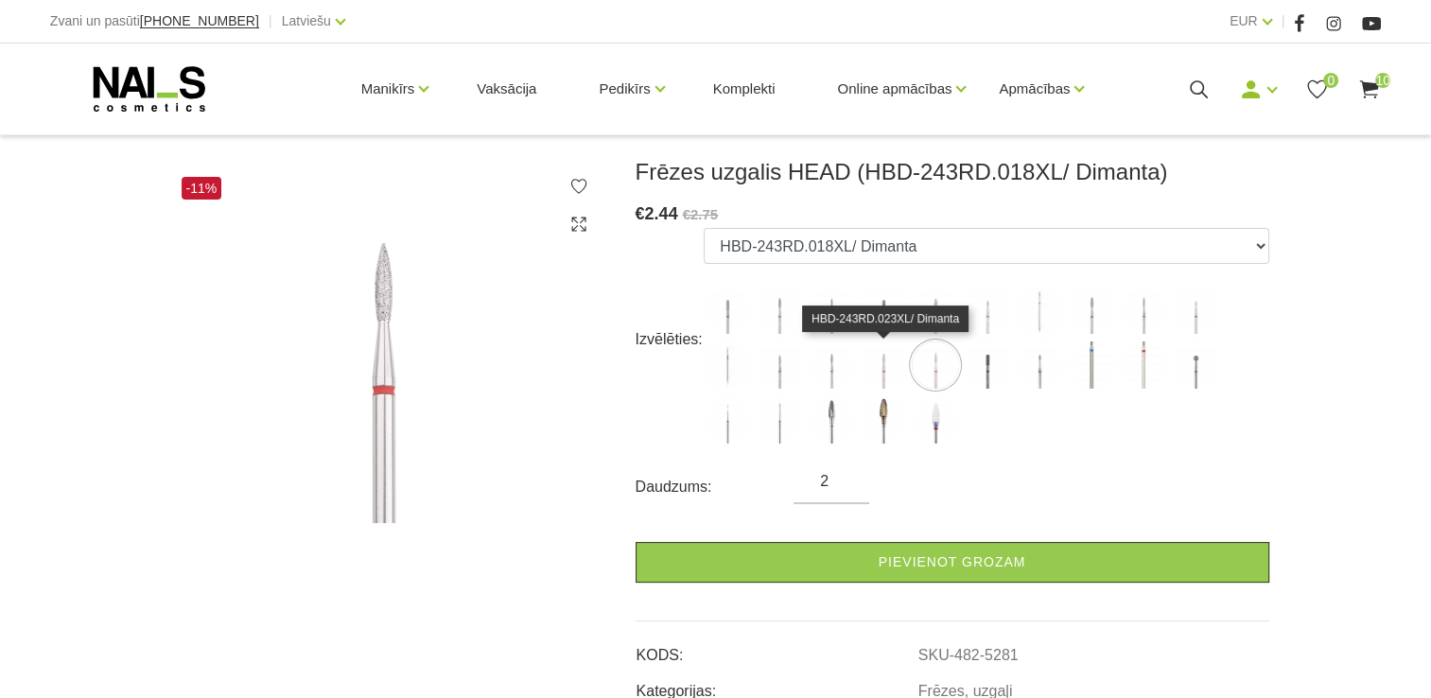
click at [887, 375] on img at bounding box center [883, 365] width 47 height 47
click at [925, 368] on img at bounding box center [935, 365] width 47 height 47
click at [833, 367] on img at bounding box center [831, 365] width 47 height 47
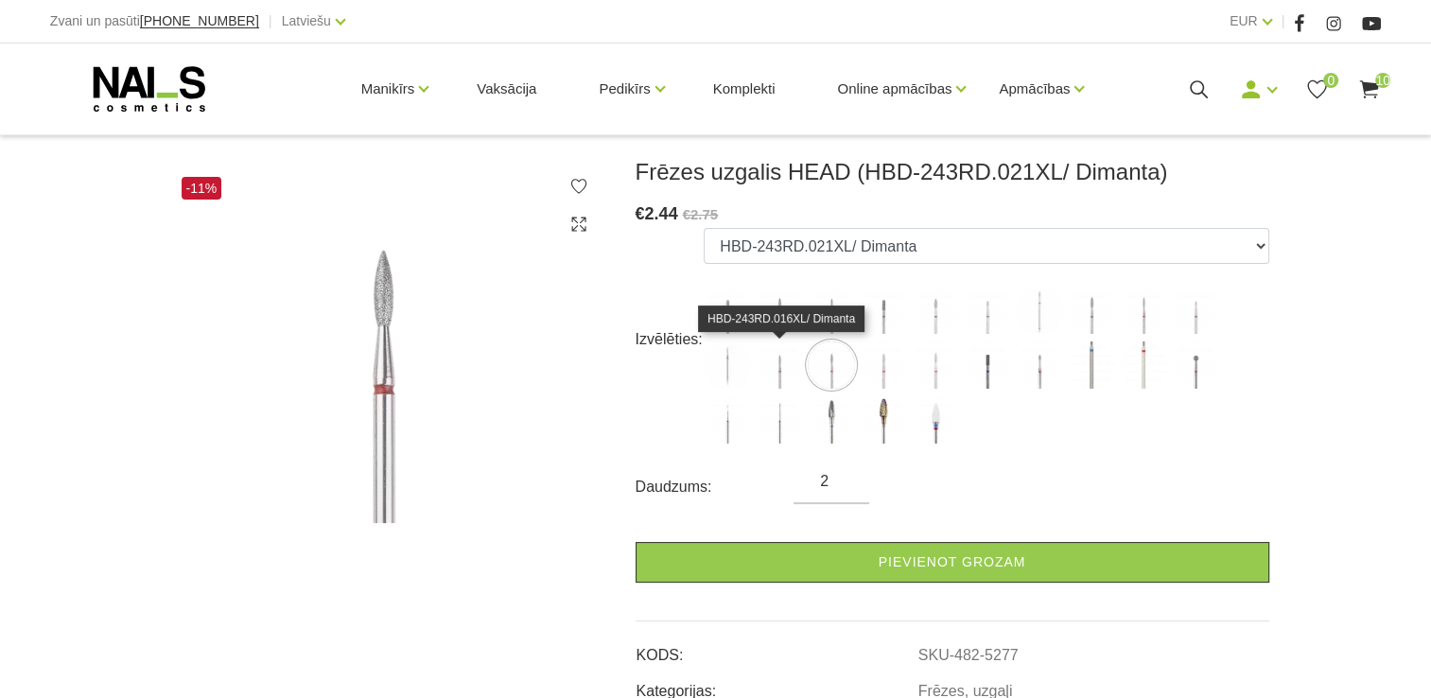
click at [783, 369] on img at bounding box center [779, 365] width 47 height 47
click at [742, 369] on img at bounding box center [727, 365] width 47 height 47
select select "5275"
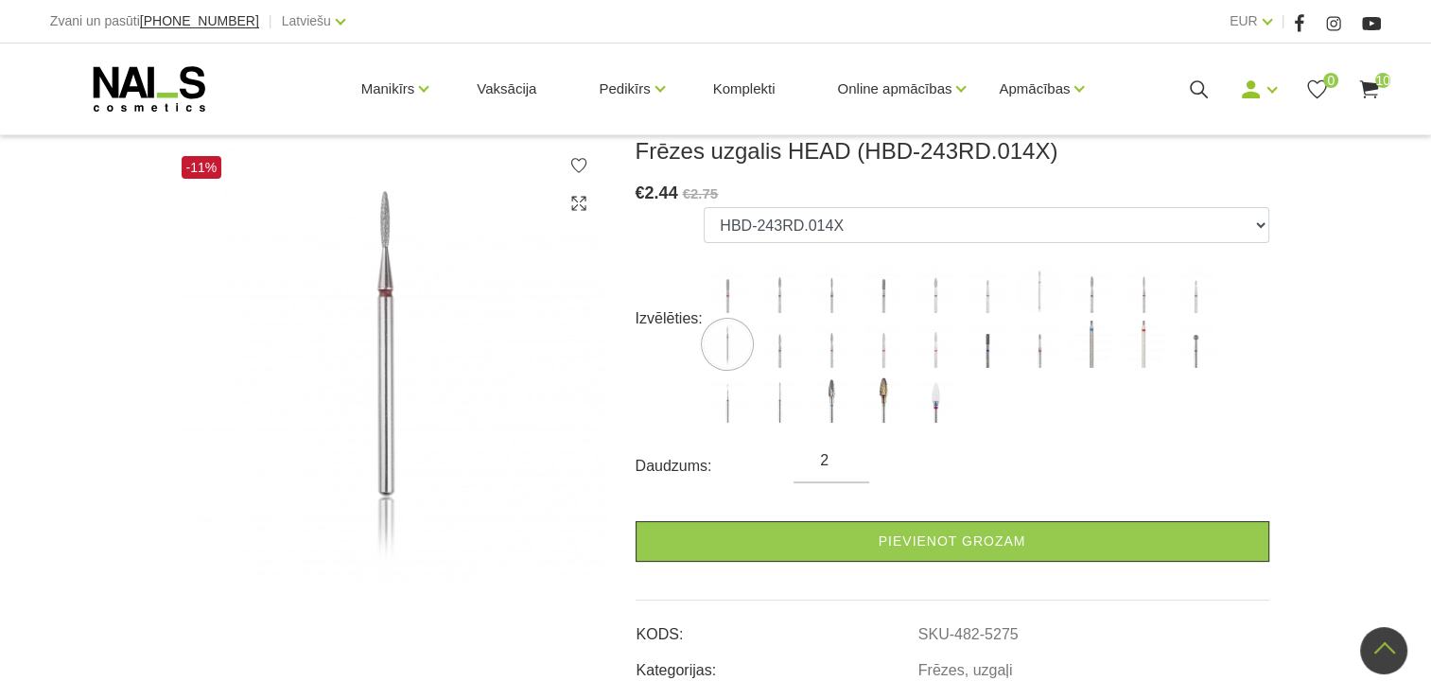
scroll to position [0, 0]
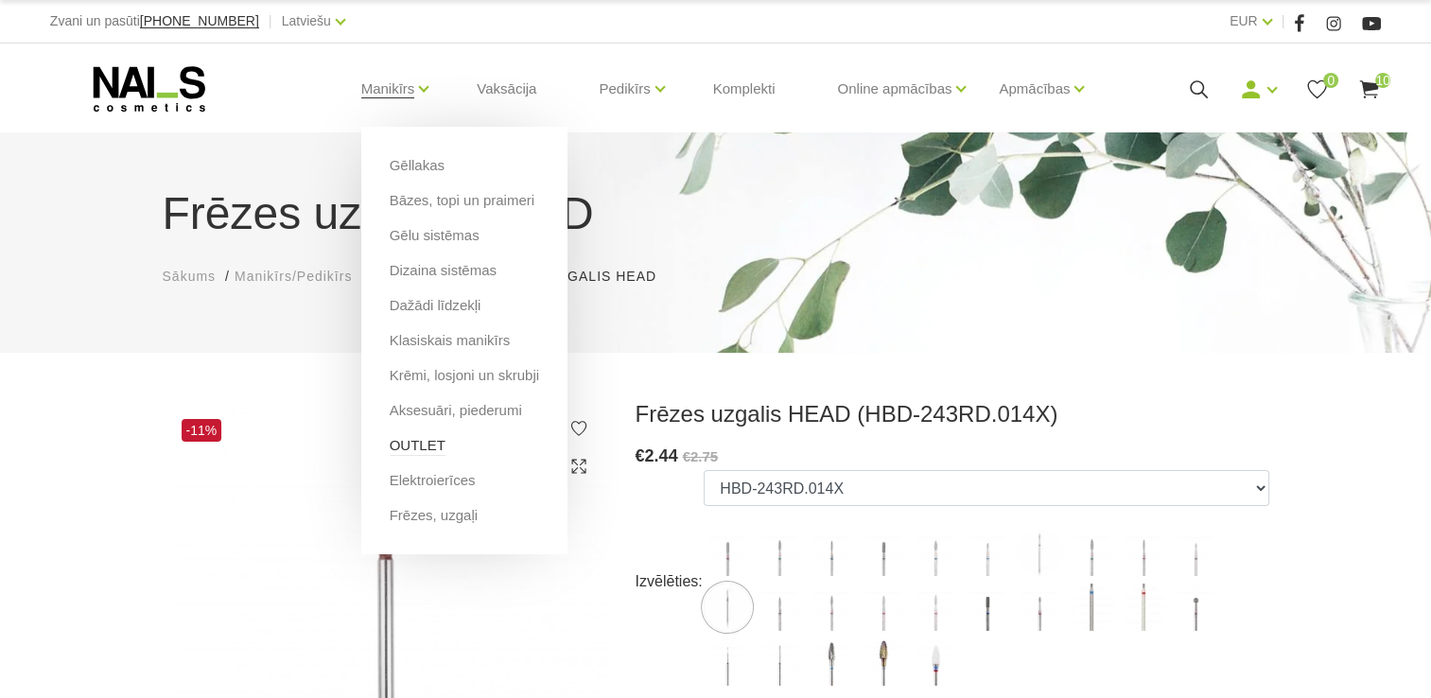
click at [422, 449] on link "OUTLET" at bounding box center [418, 445] width 56 height 21
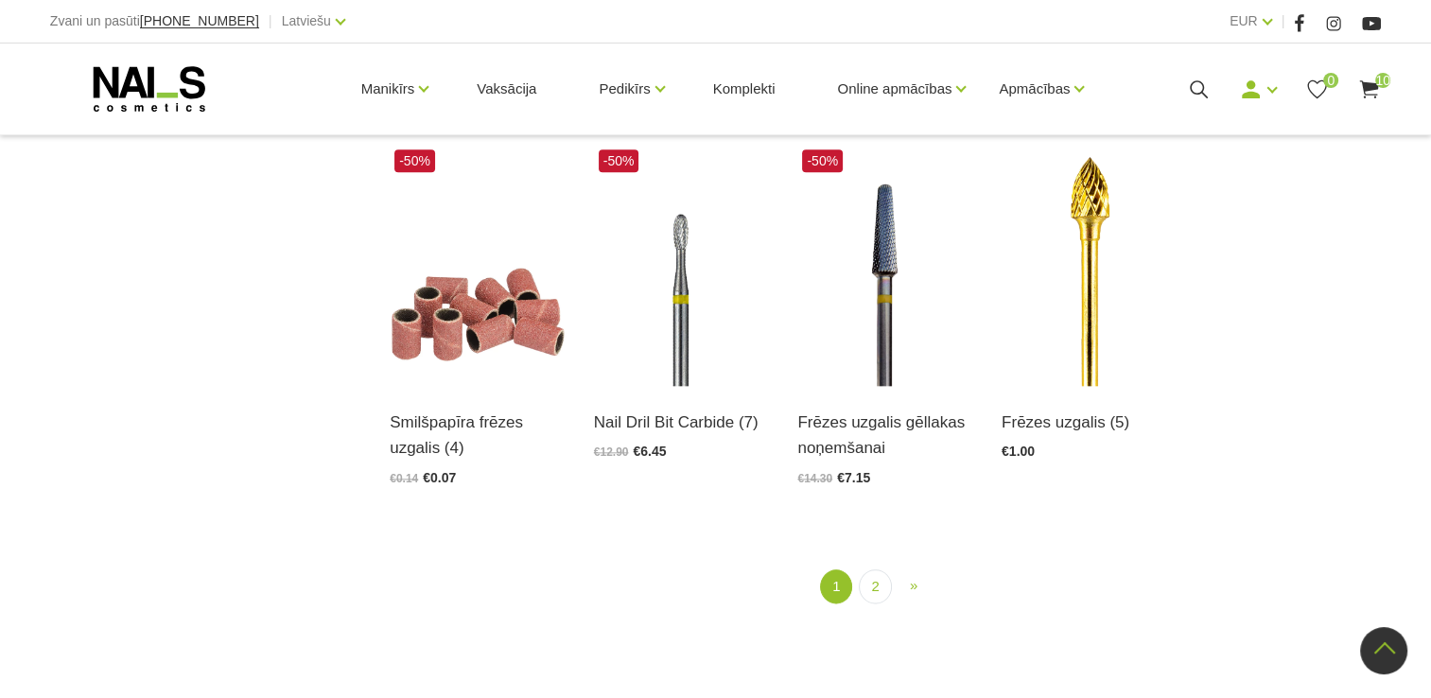
scroll to position [2098, 0]
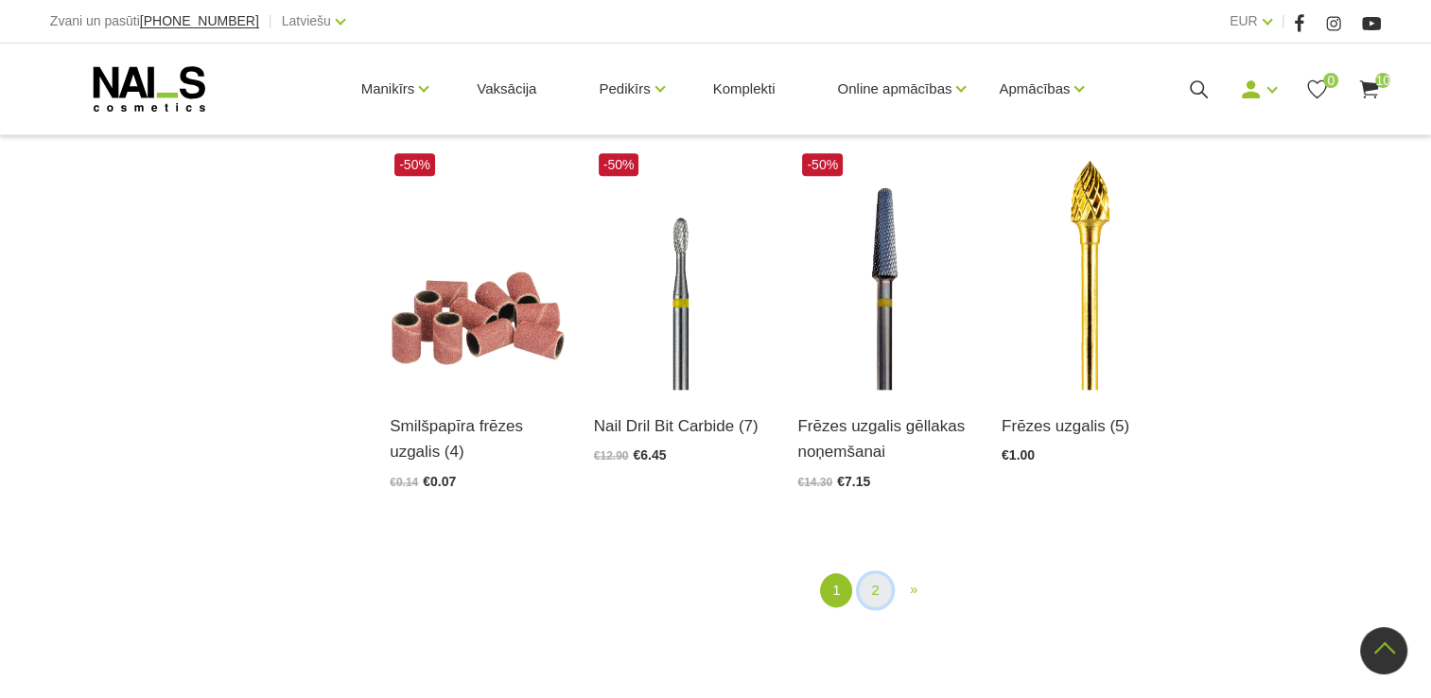
click at [874, 598] on link "2" at bounding box center [875, 590] width 32 height 35
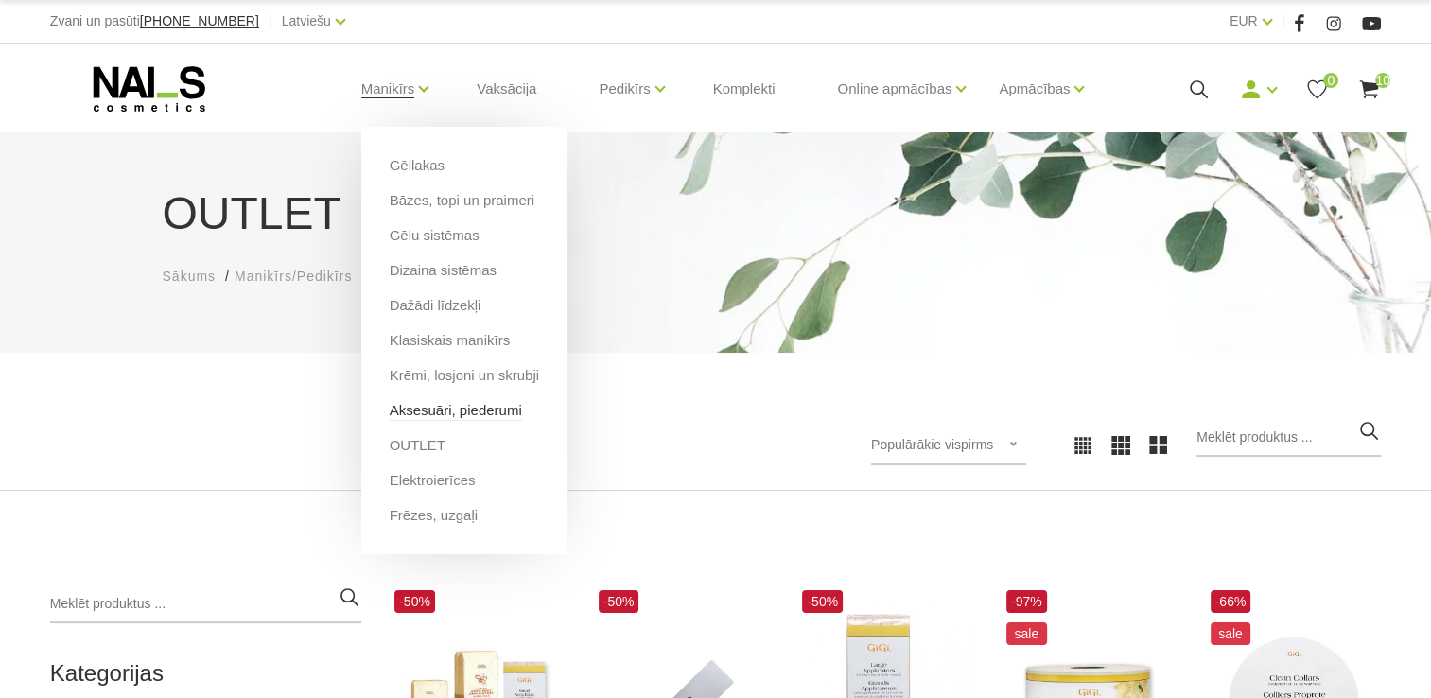
click at [428, 412] on link "Aksesuāri, piederumi" at bounding box center [456, 410] width 132 height 21
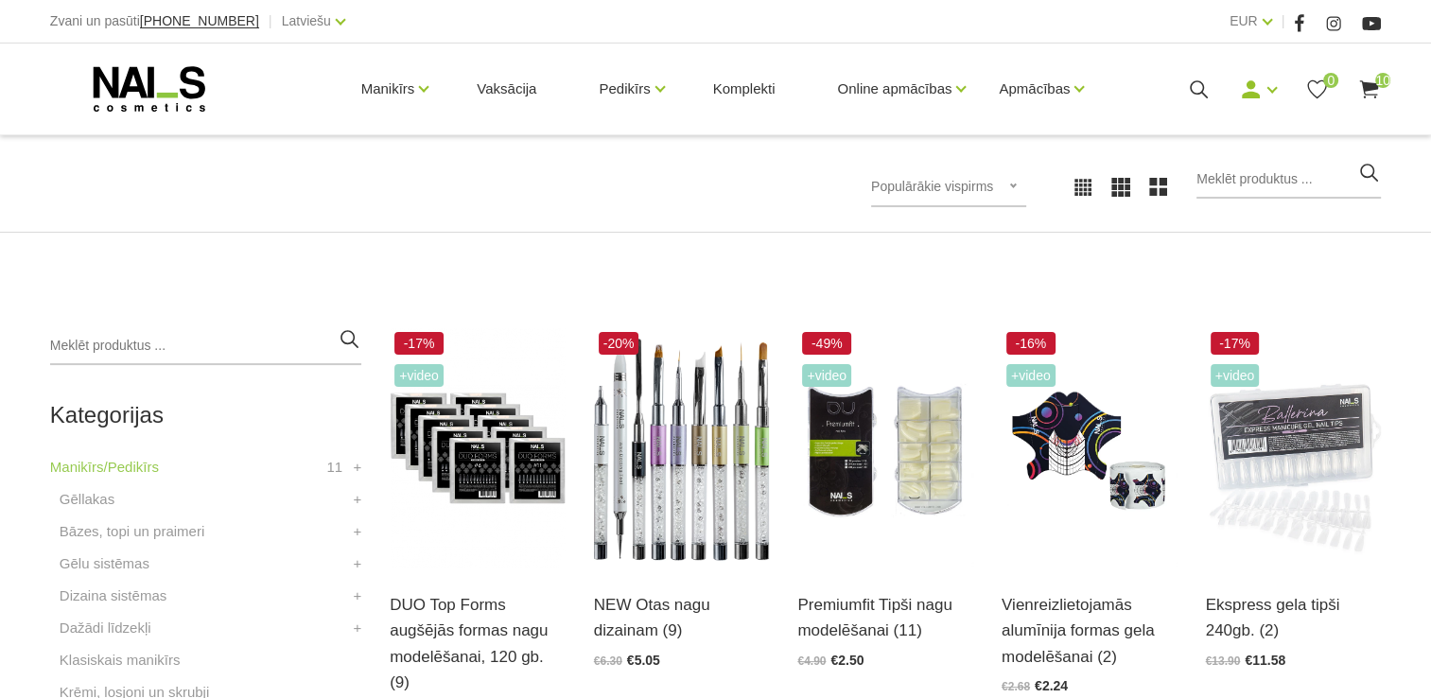
scroll to position [353, 0]
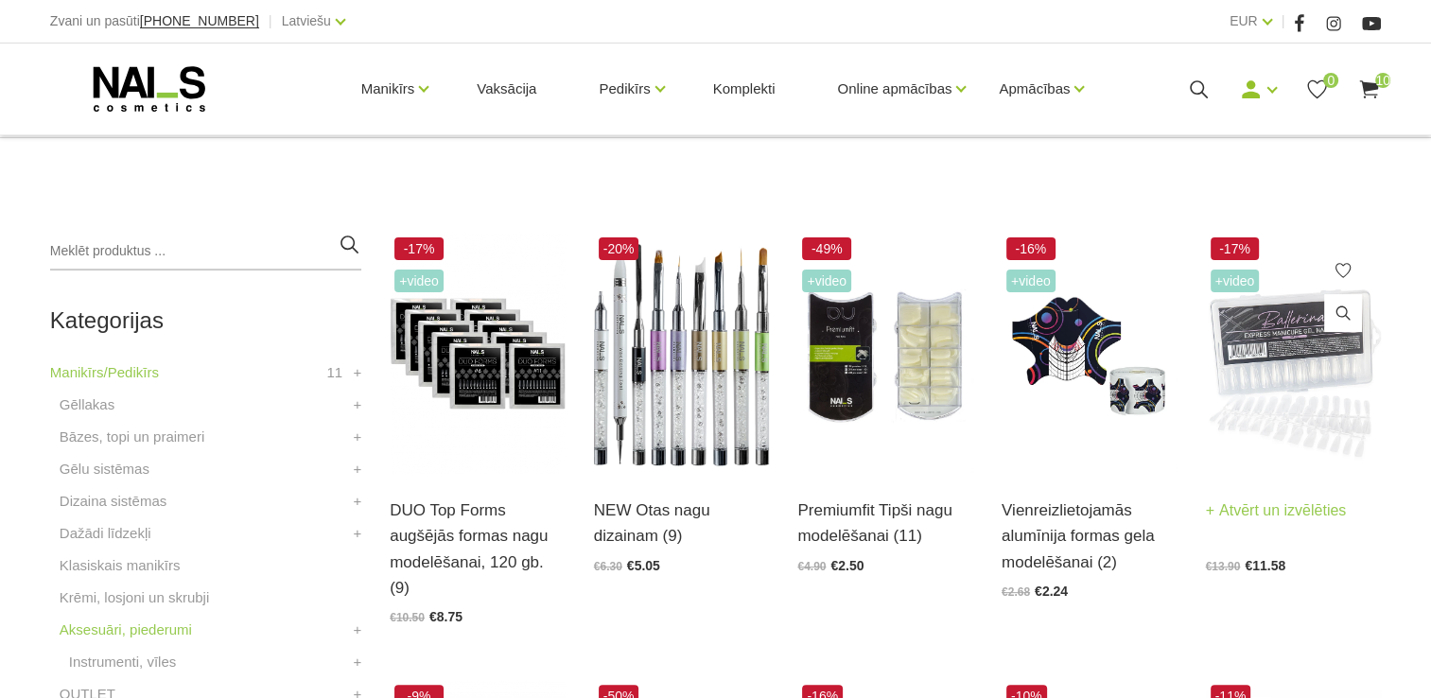
click at [1282, 342] on img at bounding box center [1294, 353] width 176 height 241
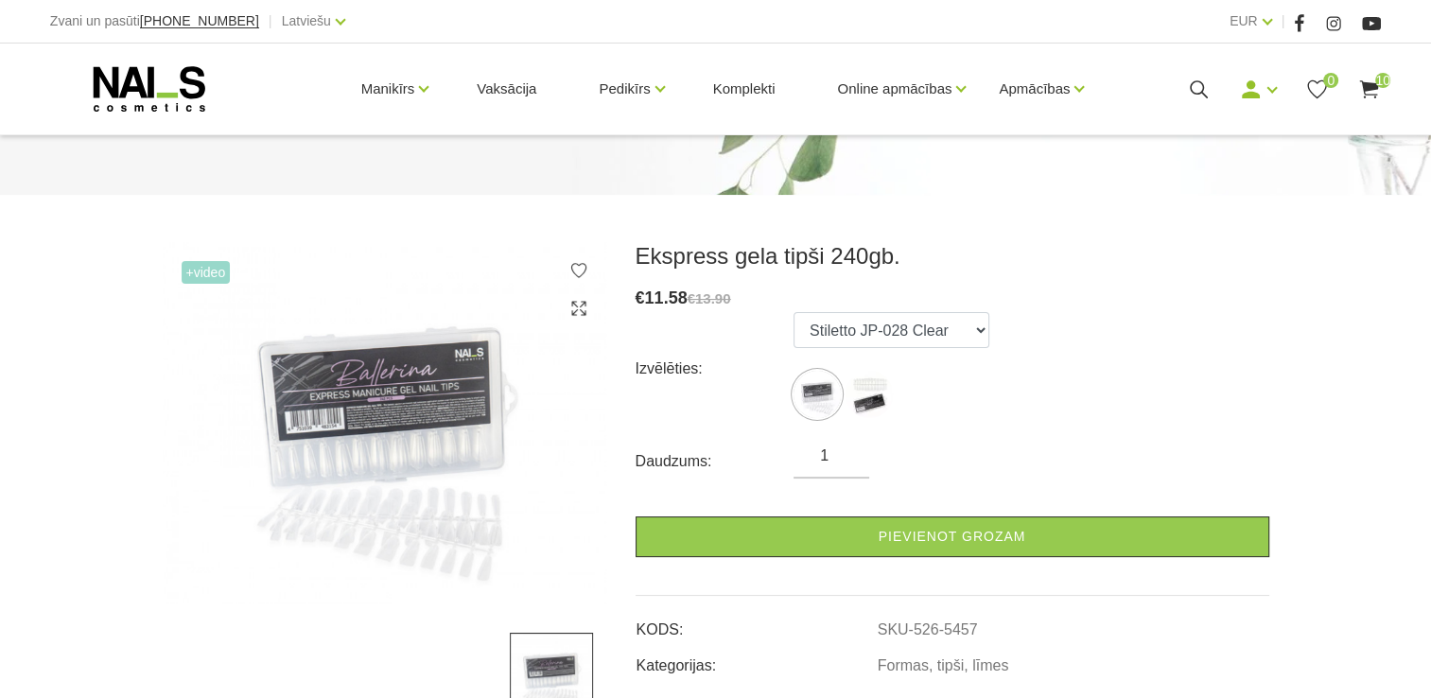
scroll to position [159, 0]
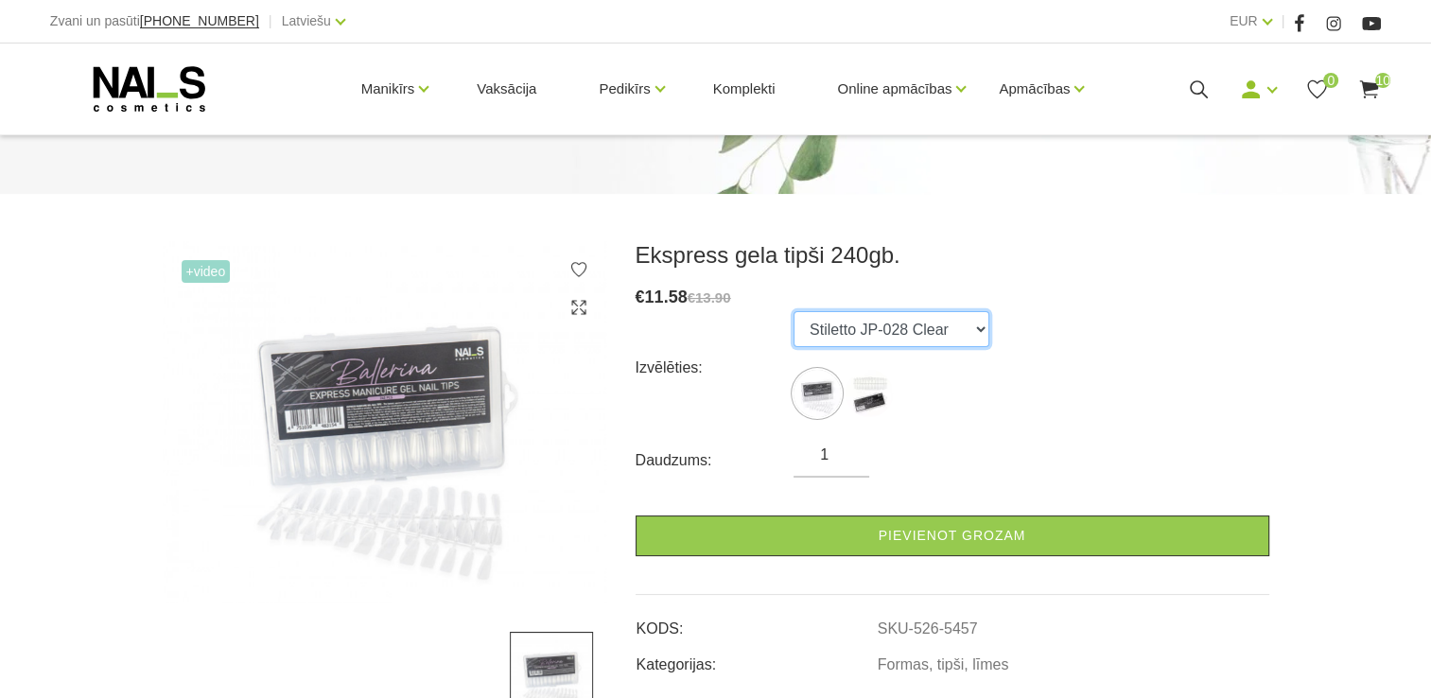
click at [893, 322] on select "Stiletto JP-028 Clear Stiletto JP-028 Natural" at bounding box center [892, 329] width 196 height 36
click at [1072, 382] on div "Izvēlēties: Stiletto JP-028 Clear Stiletto JP-028 Natural" at bounding box center [953, 368] width 634 height 114
click at [866, 396] on img at bounding box center [869, 393] width 47 height 47
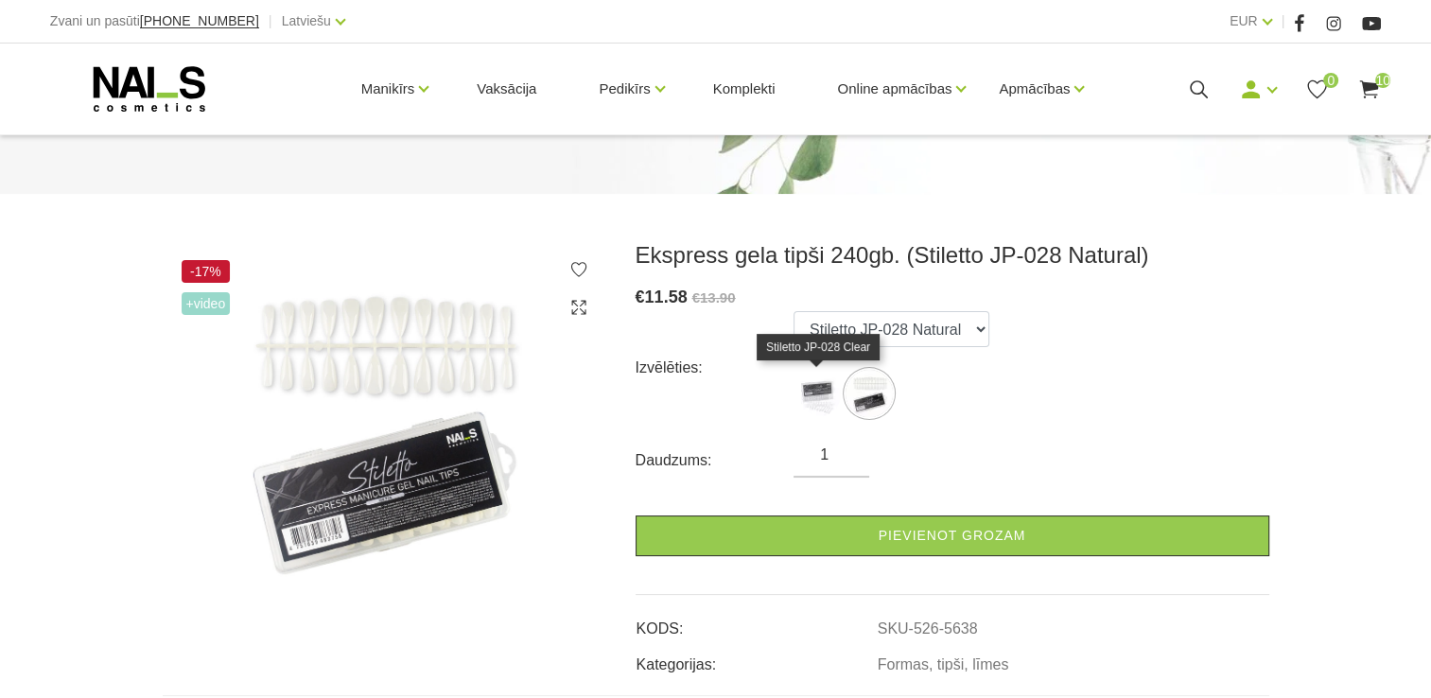
click at [817, 394] on img at bounding box center [817, 393] width 47 height 47
select select "5457"
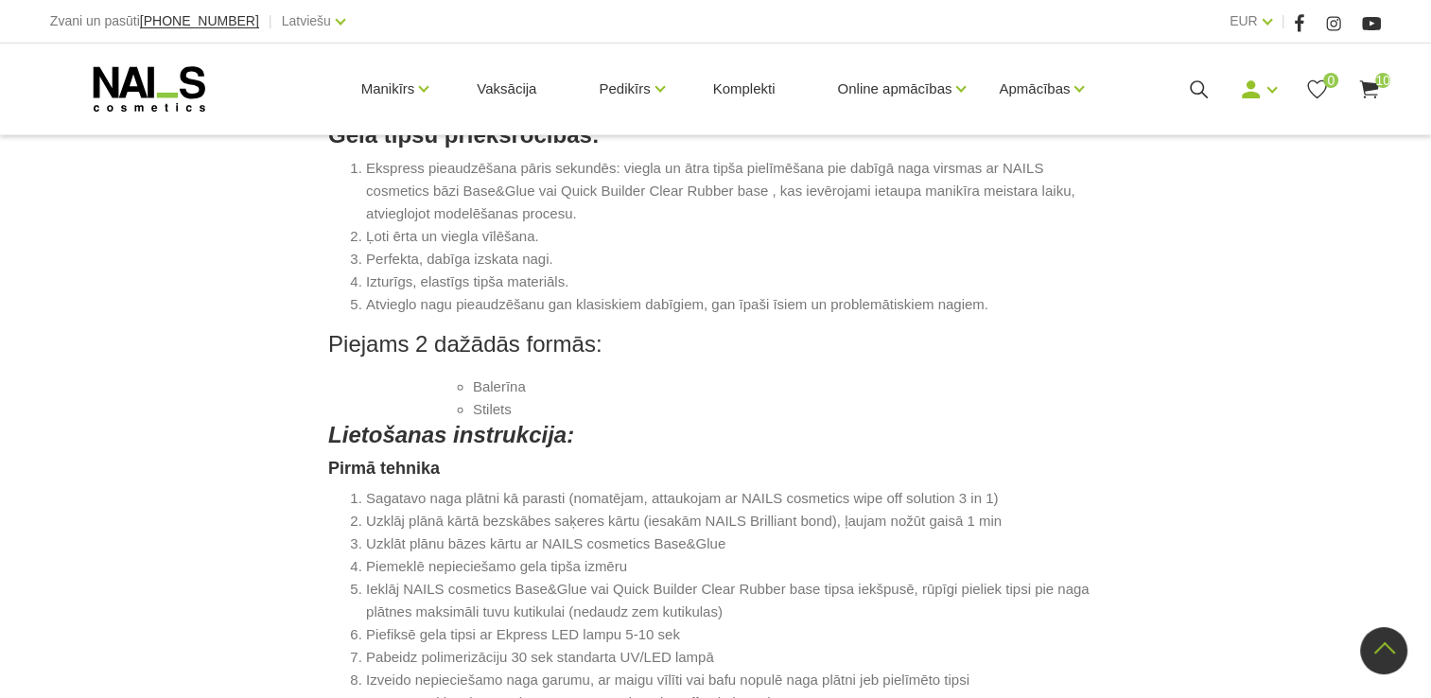
scroll to position [999, 0]
